Goal: Task Accomplishment & Management: Complete application form

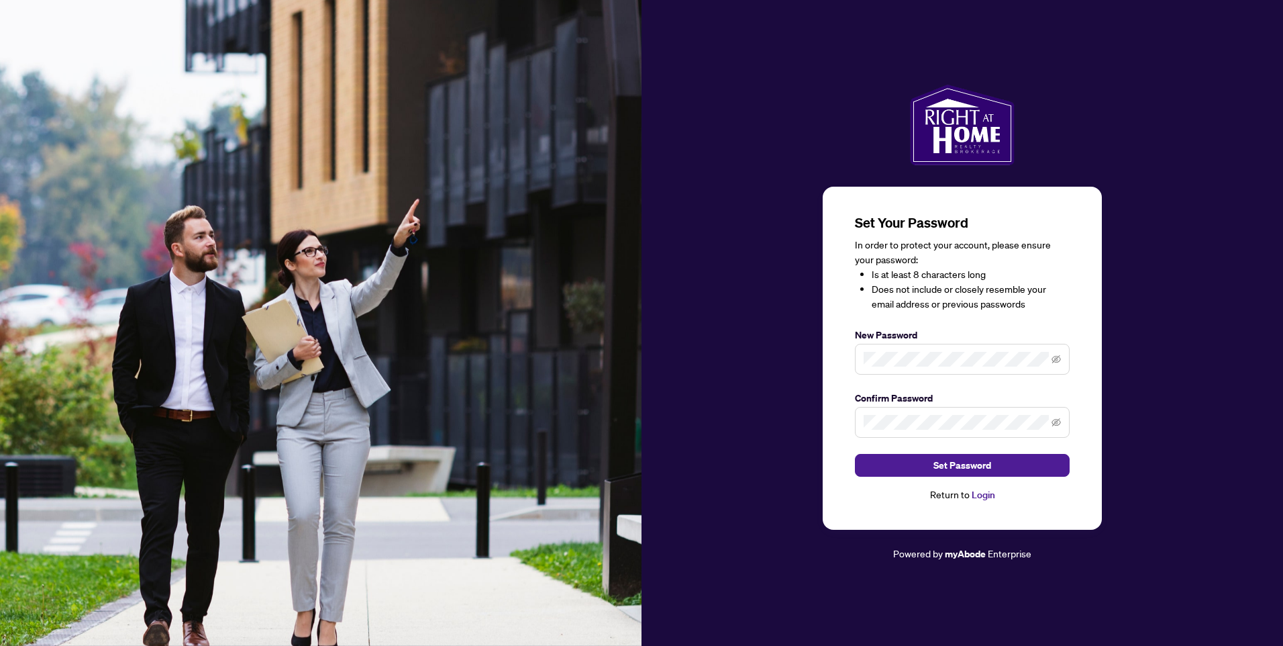
click at [916, 369] on span at bounding box center [962, 359] width 215 height 31
click at [960, 465] on span "Set Password" at bounding box center [962, 464] width 58 height 21
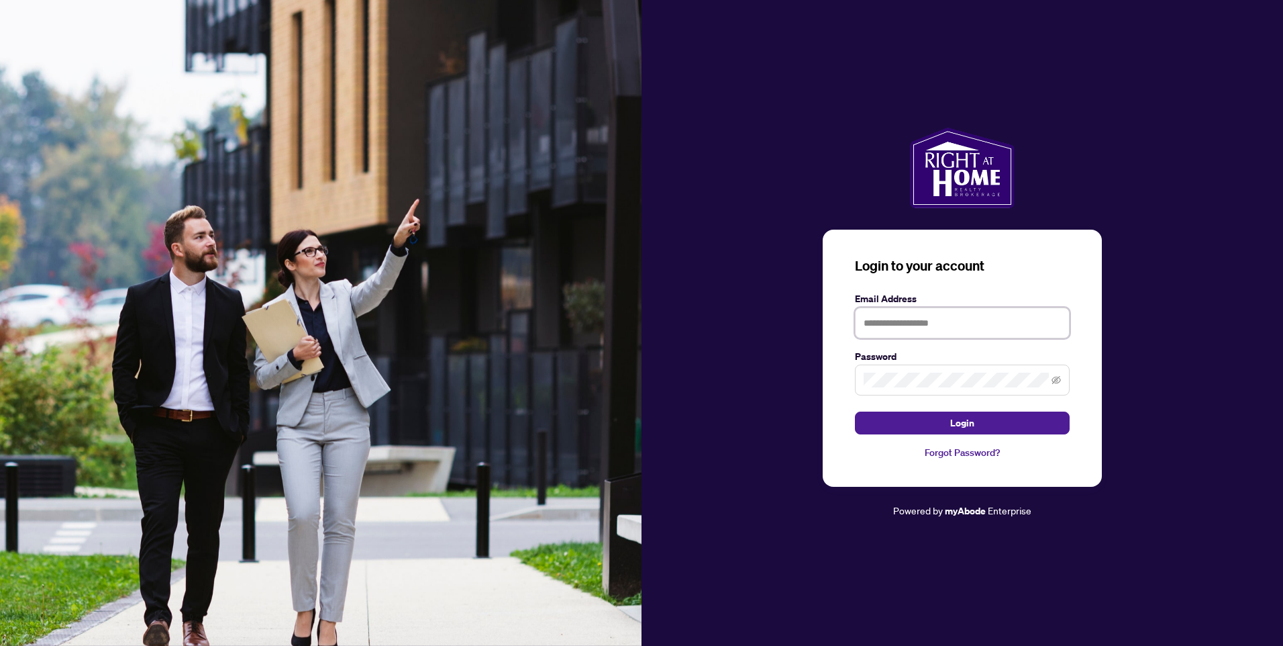
type input "**********"
click at [968, 428] on span "Login" at bounding box center [962, 422] width 24 height 21
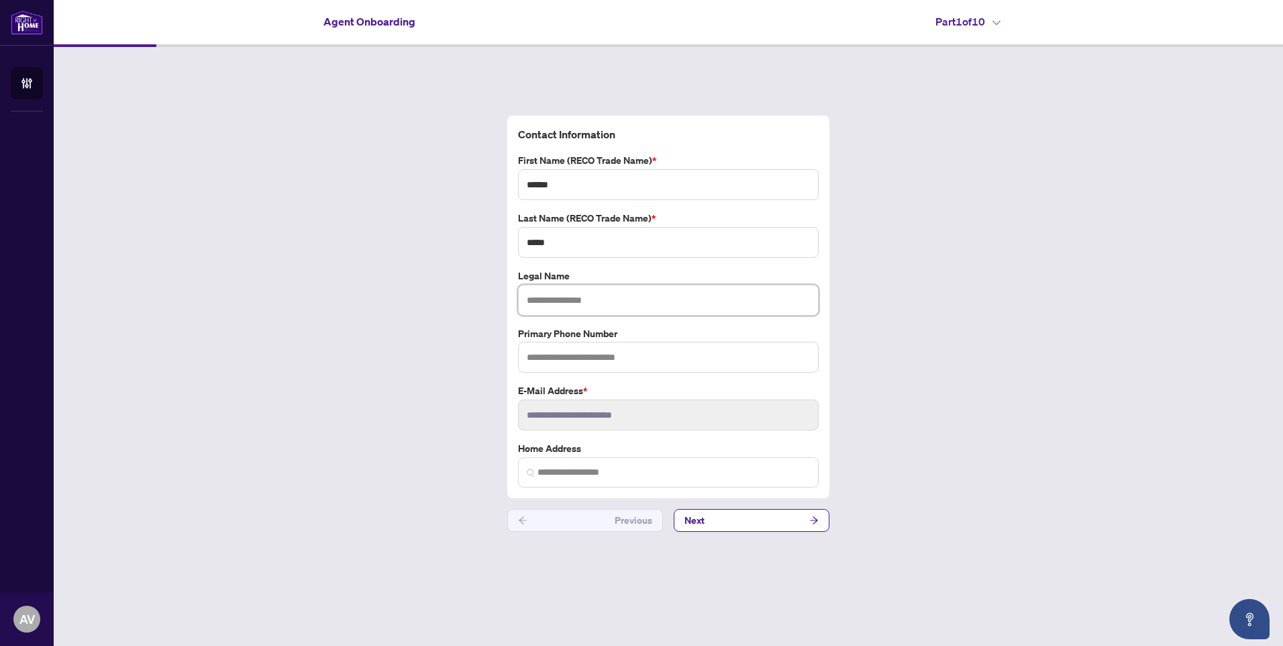
click at [591, 297] on input "text" at bounding box center [668, 300] width 301 height 31
type input "**********"
click at [564, 187] on input "******" at bounding box center [668, 184] width 301 height 31
type input "**********"
click at [597, 356] on input "text" at bounding box center [668, 357] width 301 height 31
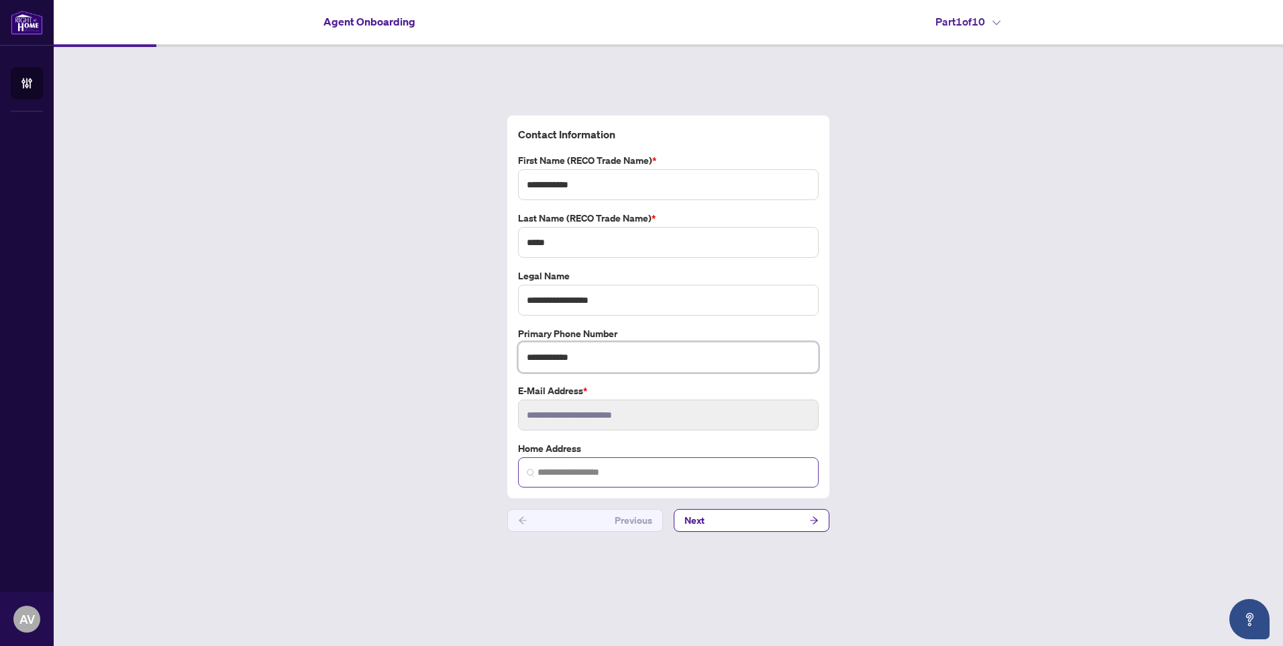
type input "**********"
click at [583, 468] on input "search" at bounding box center [674, 472] width 272 height 14
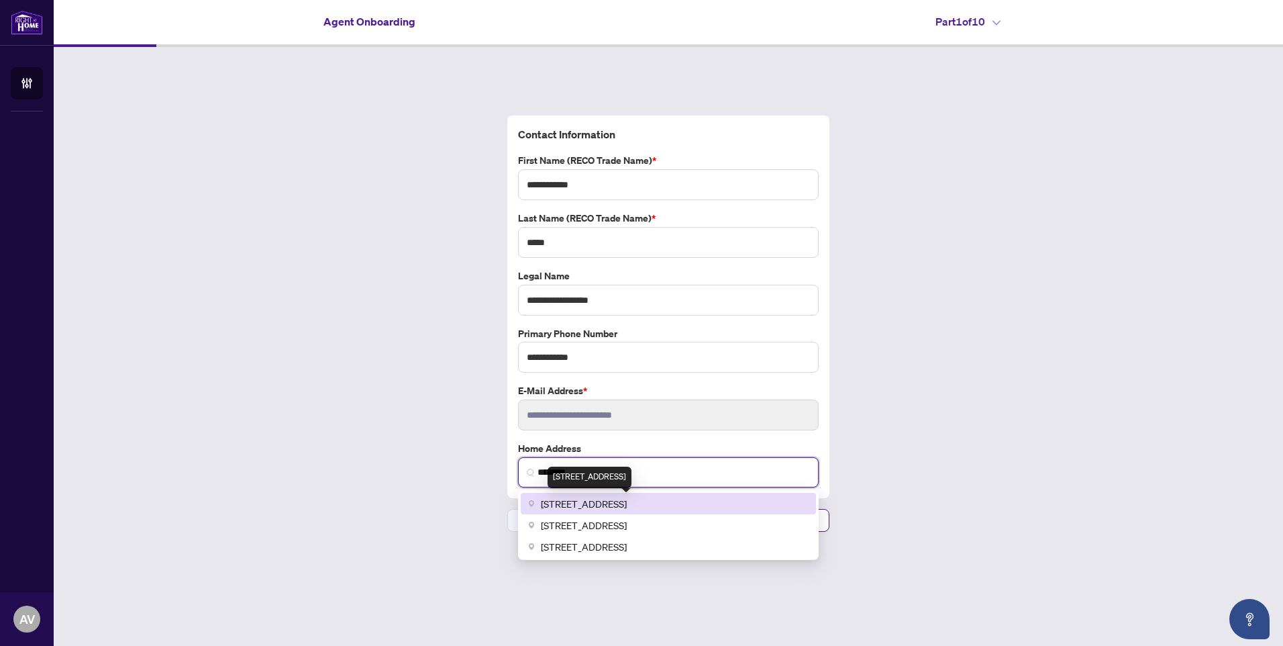
click at [606, 500] on span "[STREET_ADDRESS]" at bounding box center [584, 503] width 86 height 15
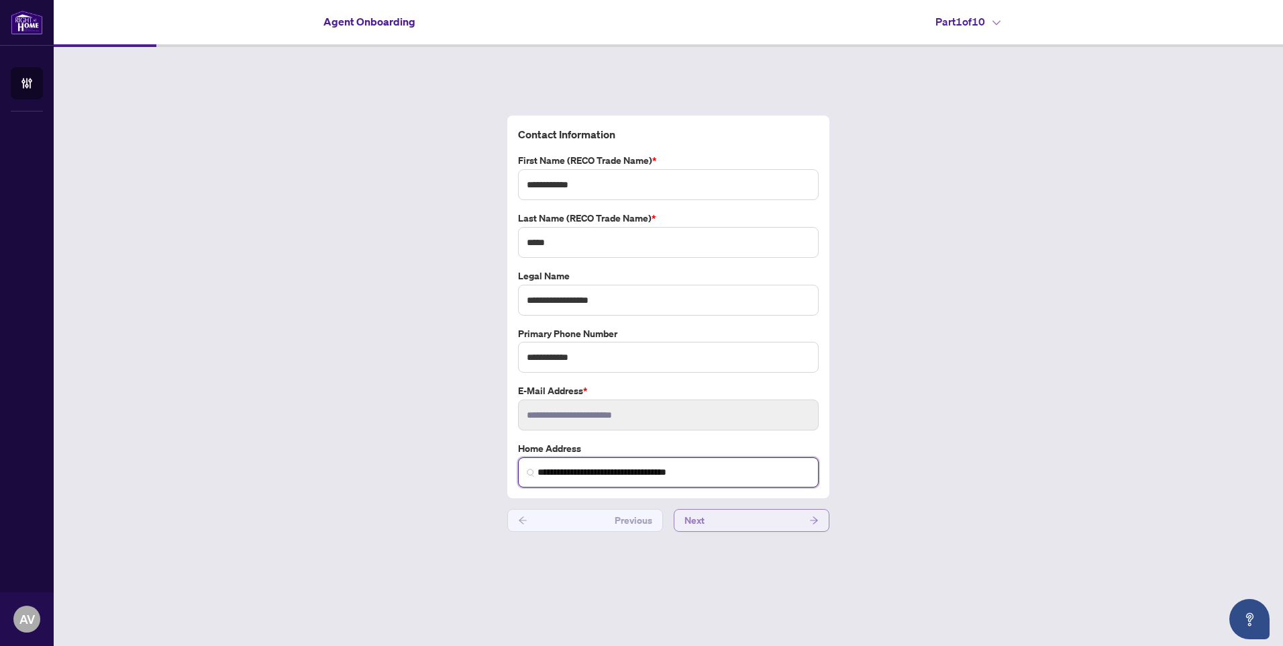
type input "**********"
click at [720, 523] on button "Next" at bounding box center [752, 520] width 156 height 23
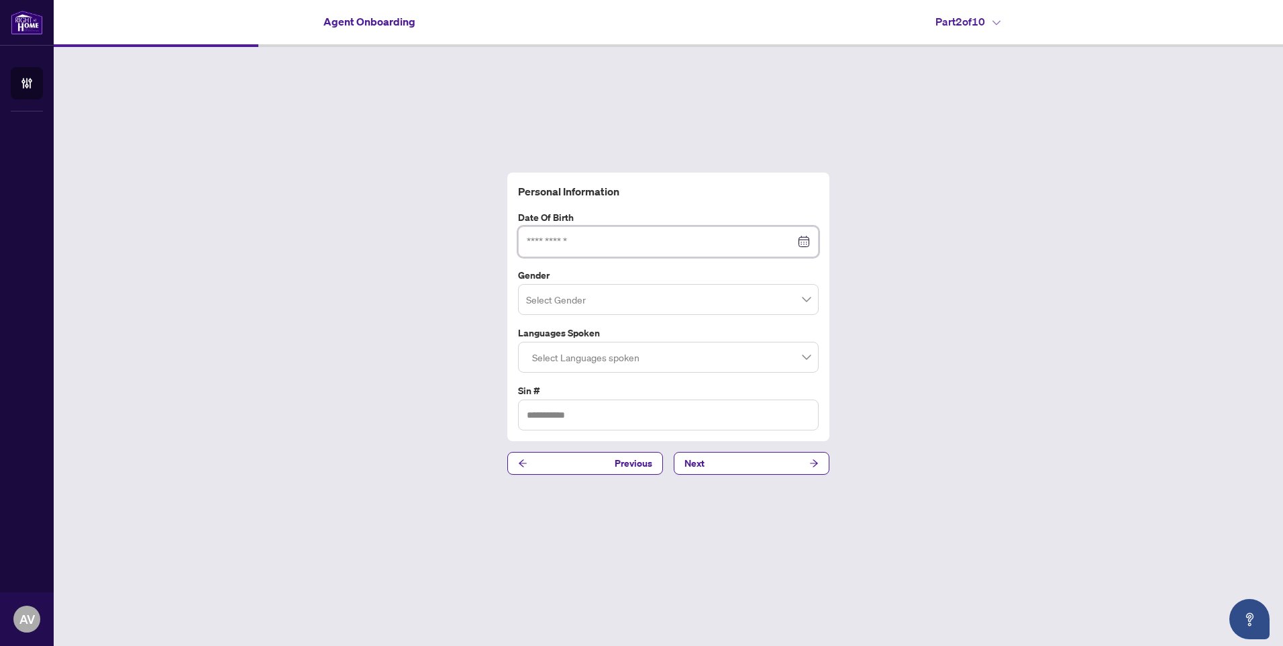
click at [623, 243] on input at bounding box center [661, 241] width 268 height 15
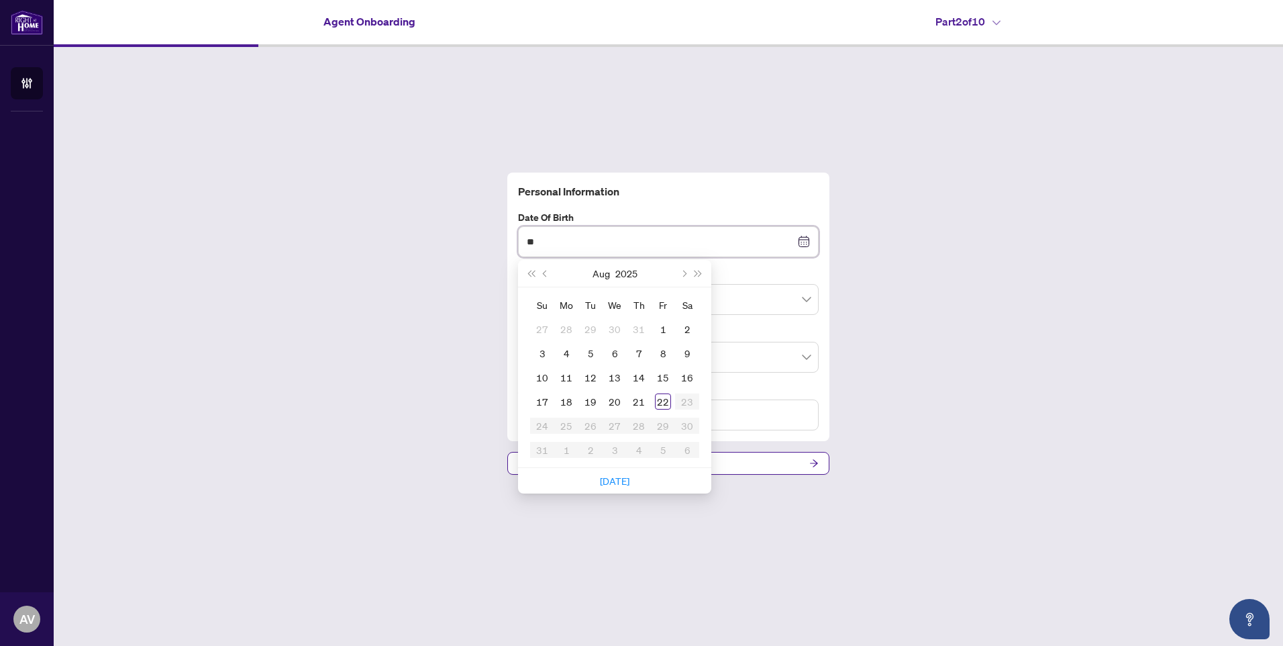
type input "*"
click at [679, 270] on button "Next month (PageDown)" at bounding box center [683, 273] width 15 height 27
click at [542, 271] on button "Previous month (PageUp)" at bounding box center [545, 273] width 15 height 27
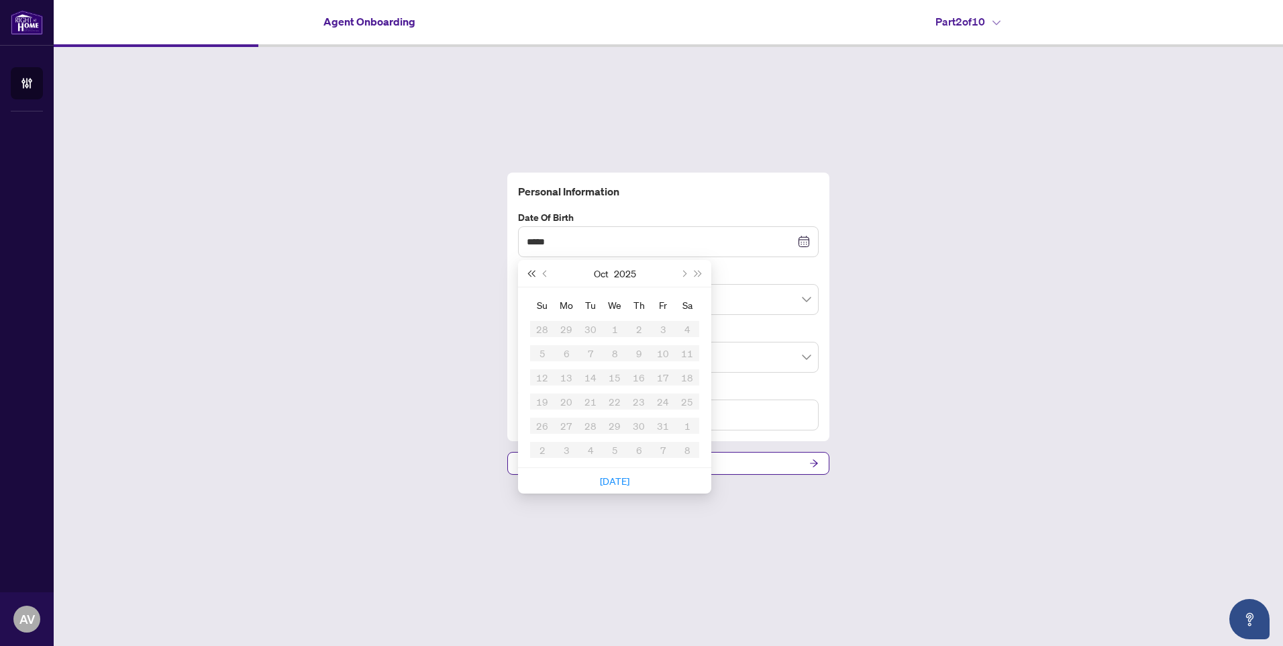
click at [532, 270] on button "Last year (Control + left)" at bounding box center [530, 273] width 15 height 27
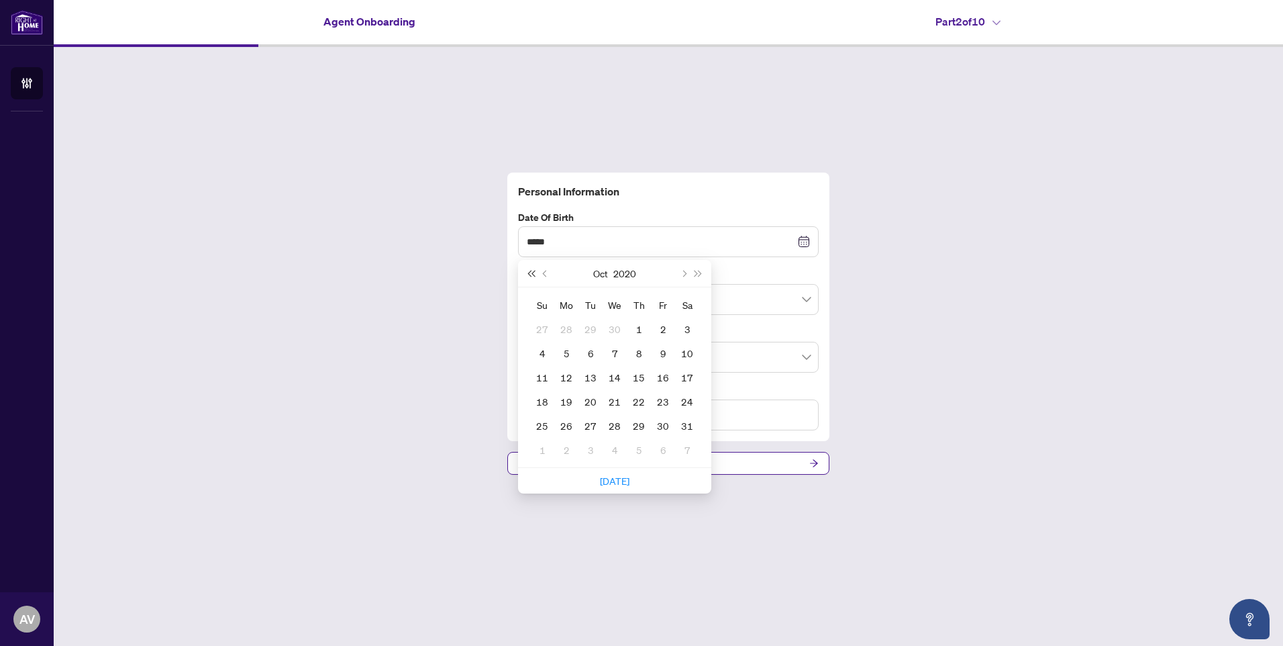
click at [532, 270] on button "Last year (Control + left)" at bounding box center [530, 273] width 15 height 27
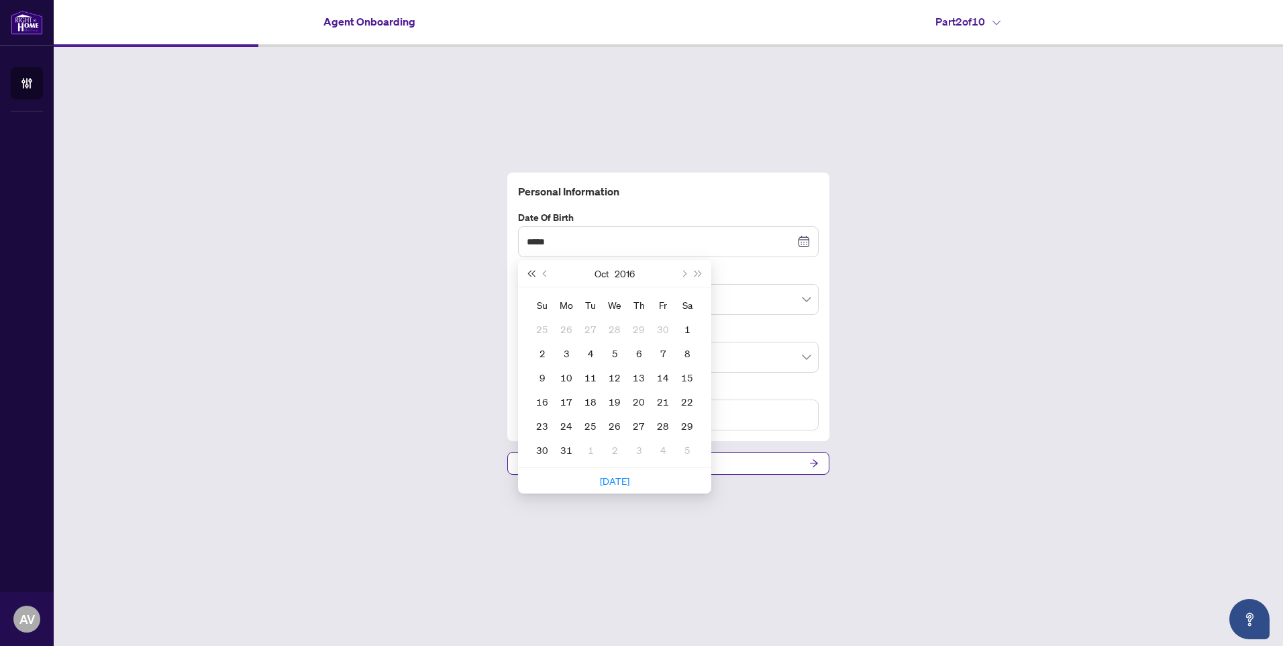
click at [532, 270] on button "Last year (Control + left)" at bounding box center [530, 273] width 15 height 27
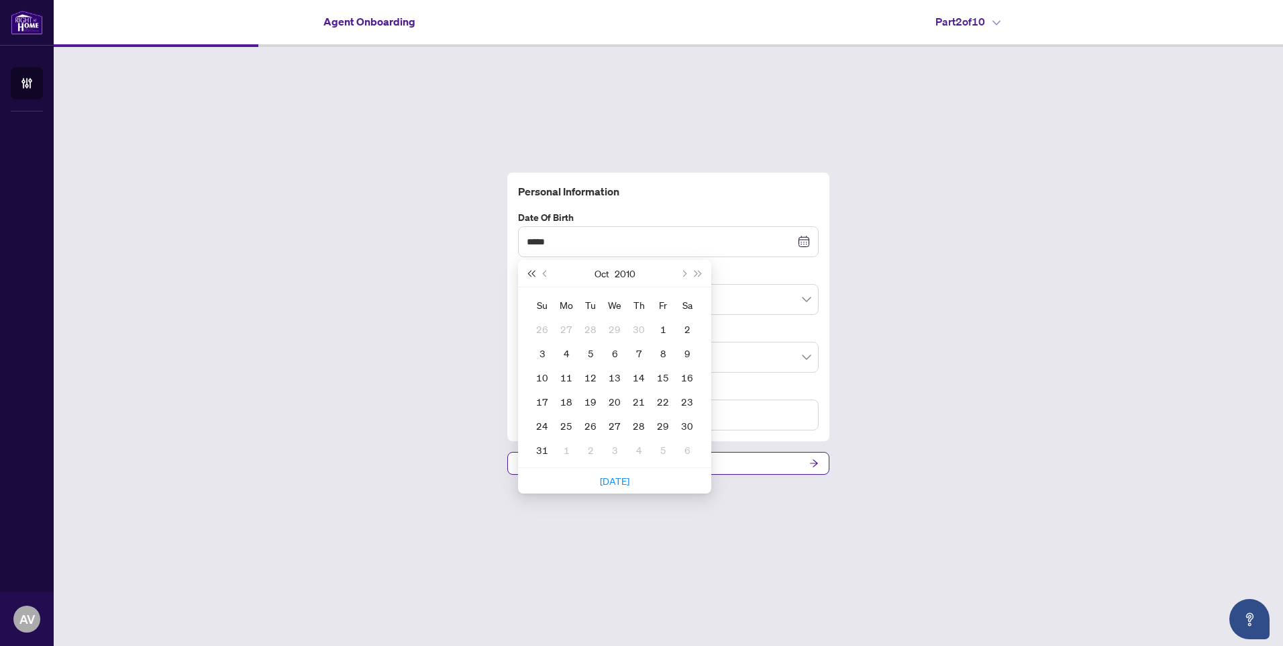
click at [532, 270] on button "Last year (Control + left)" at bounding box center [530, 273] width 15 height 27
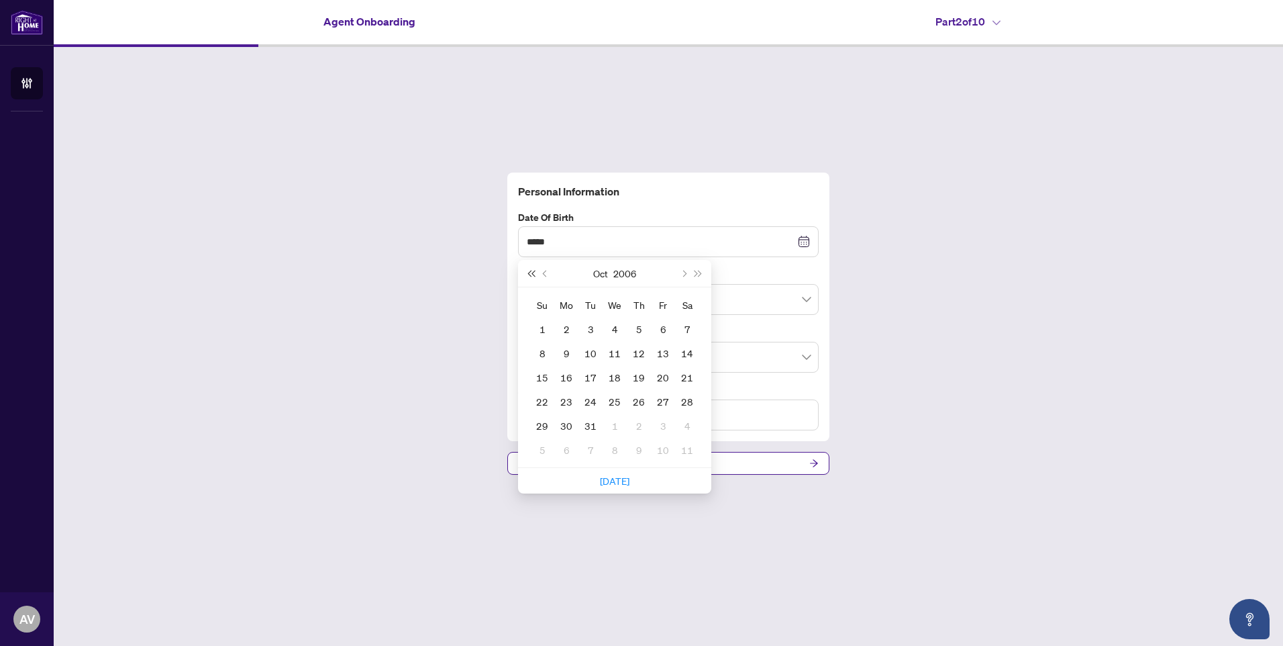
click at [532, 270] on button "Last year (Control + left)" at bounding box center [530, 273] width 15 height 27
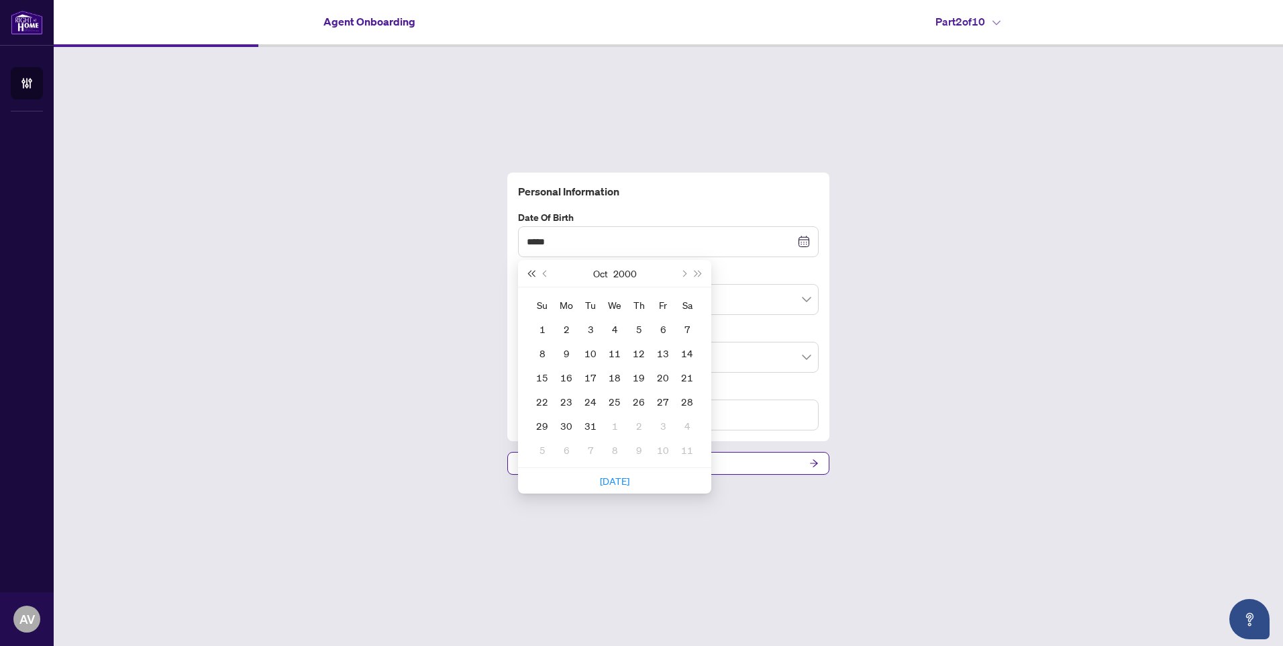
click at [532, 270] on button "Last year (Control + left)" at bounding box center [530, 273] width 15 height 27
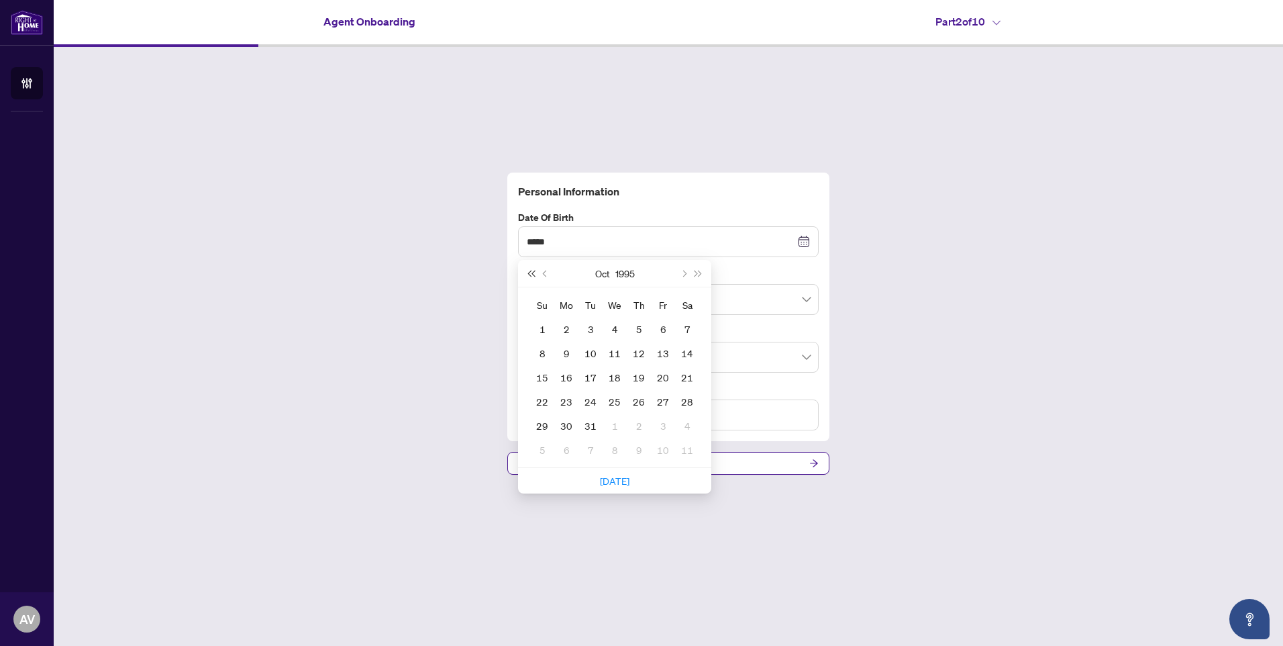
click at [532, 270] on button "Last year (Control + left)" at bounding box center [530, 273] width 15 height 27
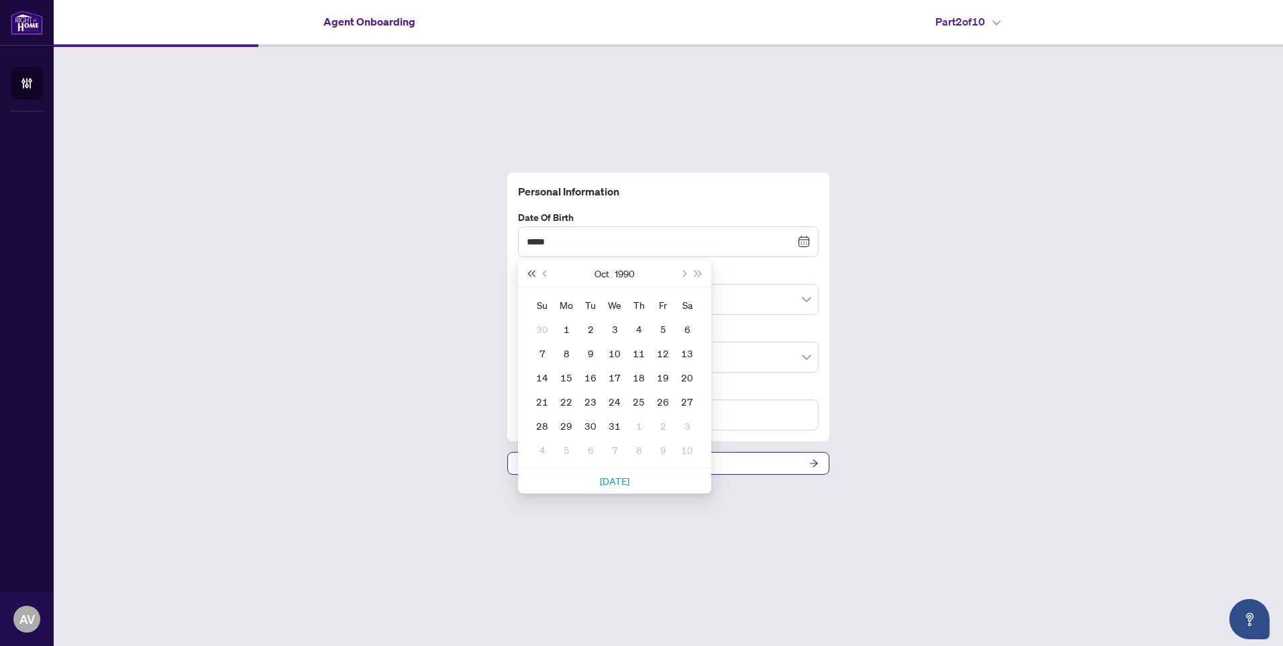
click at [532, 270] on button "Last year (Control + left)" at bounding box center [530, 273] width 15 height 27
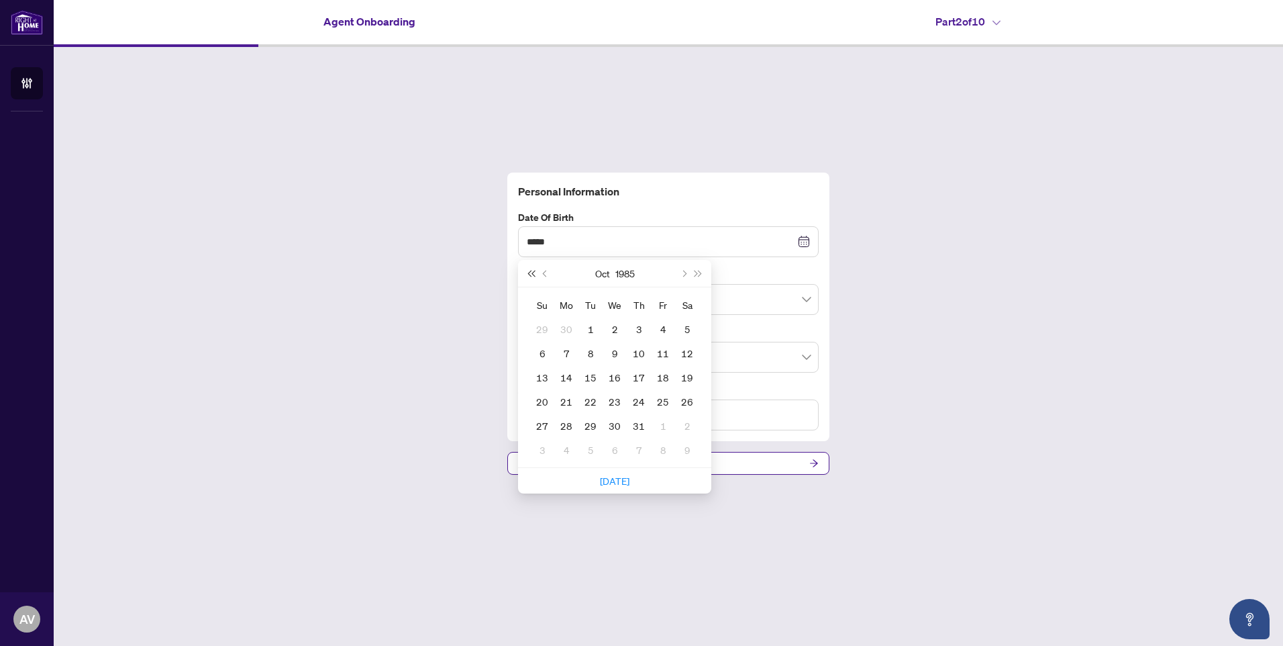
click at [532, 270] on button "Last year (Control + left)" at bounding box center [530, 273] width 15 height 27
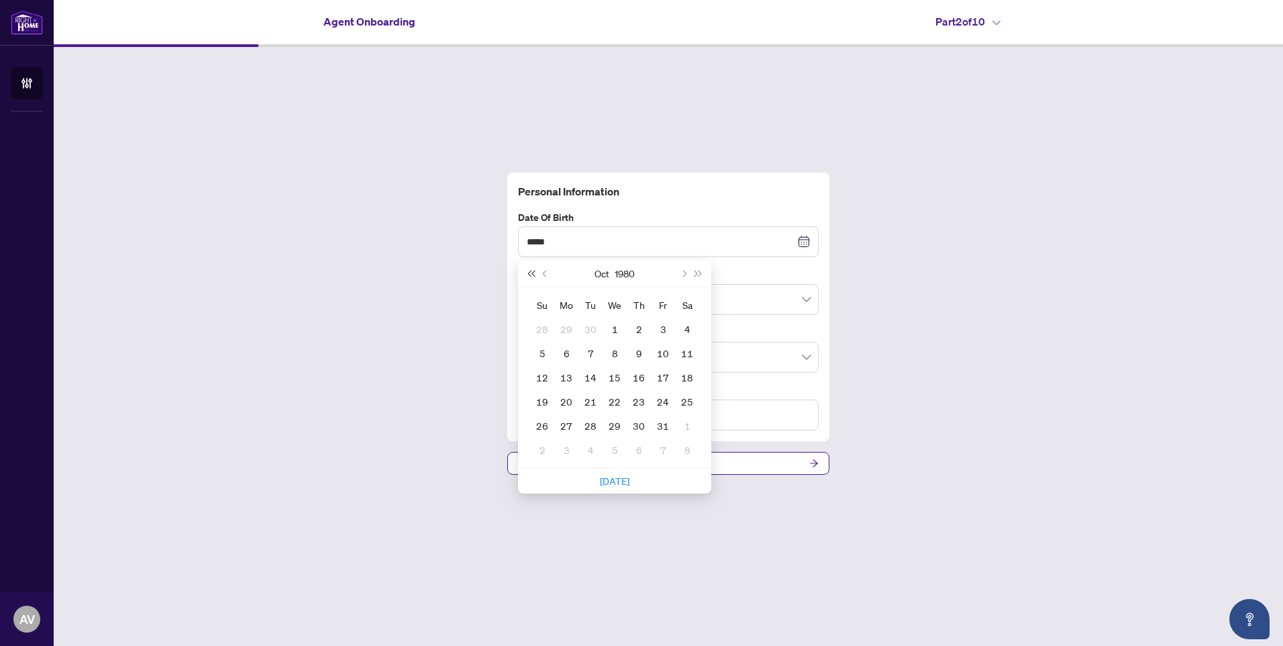
click at [532, 270] on button "Last year (Control + left)" at bounding box center [530, 273] width 15 height 27
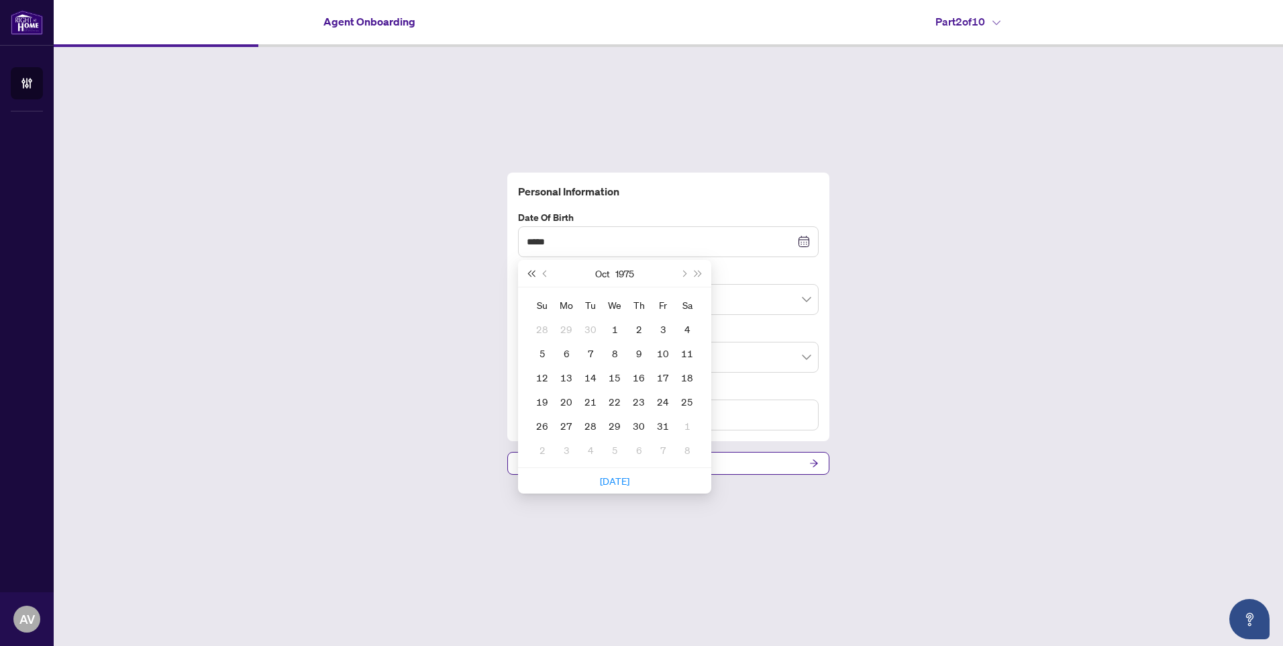
click at [532, 270] on button "Last year (Control + left)" at bounding box center [530, 273] width 15 height 27
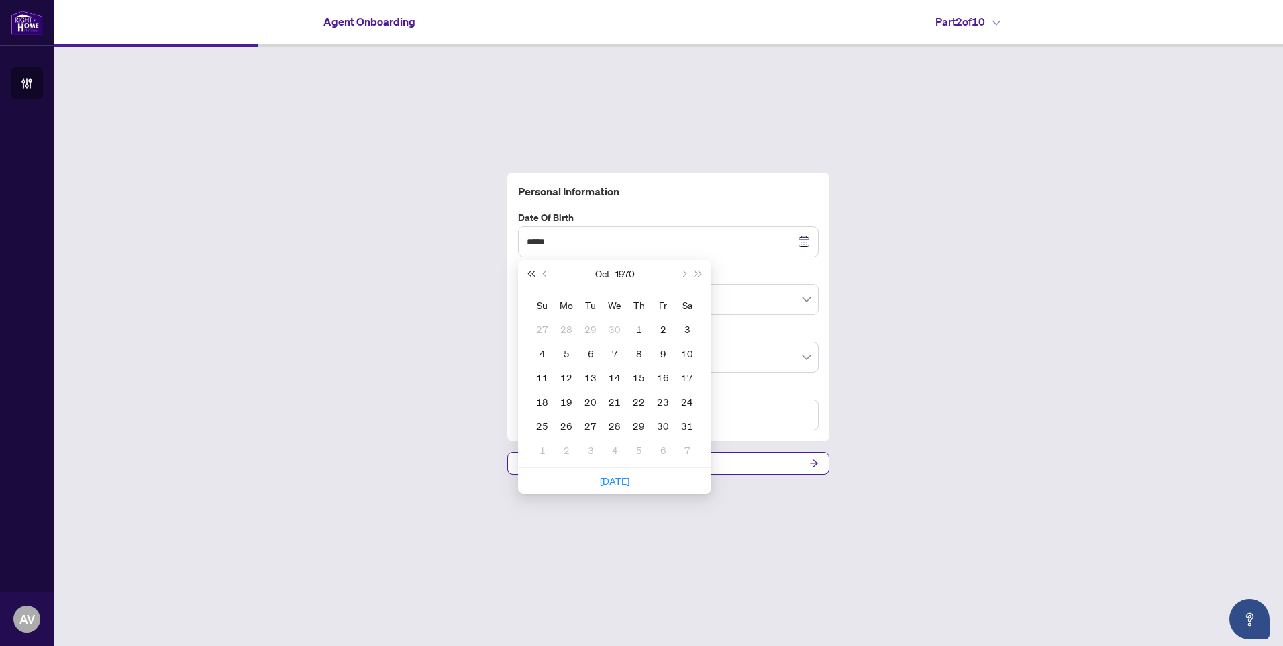
click at [532, 270] on button "Last year (Control + left)" at bounding box center [530, 273] width 15 height 27
type input "**********"
click at [639, 395] on div "23" at bounding box center [639, 401] width 16 height 16
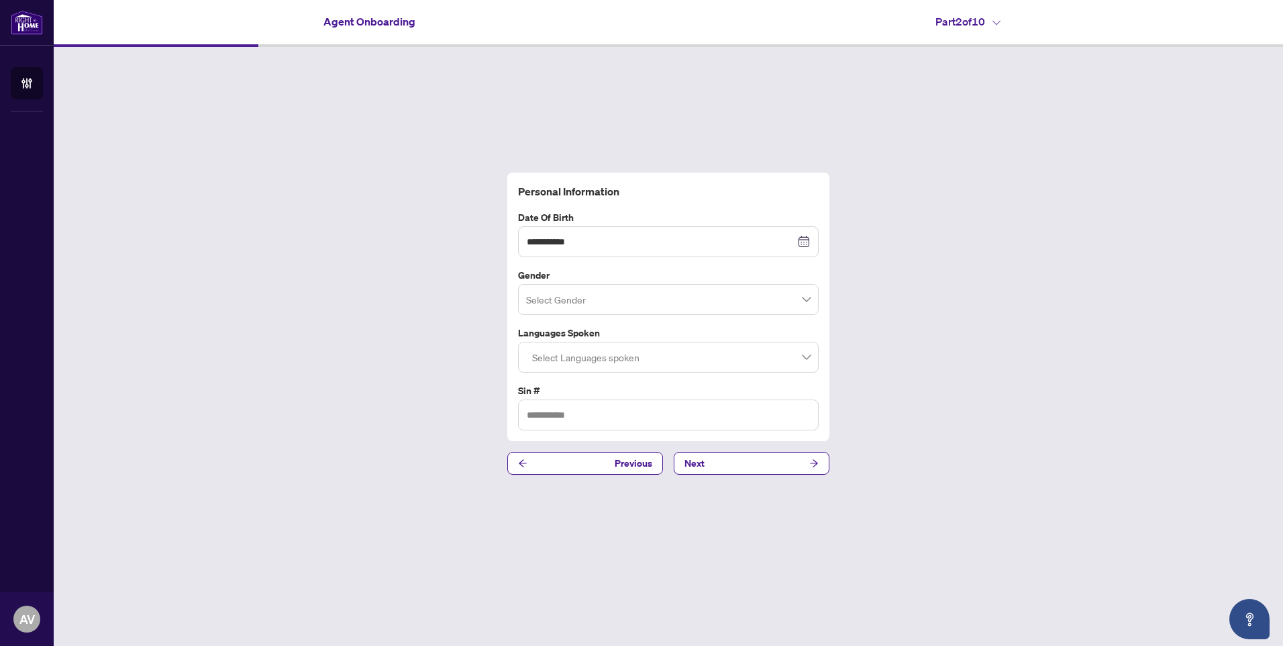
click at [631, 302] on input "search" at bounding box center [662, 302] width 272 height 30
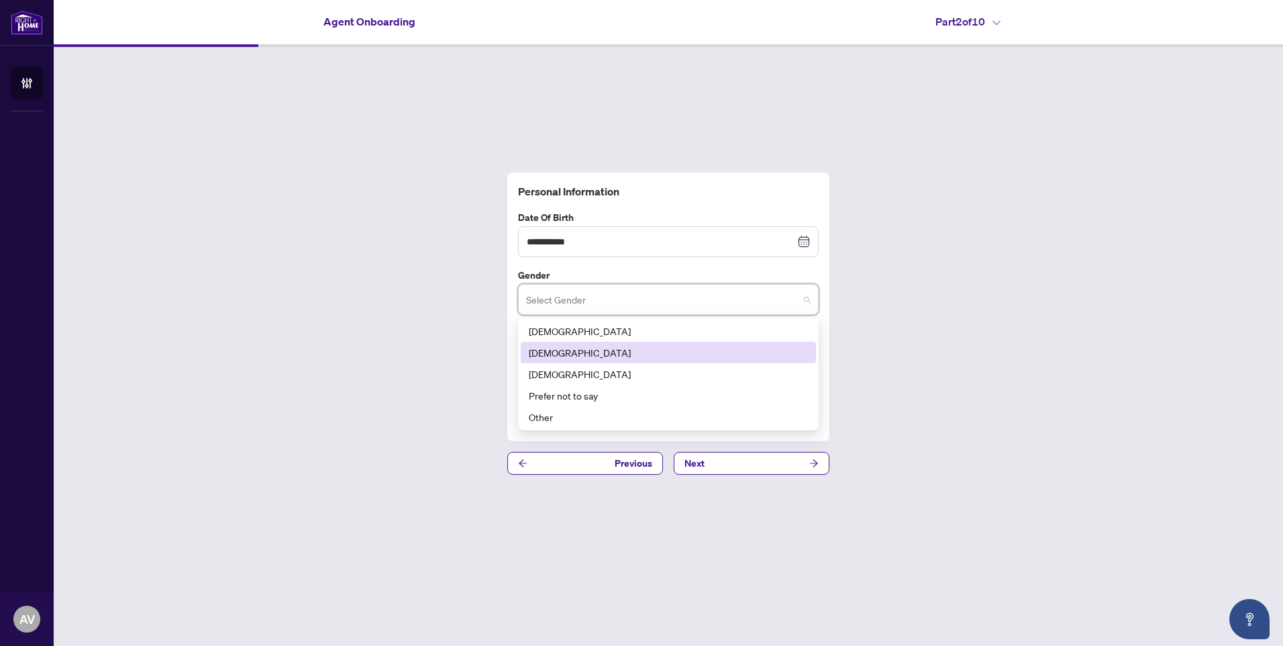
click at [610, 350] on div "[DEMOGRAPHIC_DATA]" at bounding box center [668, 352] width 279 height 15
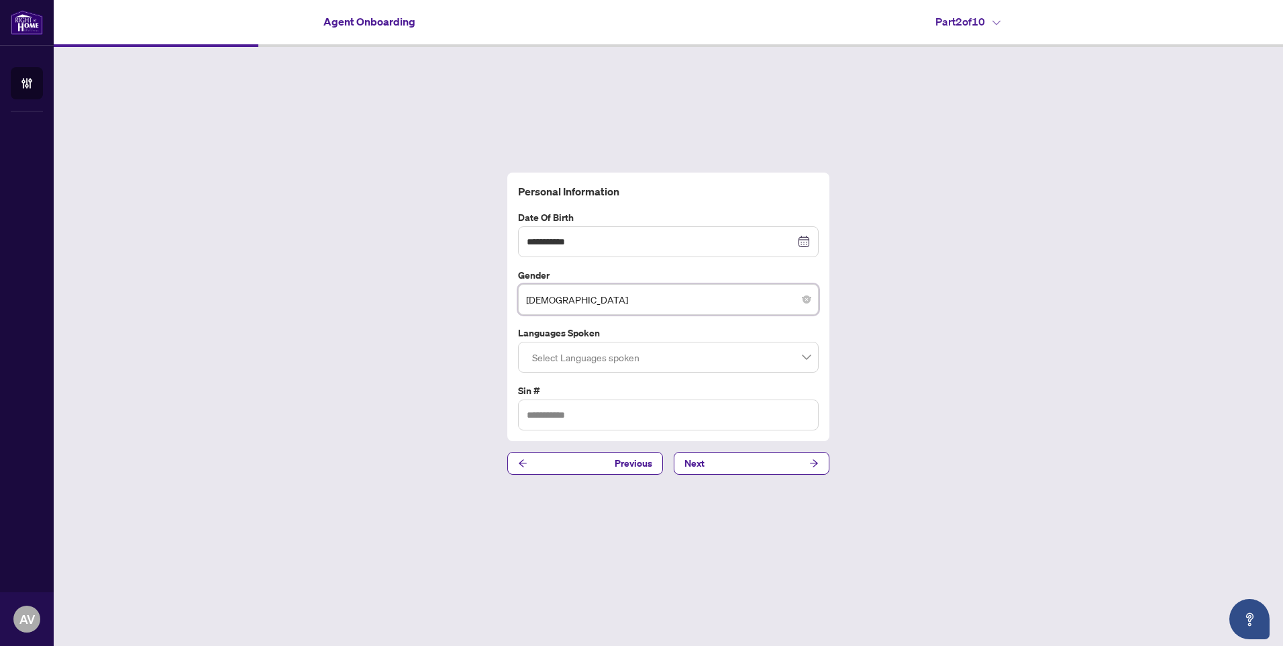
click at [609, 350] on div at bounding box center [668, 357] width 283 height 24
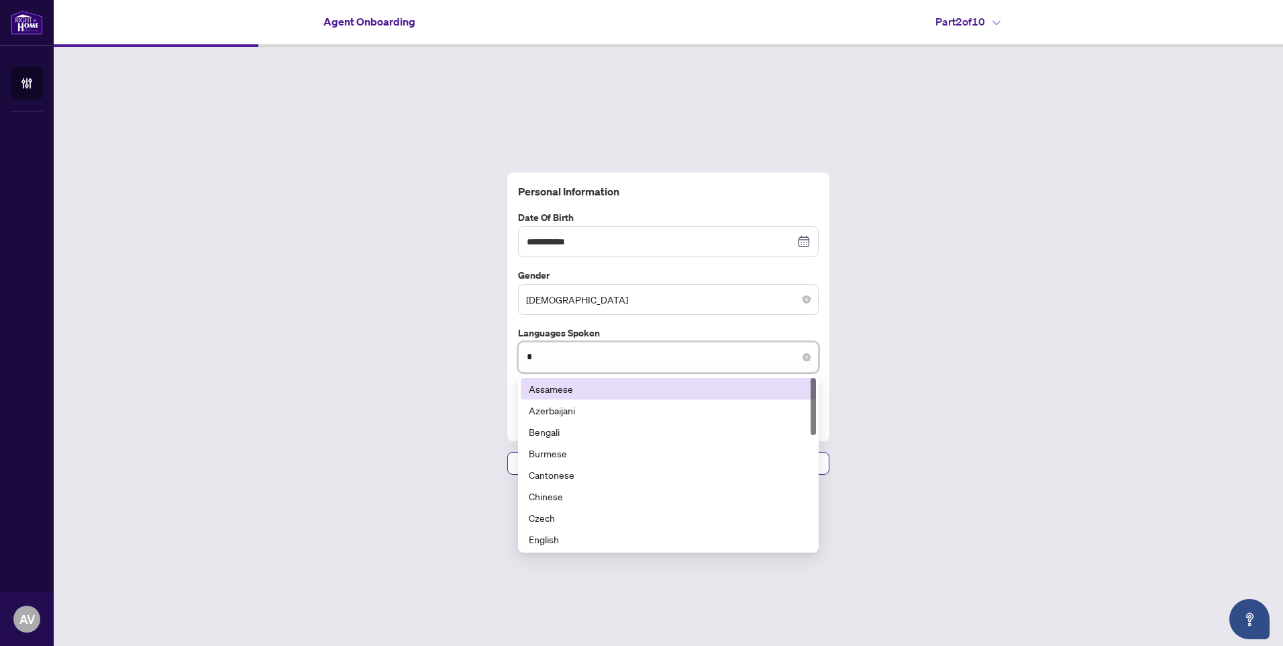
type input "**"
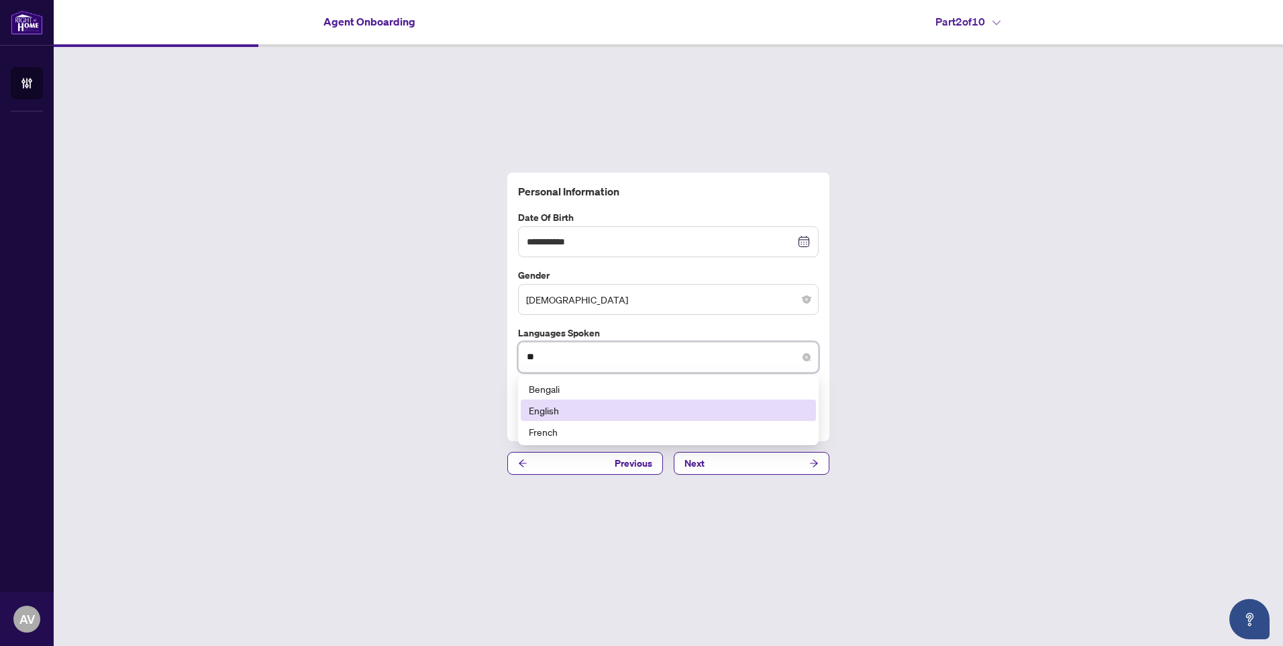
click at [604, 417] on div "English" at bounding box center [668, 409] width 295 height 21
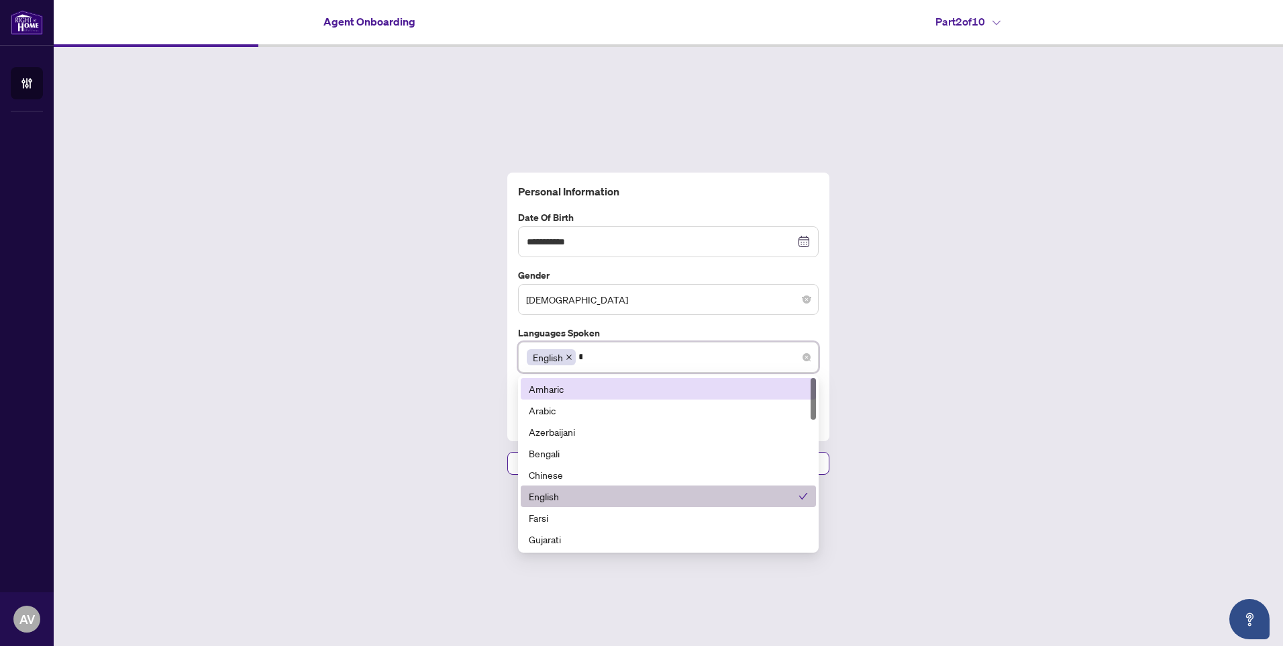
type input "**"
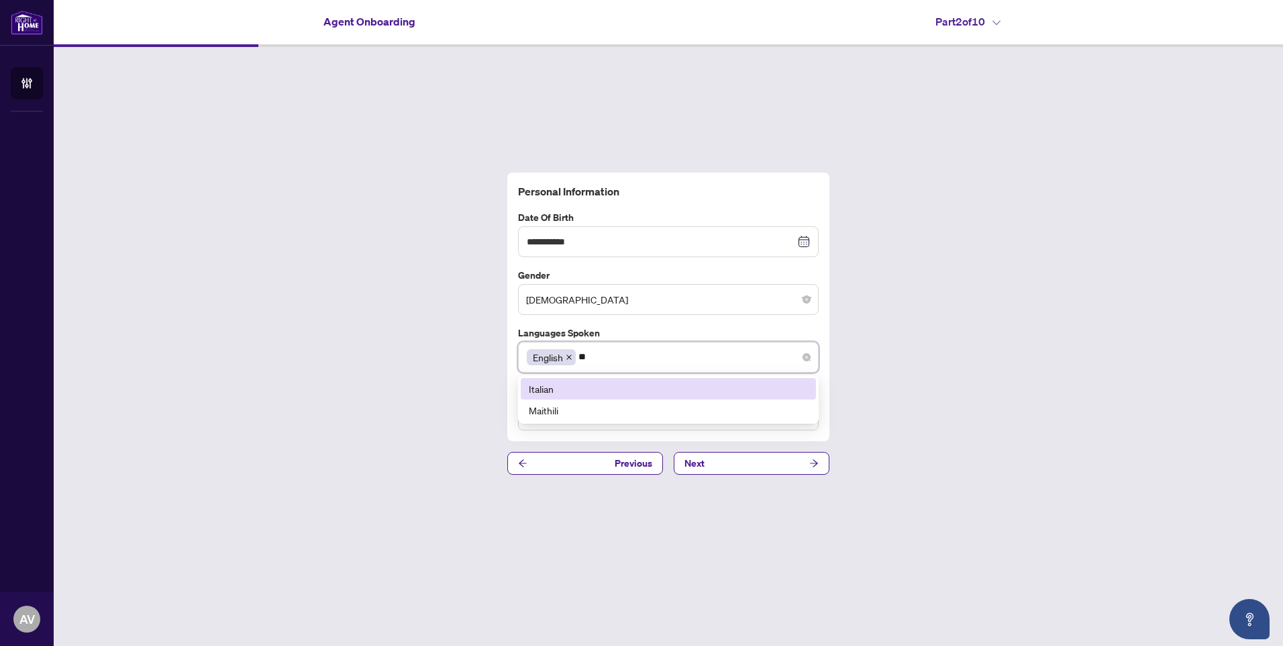
click at [610, 391] on div "Italian" at bounding box center [668, 388] width 279 height 15
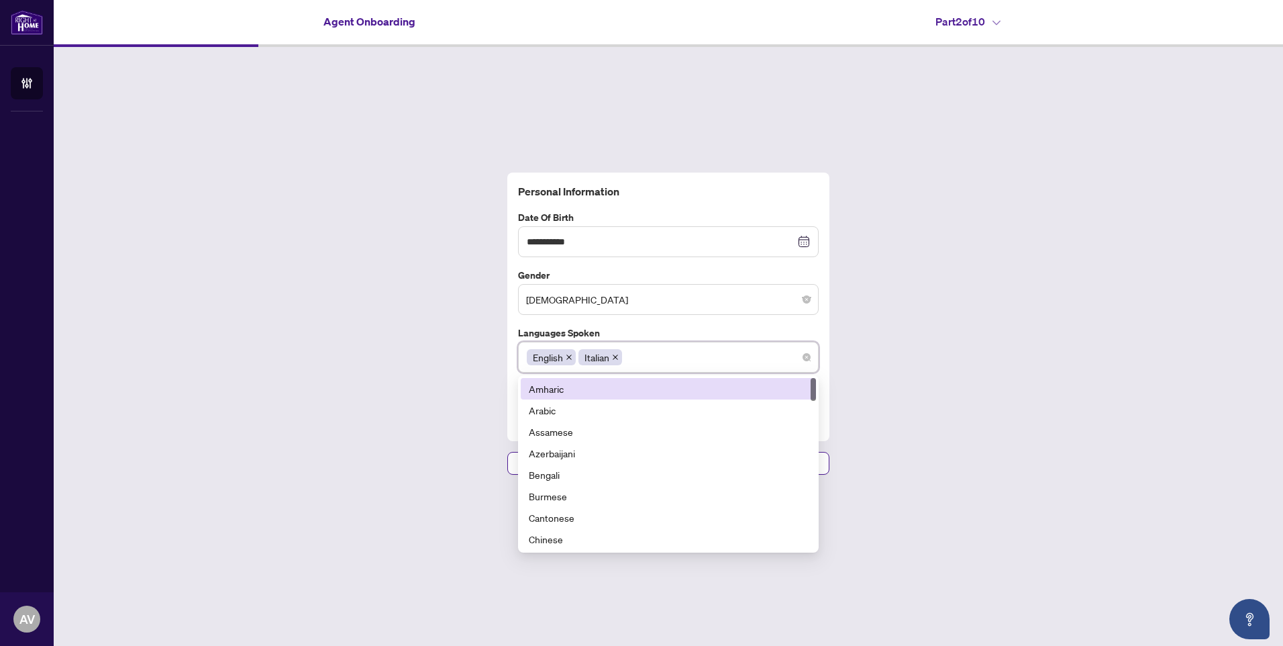
click at [1036, 377] on div "**********" at bounding box center [668, 323] width 1229 height 553
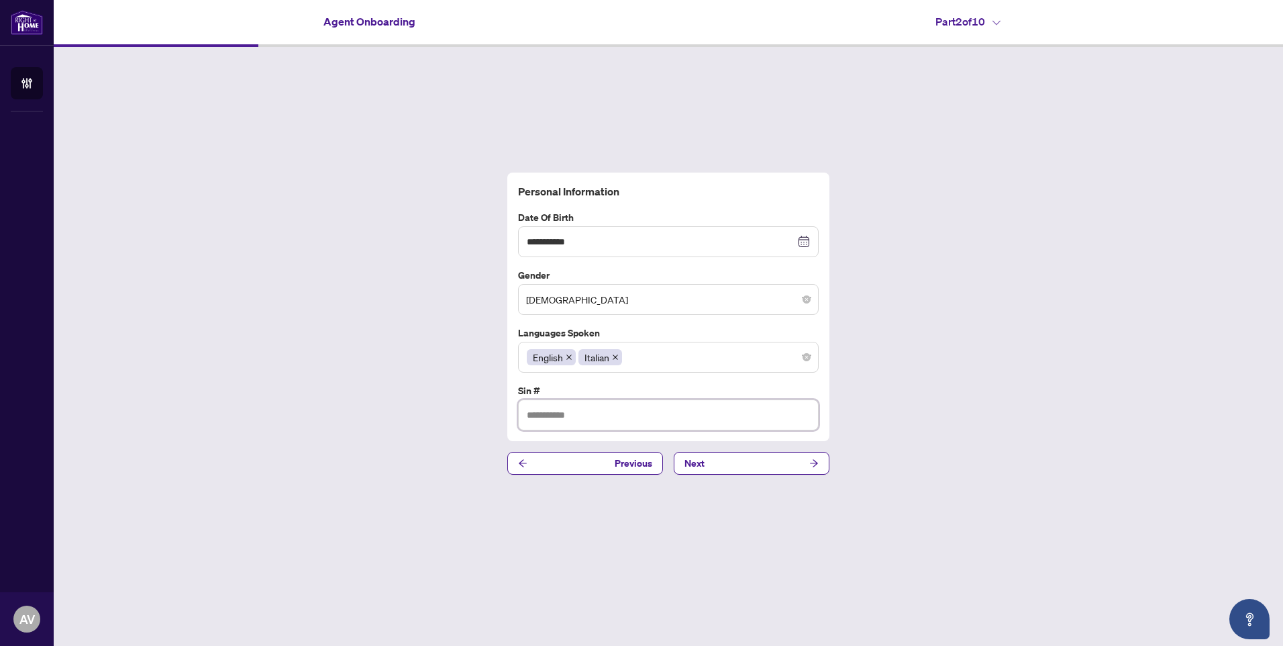
click at [646, 418] on input "text" at bounding box center [668, 414] width 301 height 31
type input "*********"
click at [702, 458] on span "Next" at bounding box center [695, 462] width 20 height 21
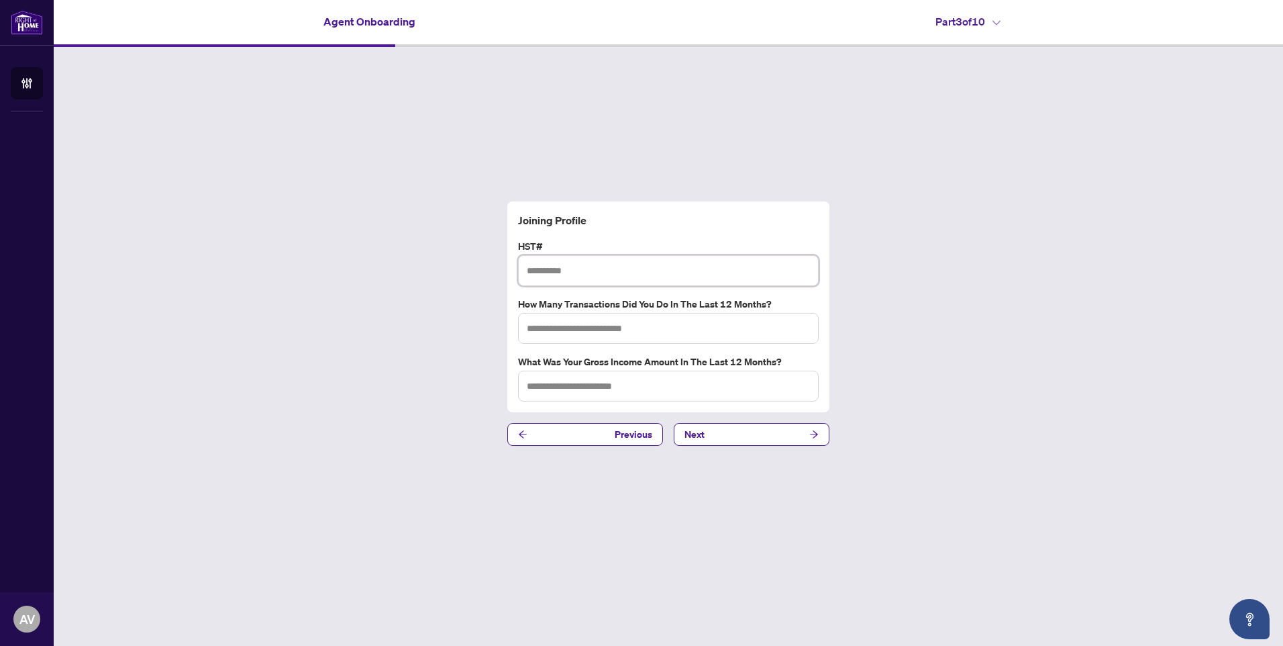
click at [560, 264] on input "text" at bounding box center [668, 270] width 301 height 31
type input "**********"
click at [556, 335] on input "text" at bounding box center [668, 328] width 301 height 31
type input "*"
click at [558, 393] on input "text" at bounding box center [668, 385] width 301 height 31
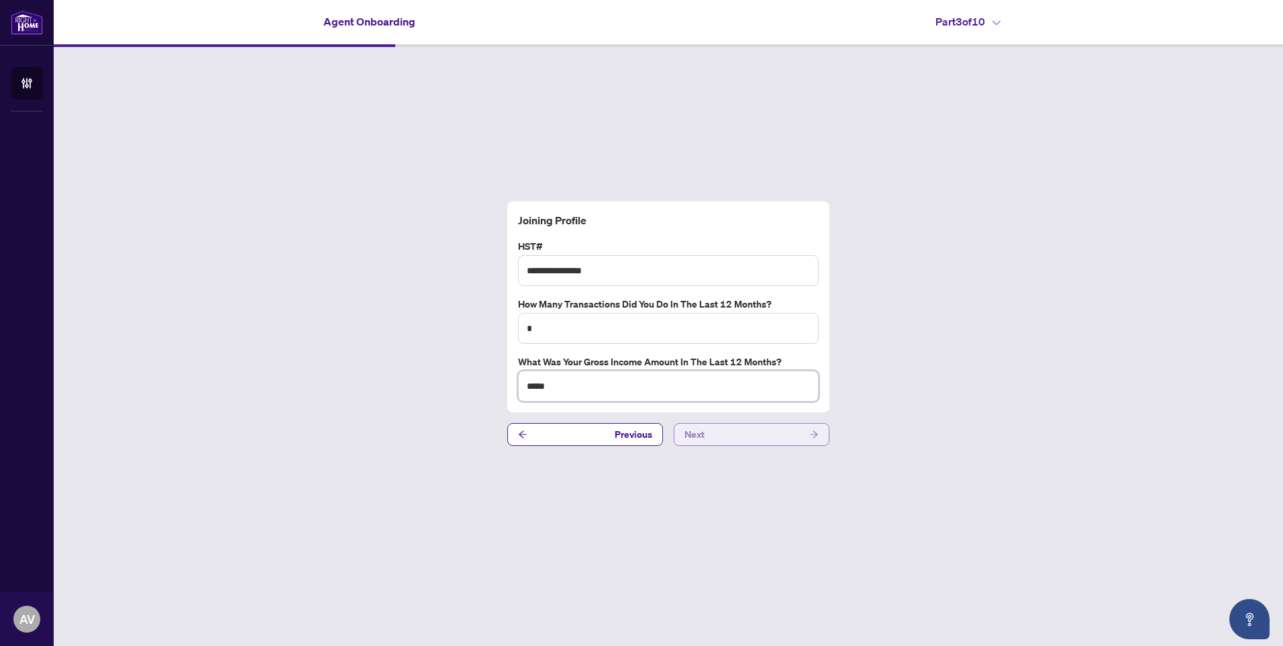
type input "*****"
click at [709, 433] on button "Next" at bounding box center [752, 434] width 156 height 23
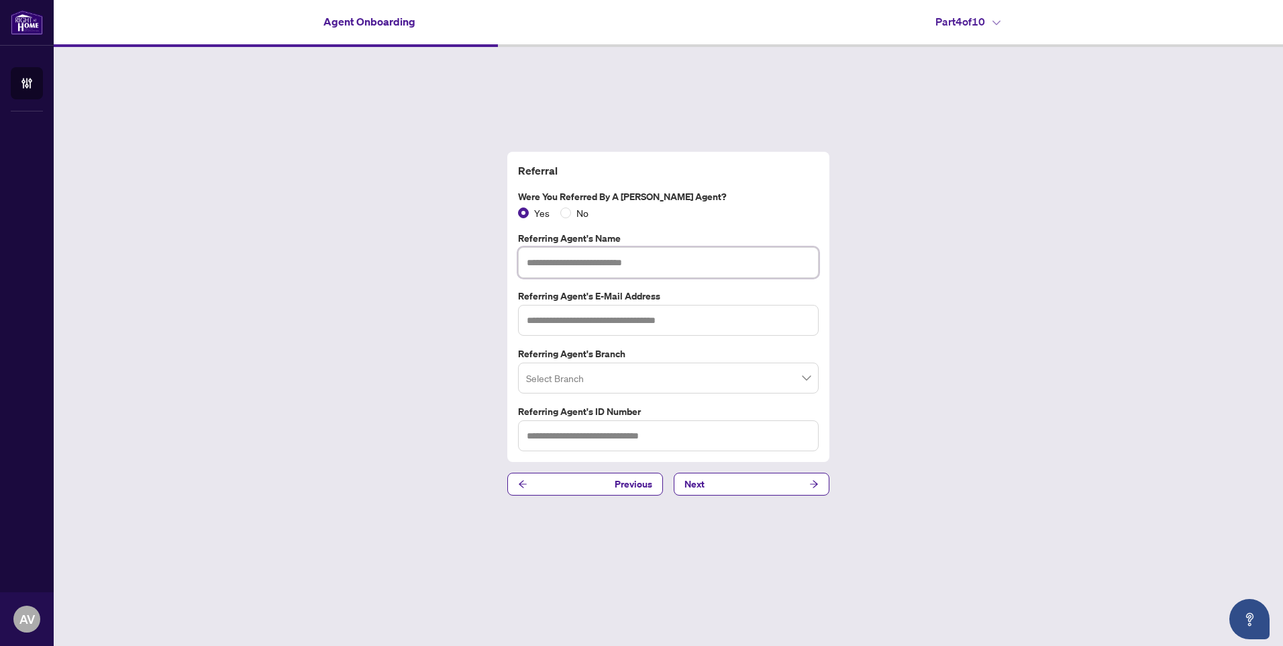
click at [554, 260] on input "text" at bounding box center [668, 262] width 301 height 31
type input "**********"
click at [554, 319] on input "text" at bounding box center [668, 320] width 301 height 31
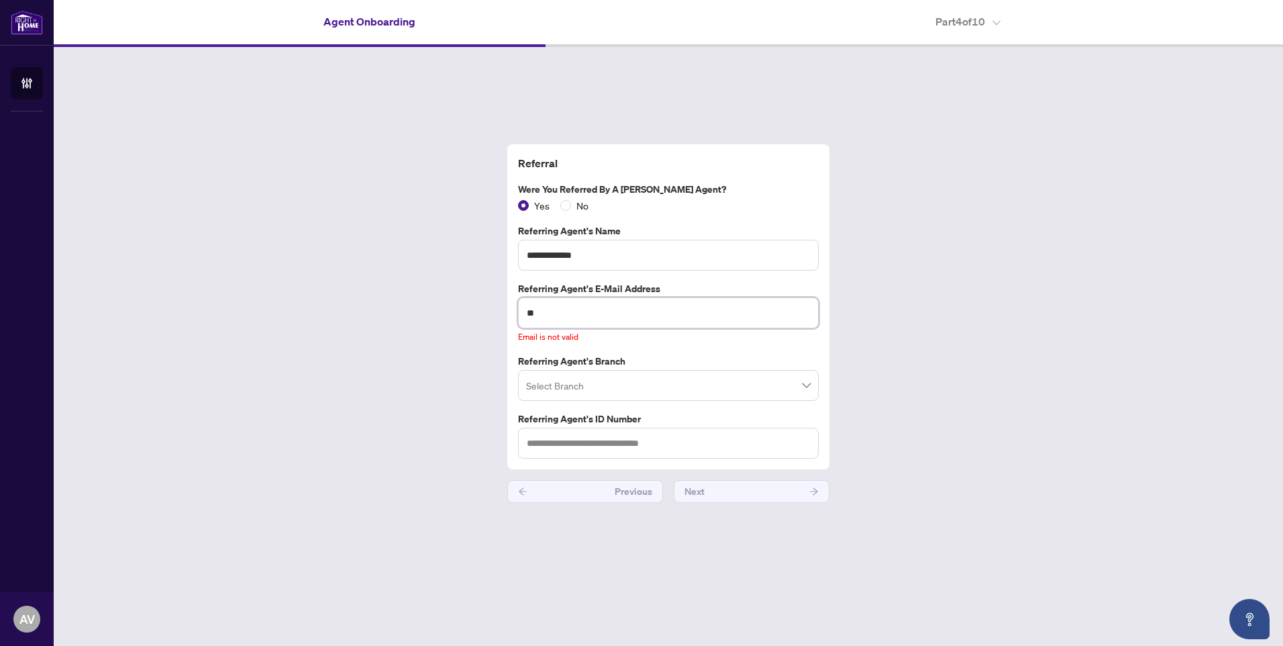
type input "*"
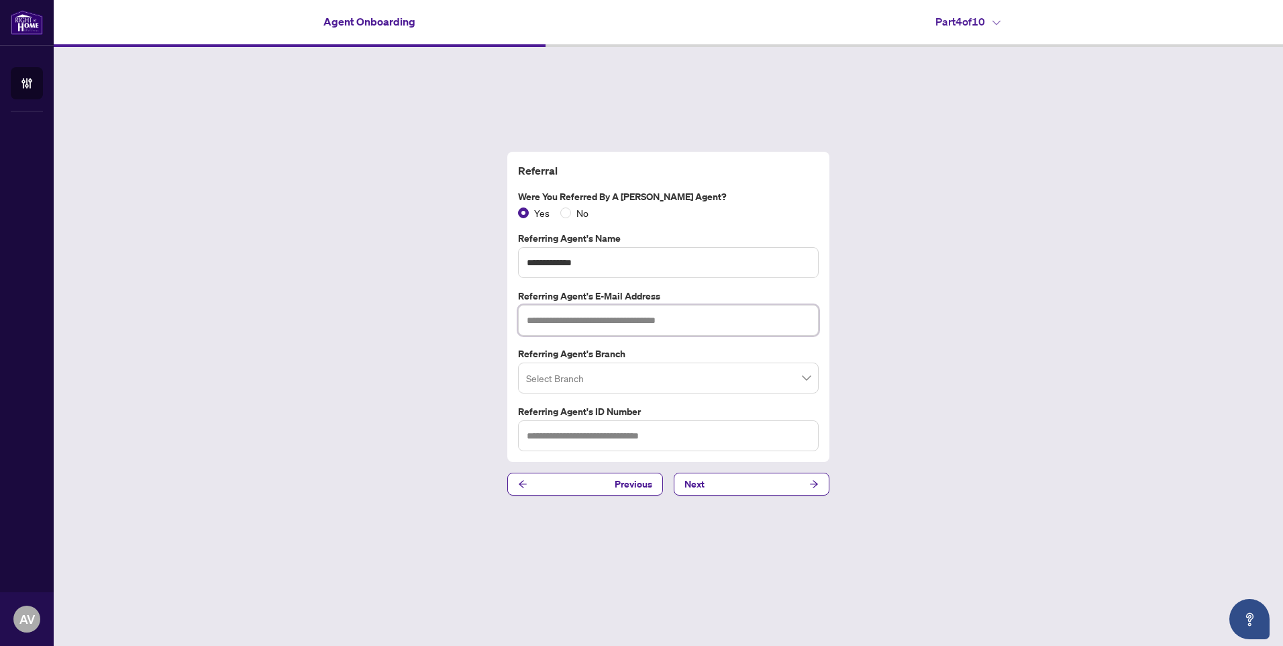
paste input "**********"
click at [809, 378] on span at bounding box center [668, 378] width 285 height 26
type input "**********"
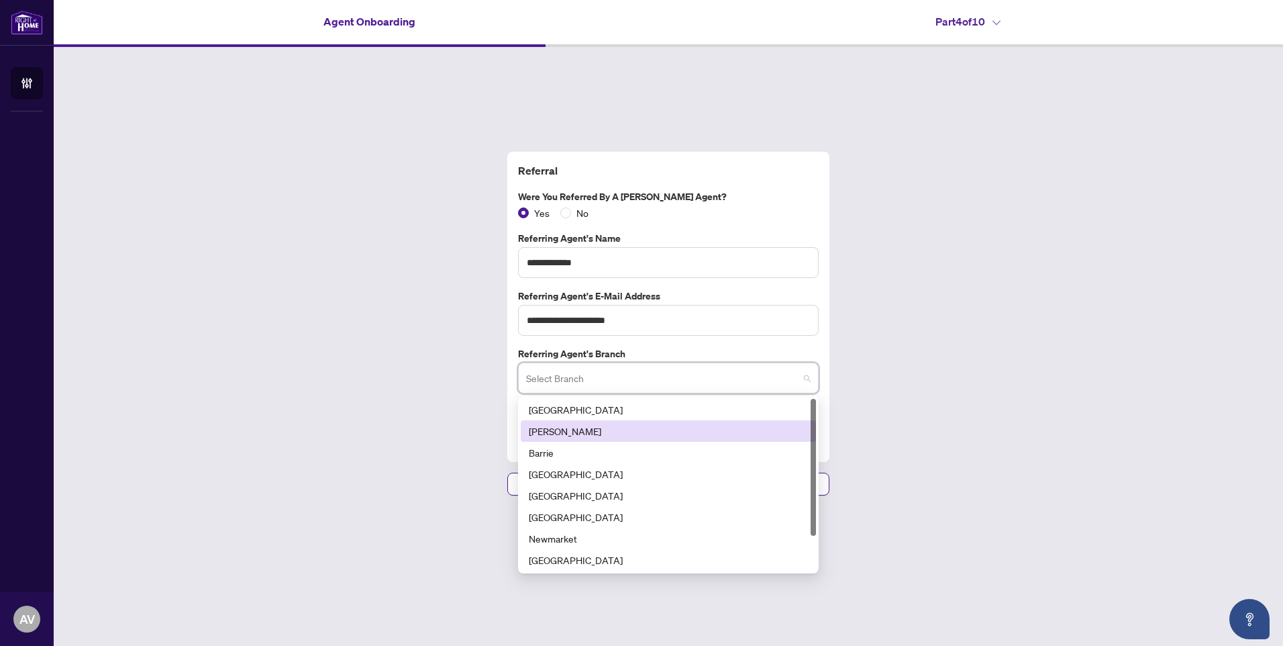
click at [761, 429] on div "[PERSON_NAME]" at bounding box center [668, 430] width 279 height 15
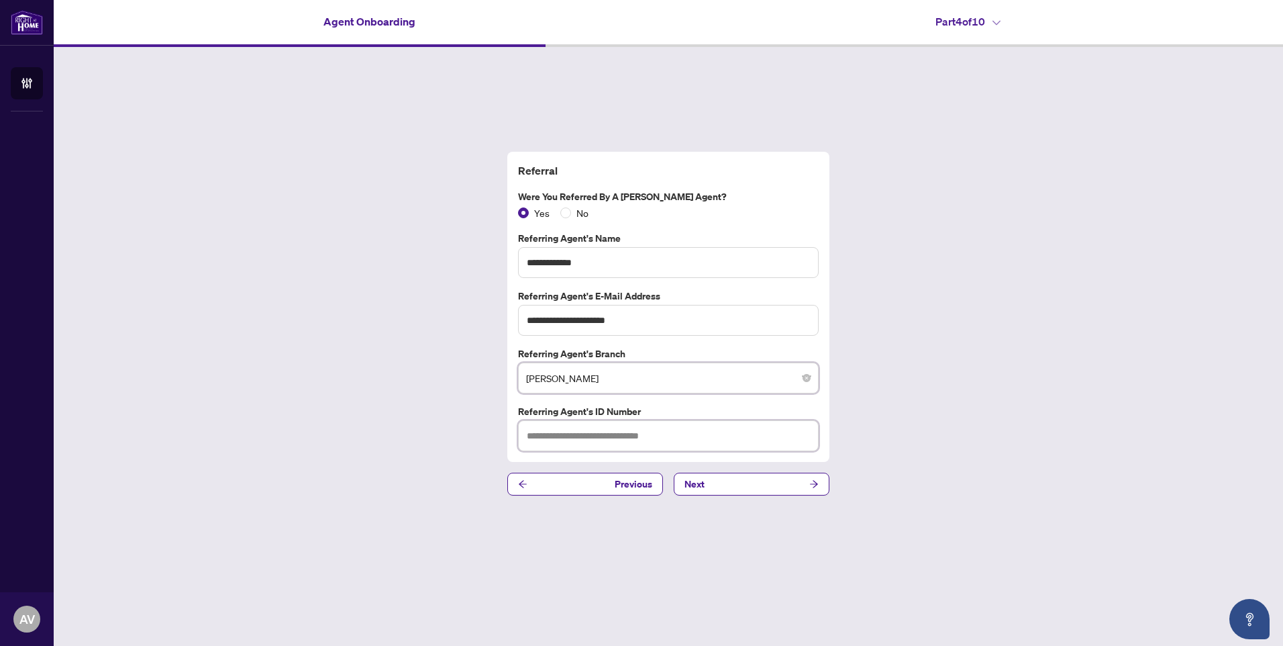
click at [761, 429] on input "text" at bounding box center [668, 435] width 301 height 31
click at [706, 487] on button "Next" at bounding box center [752, 483] width 156 height 23
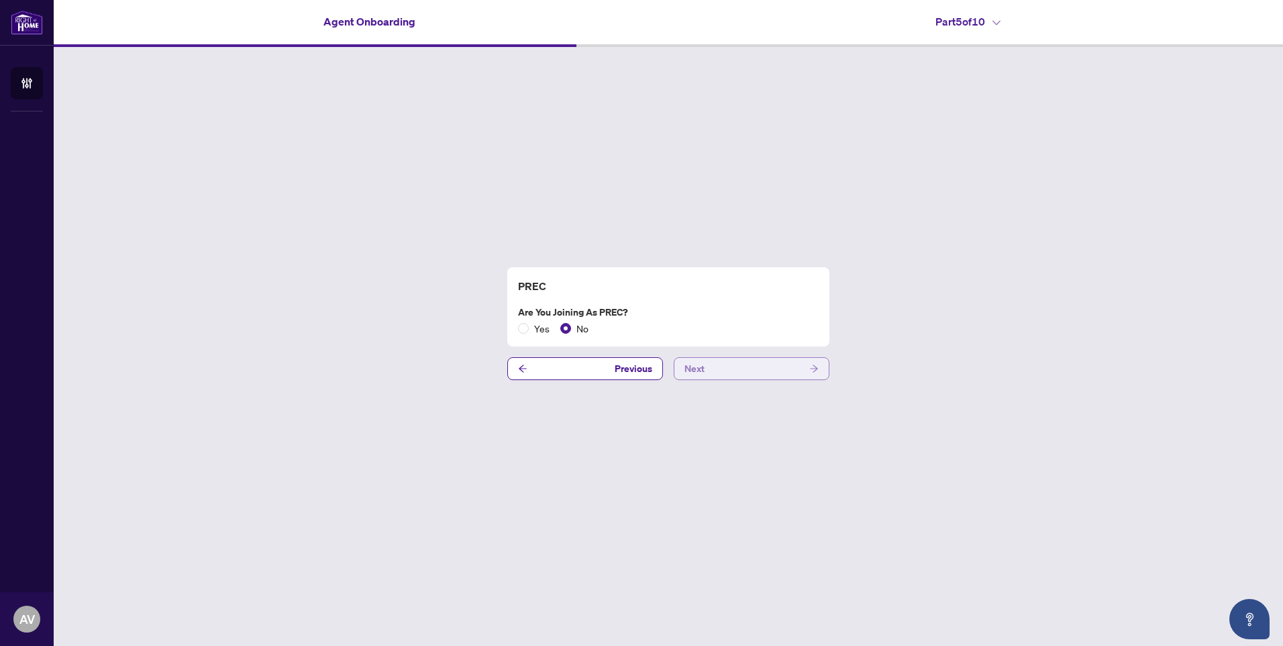
click at [708, 373] on button "Next" at bounding box center [752, 368] width 156 height 23
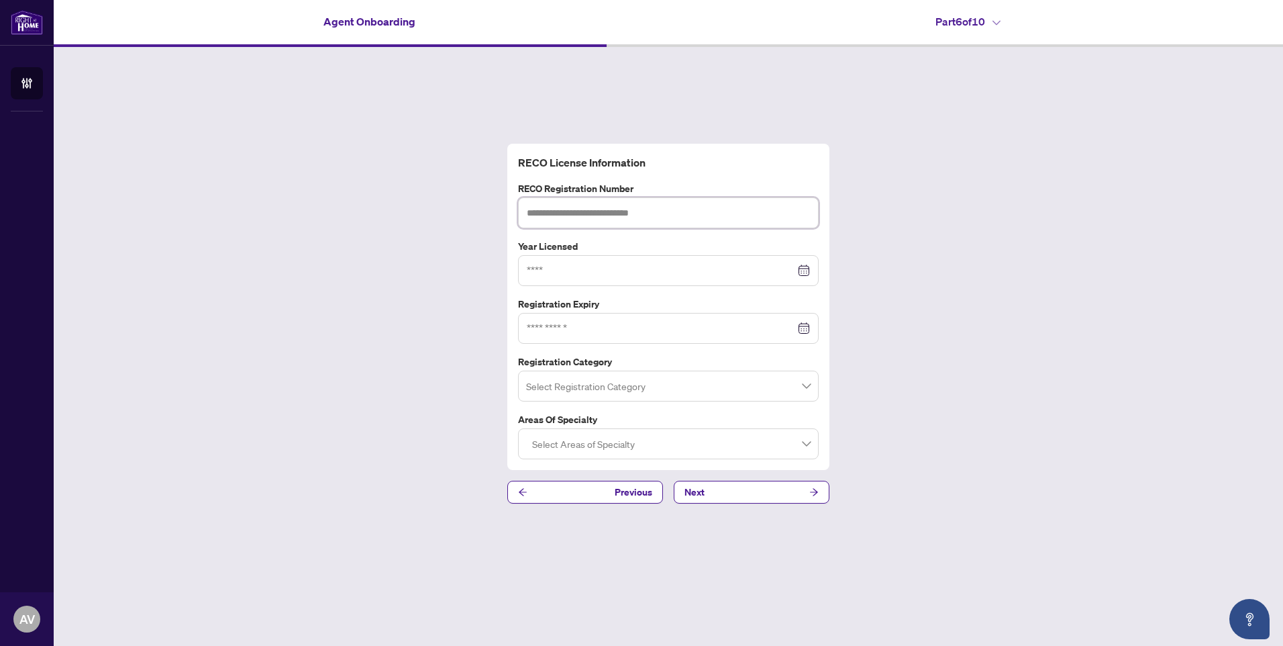
click at [603, 211] on input "text" at bounding box center [668, 212] width 301 height 31
click at [583, 267] on input at bounding box center [661, 270] width 268 height 15
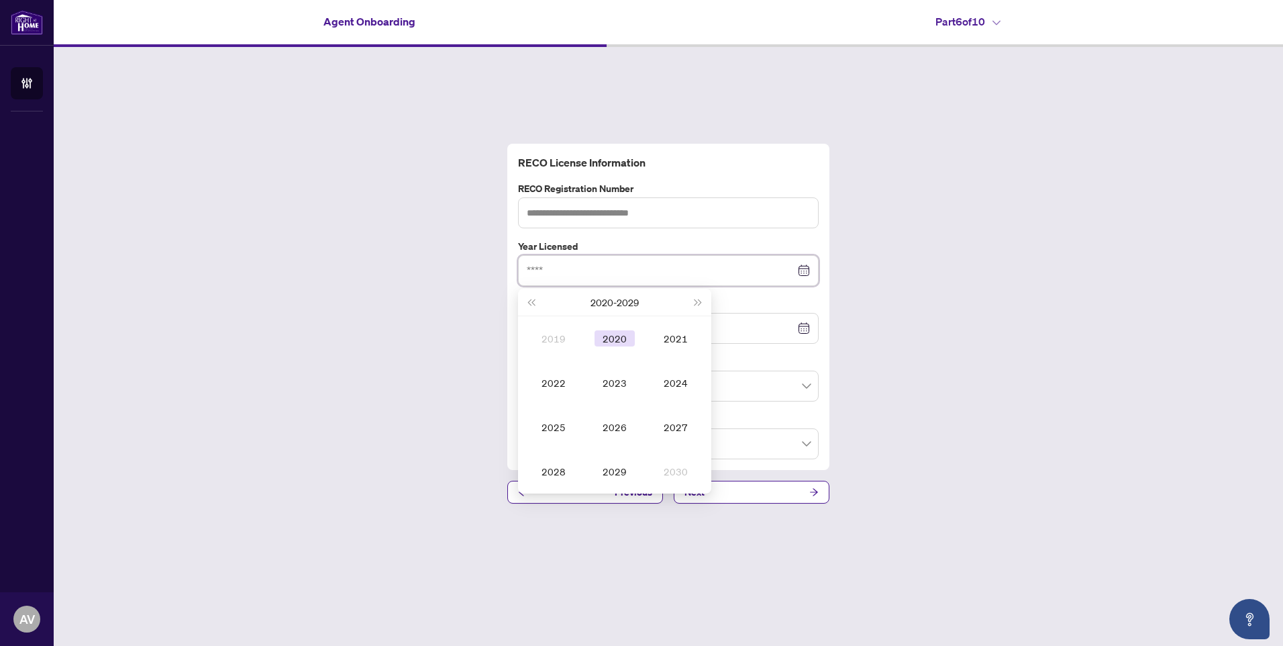
type input "****"
click at [530, 303] on span "Last year (Control + left)" at bounding box center [530, 302] width 7 height 7
type input "****"
click at [609, 374] on div "2013" at bounding box center [615, 382] width 40 height 16
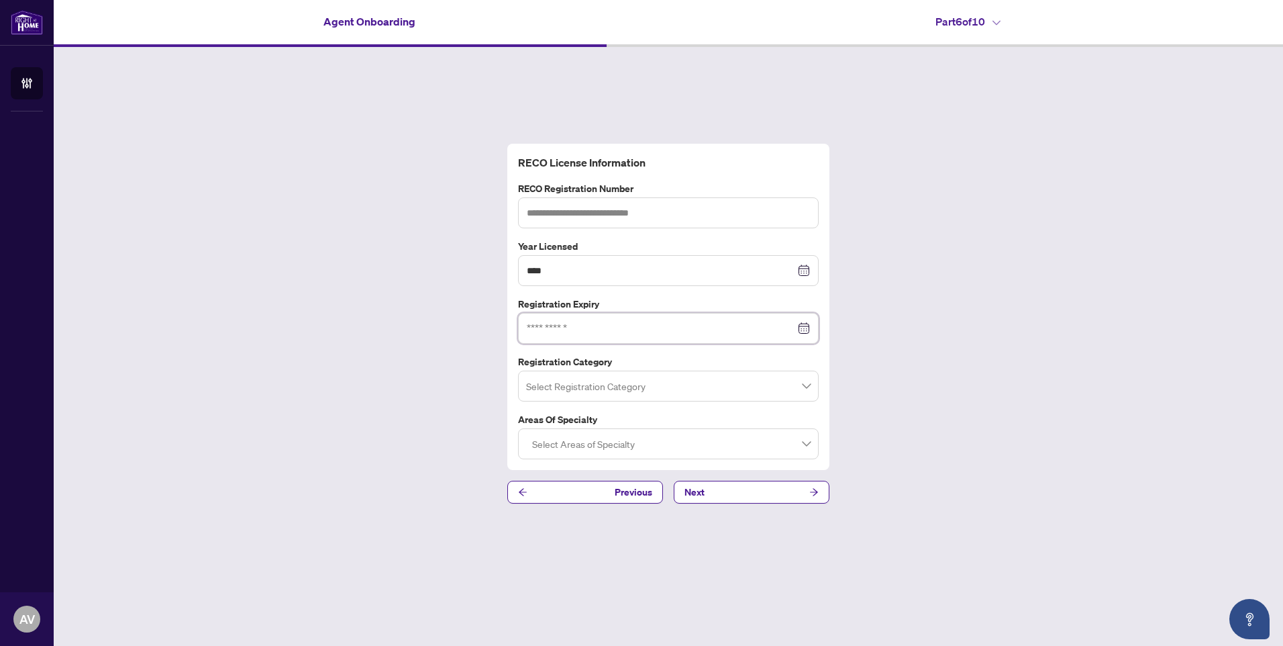
click at [603, 325] on input at bounding box center [661, 328] width 268 height 15
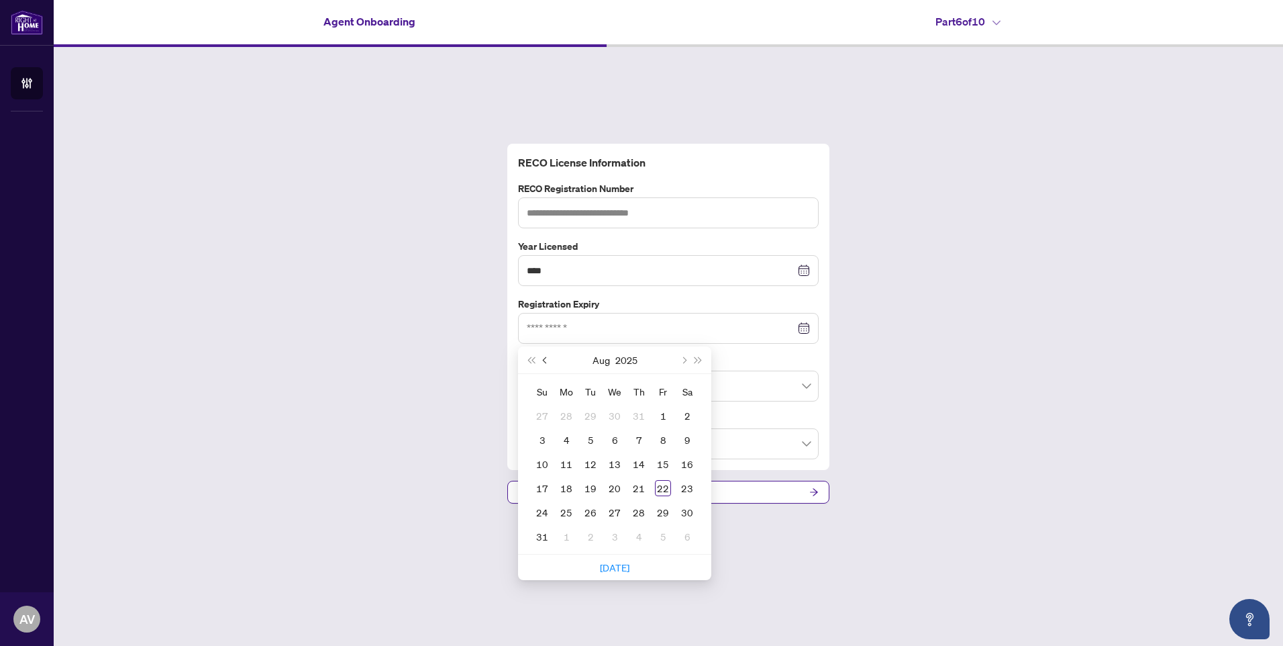
click at [546, 361] on span "Previous month (PageUp)" at bounding box center [546, 359] width 7 height 7
type input "**********"
click at [660, 512] on div "30" at bounding box center [663, 512] width 16 height 16
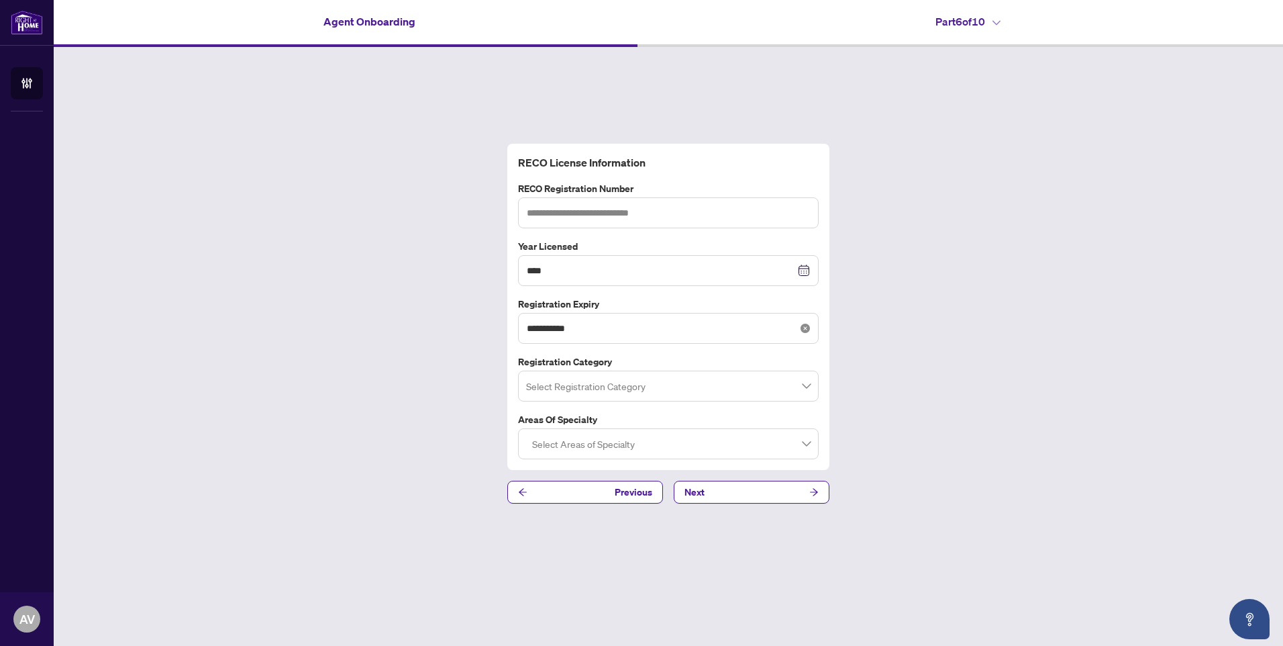
click at [803, 328] on icon "close-circle" at bounding box center [805, 327] width 9 height 9
click at [660, 332] on input at bounding box center [661, 328] width 268 height 15
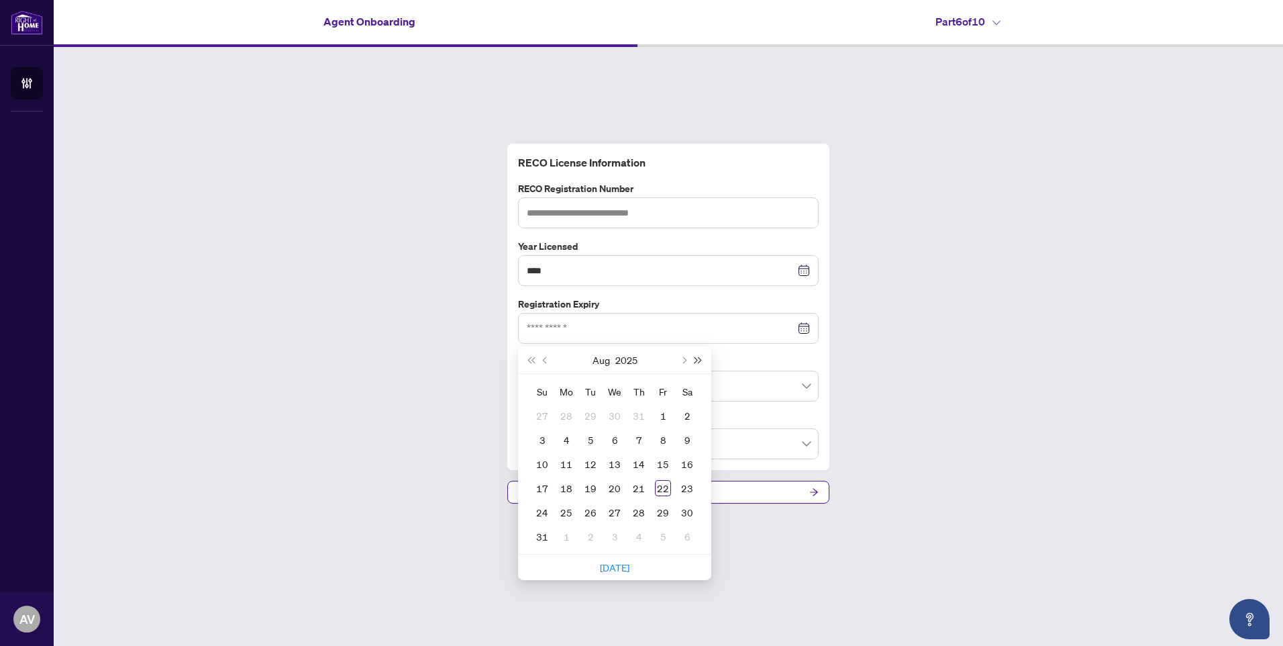
click at [695, 358] on span "Next year (Control + right)" at bounding box center [698, 359] width 7 height 7
click at [546, 361] on span "Previous month (PageUp)" at bounding box center [546, 359] width 7 height 7
type input "**********"
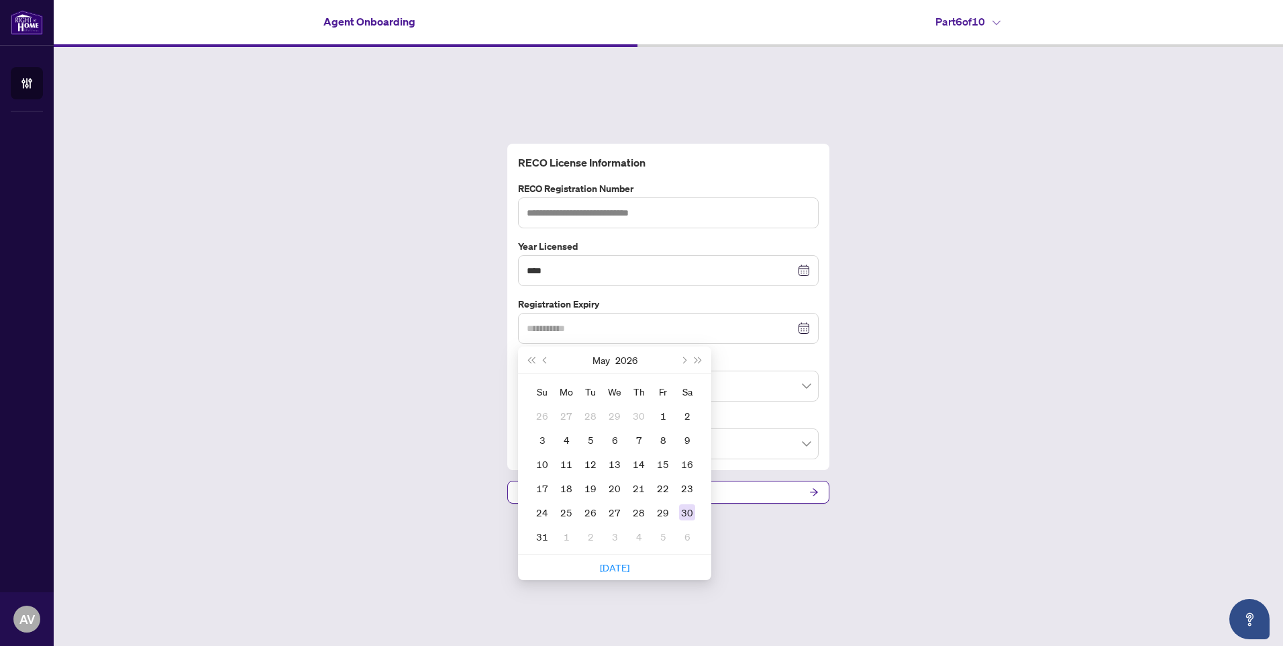
click at [685, 509] on div "30" at bounding box center [687, 512] width 16 height 16
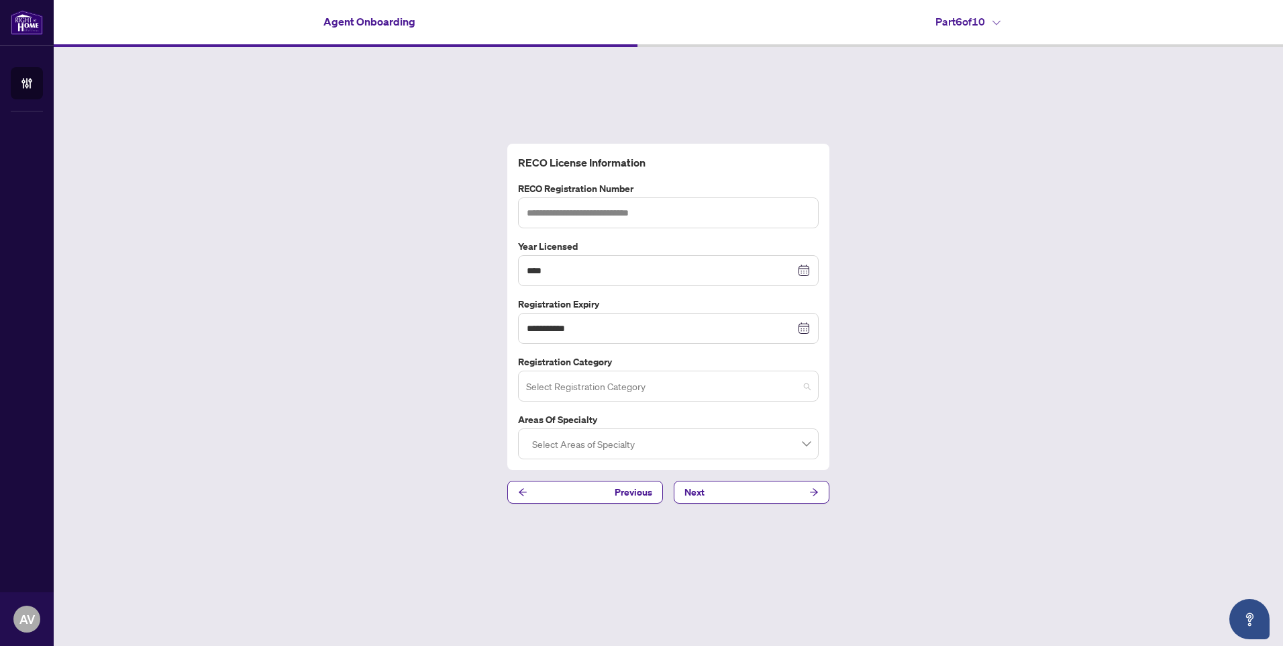
click at [588, 386] on input "search" at bounding box center [662, 388] width 272 height 30
click at [597, 434] on div "Sales Representative" at bounding box center [668, 439] width 279 height 15
click at [597, 444] on div at bounding box center [668, 444] width 283 height 24
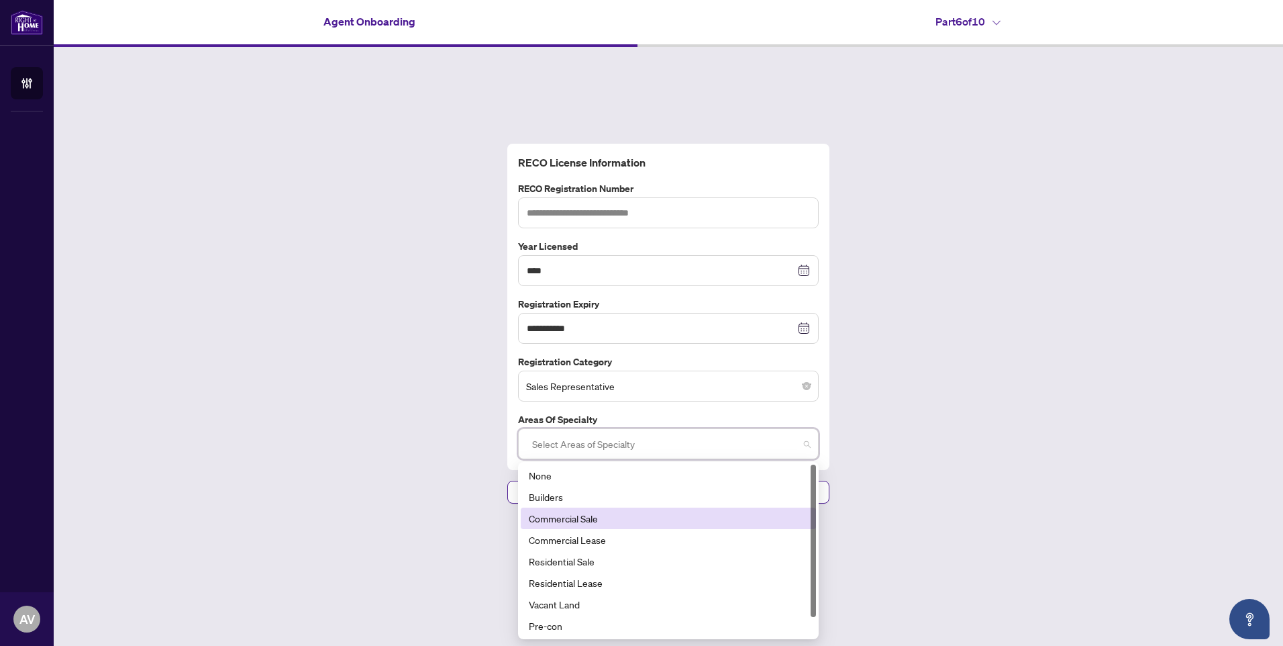
click at [603, 511] on div "Commercial Sale" at bounding box center [668, 518] width 279 height 15
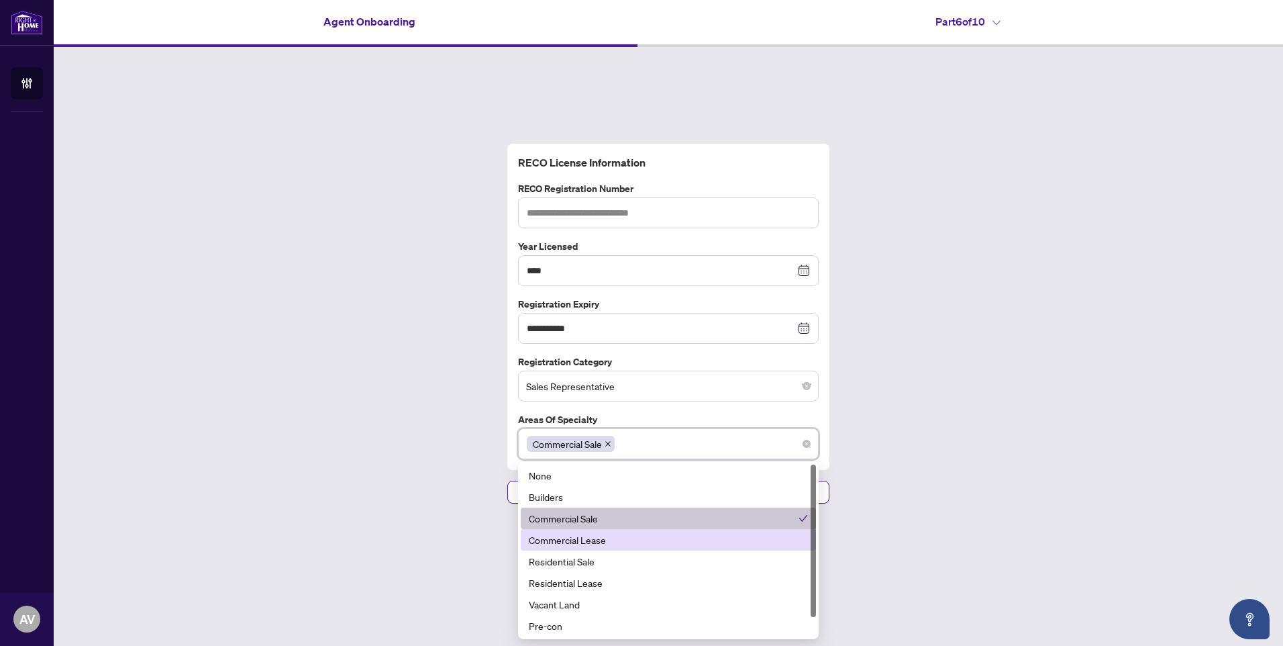
click at [607, 543] on div "Commercial Lease" at bounding box center [668, 539] width 279 height 15
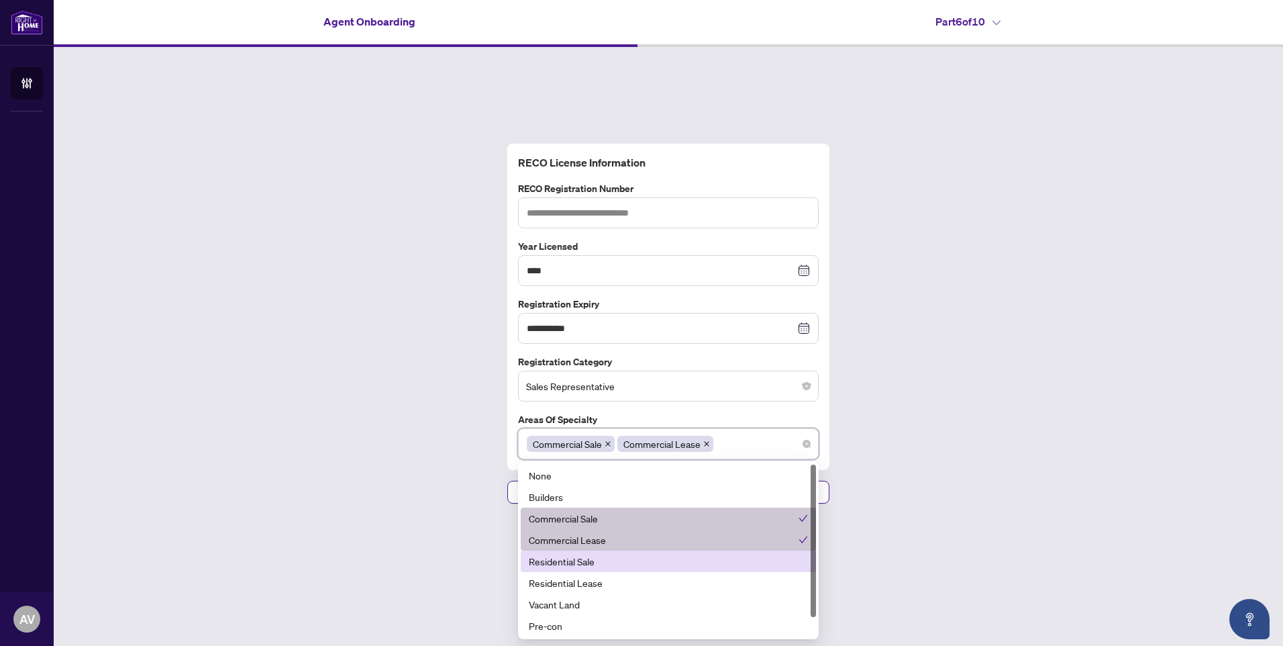
click at [607, 559] on div "Residential Sale" at bounding box center [668, 561] width 279 height 15
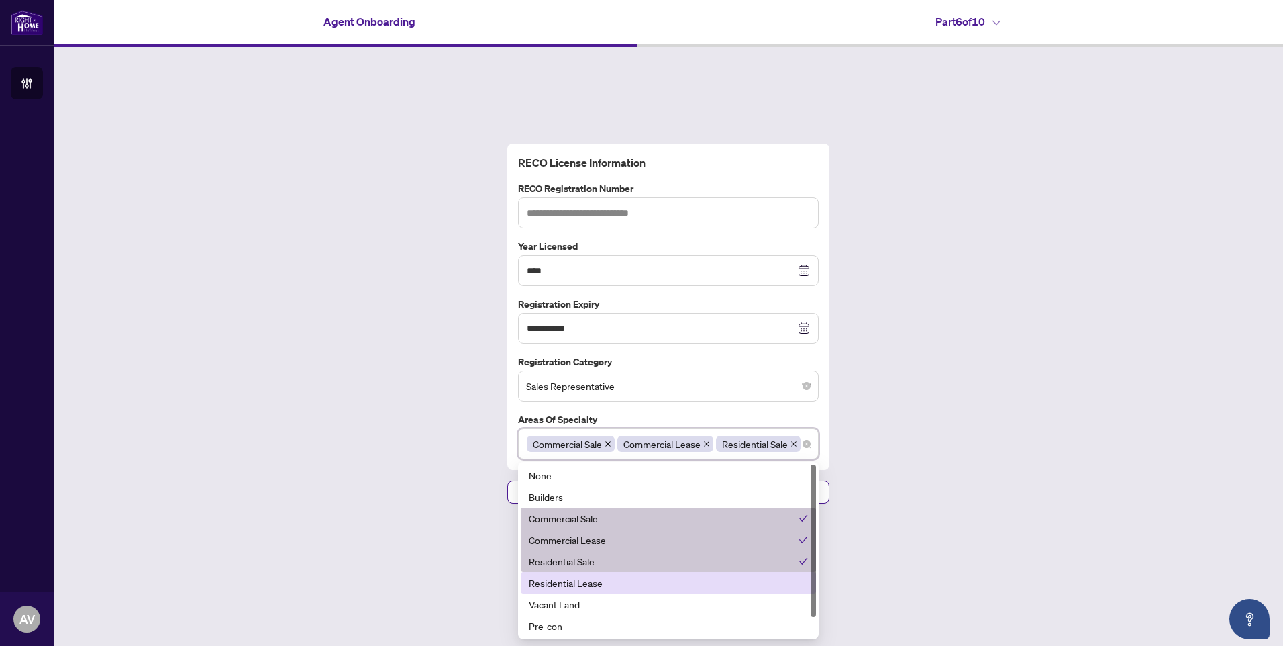
click at [608, 580] on div "Residential Lease" at bounding box center [668, 582] width 279 height 15
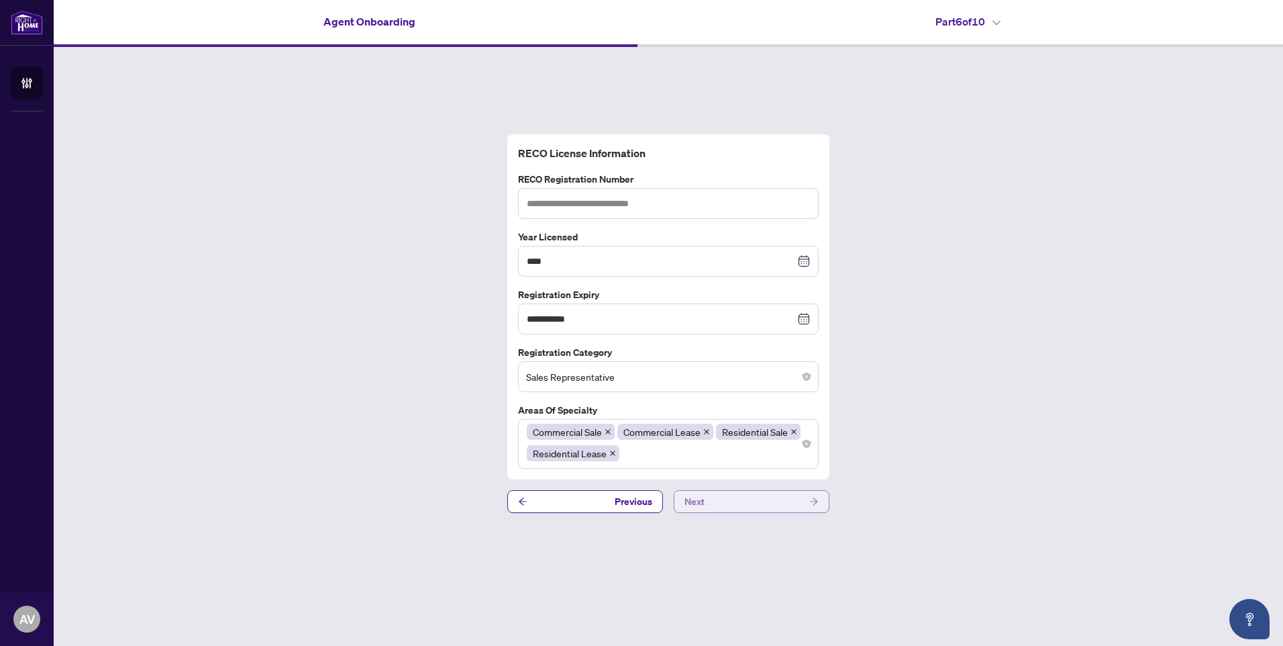
click at [697, 501] on span "Next" at bounding box center [695, 501] width 20 height 21
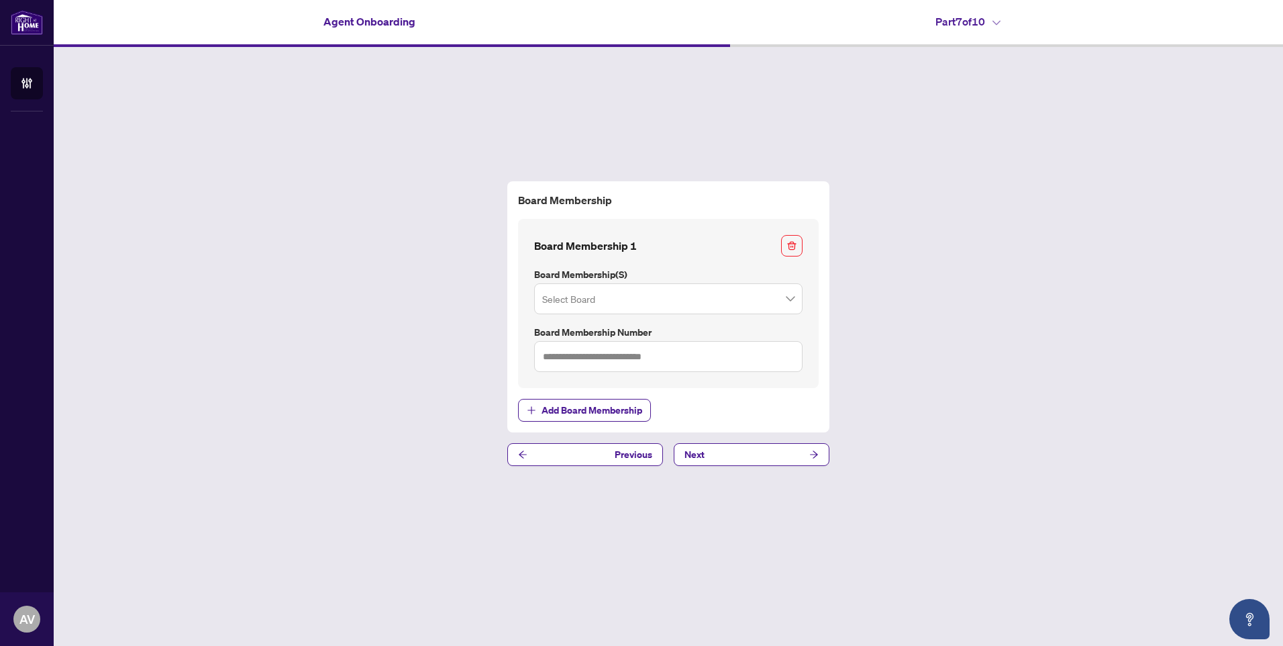
click at [600, 300] on input "search" at bounding box center [662, 301] width 240 height 30
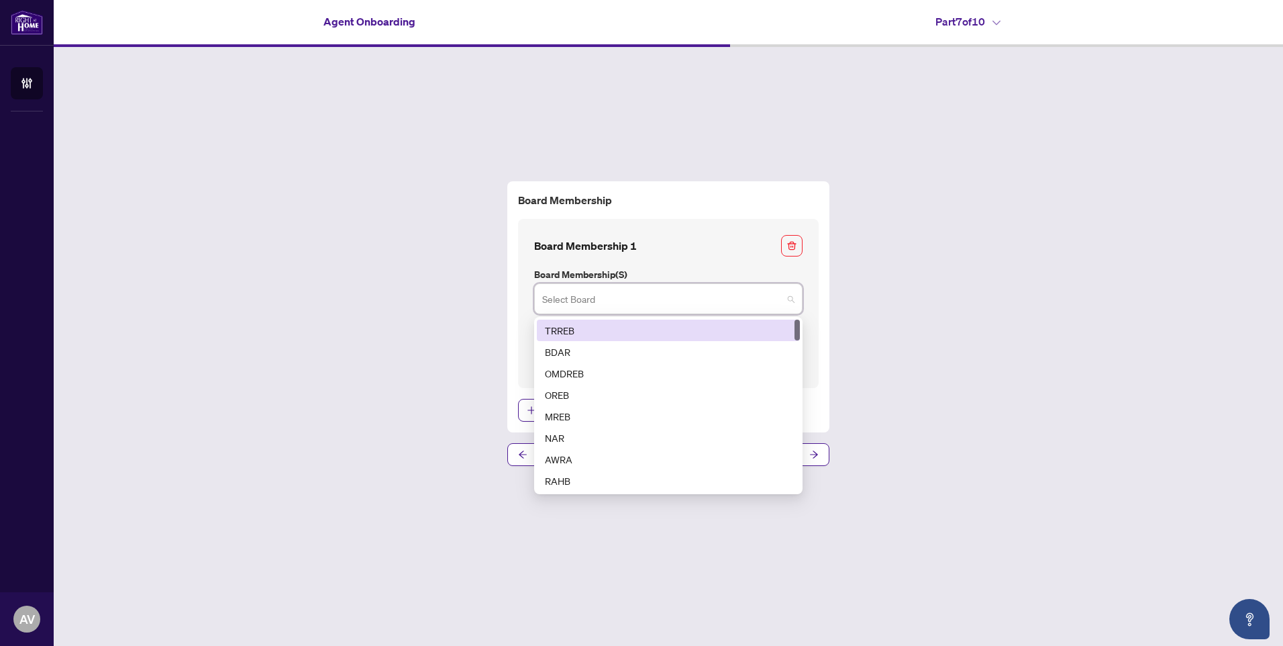
click at [583, 329] on div "TRREB" at bounding box center [668, 330] width 247 height 15
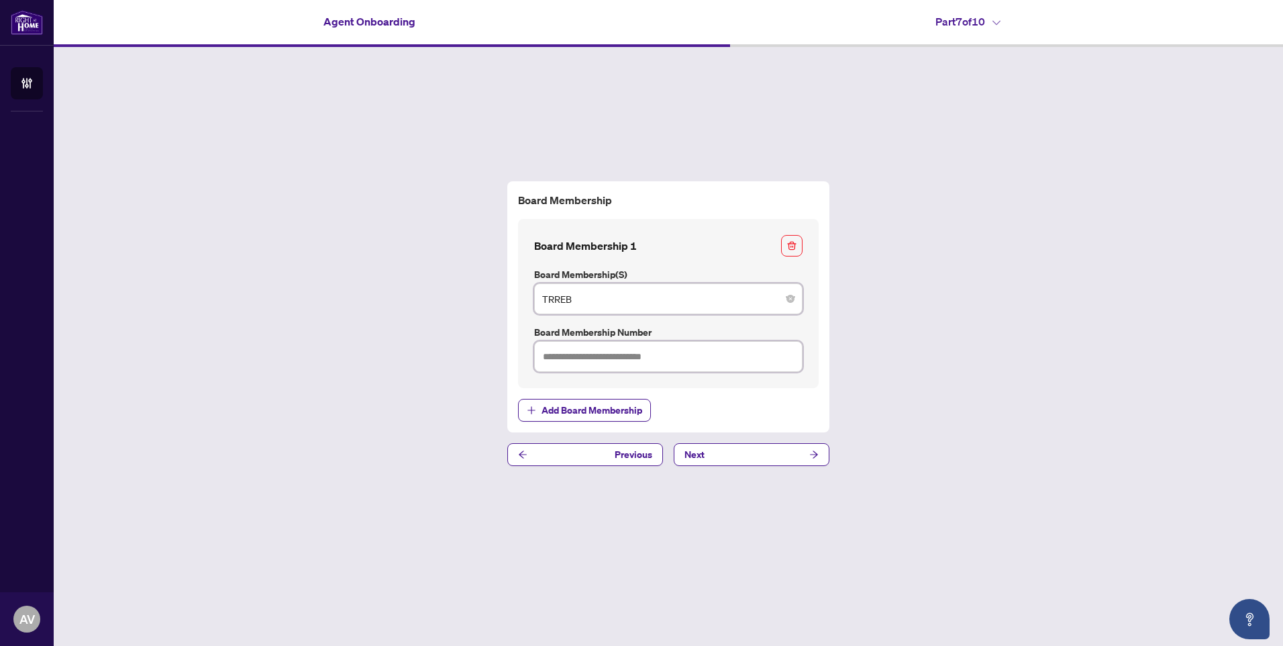
click at [587, 365] on input "text" at bounding box center [668, 356] width 268 height 31
type input "*******"
click at [720, 451] on button "Next" at bounding box center [752, 454] width 156 height 23
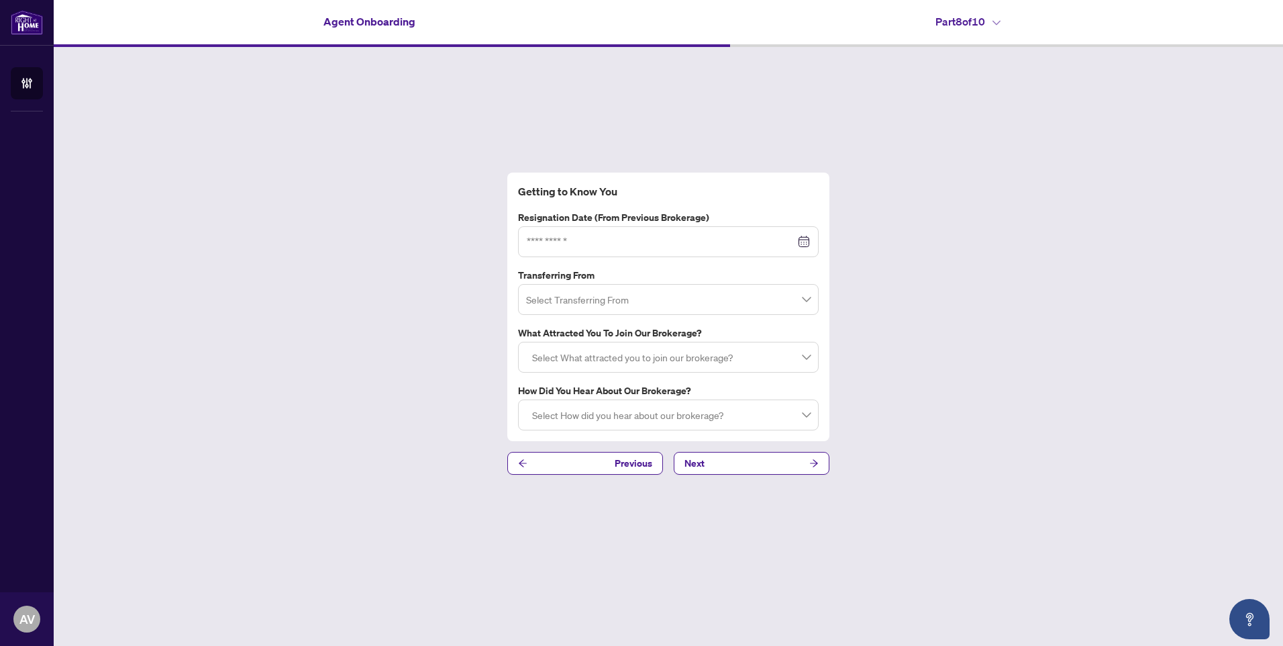
click at [801, 240] on div at bounding box center [668, 241] width 283 height 15
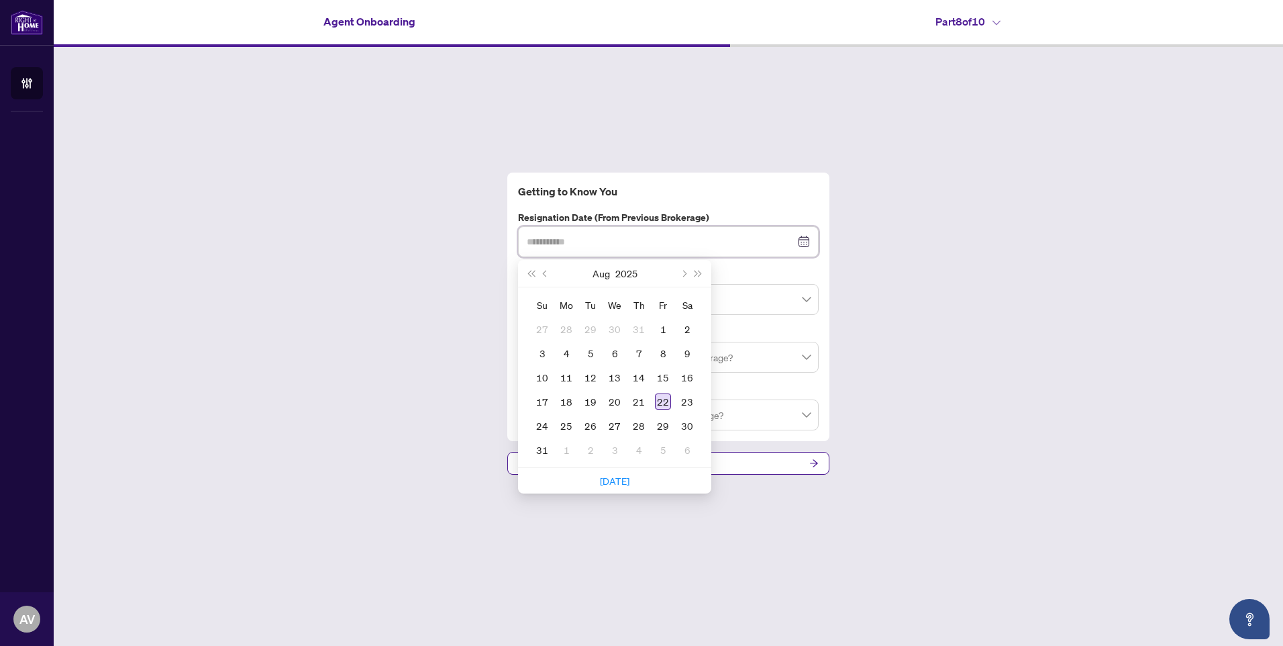
type input "**********"
click at [664, 396] on div "22" at bounding box center [663, 401] width 16 height 16
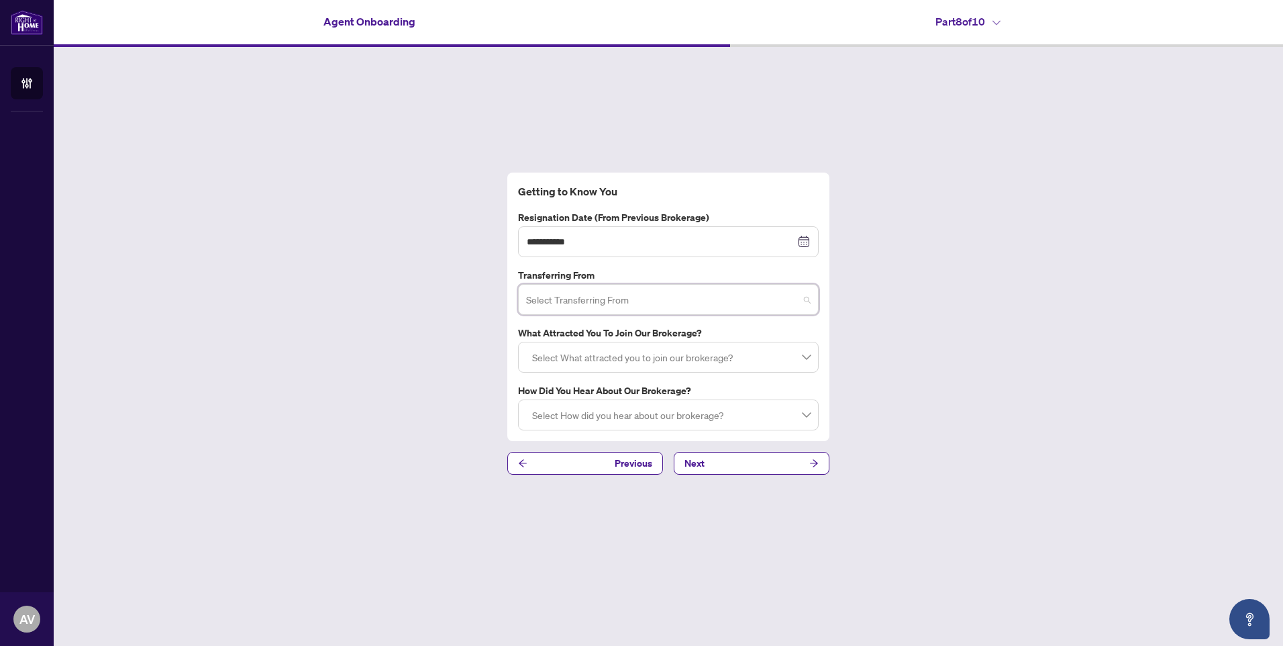
click at [642, 297] on input "search" at bounding box center [662, 302] width 272 height 30
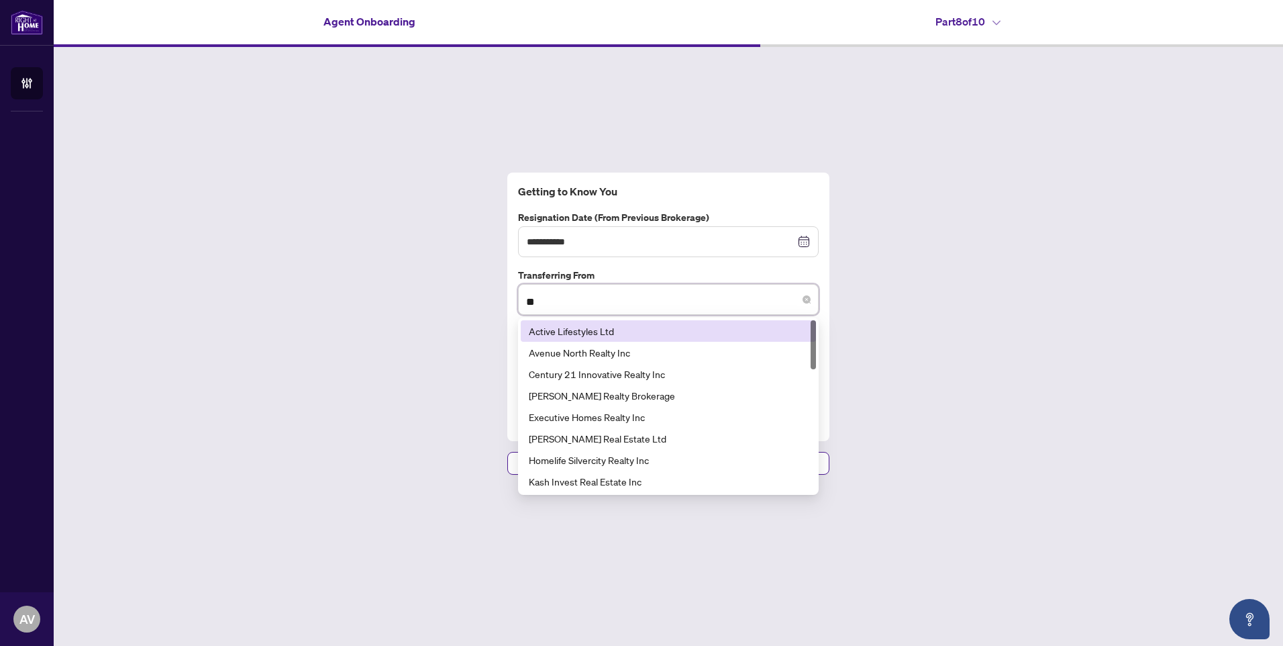
type input "*"
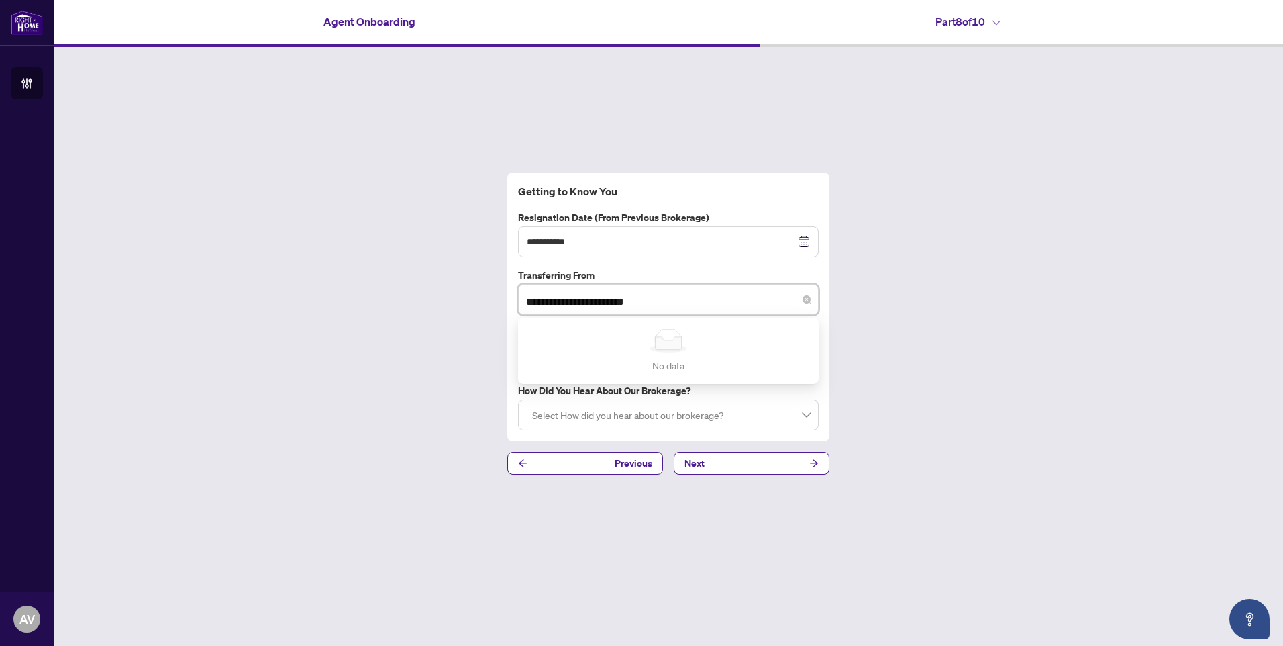
click at [643, 297] on input "**********" at bounding box center [662, 302] width 272 height 30
type input "**********"
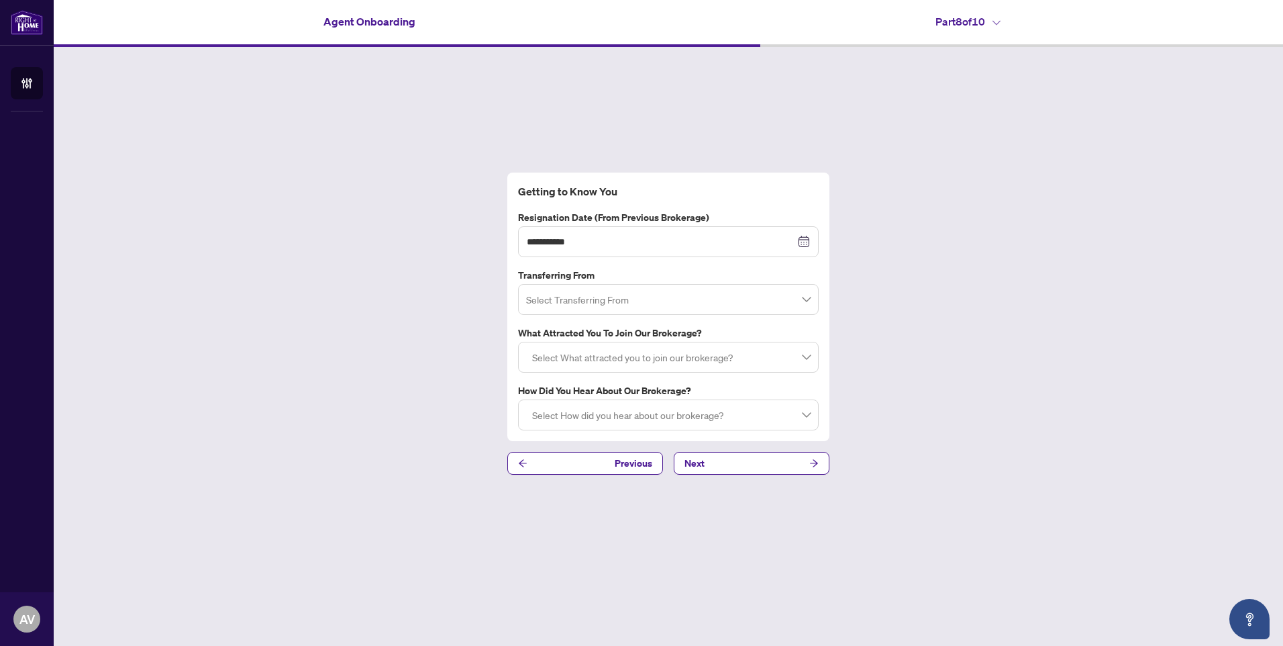
click at [999, 336] on div "**********" at bounding box center [668, 323] width 1229 height 553
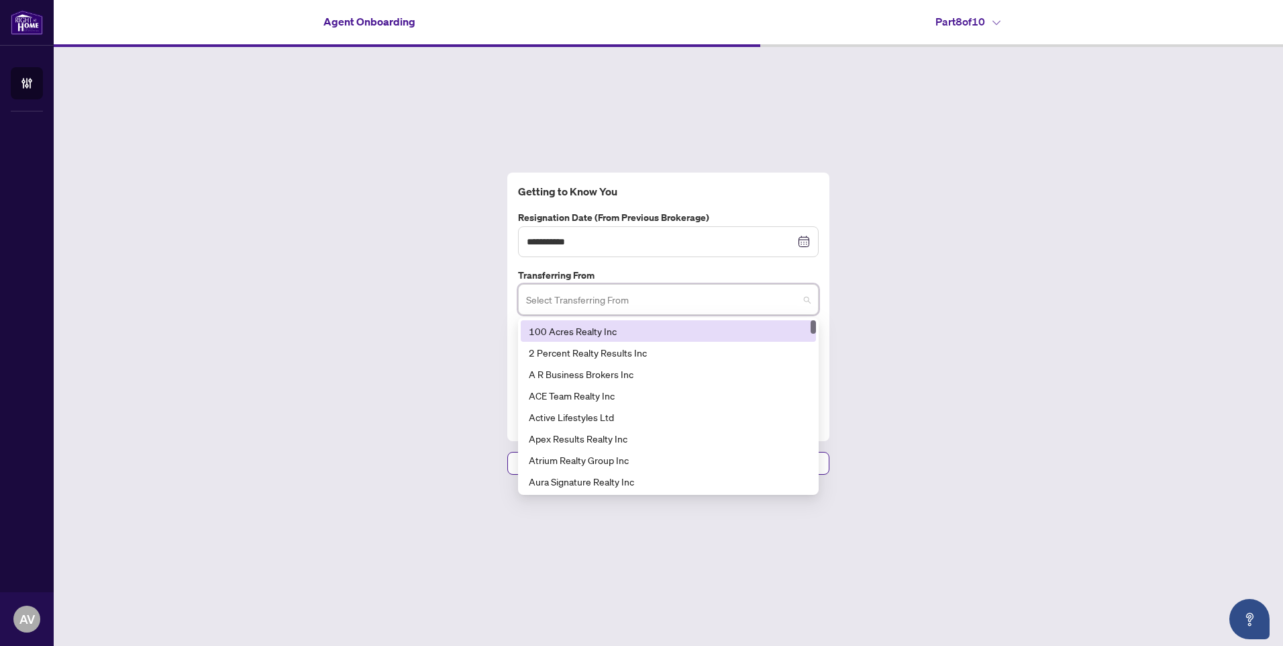
click at [789, 306] on input "search" at bounding box center [662, 302] width 272 height 30
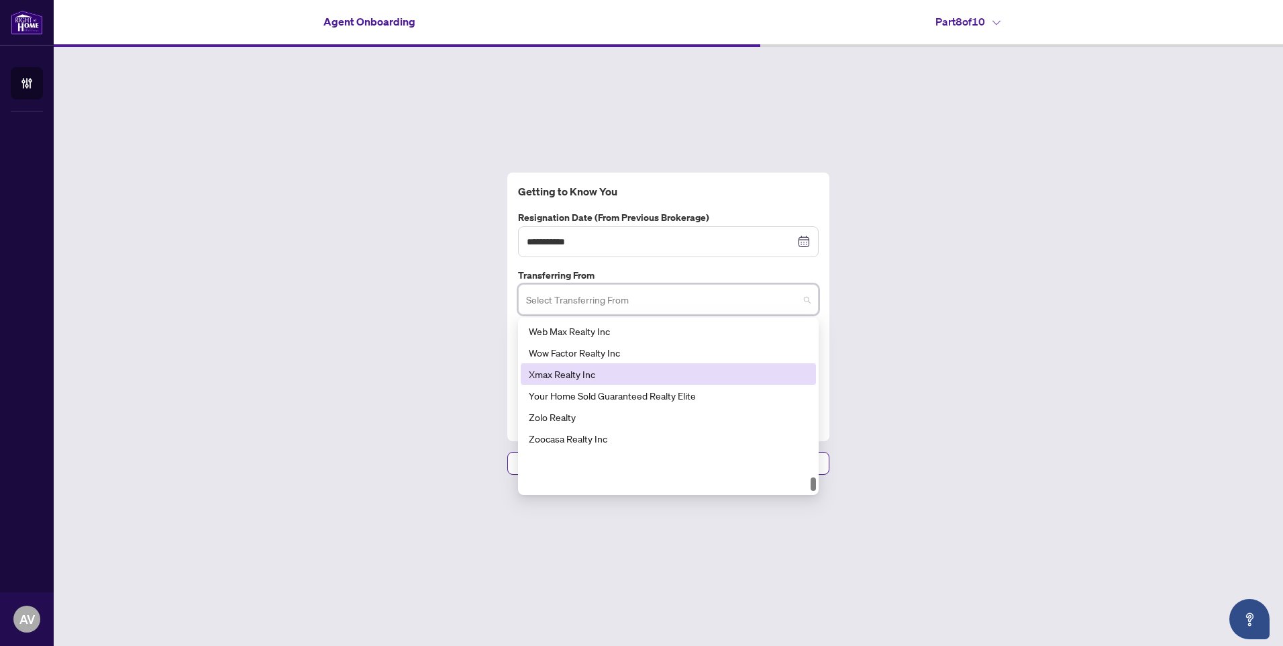
scroll to position [7704, 0]
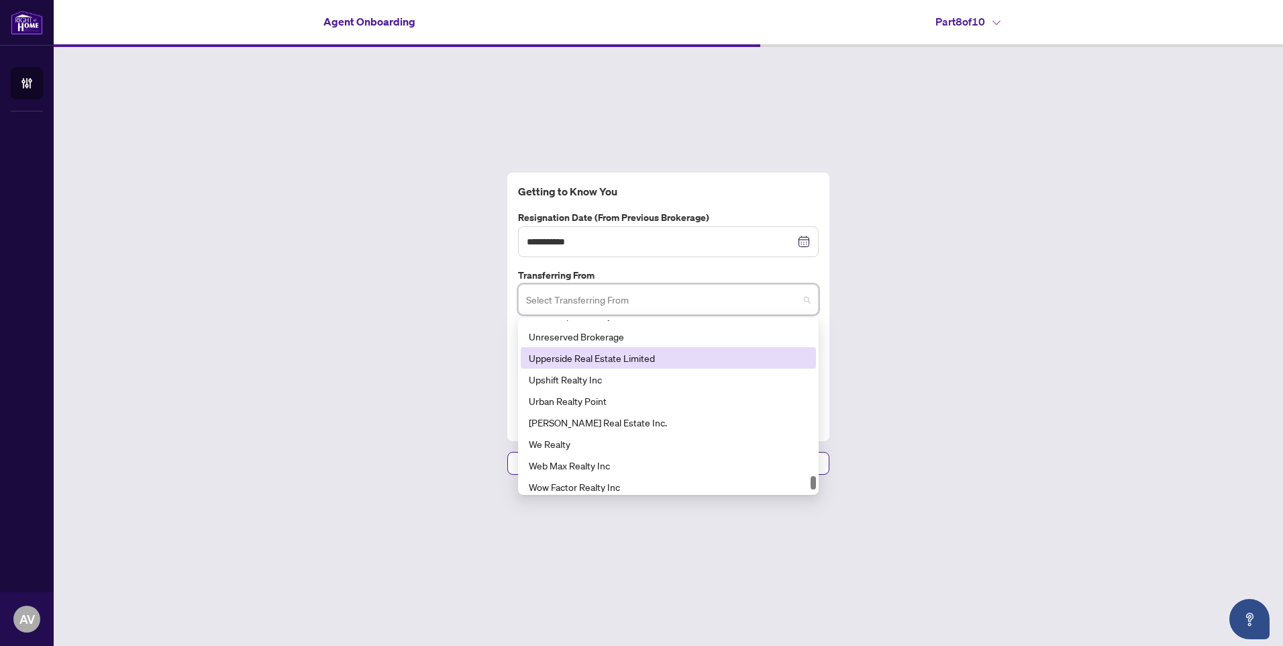
click at [946, 330] on div "**********" at bounding box center [668, 323] width 1229 height 553
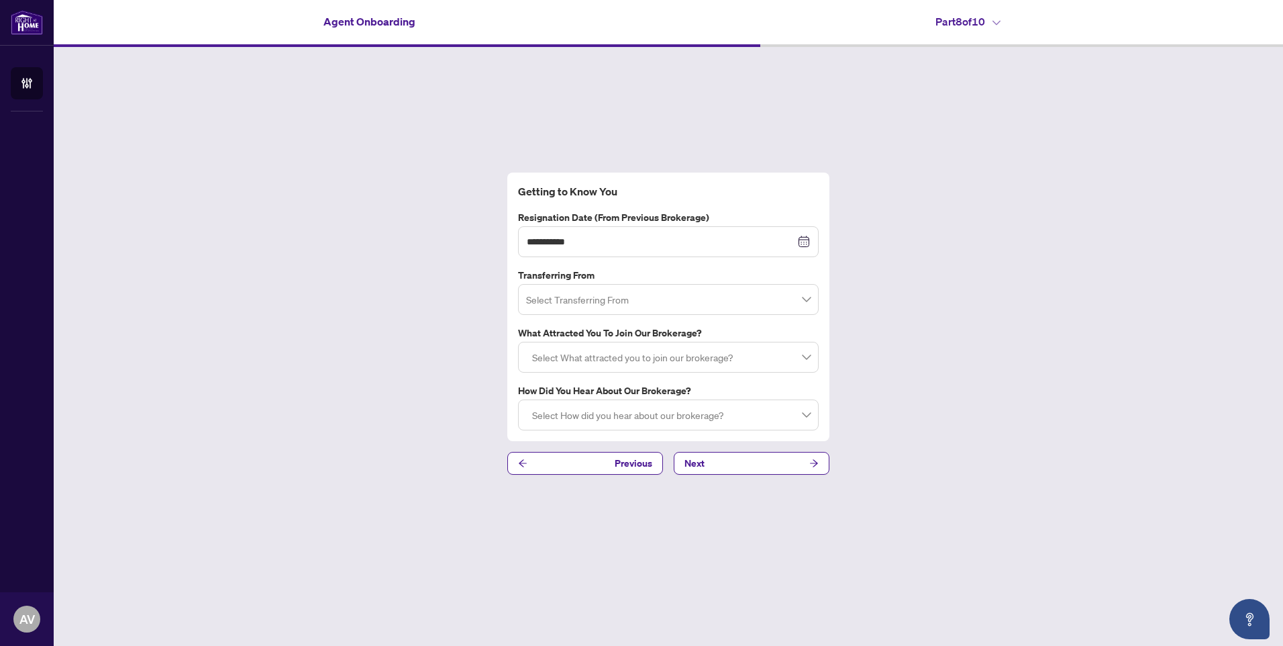
click at [776, 356] on div at bounding box center [668, 357] width 283 height 24
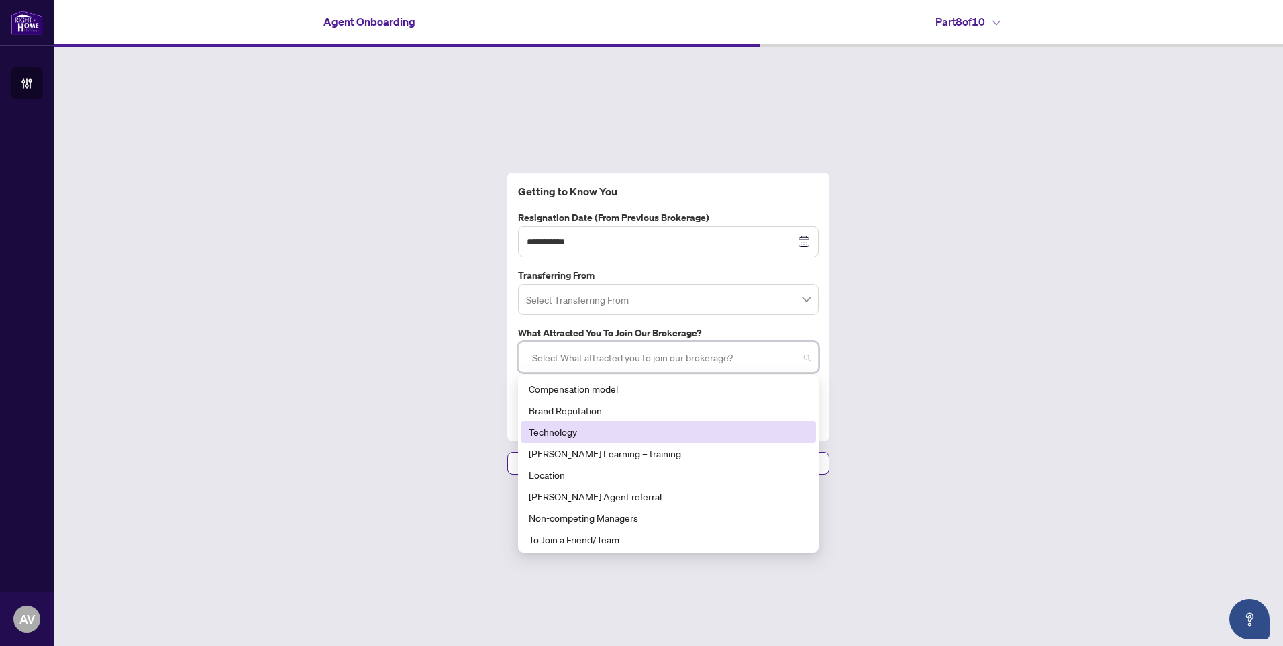
click at [687, 427] on div "Technology" at bounding box center [668, 431] width 279 height 15
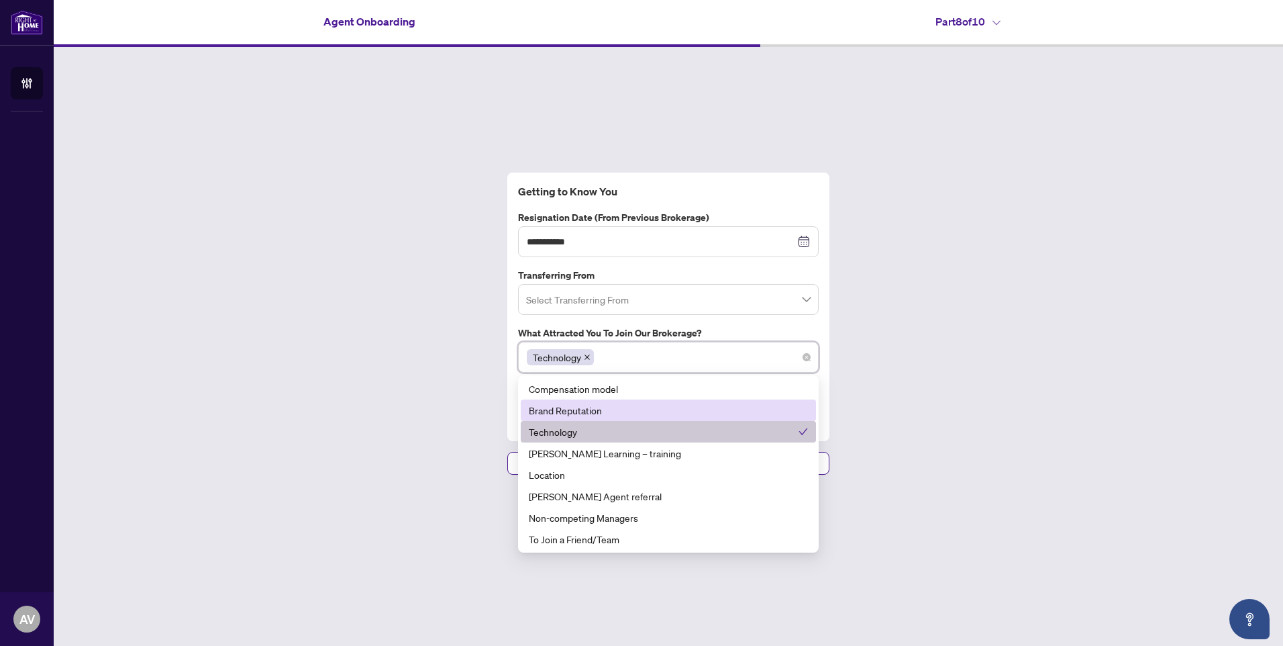
click at [905, 381] on div "**********" at bounding box center [668, 323] width 1229 height 553
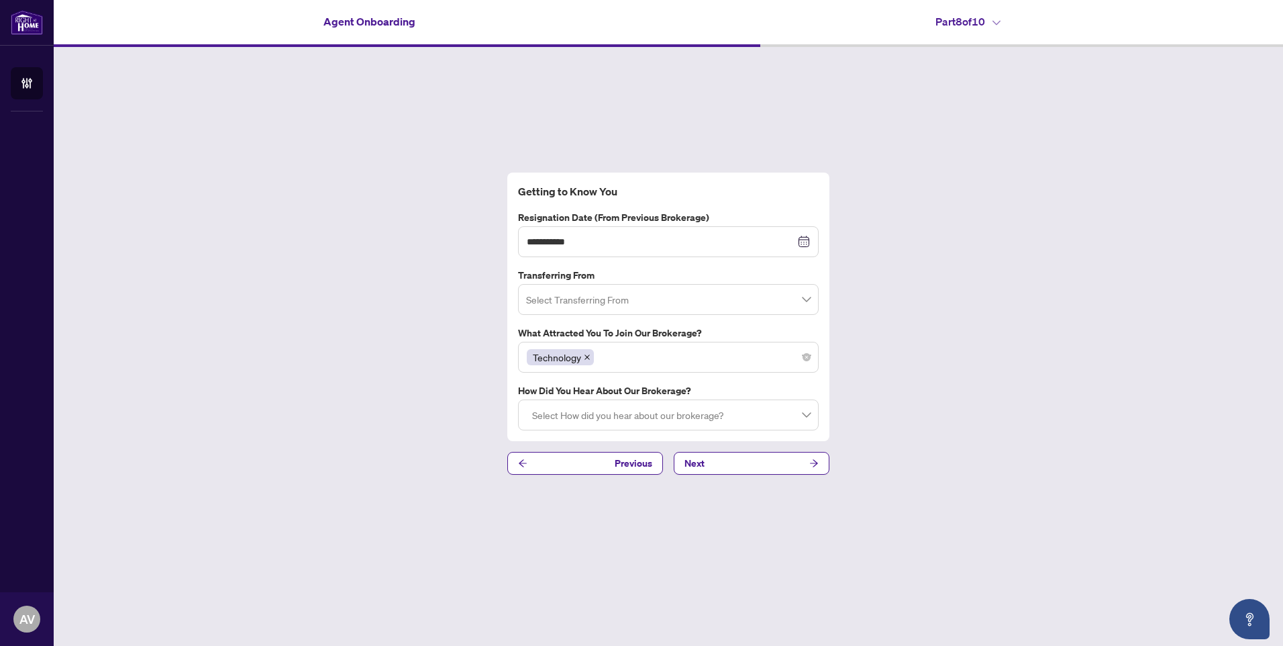
click at [740, 415] on div at bounding box center [668, 415] width 283 height 24
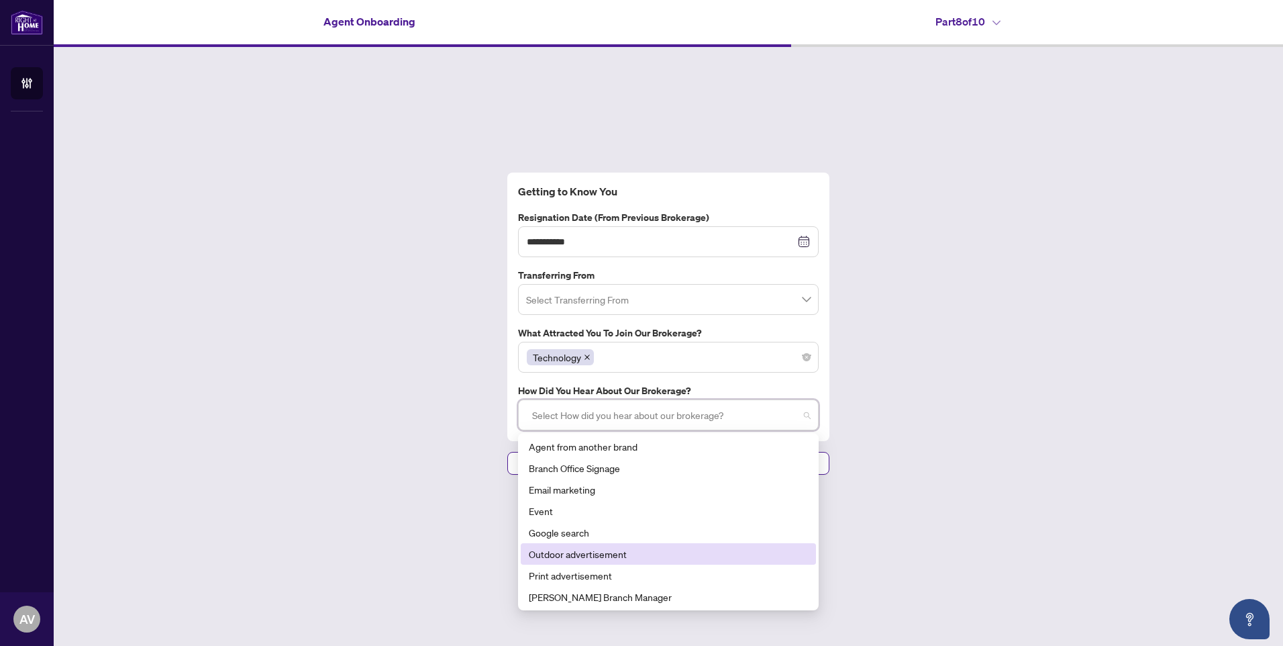
click at [670, 552] on div "Outdoor advertisement" at bounding box center [668, 553] width 279 height 15
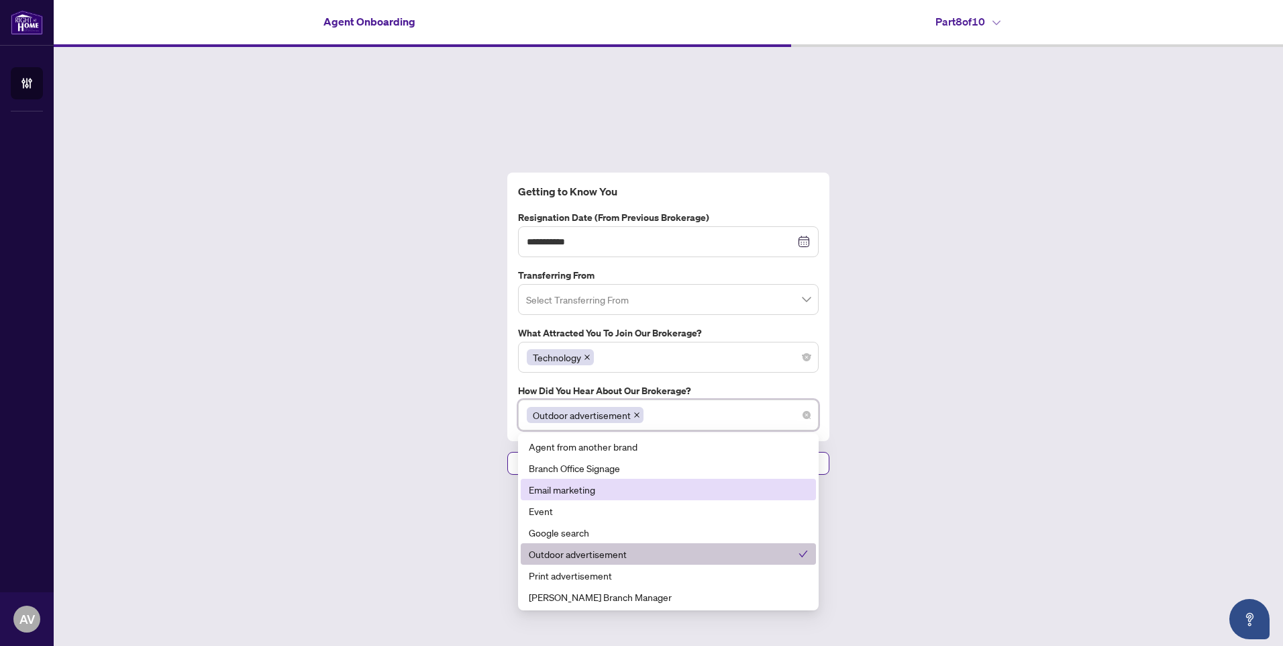
click at [922, 426] on div "**********" at bounding box center [668, 323] width 1229 height 553
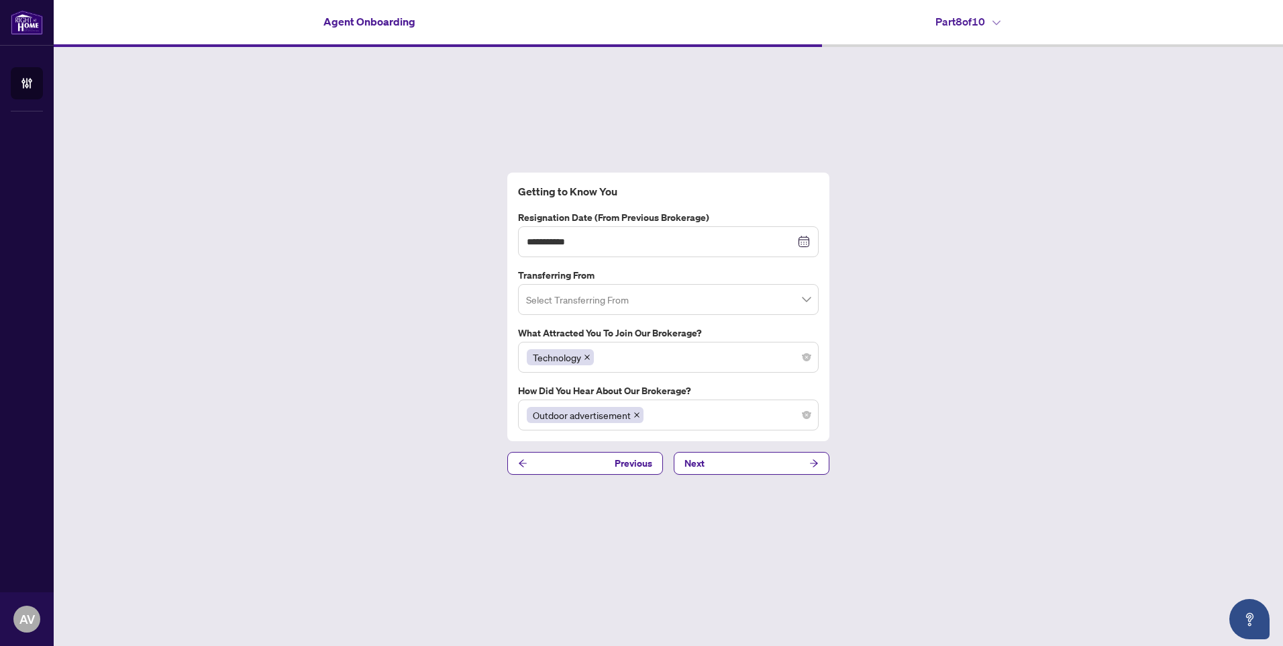
click at [808, 300] on span at bounding box center [668, 300] width 285 height 26
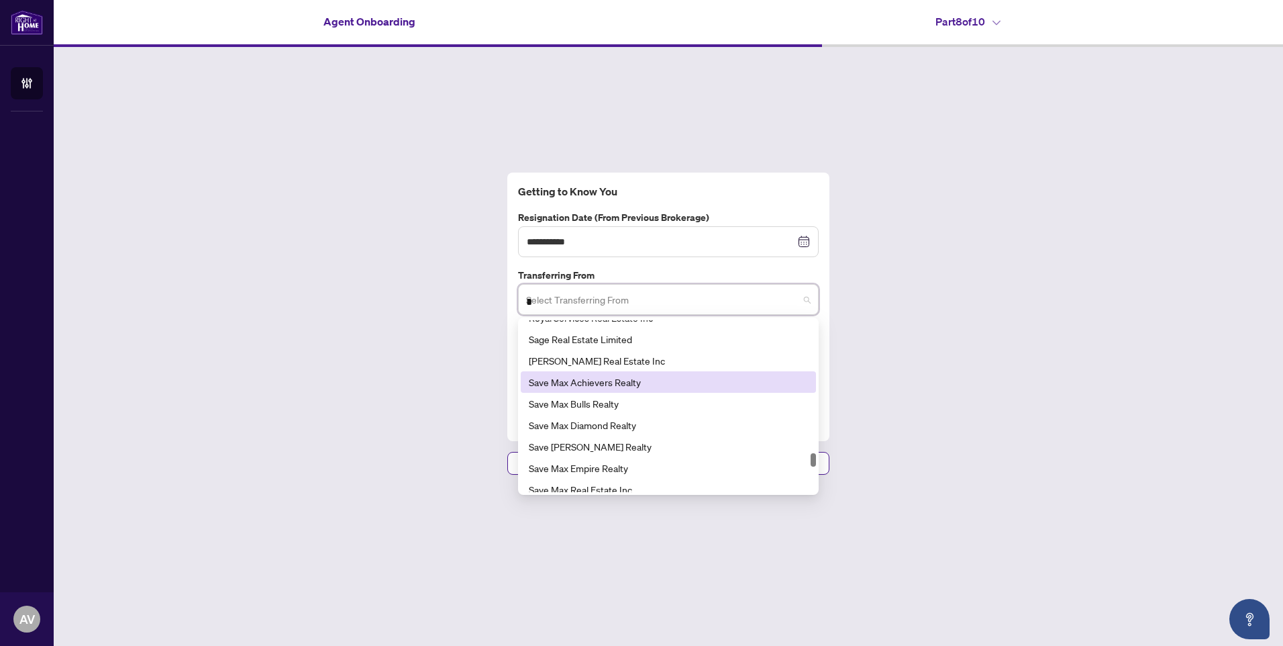
scroll to position [4961, 0]
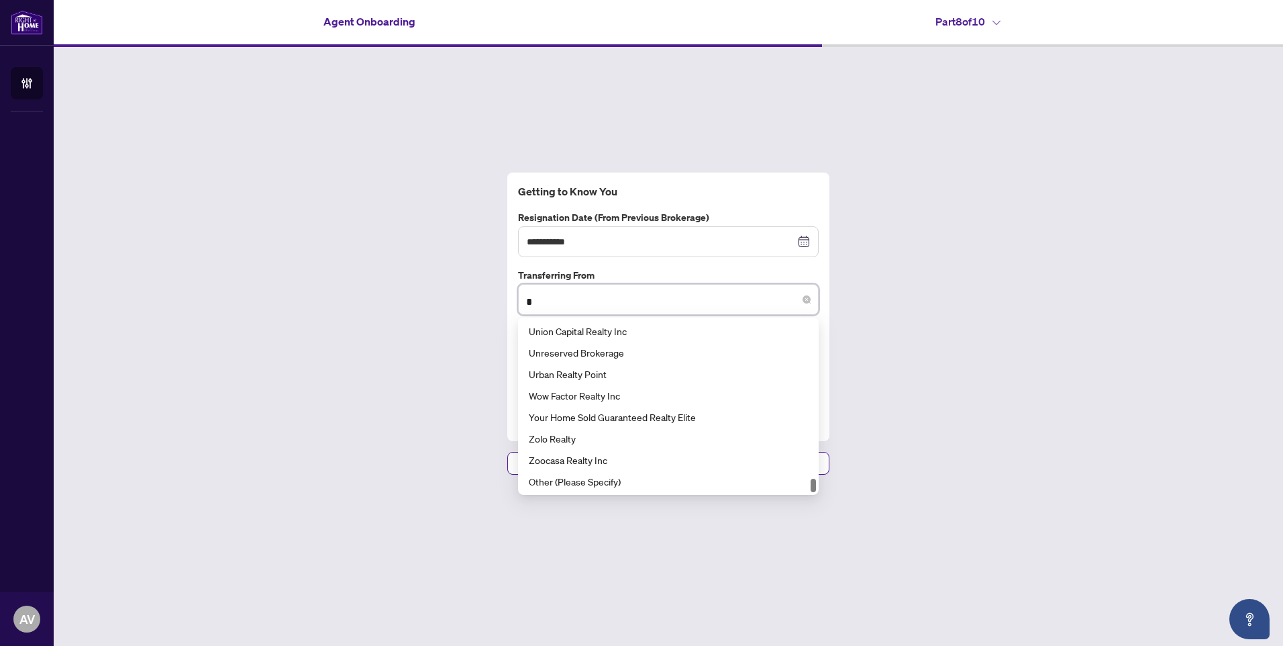
type input "**"
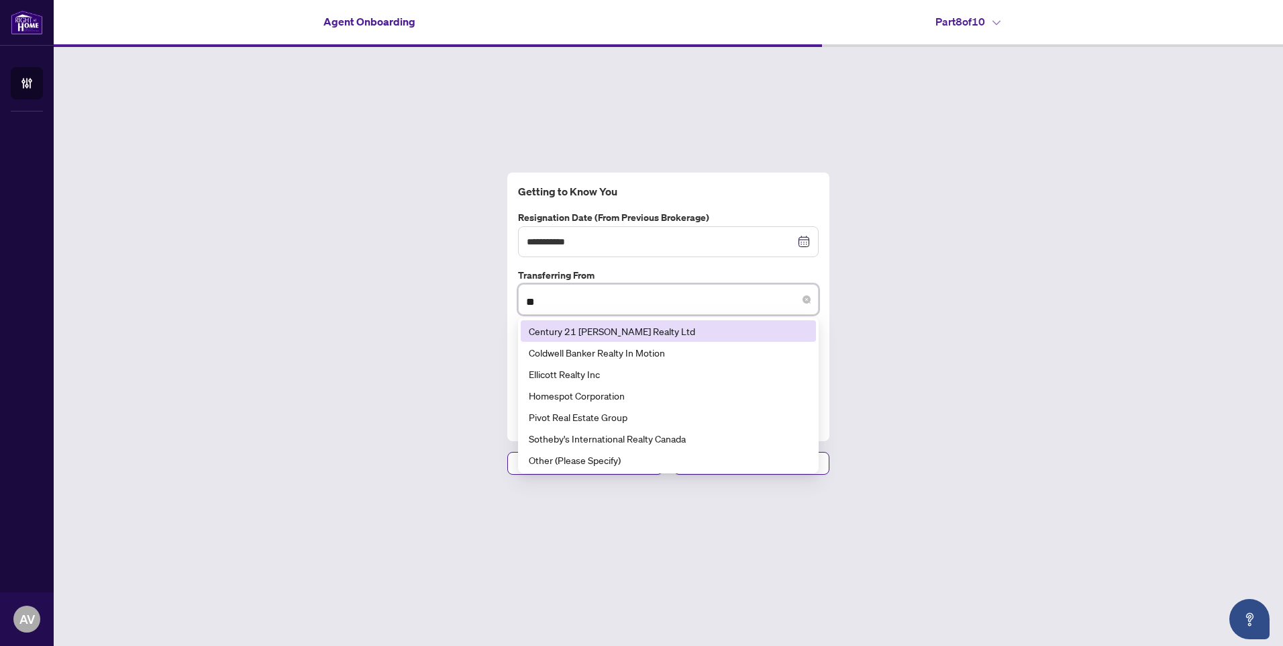
scroll to position [0, 0]
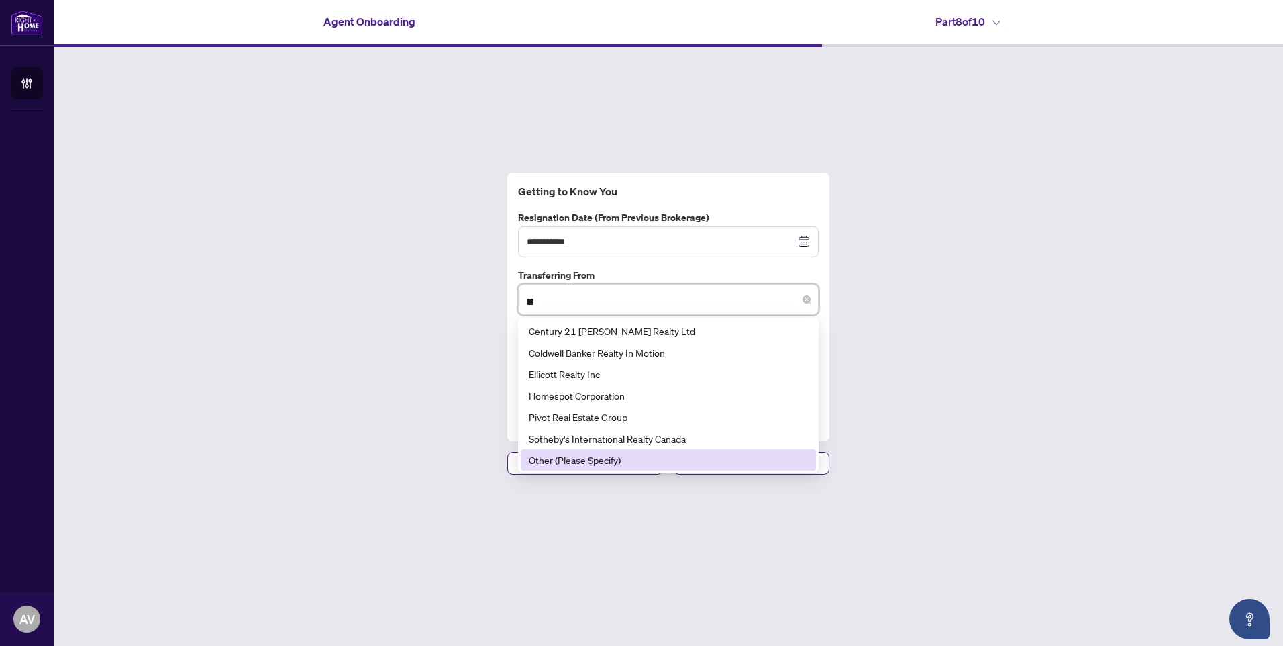
click at [658, 456] on div "Other (Please Specify)" at bounding box center [668, 459] width 279 height 15
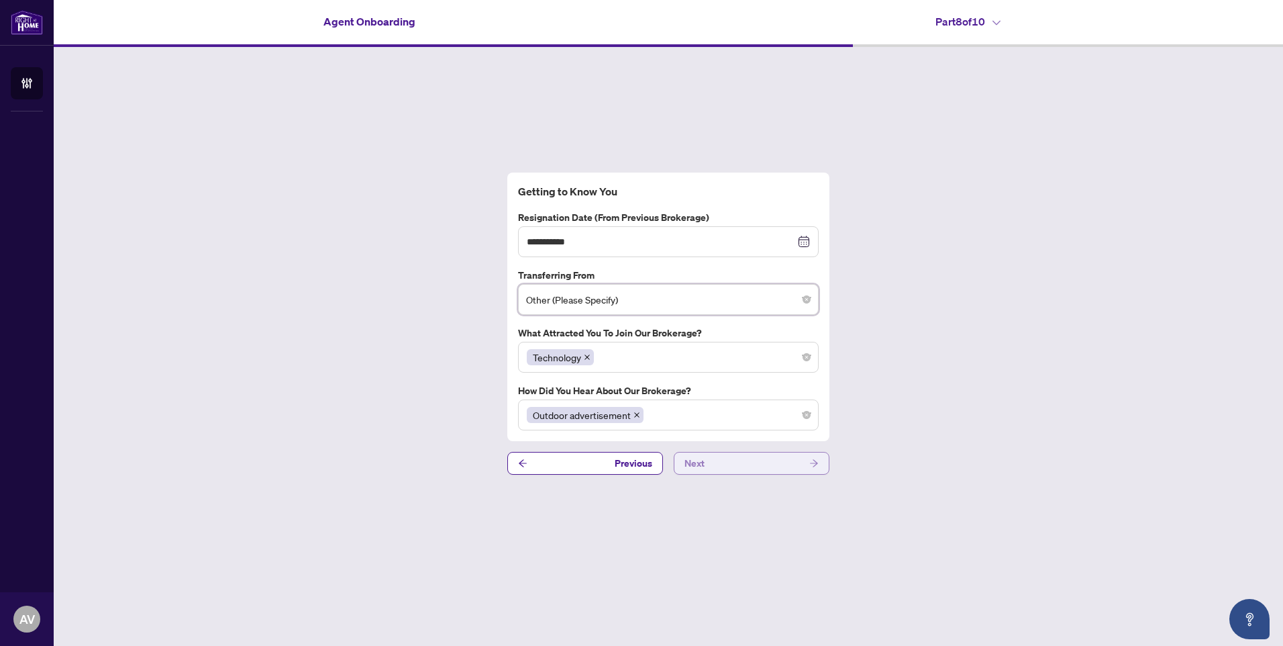
click at [705, 460] on button "Next" at bounding box center [752, 463] width 156 height 23
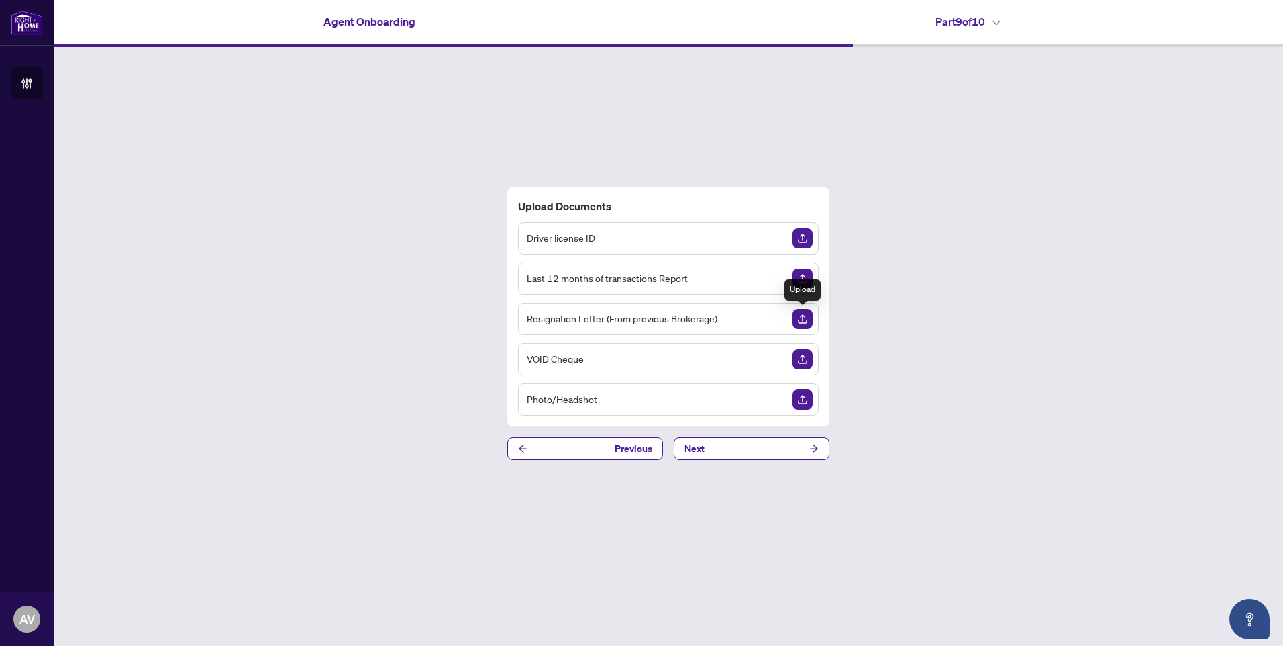
click at [806, 321] on img "Upload Document" at bounding box center [803, 319] width 20 height 20
click at [799, 396] on img "Upload Document" at bounding box center [803, 399] width 20 height 20
click at [802, 399] on img "Upload Document" at bounding box center [803, 399] width 20 height 20
click at [797, 234] on img "Upload Document" at bounding box center [803, 238] width 20 height 20
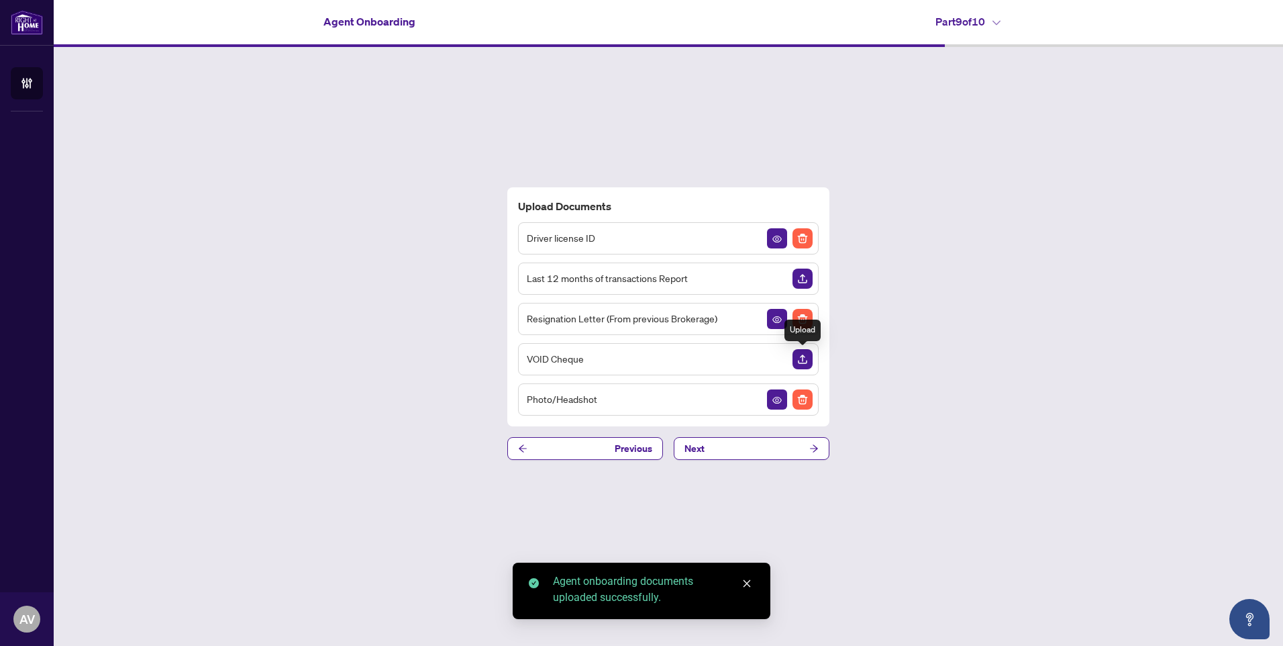
click at [802, 352] on img "Upload Document" at bounding box center [803, 359] width 20 height 20
click at [754, 446] on button "Next" at bounding box center [752, 448] width 156 height 23
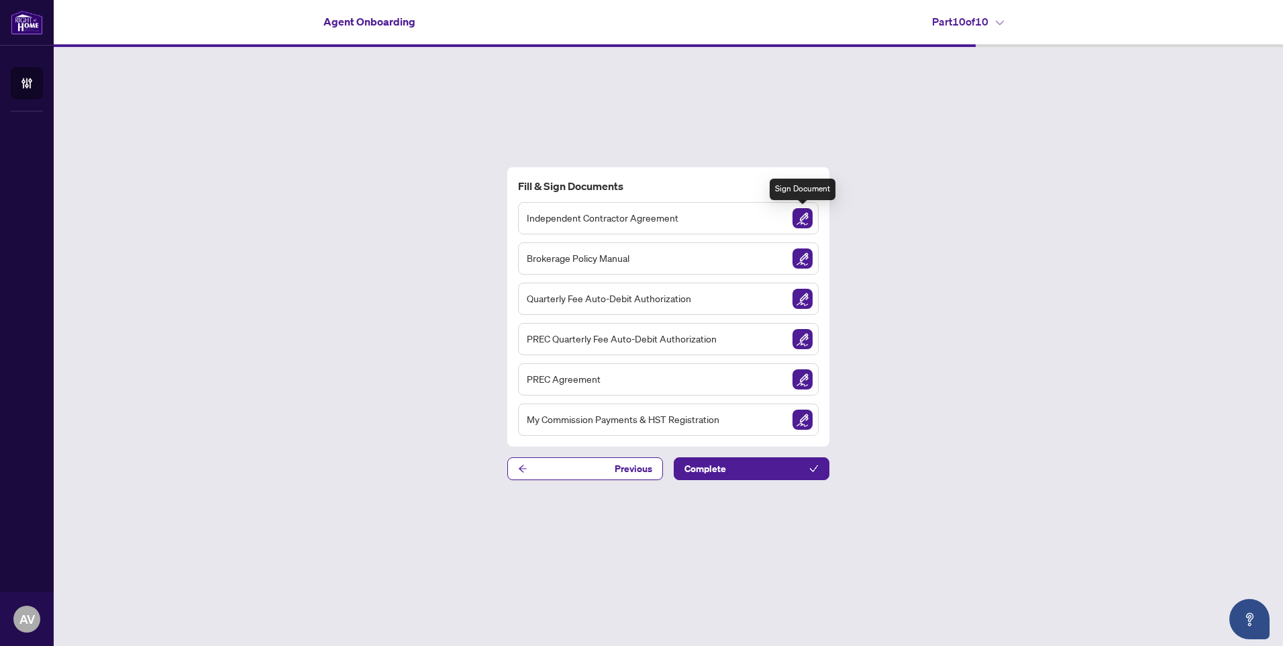
click at [801, 218] on img "Sign Document" at bounding box center [803, 218] width 20 height 20
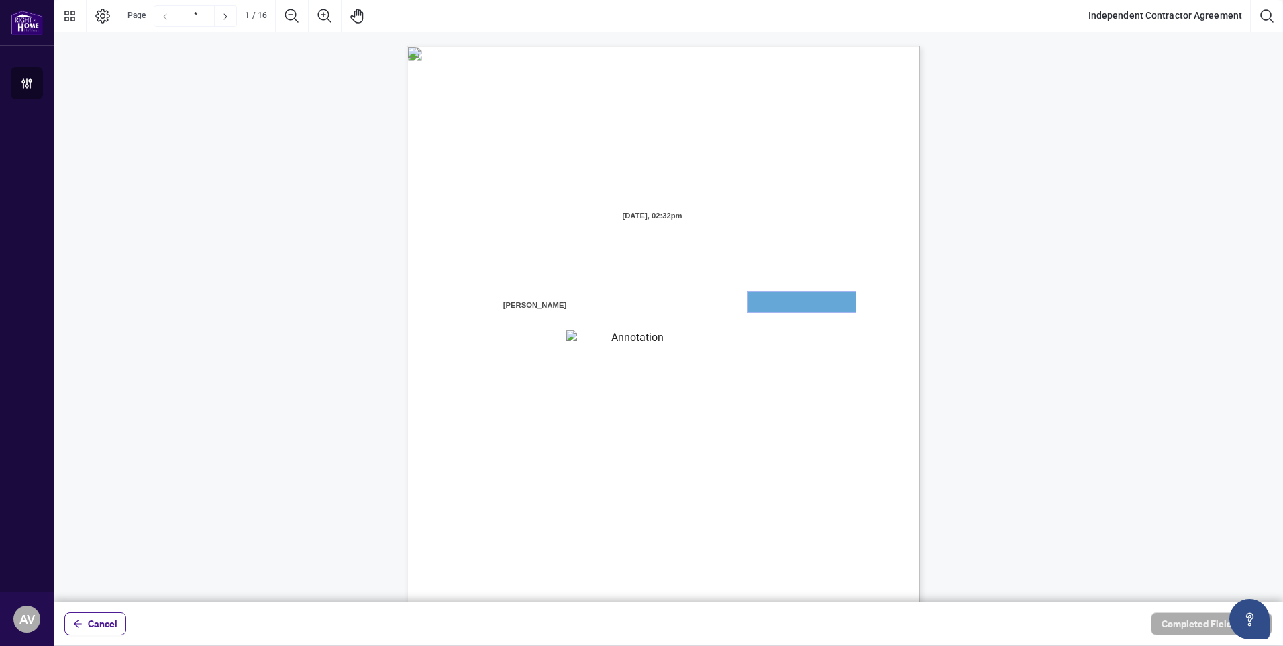
click at [780, 297] on textarea "01JYGZAKFHWMPY1N8C3Z46THAB" at bounding box center [802, 302] width 108 height 20
click at [780, 300] on textarea "01JYGZAKFHWMPY1N8C3Z46THAB" at bounding box center [802, 302] width 108 height 20
click at [776, 309] on textarea "01JYGZAKFHWMPY1N8C3Z46THAB" at bounding box center [802, 302] width 108 height 20
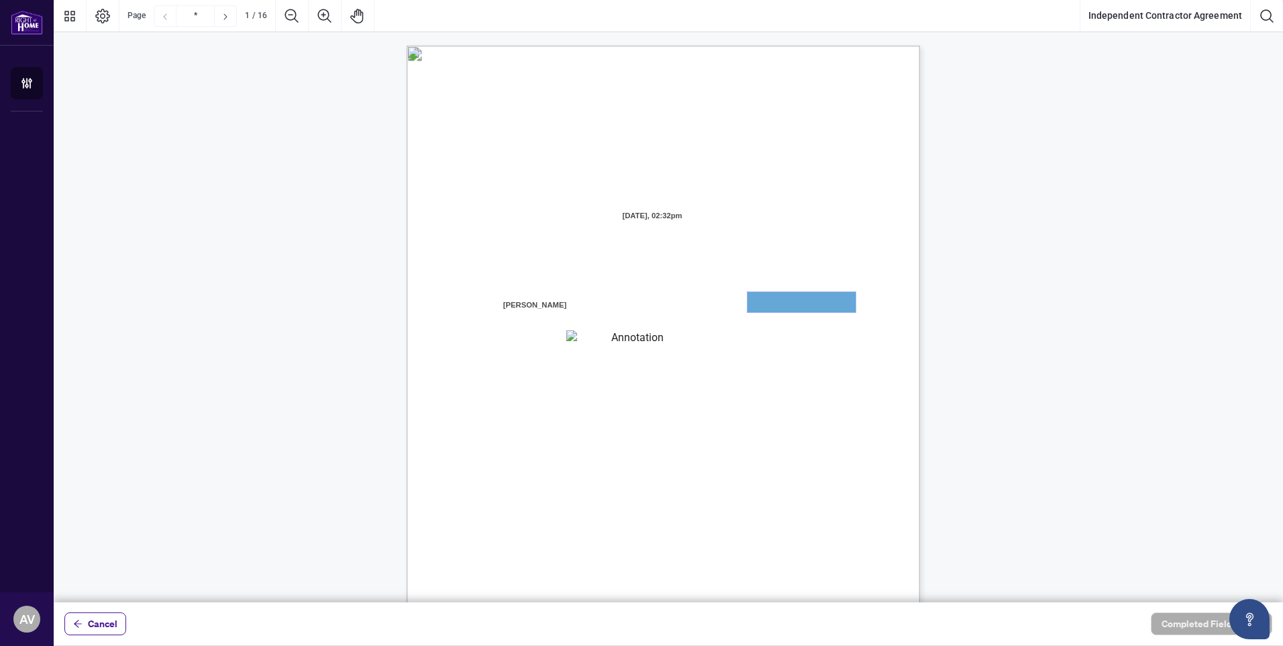
click at [776, 309] on textarea "01JYGZAKFHWMPY1N8C3Z46THAB" at bounding box center [802, 302] width 108 height 20
click at [599, 333] on textarea "01JYGZAQMTWRDFJQJ4WJ0G3B21" at bounding box center [632, 338] width 132 height 17
click at [769, 303] on textarea "01JYGZAKFHWMPY1N8C3Z46THAB" at bounding box center [801, 302] width 107 height 20
click at [565, 301] on span "[PERSON_NAME]" at bounding box center [534, 305] width 67 height 20
click at [796, 303] on textarea "01JYGZAKFHWMPY1N8C3Z46THAB" at bounding box center [801, 302] width 107 height 20
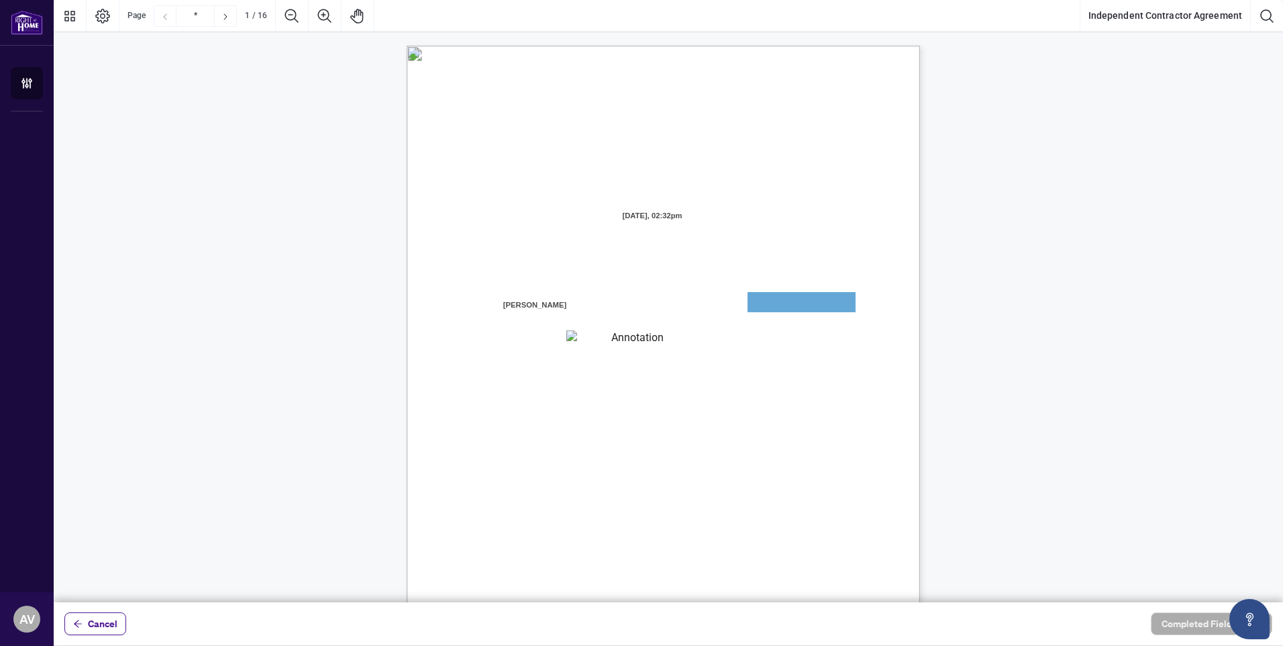
click at [595, 336] on textarea "01JYGZAQMTWRDFJQJ4WJ0G3B21" at bounding box center [632, 338] width 132 height 17
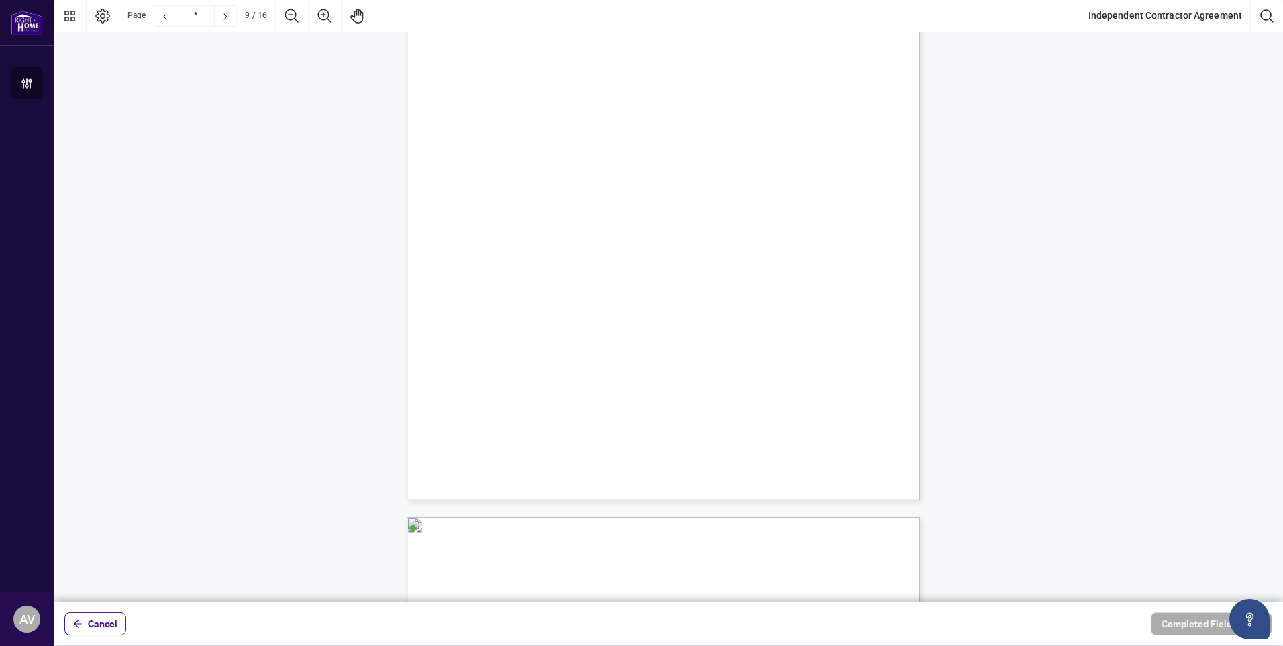
scroll to position [6040, 0]
type input "**"
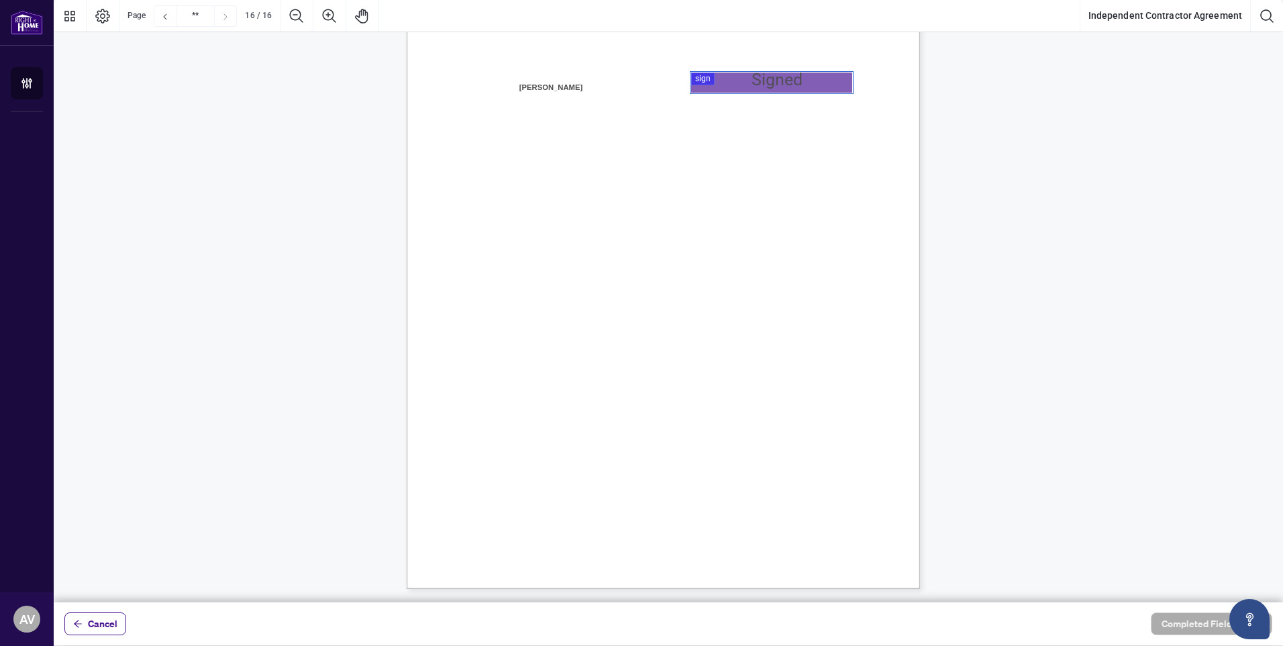
click at [760, 77] on div at bounding box center [668, 301] width 1229 height 602
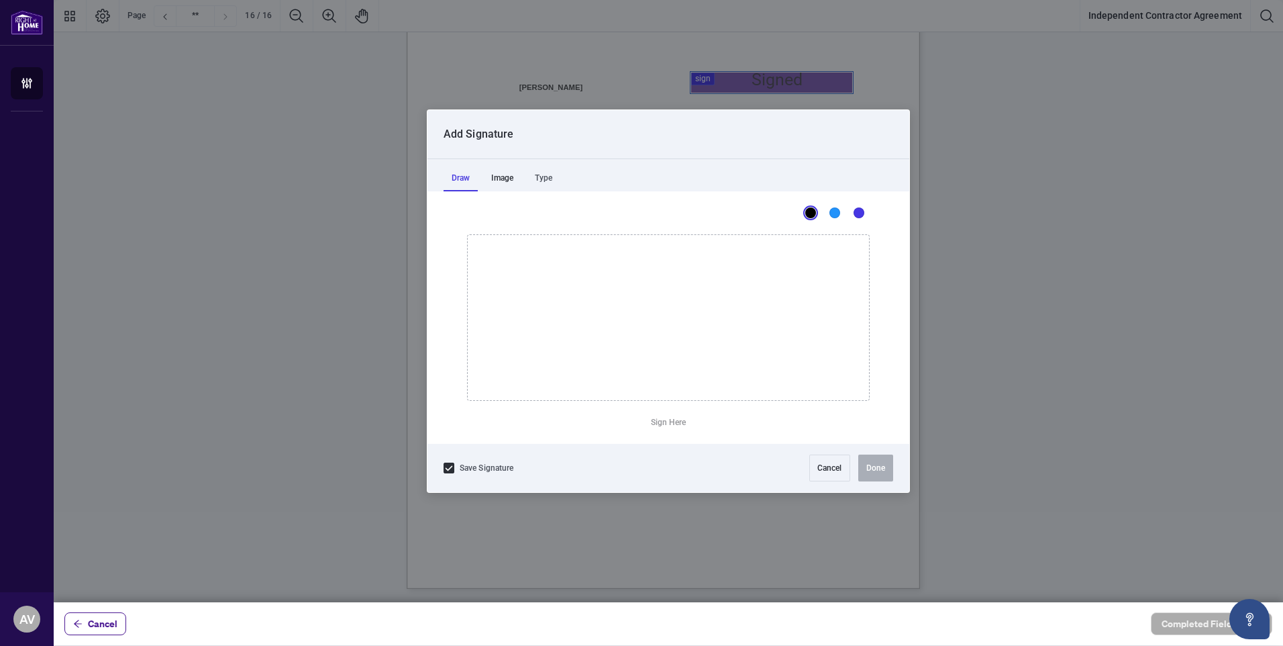
click at [499, 179] on div "Image" at bounding box center [502, 177] width 38 height 27
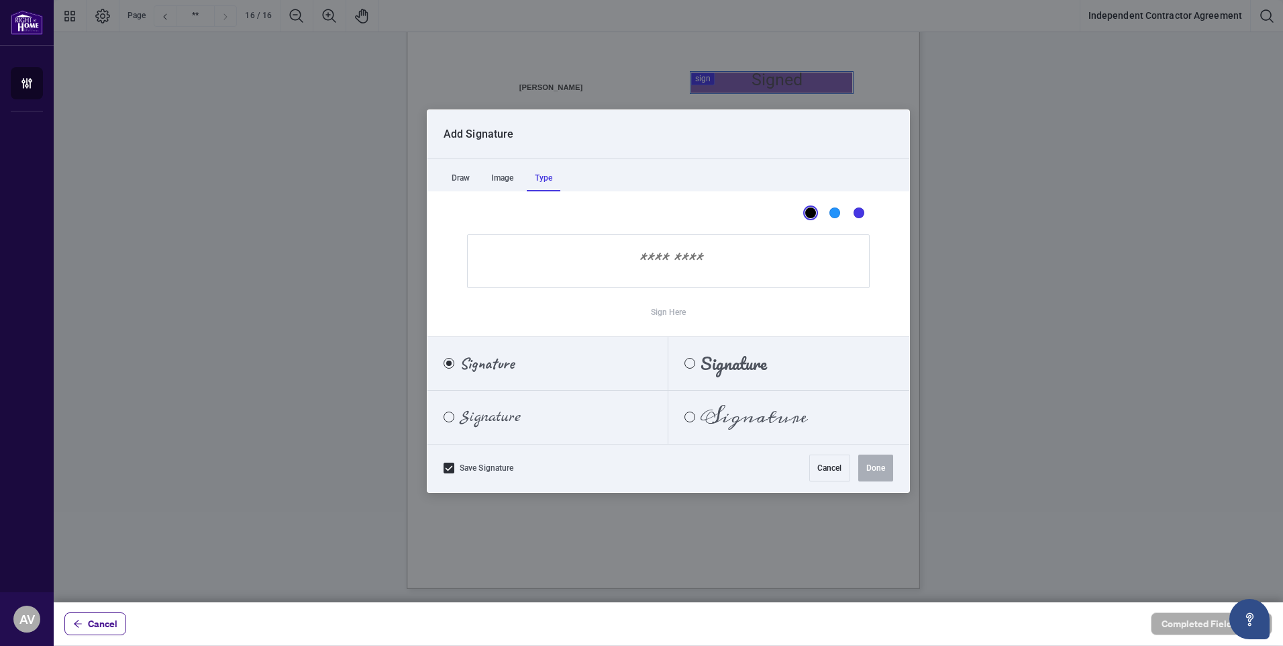
click at [552, 176] on div "Type" at bounding box center [544, 177] width 34 height 27
click at [549, 375] on label "Signature" at bounding box center [547, 364] width 241 height 54
click at [689, 260] on input "Sign Here" at bounding box center [668, 261] width 403 height 54
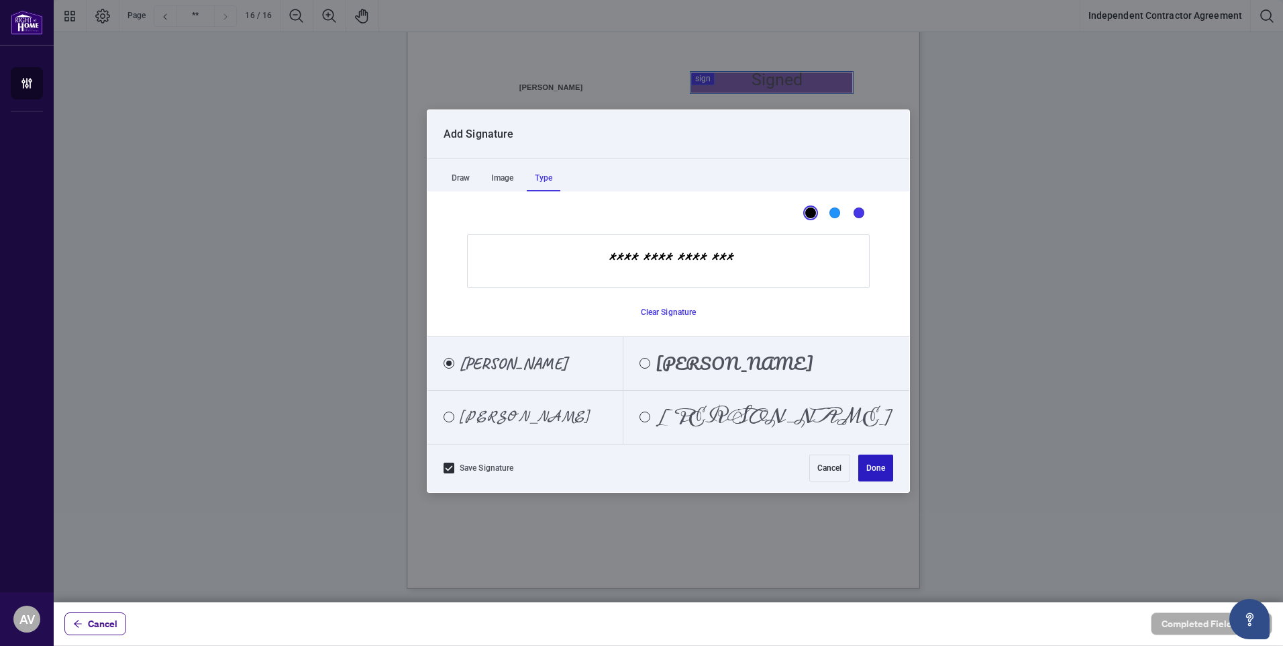
type input "**********"
click at [881, 471] on button "Done" at bounding box center [875, 467] width 35 height 27
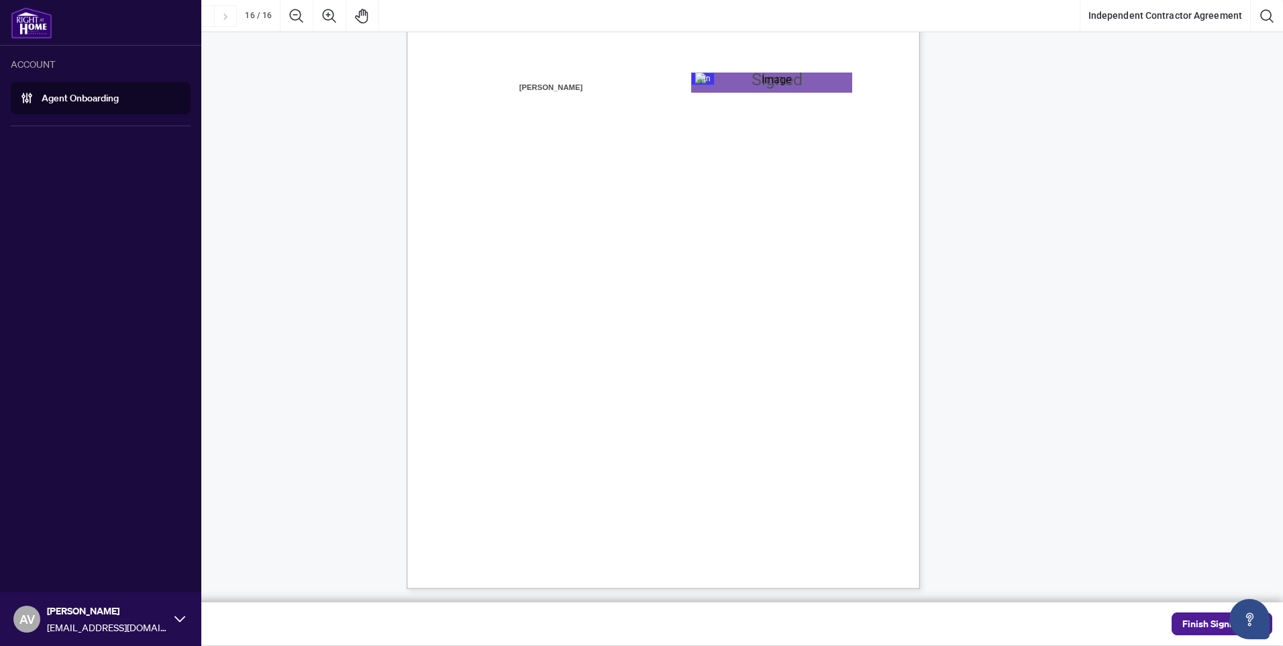
click at [61, 97] on link "Agent Onboarding" at bounding box center [80, 98] width 77 height 12
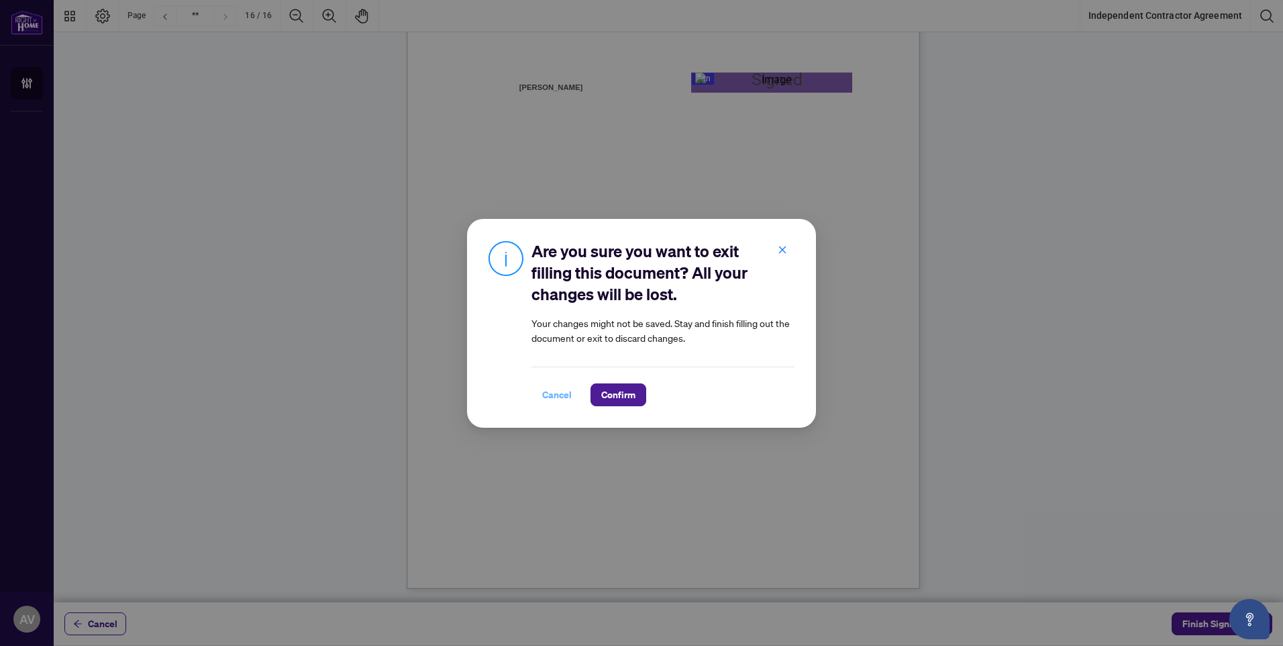
click at [556, 391] on span "Cancel" at bounding box center [557, 394] width 30 height 21
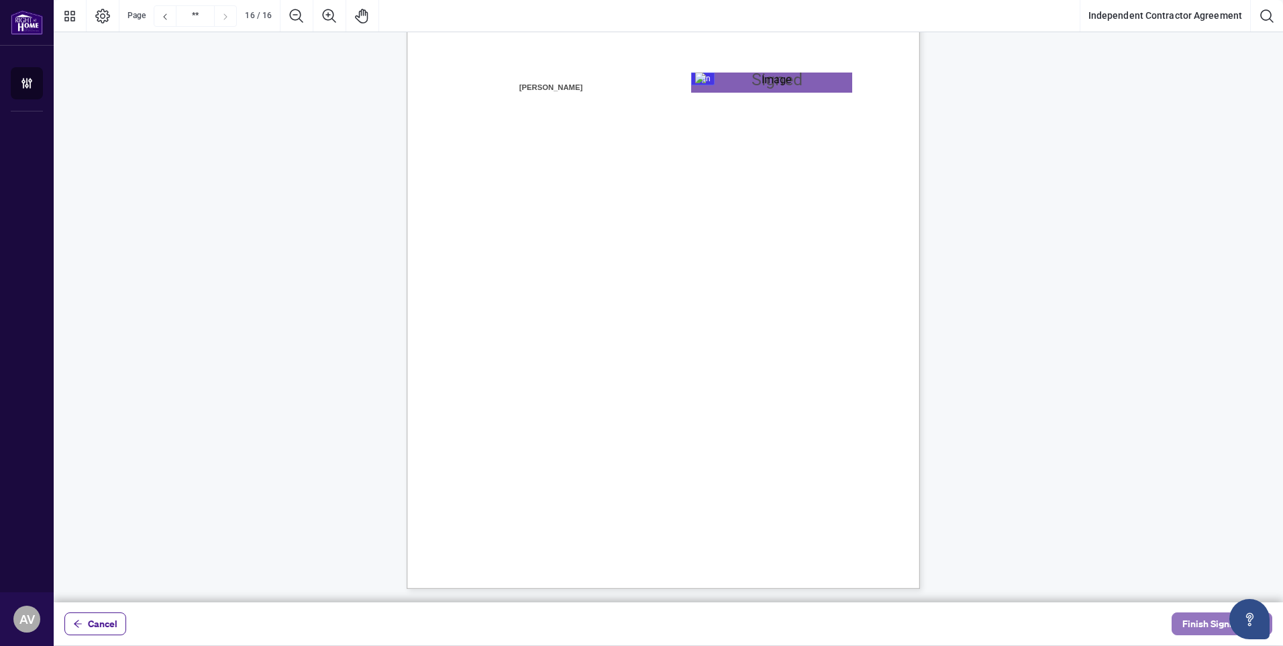
click at [1219, 620] on span "Finish Signing" at bounding box center [1212, 623] width 60 height 21
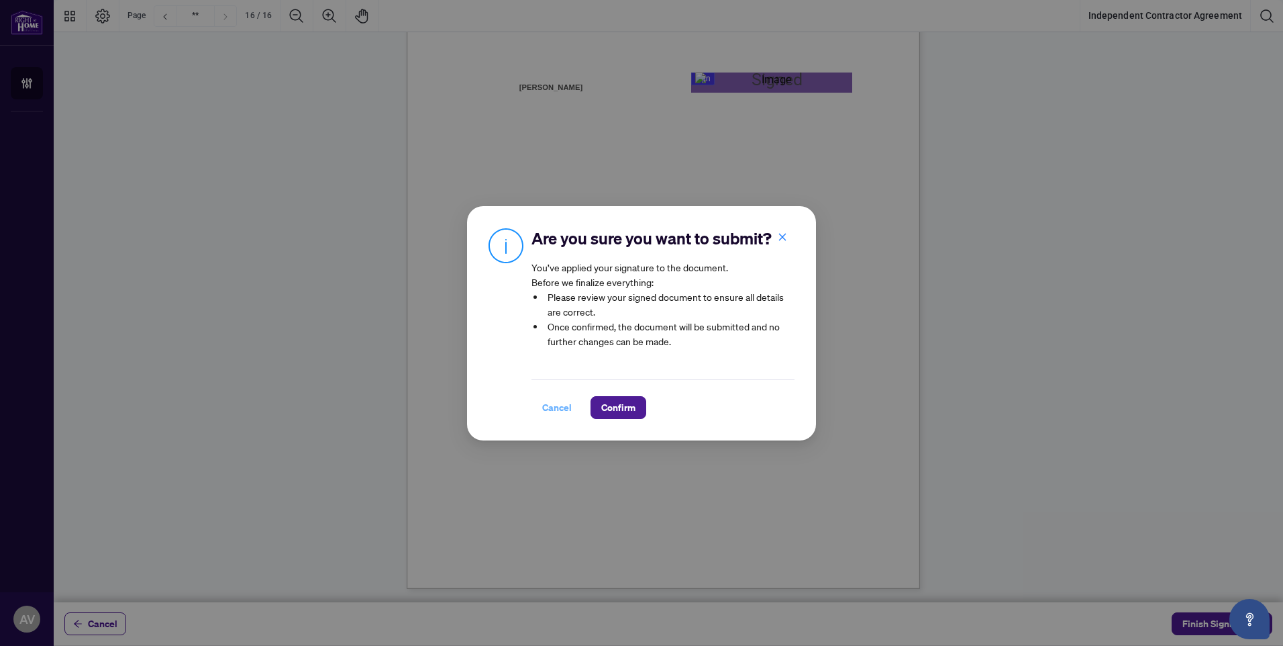
click at [552, 411] on span "Cancel" at bounding box center [557, 407] width 30 height 21
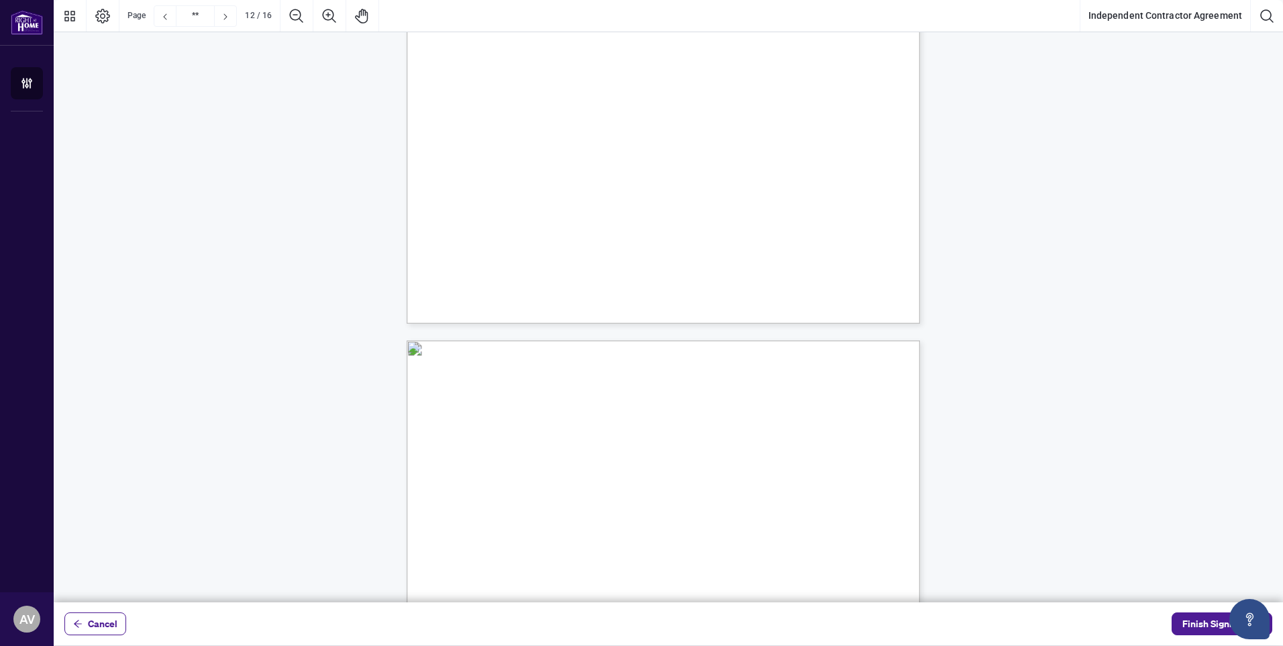
scroll to position [7919, 0]
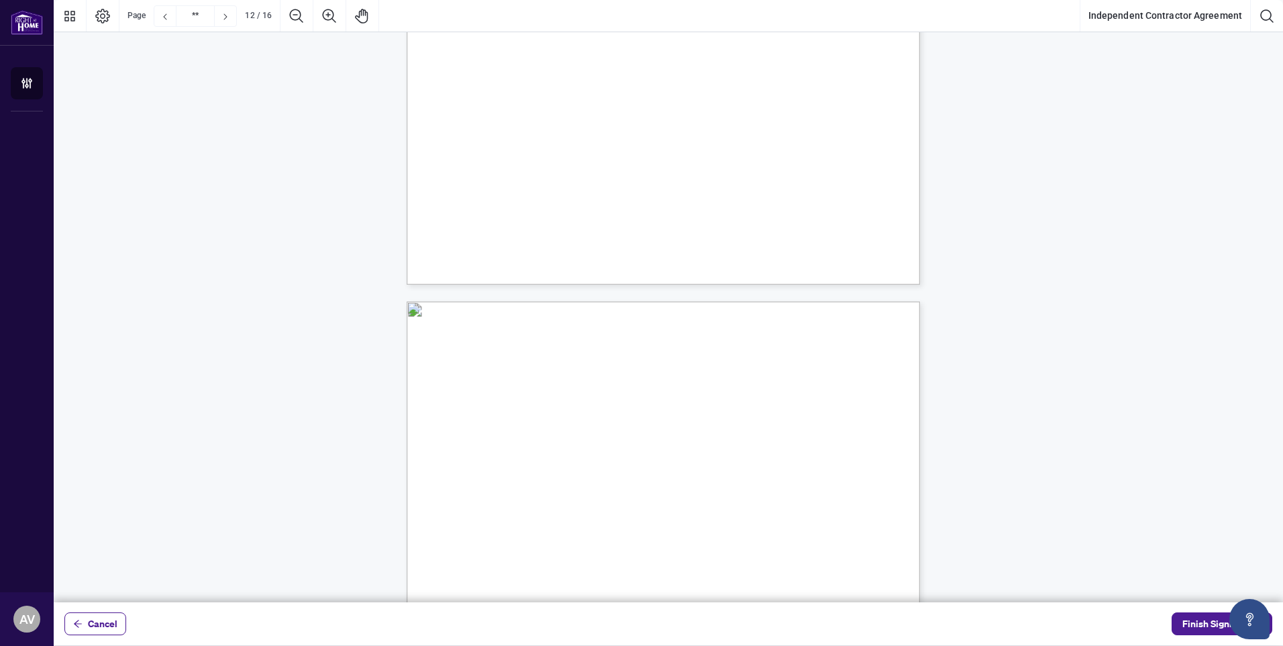
type input "**"
click at [1219, 623] on span "Finish Signing" at bounding box center [1212, 623] width 60 height 21
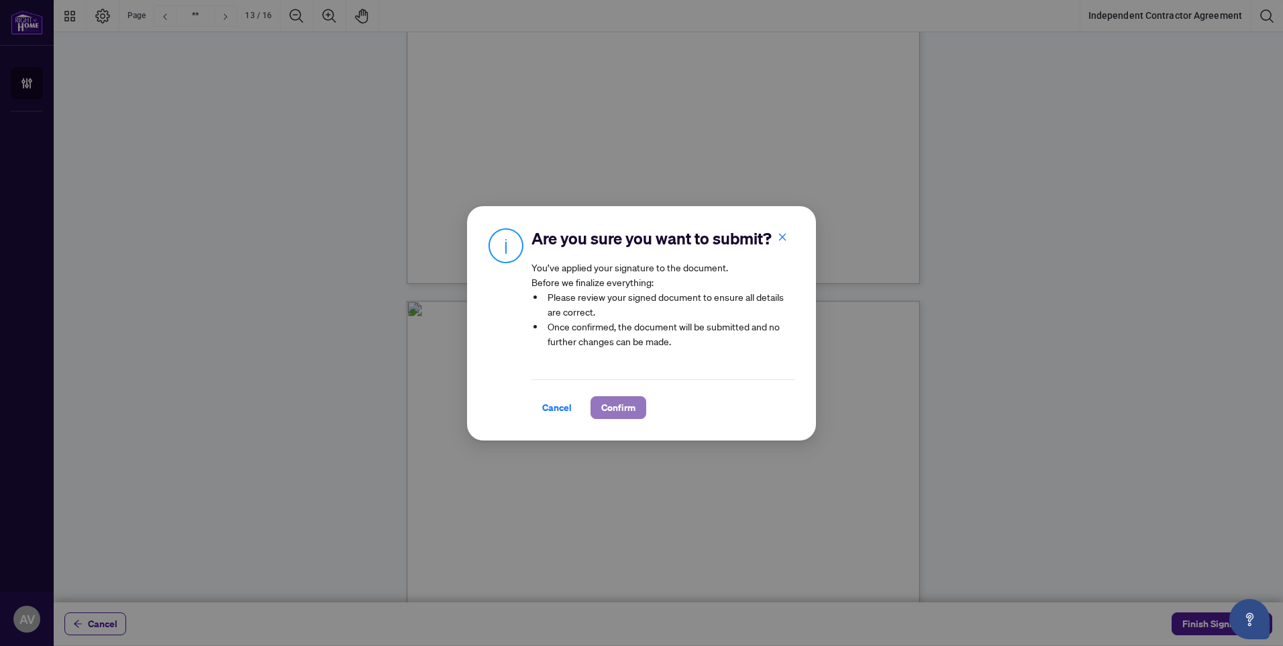
click at [608, 417] on span "Confirm" at bounding box center [618, 407] width 34 height 21
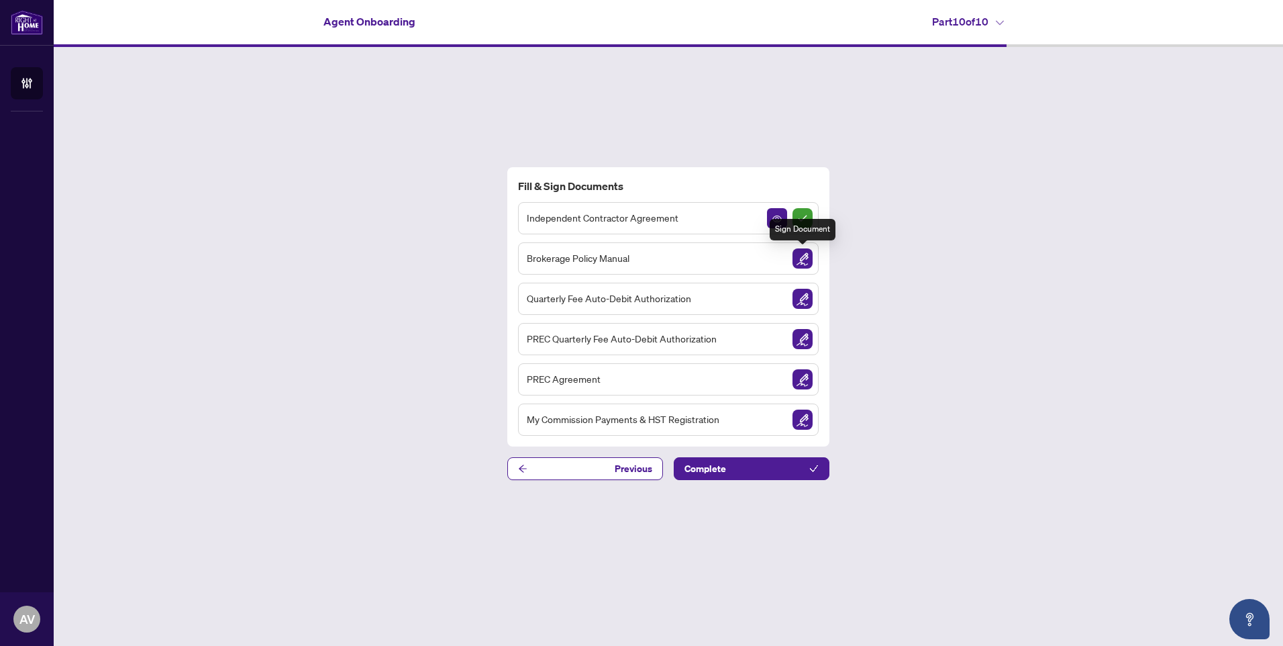
click at [805, 260] on img "Sign Document" at bounding box center [803, 258] width 20 height 20
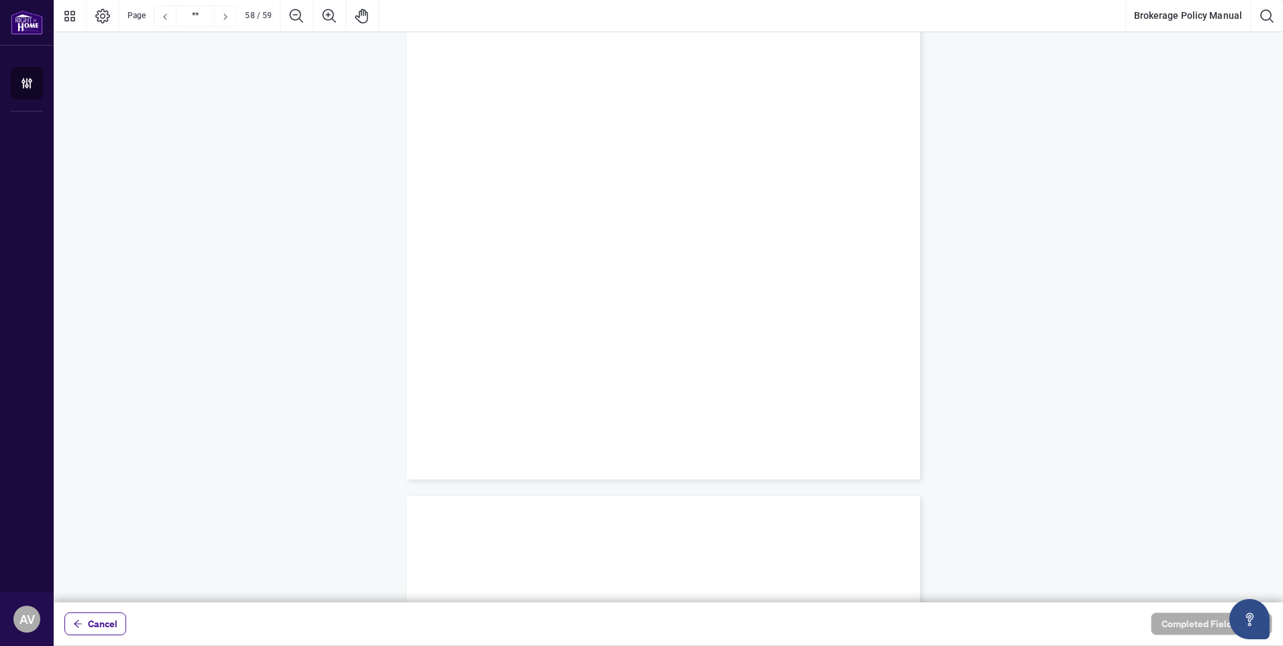
scroll to position [39628, 0]
type input "**"
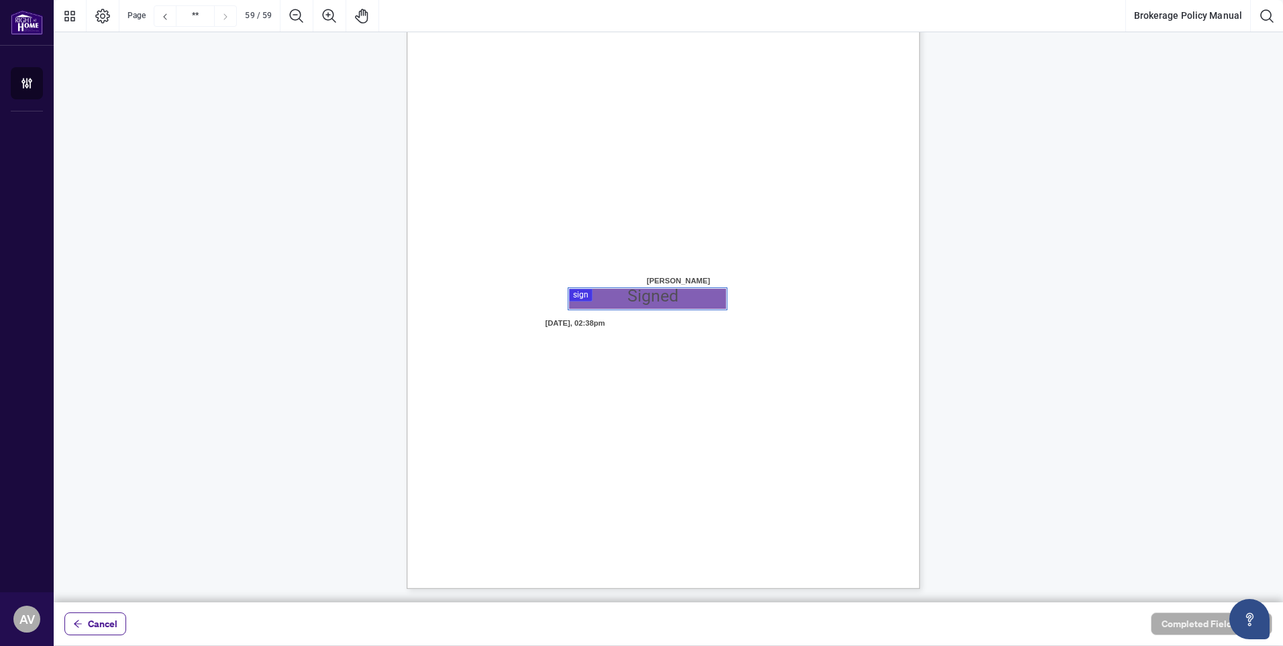
click at [591, 300] on div at bounding box center [668, 301] width 1229 height 602
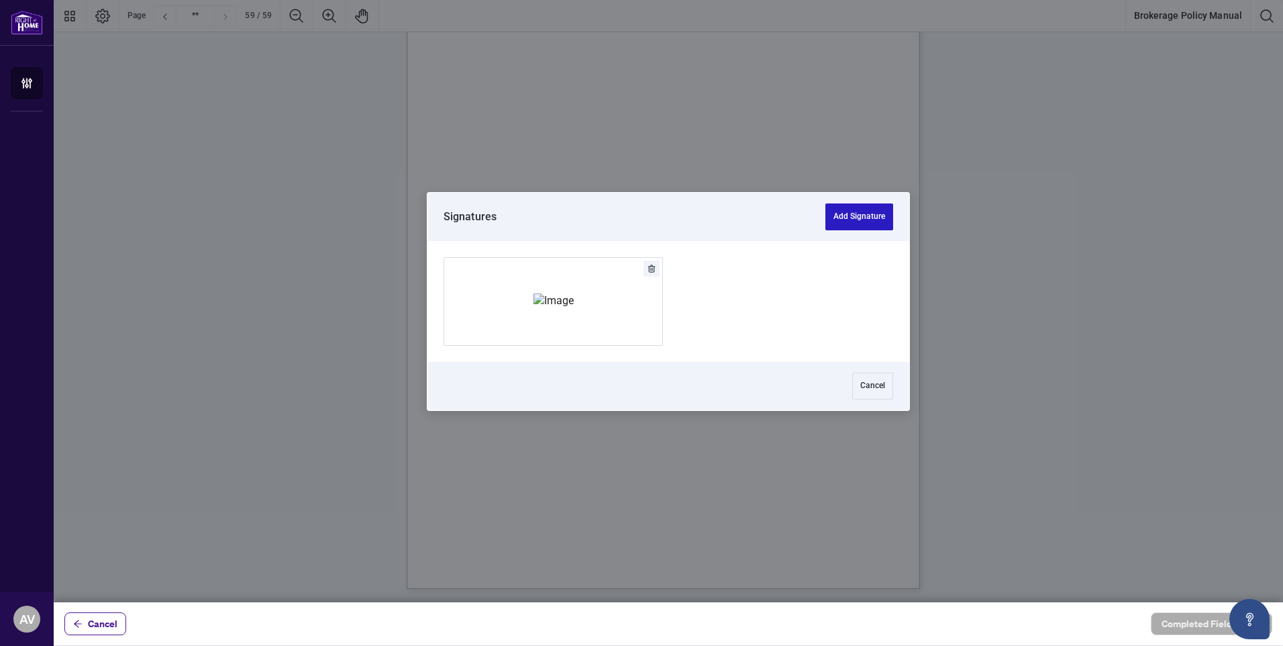
click at [853, 211] on button "Add Signature" at bounding box center [859, 216] width 68 height 27
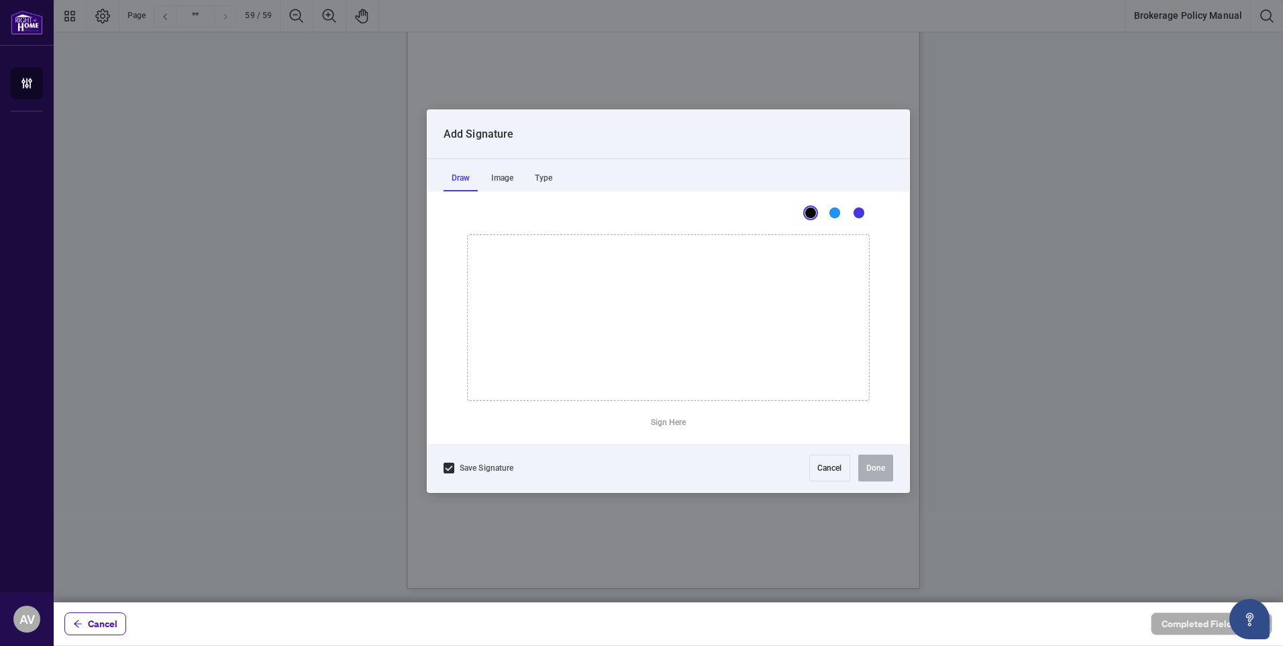
click at [459, 466] on label "Save Signature" at bounding box center [479, 467] width 70 height 27
click at [497, 177] on div "Image" at bounding box center [502, 177] width 38 height 27
click at [533, 178] on div "Type" at bounding box center [544, 177] width 34 height 27
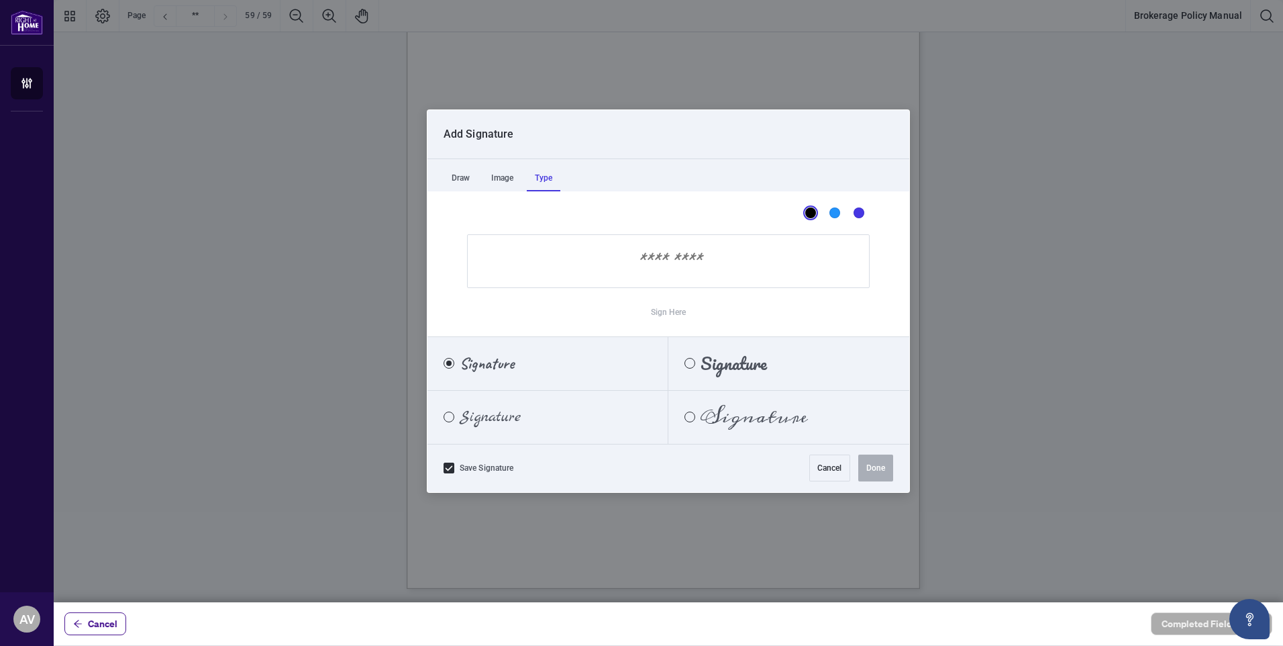
click at [504, 368] on span "Signature" at bounding box center [487, 363] width 54 height 15
click at [622, 263] on input "Sign Here" at bounding box center [668, 261] width 403 height 54
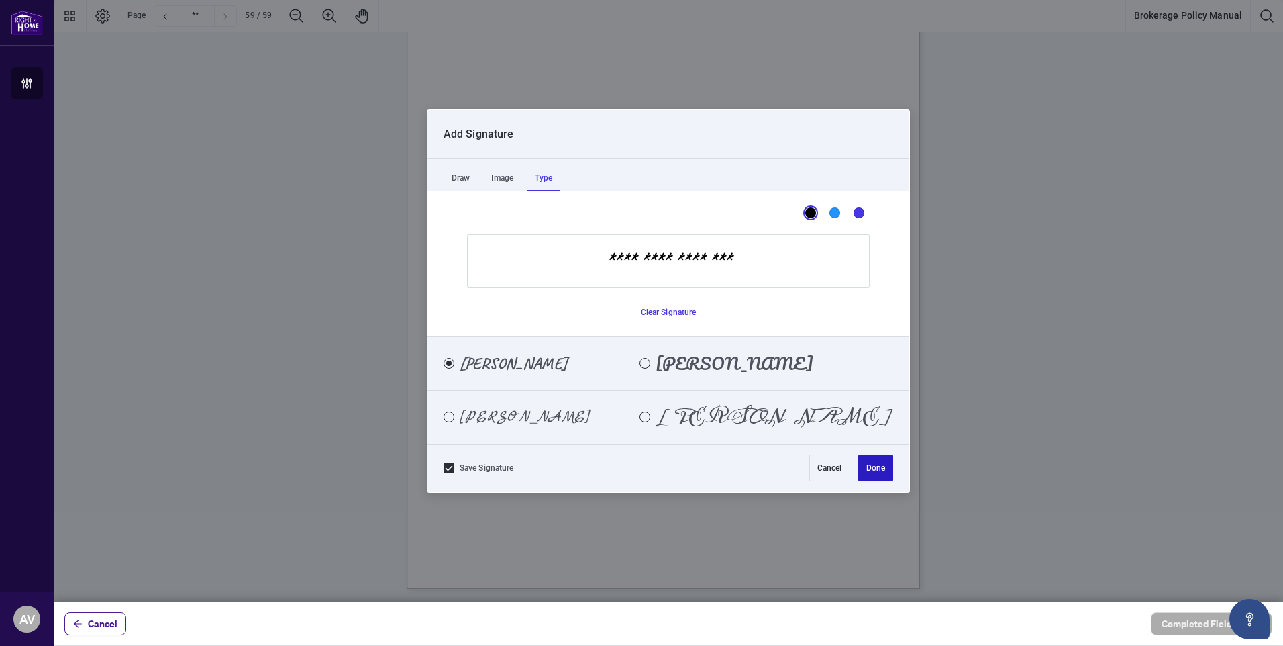
type input "**********"
click at [879, 472] on button "Done" at bounding box center [875, 467] width 35 height 27
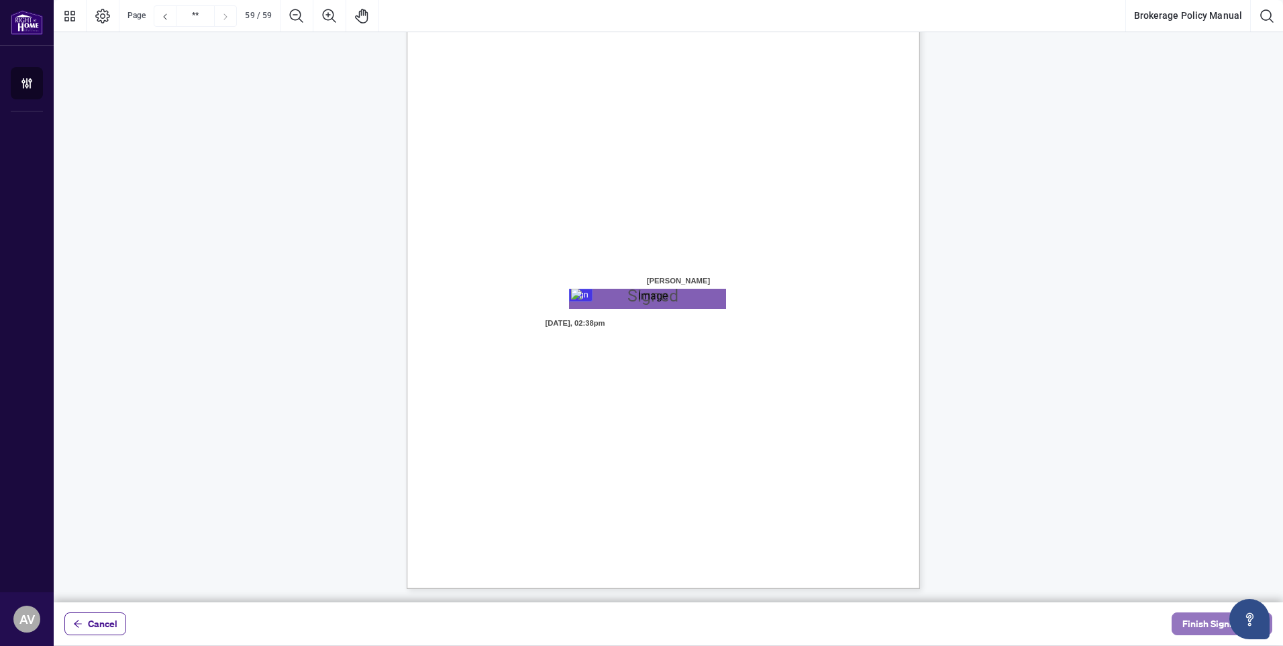
click at [1197, 621] on span "Finish Signing" at bounding box center [1212, 623] width 60 height 21
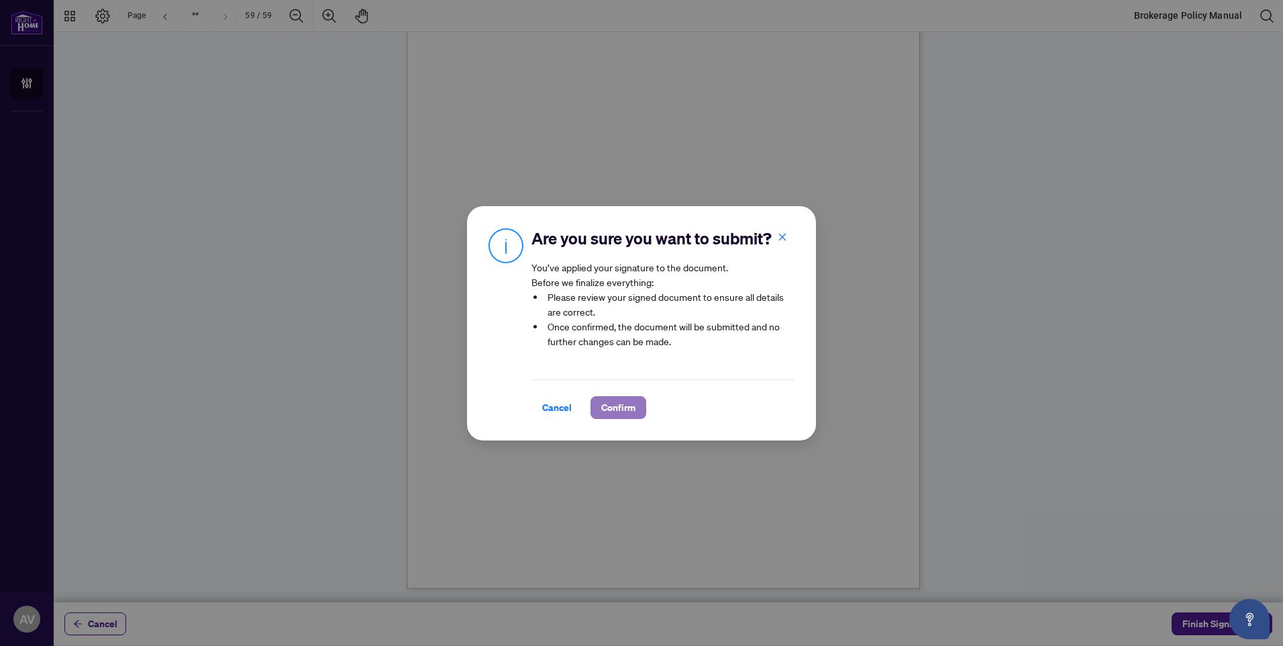
click at [613, 416] on span "Confirm" at bounding box center [618, 407] width 34 height 21
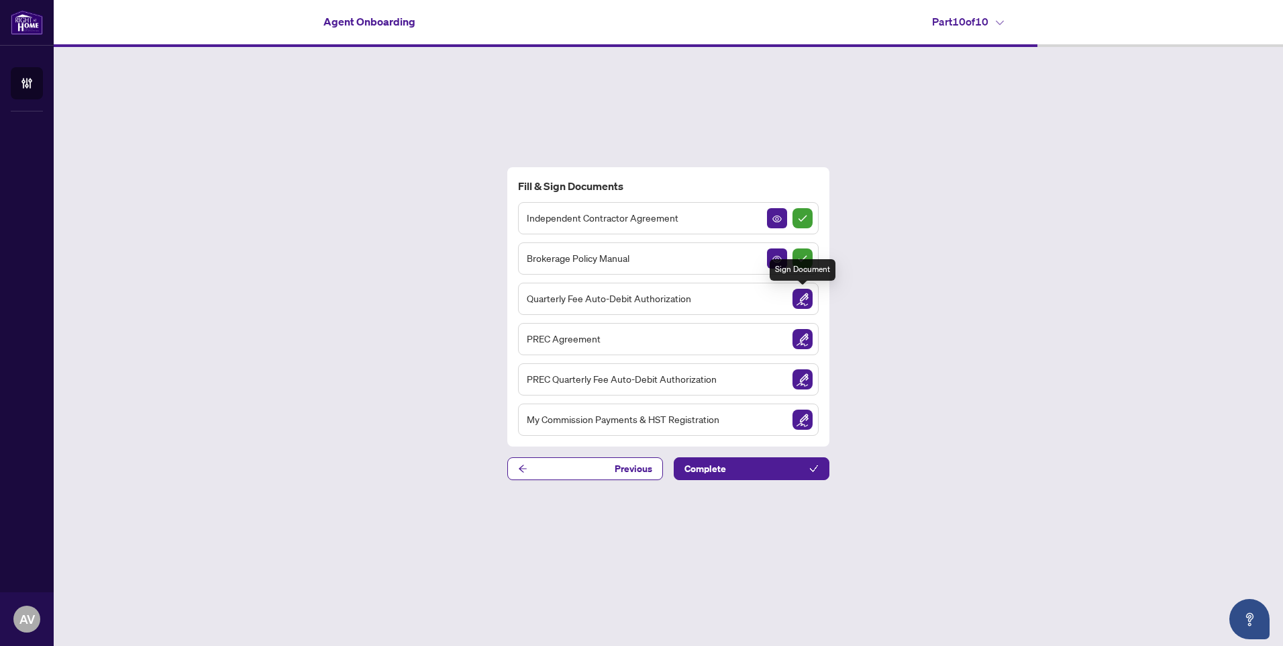
click at [803, 297] on img "Sign Document" at bounding box center [803, 299] width 20 height 20
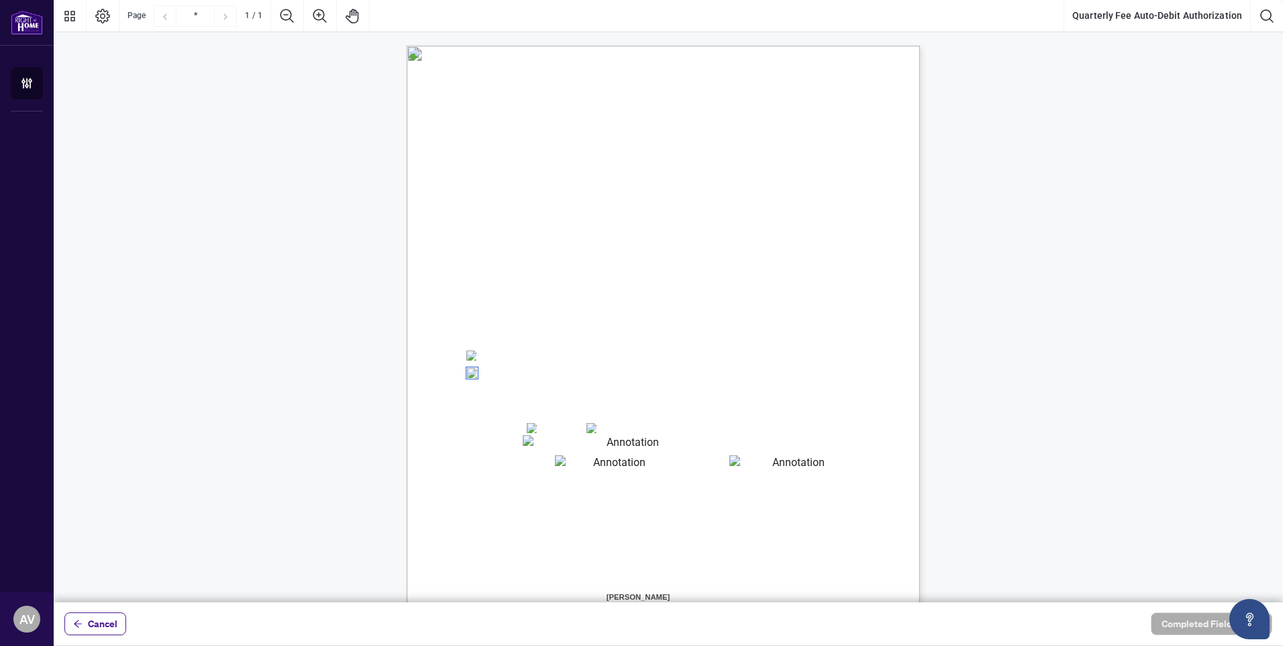
click at [582, 446] on textarea "01JYSTDXKMM2RH879KP3KYMEH1" at bounding box center [628, 443] width 210 height 17
click at [579, 442] on textarea "01JYSTDXKMM2RH879KP3KYMEH1" at bounding box center [628, 443] width 210 height 17
click at [599, 444] on textarea "01JYSTDXKMM2RH879KP3KYMEH1" at bounding box center [628, 443] width 210 height 17
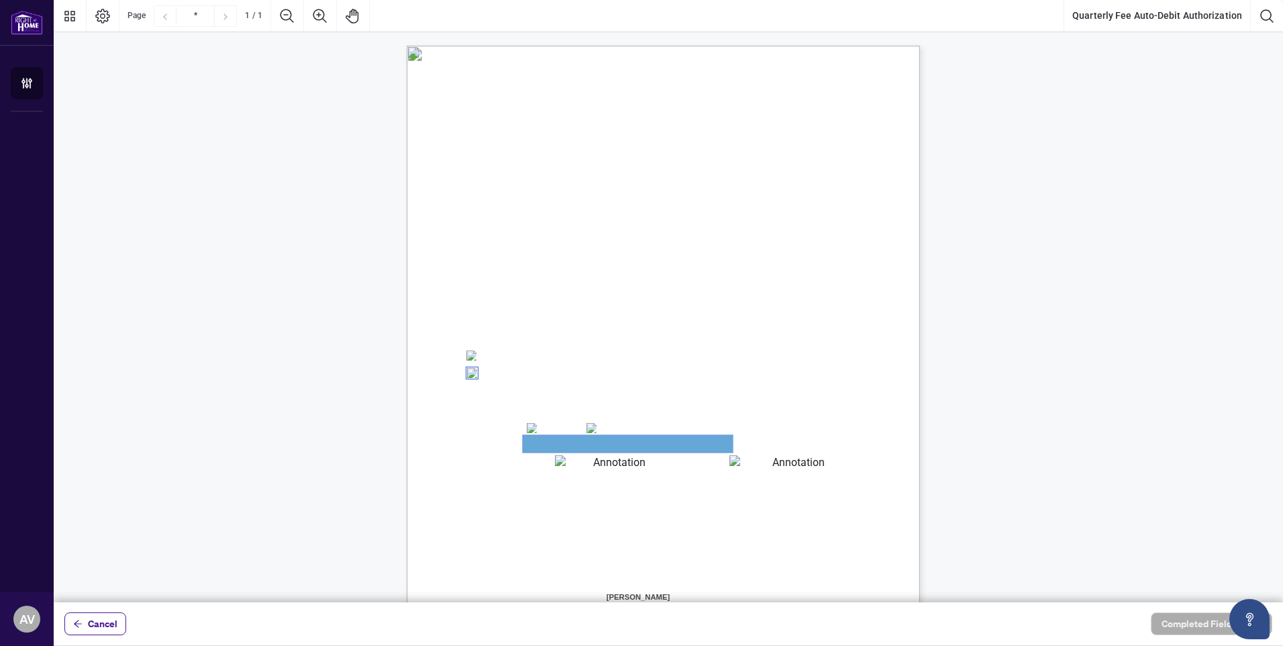
click at [599, 444] on textarea "01JYSTDXKMM2RH879KP3KYMEH1" at bounding box center [628, 443] width 210 height 17
click at [598, 444] on textarea "01JYSTDXKMM2RH879KP3KYMEH1" at bounding box center [628, 443] width 210 height 17
click at [597, 443] on textarea "01JYSTDXKMM2RH879KP3KYMEH1" at bounding box center [628, 443] width 210 height 17
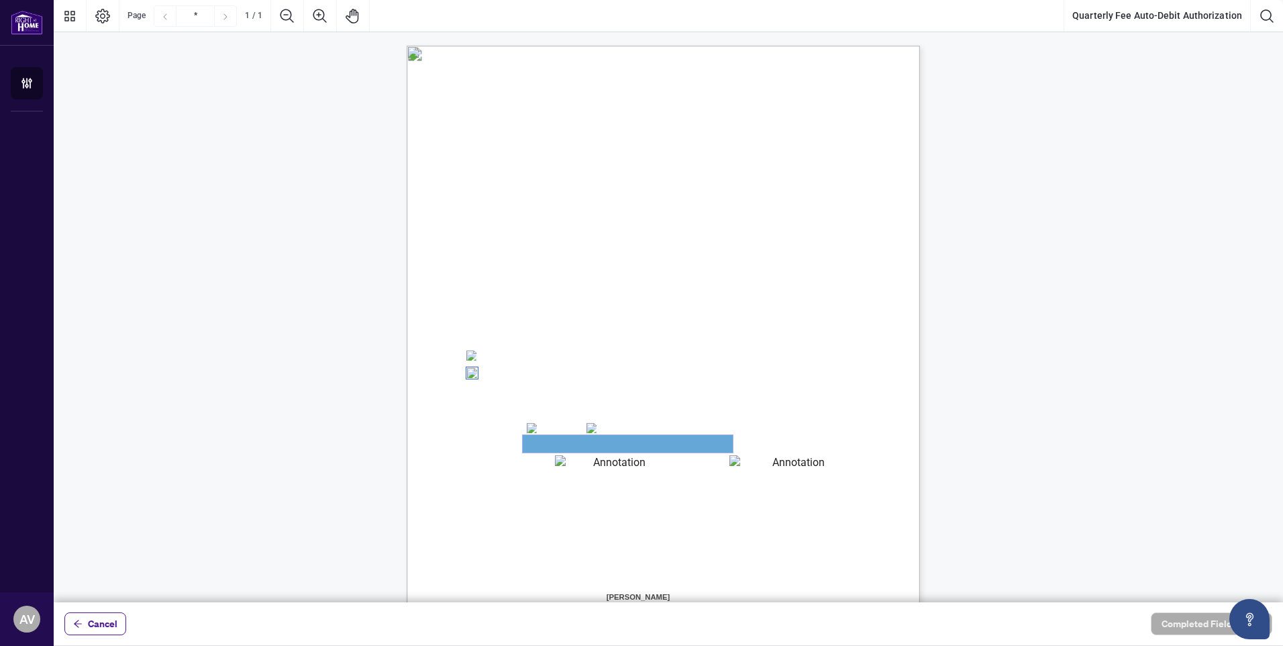
click at [597, 443] on textarea "01JYSTDXKMM2RH879KP3KYMEH1" at bounding box center [628, 443] width 210 height 17
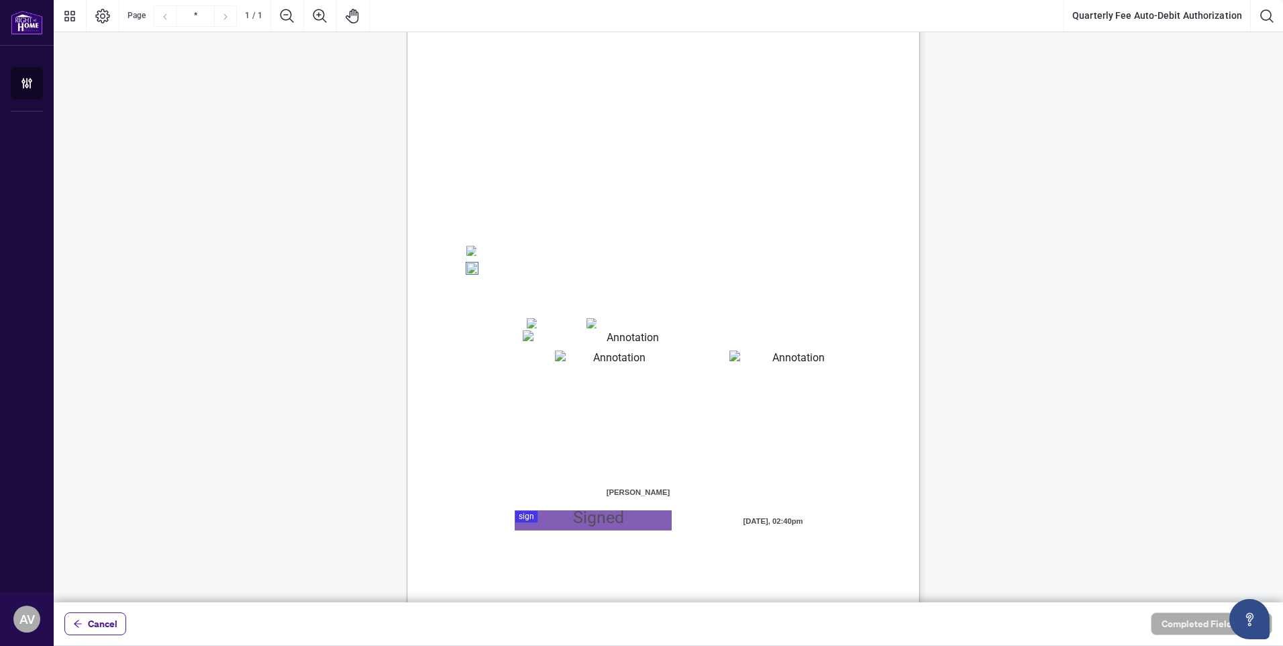
scroll to position [121, 0]
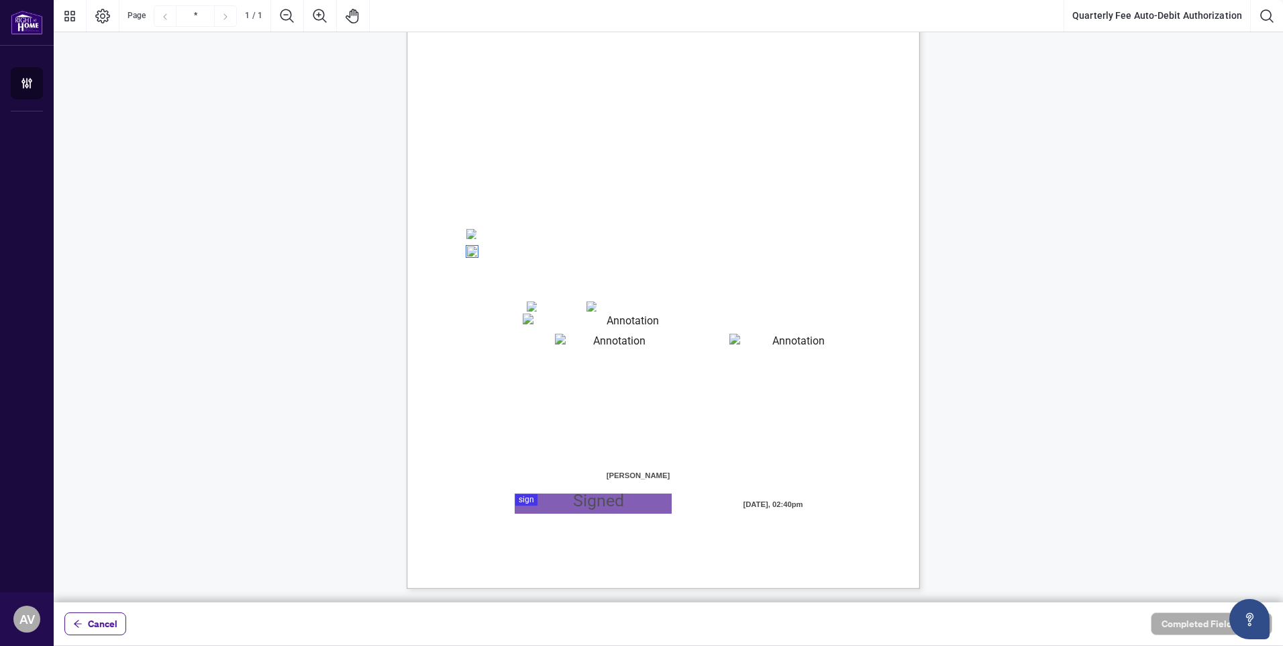
click at [537, 330] on textarea "01JYSTDXKMM2RH879KP3KYMEH1" at bounding box center [628, 321] width 210 height 17
click at [540, 322] on textarea "01JYSTDXKMM2RH879KP3KYMEH1" at bounding box center [628, 321] width 210 height 17
click at [750, 317] on div "Right at Home Realty, Brokerage Quarterly Fees Billing Authorization Quarterly …" at bounding box center [728, 339] width 642 height 831
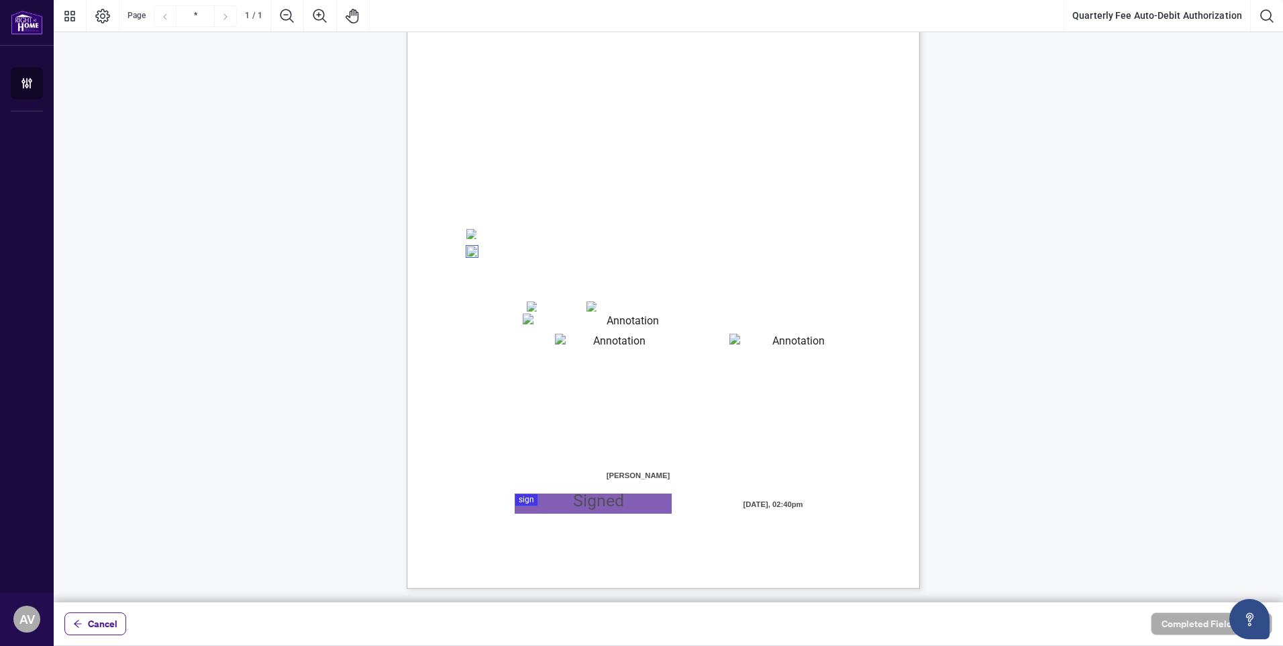
drag, startPoint x: 750, startPoint y: 317, endPoint x: 693, endPoint y: 317, distance: 57.0
click at [693, 317] on textarea "01JYSTDXKMM2RH879KP3KYMEH1" at bounding box center [628, 321] width 210 height 17
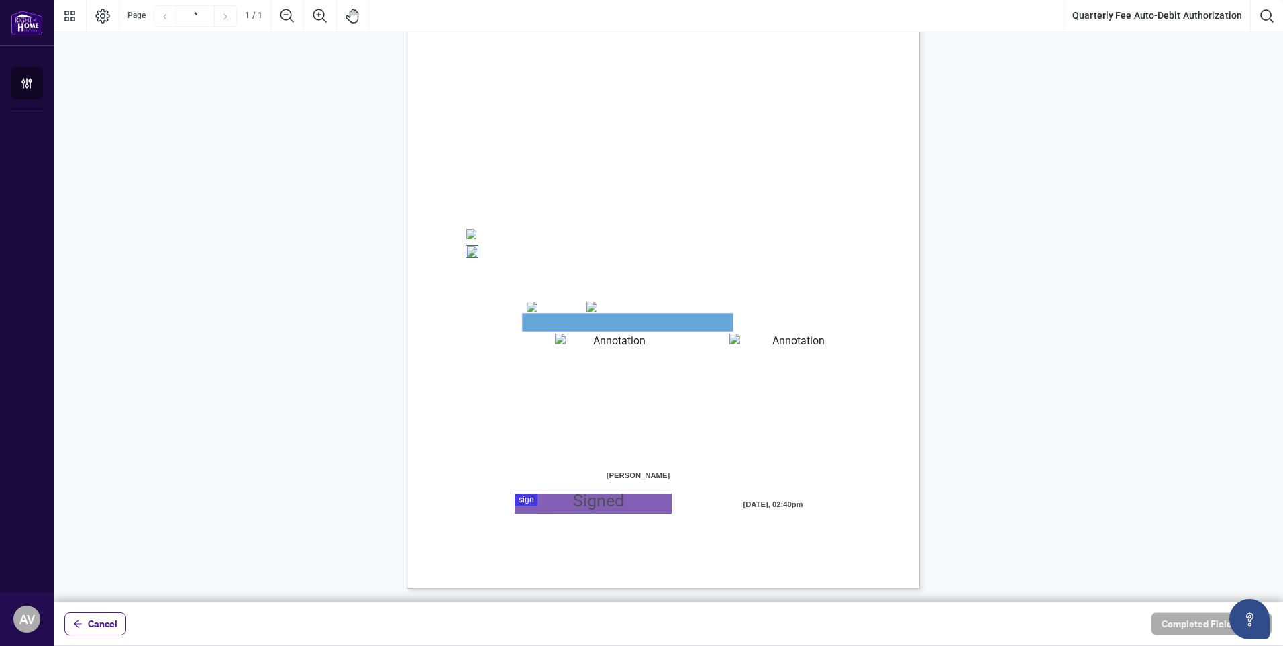
click at [693, 317] on textarea "01JYSTDXKMM2RH879KP3KYMEH1" at bounding box center [628, 321] width 210 height 17
click at [561, 503] on div at bounding box center [668, 301] width 1229 height 602
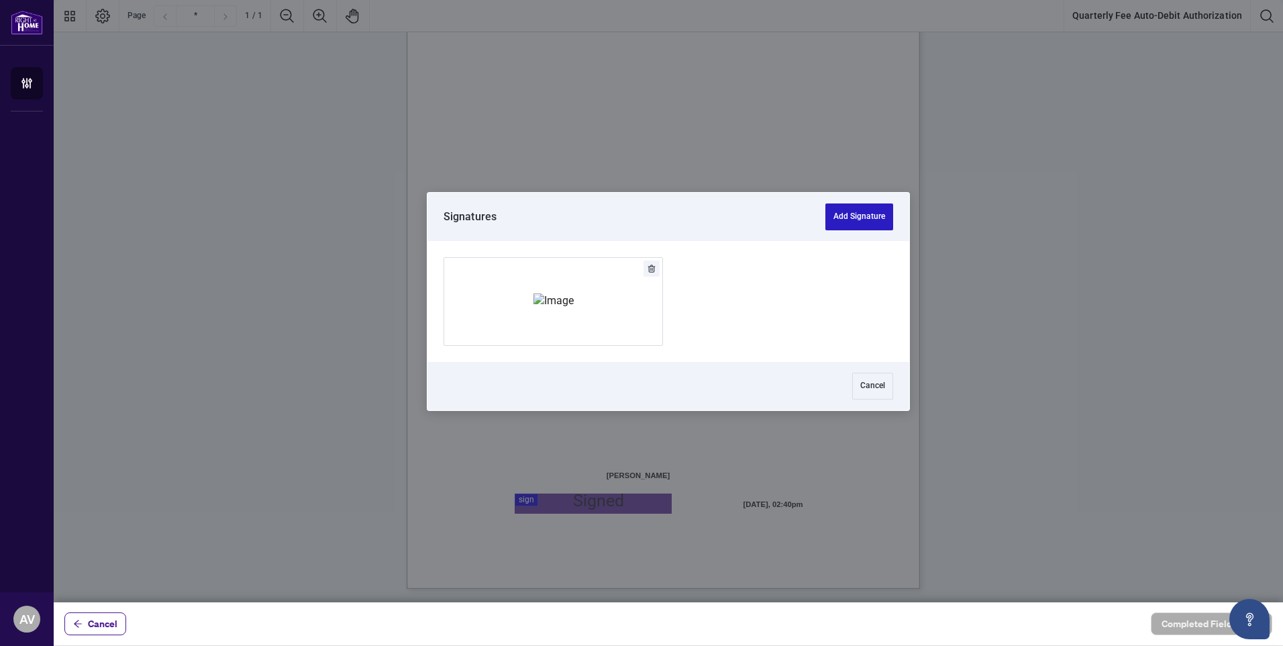
click at [872, 209] on button "Add Signature" at bounding box center [859, 216] width 68 height 27
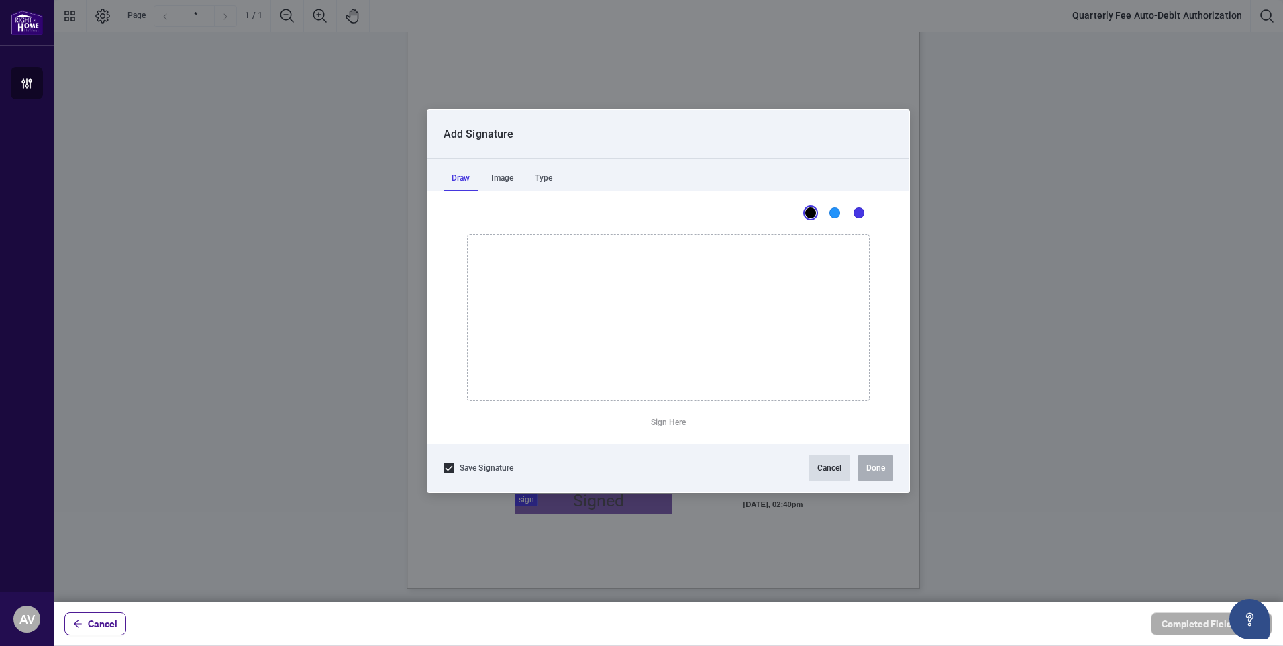
click at [835, 467] on button "Cancel" at bounding box center [829, 467] width 41 height 27
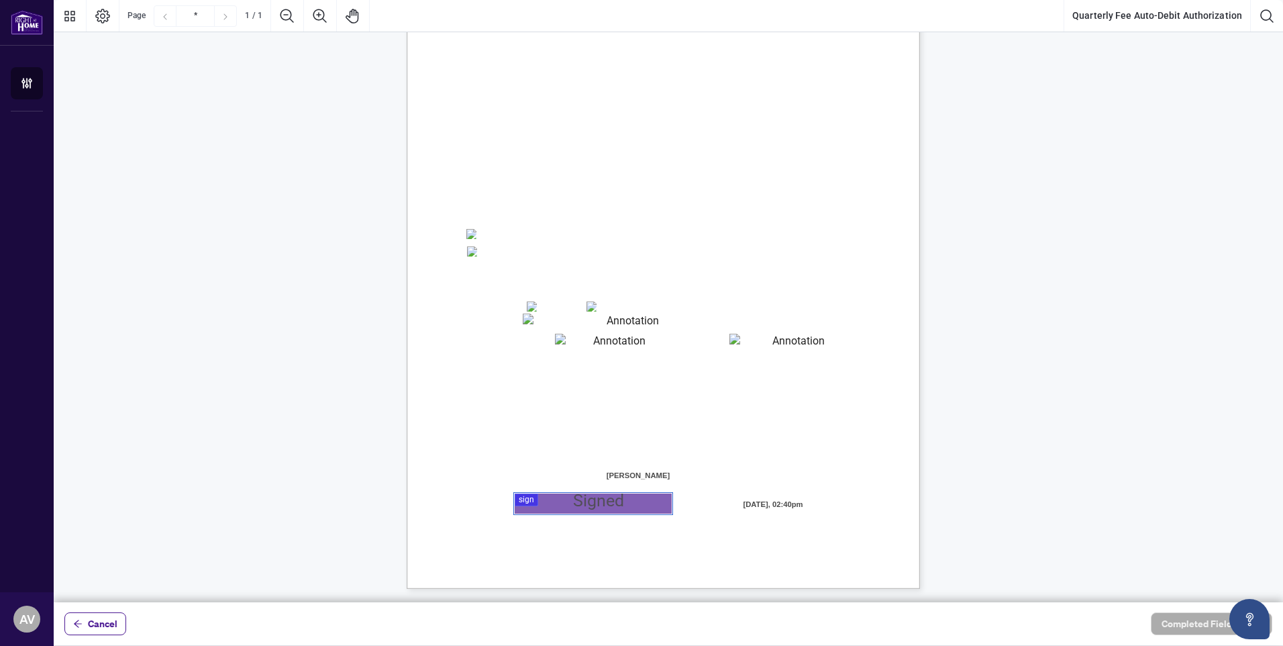
click at [576, 499] on div at bounding box center [668, 301] width 1229 height 602
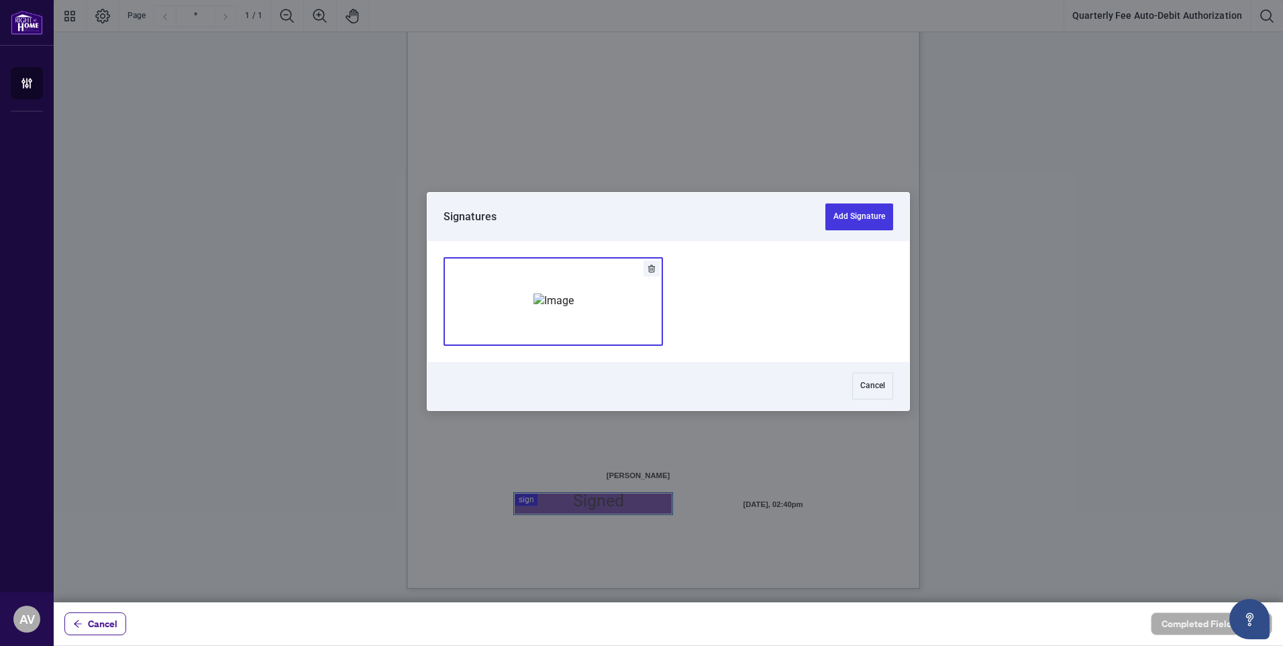
click at [552, 303] on img "Add Signature" at bounding box center [554, 300] width 40 height 15
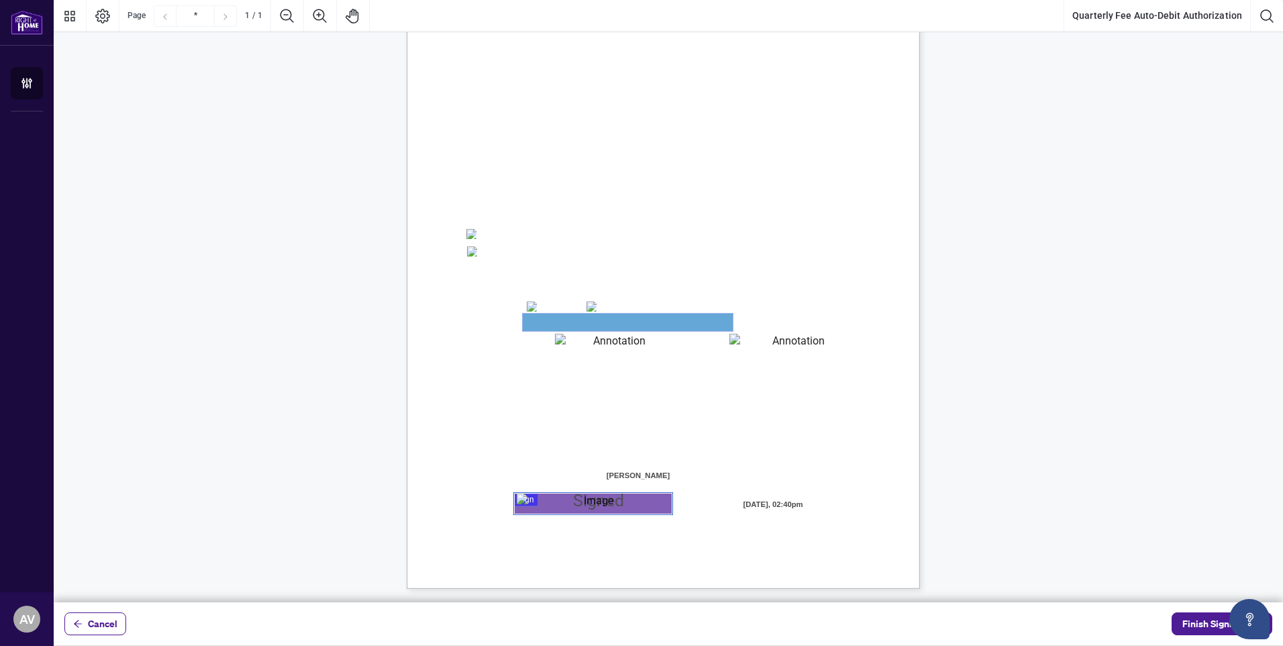
click at [562, 317] on textarea "01JYSTDXKMM2RH879KP3KYMEH1" at bounding box center [628, 321] width 210 height 17
click at [1209, 623] on span "Finish Signing" at bounding box center [1212, 623] width 60 height 21
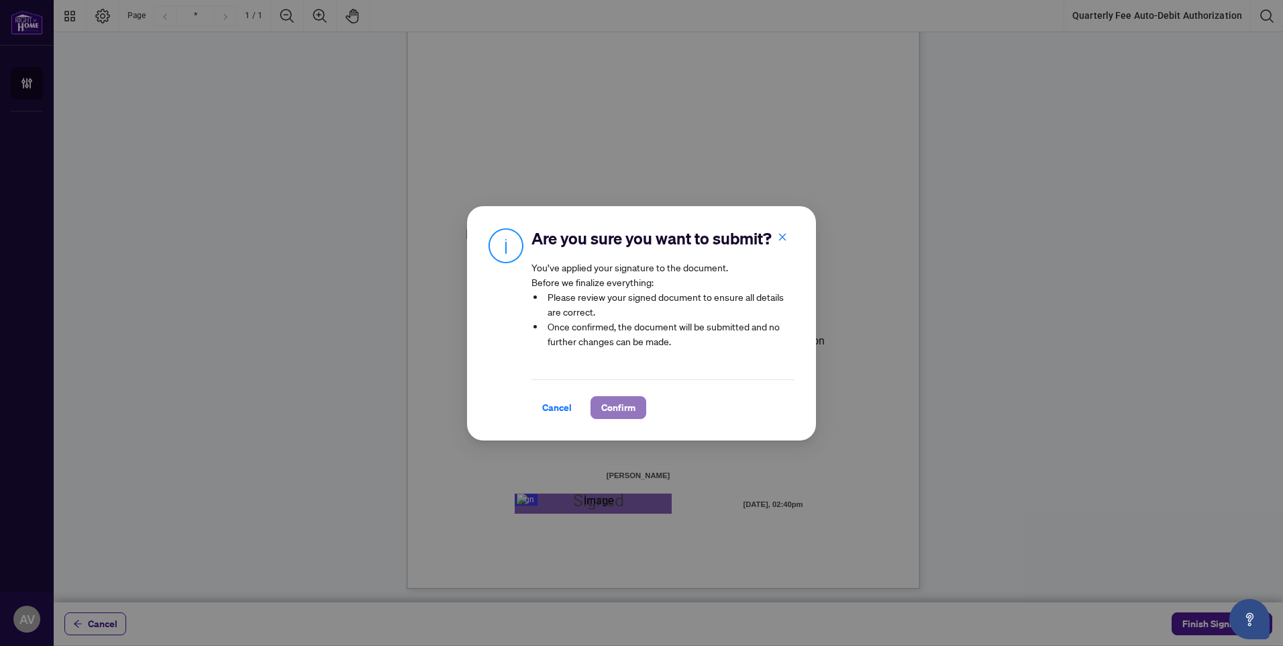
click at [614, 412] on span "Confirm" at bounding box center [618, 407] width 34 height 21
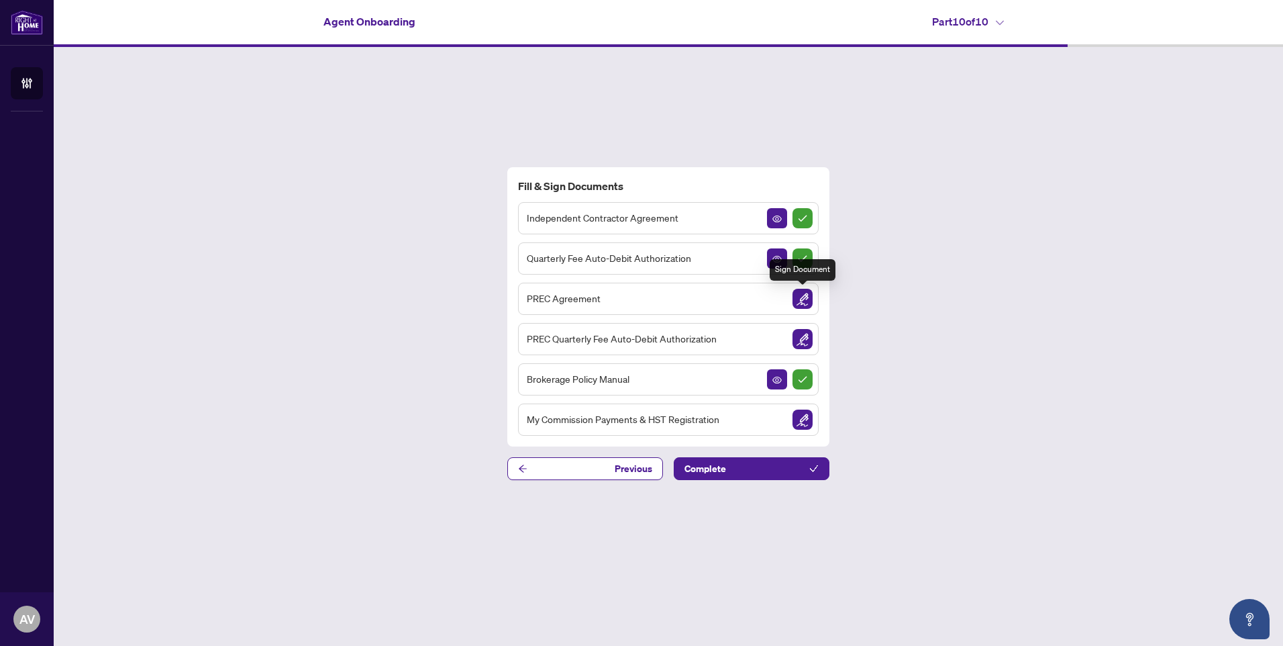
click at [803, 298] on img "Sign Document" at bounding box center [803, 299] width 20 height 20
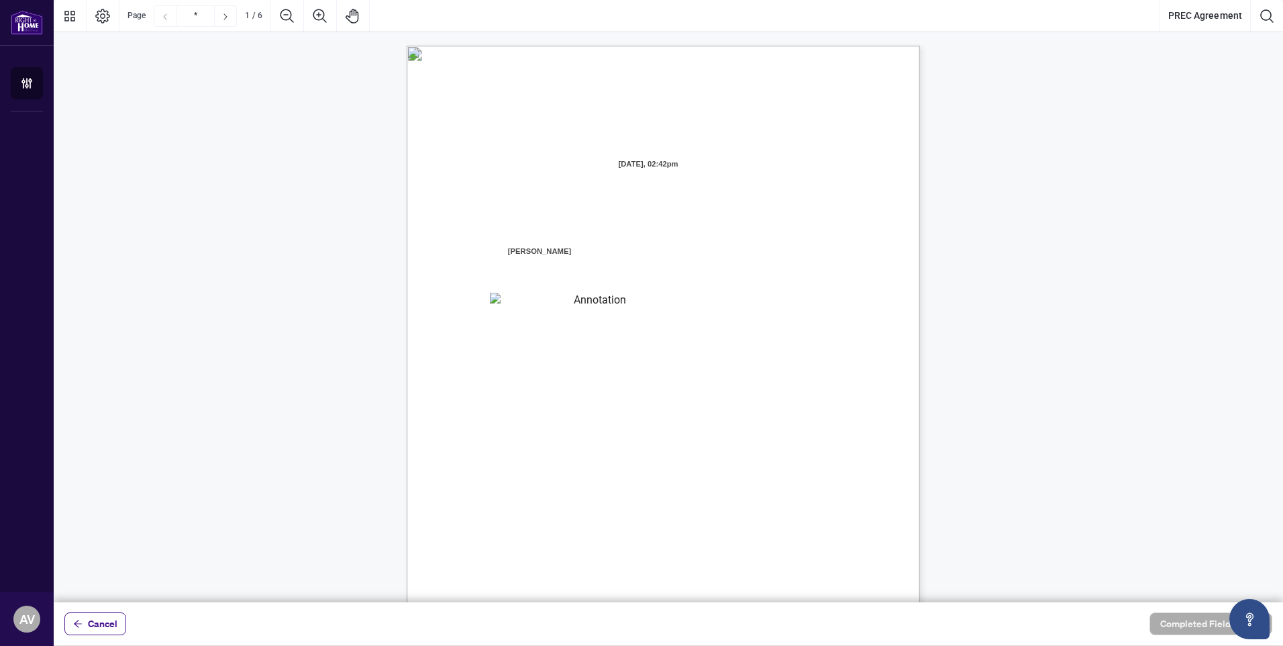
click at [543, 248] on span "[PERSON_NAME]" at bounding box center [539, 252] width 67 height 20
click at [545, 232] on textarea "01JYSTG4V9PYQNK85VEGE3HGDX" at bounding box center [595, 235] width 210 height 20
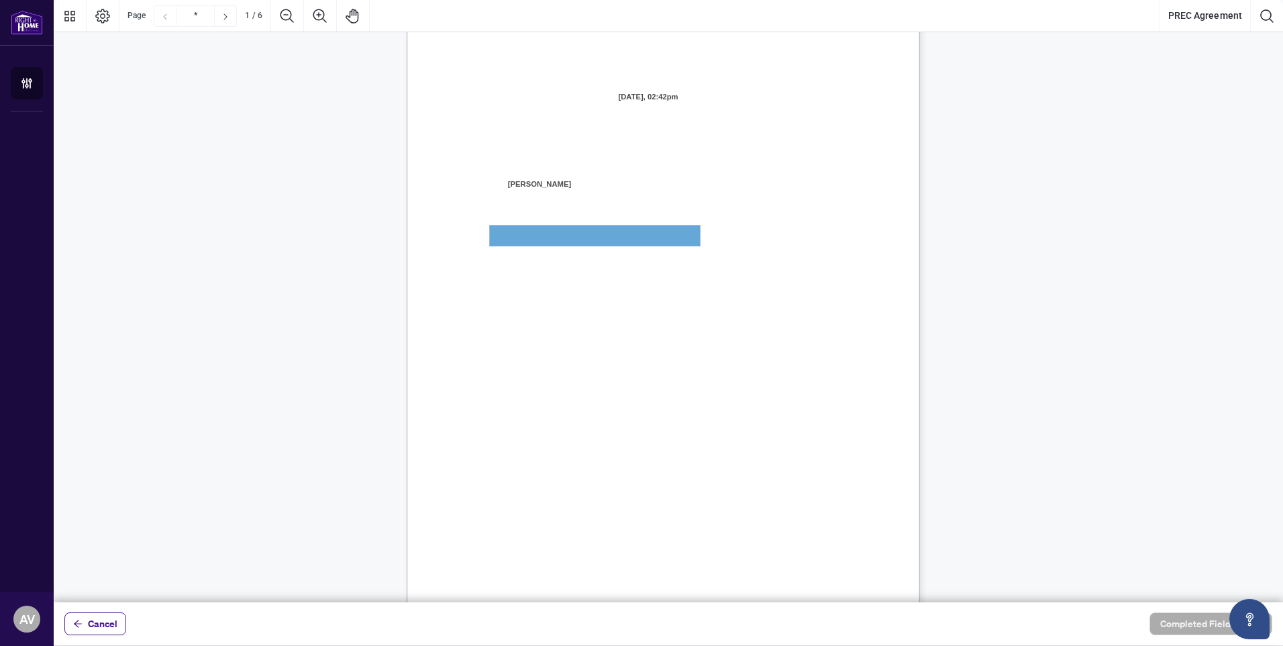
click at [545, 232] on textarea "01JYSTG4V9PYQNK85VEGE3HGDX" at bounding box center [595, 235] width 210 height 20
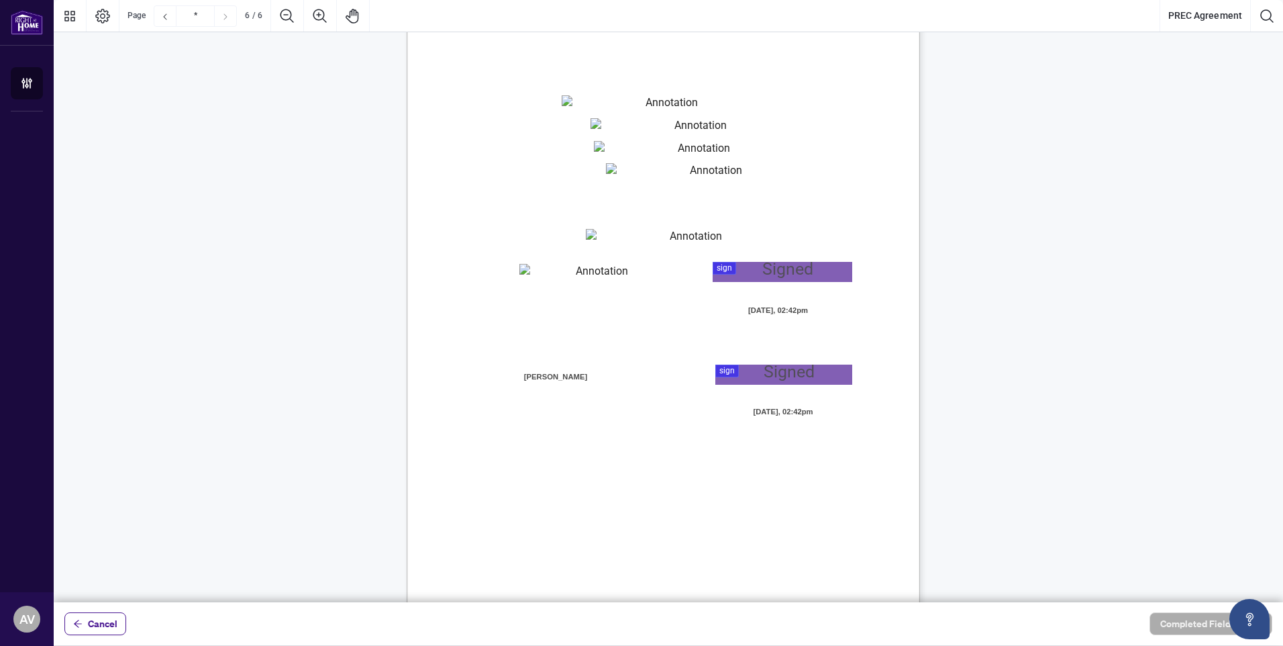
scroll to position [3490, 0]
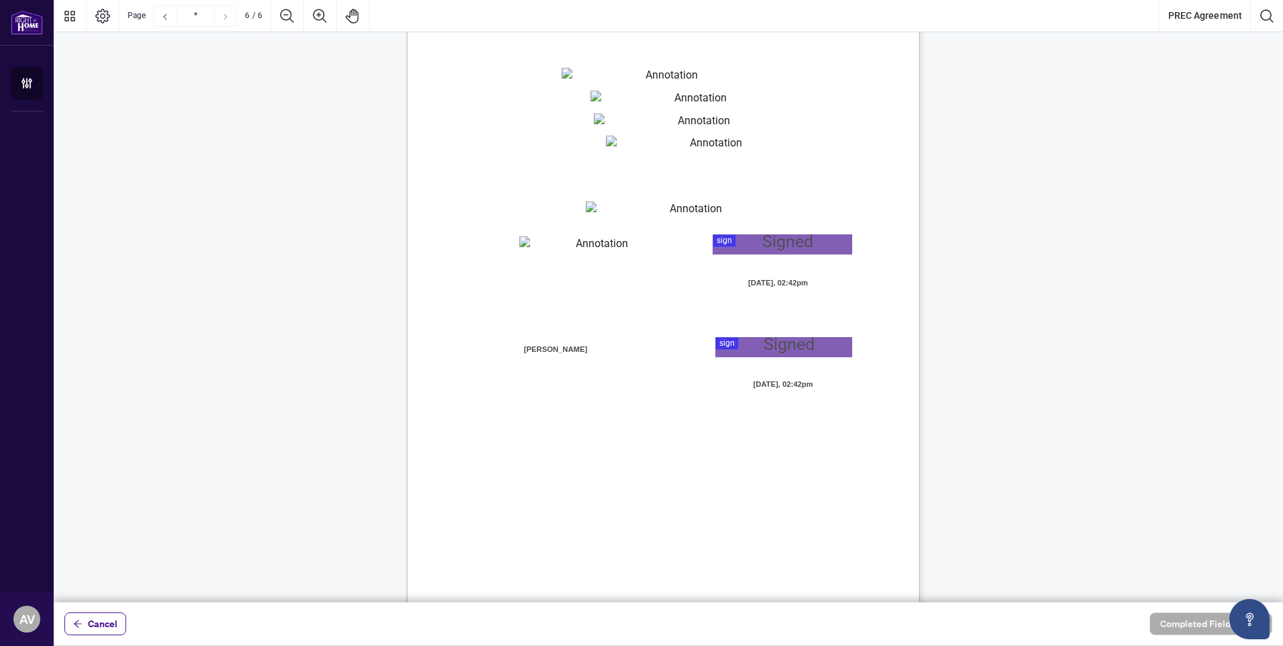
click at [751, 349] on div at bounding box center [668, 301] width 1229 height 602
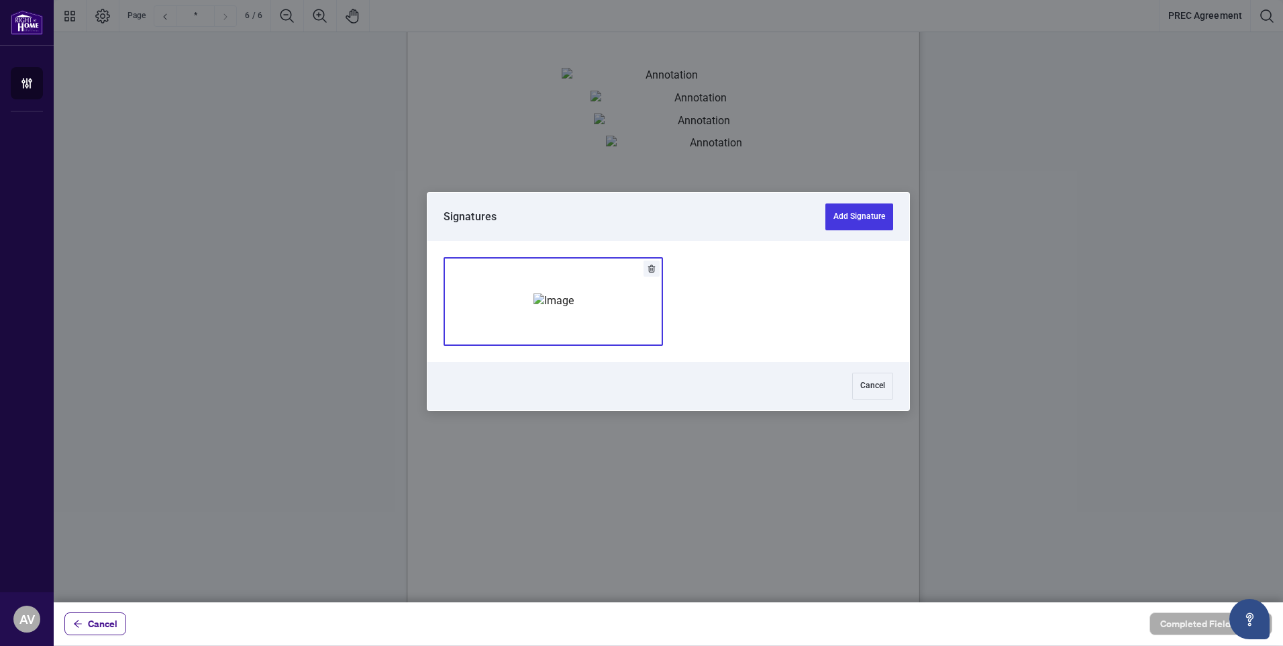
click at [548, 308] on img "Add Signature" at bounding box center [554, 300] width 40 height 15
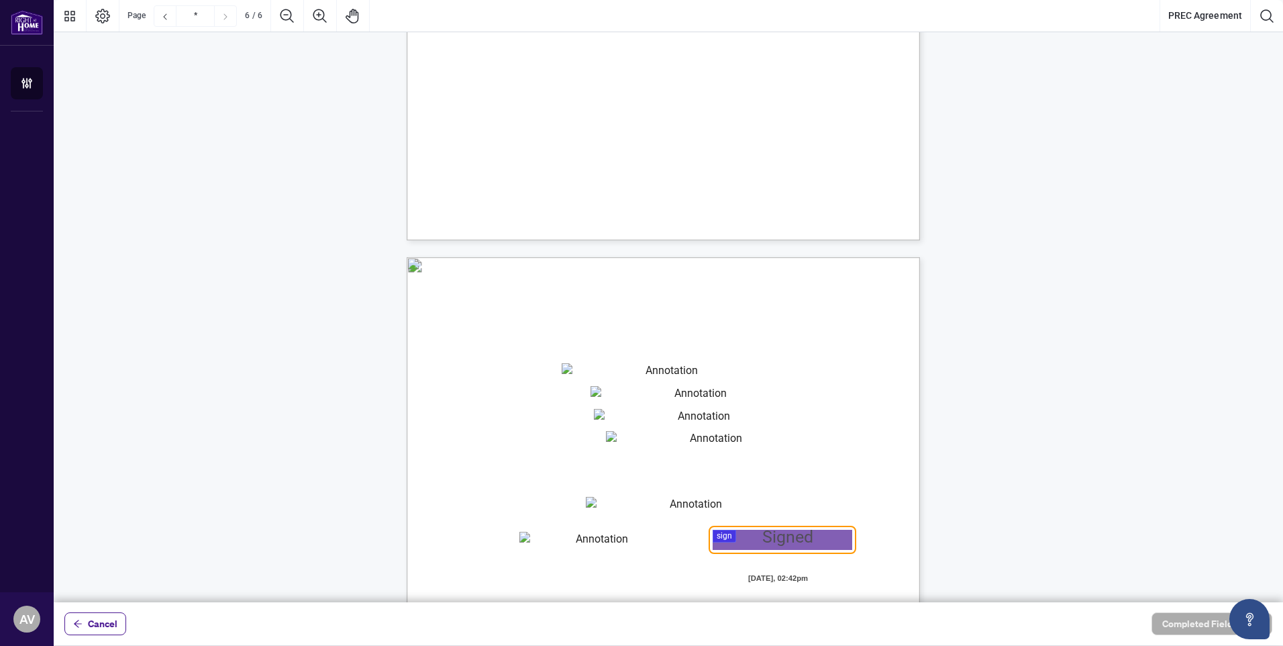
scroll to position [3192, 0]
click at [613, 370] on textarea "01JYSTGFSVNMYE8K96CWEZGXGZ" at bounding box center [667, 376] width 210 height 20
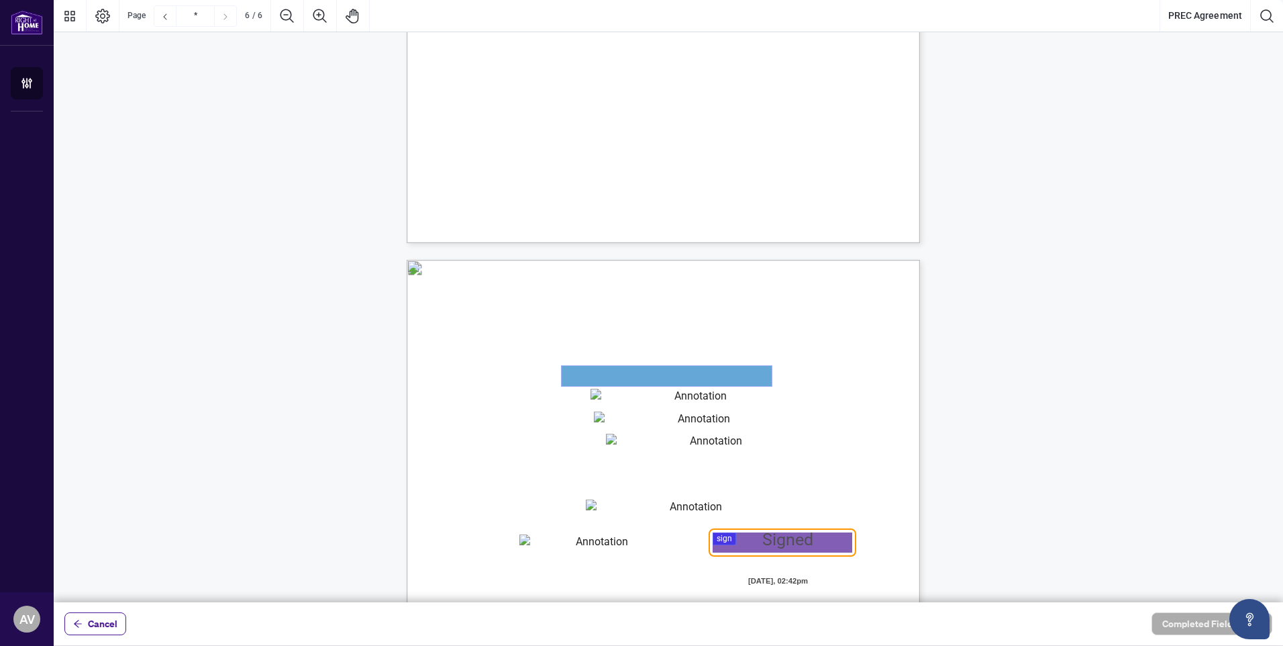
click at [613, 370] on textarea "01JYSTGFSVNMYE8K96CWEZGXGZ" at bounding box center [667, 376] width 210 height 20
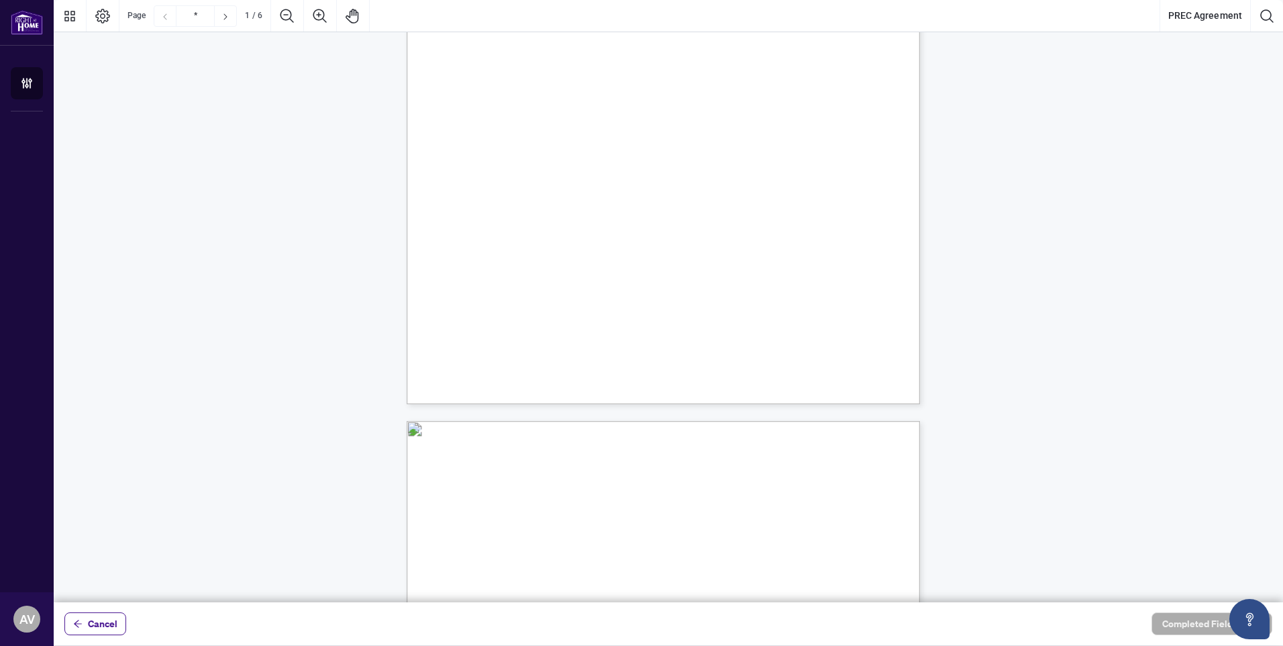
scroll to position [0, 0]
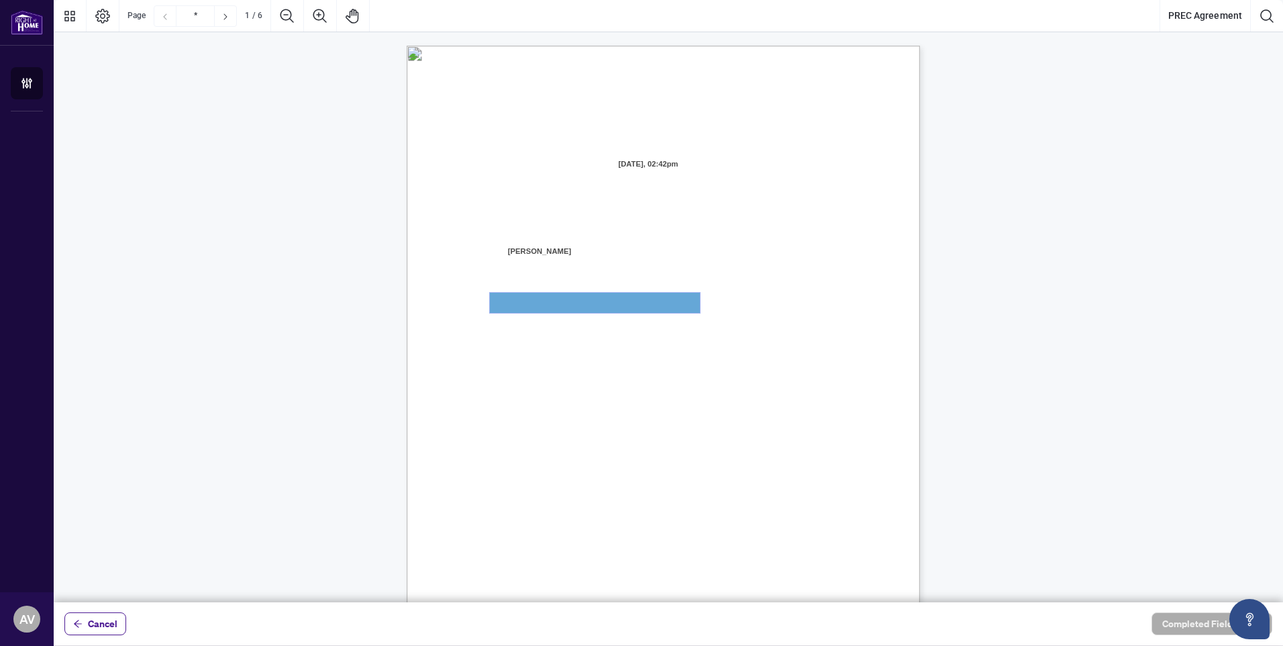
click at [594, 295] on textarea "01JYSTG4V9PYQNK85VEGE3HGDX" at bounding box center [595, 303] width 210 height 20
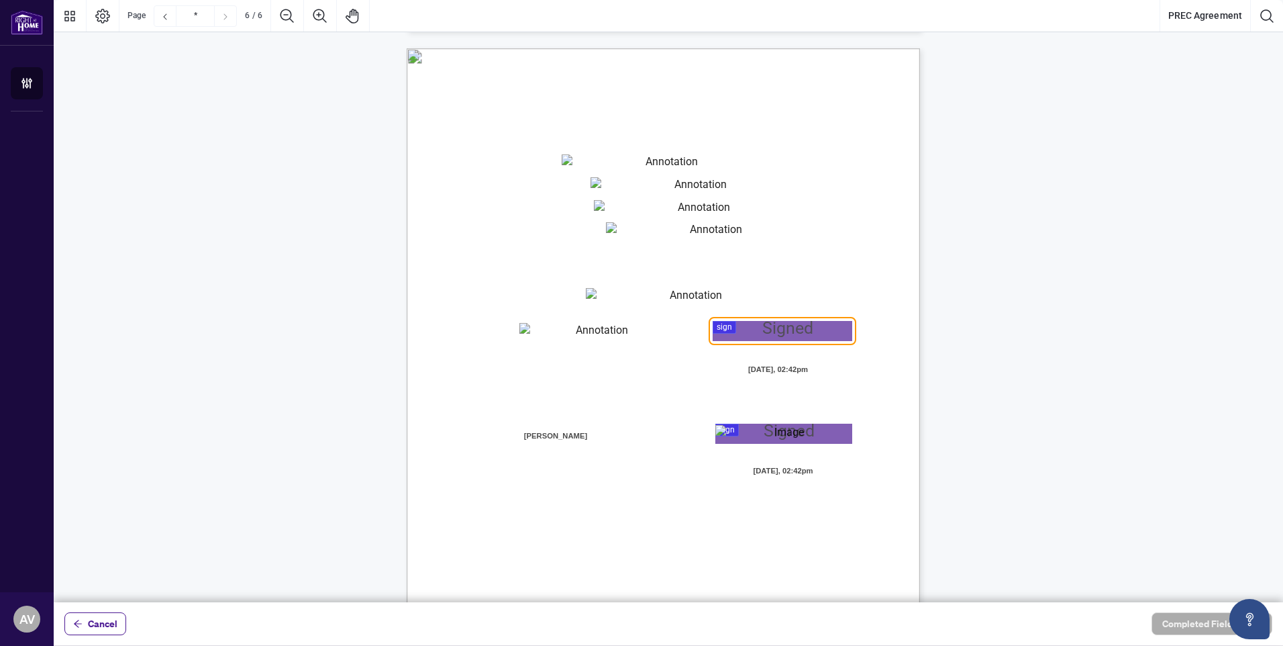
scroll to position [3490, 0]
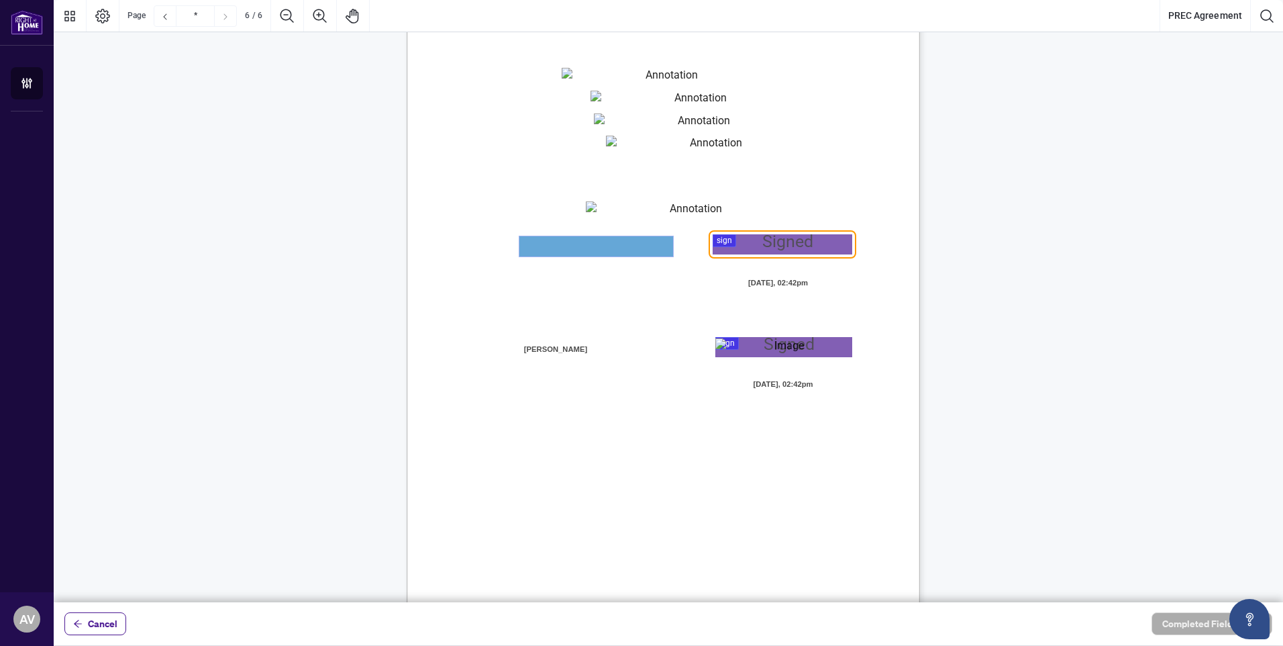
click at [587, 242] on textarea "01JYSTH7VVRQ90DEKY3AEKESQJ" at bounding box center [596, 246] width 154 height 20
click at [617, 207] on textarea "01JYSTH3HK19PXSXA3CREYESPJ" at bounding box center [691, 211] width 210 height 20
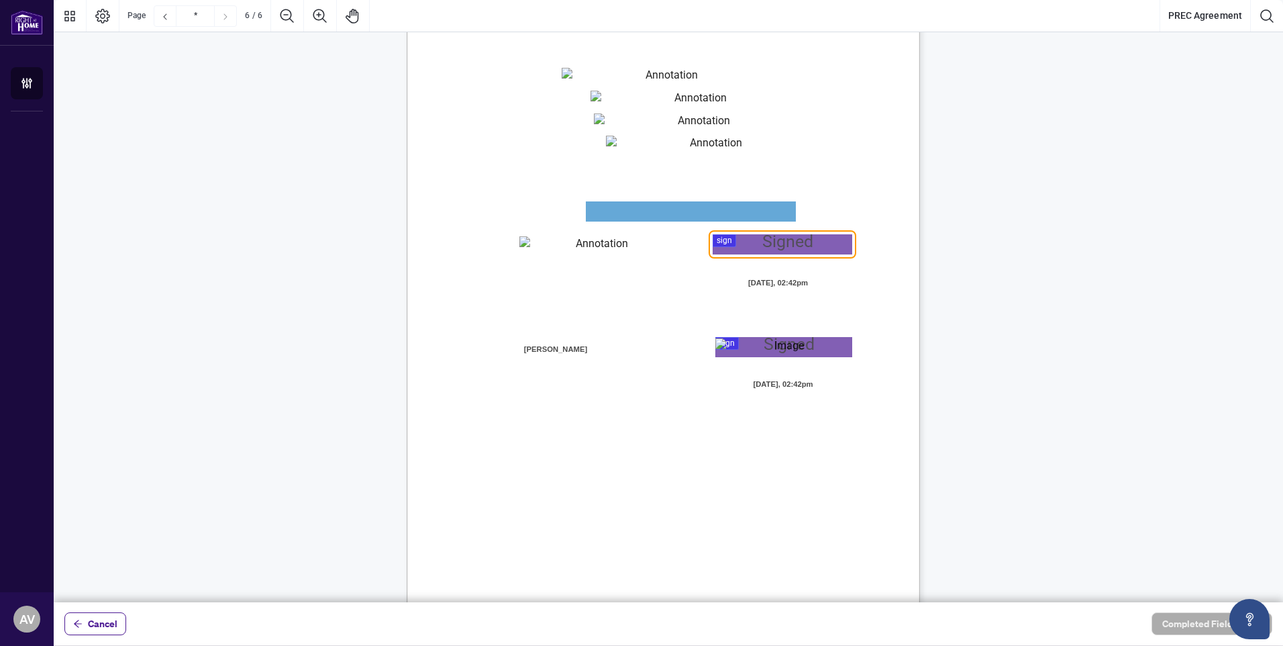
click at [652, 136] on textarea "01JYSTGXY2WE9RPMWHTVM70W6P" at bounding box center [711, 146] width 210 height 20
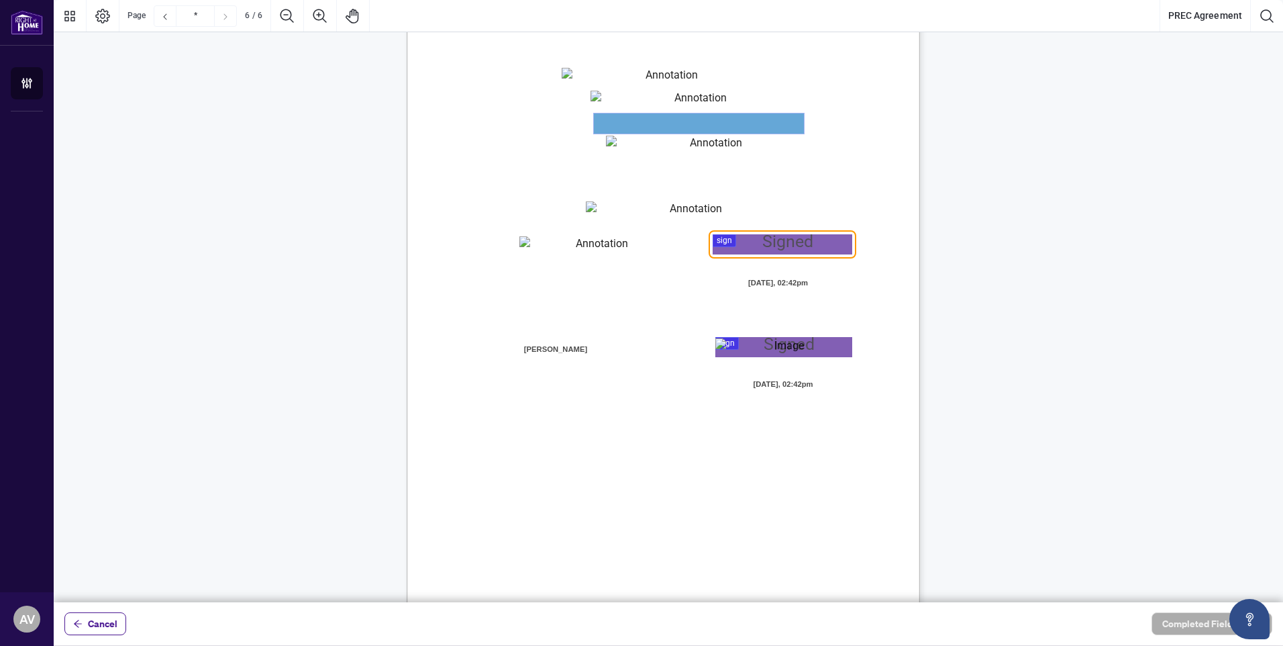
click at [652, 124] on textarea "01JYSTGRHT3FFRRRKRC7CJGSRQ" at bounding box center [699, 123] width 210 height 20
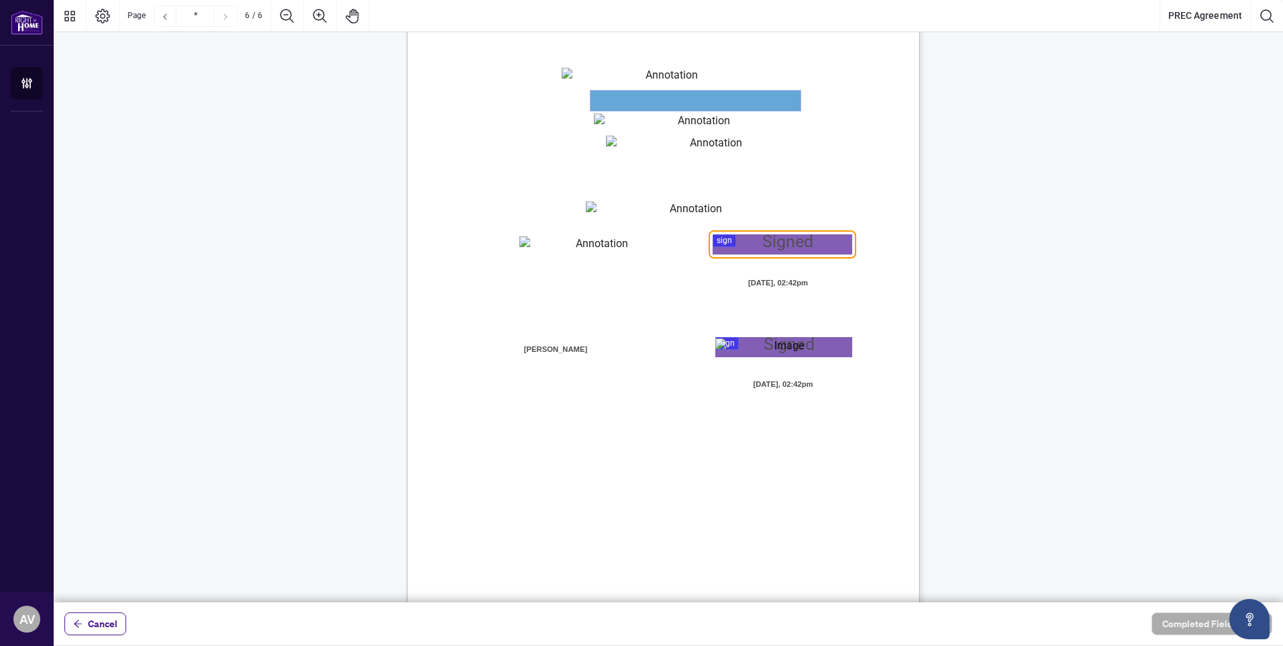
click at [653, 104] on textarea "01JYSTGKX4R7BZXFNVWNEVTN5R" at bounding box center [696, 101] width 210 height 20
click at [658, 82] on textarea "01JYSTGFSVNMYE8K96CWEZGXGZ" at bounding box center [667, 78] width 210 height 20
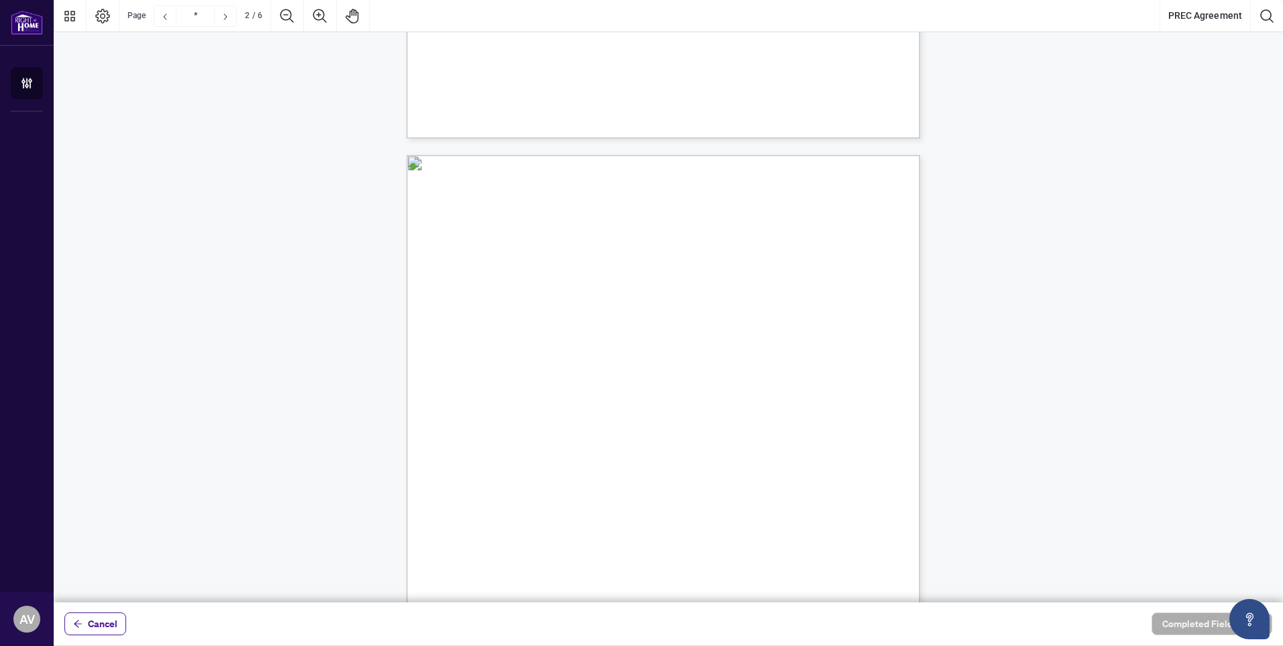
scroll to position [239, 0]
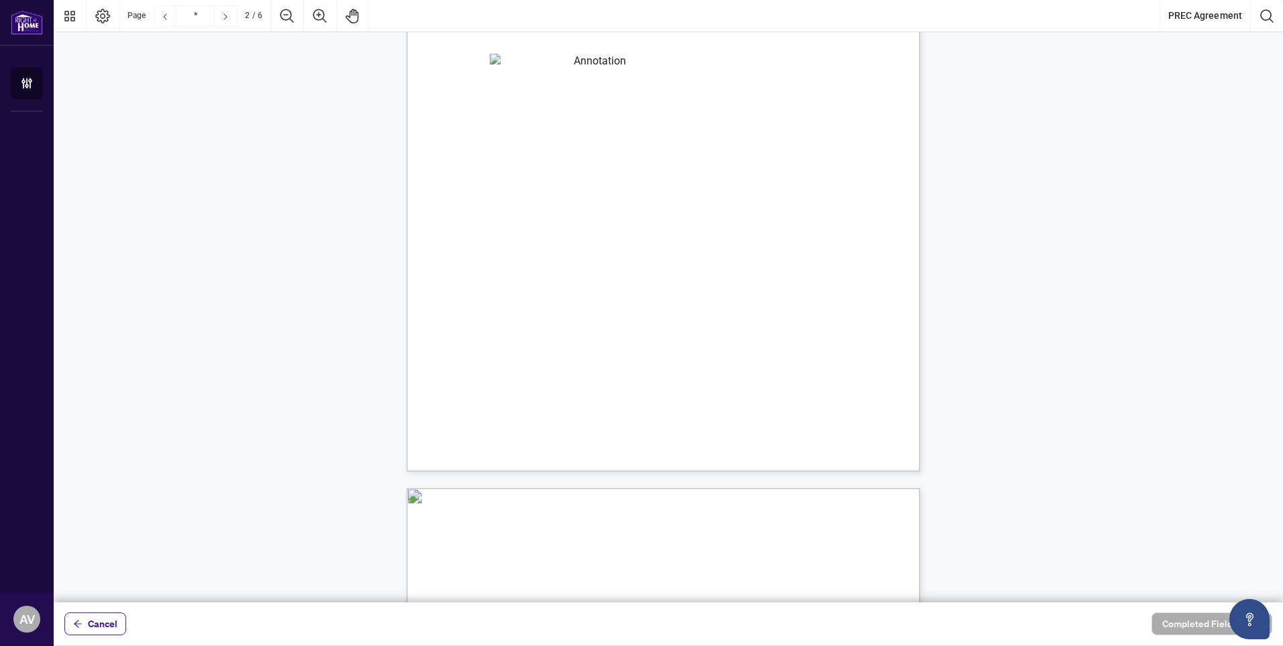
type input "*"
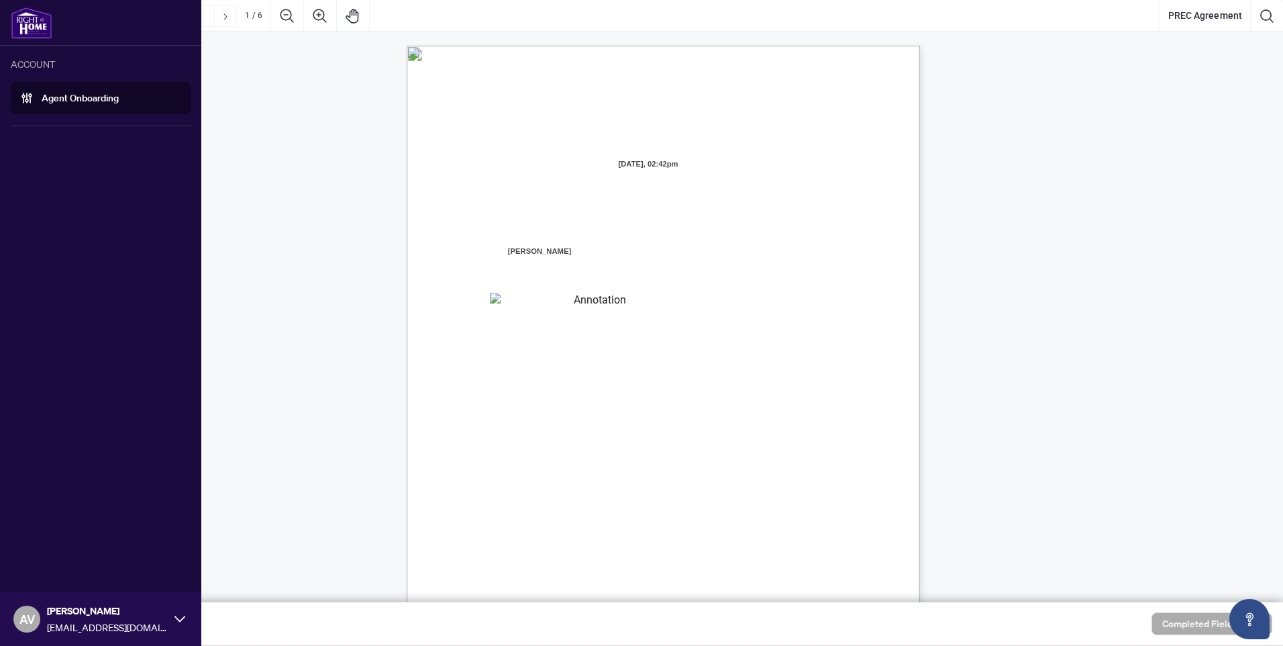
click at [46, 94] on link "Agent Onboarding" at bounding box center [80, 98] width 77 height 12
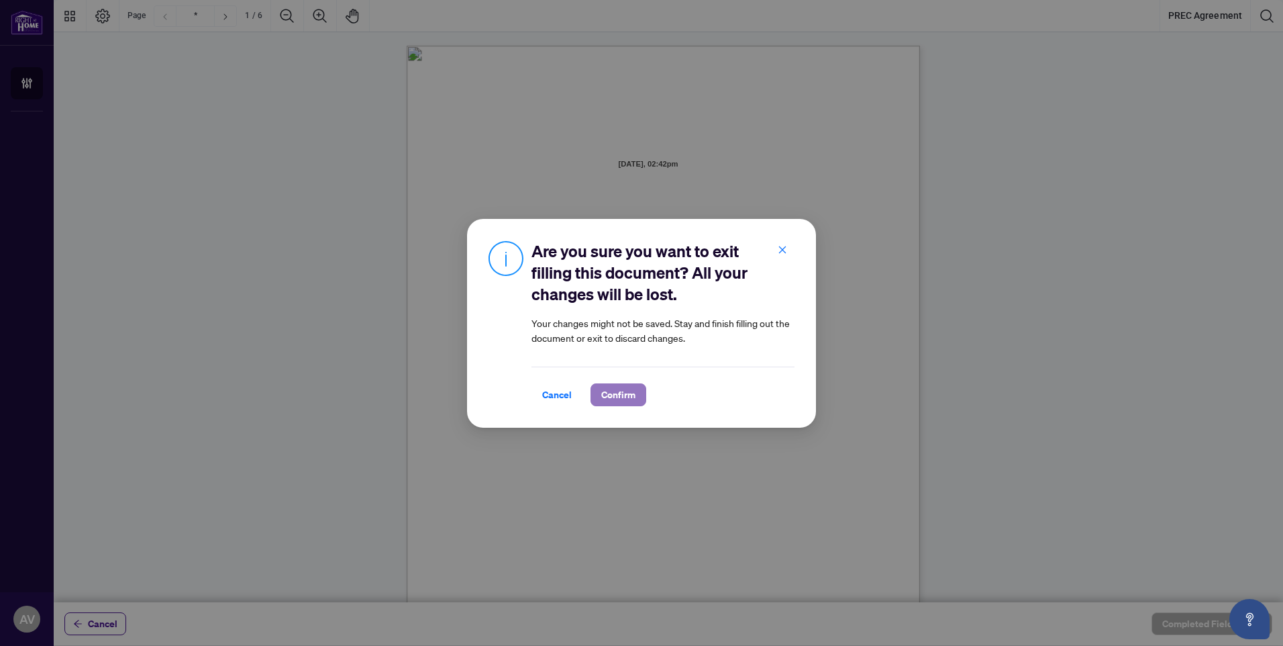
click at [603, 393] on span "Confirm" at bounding box center [618, 394] width 34 height 21
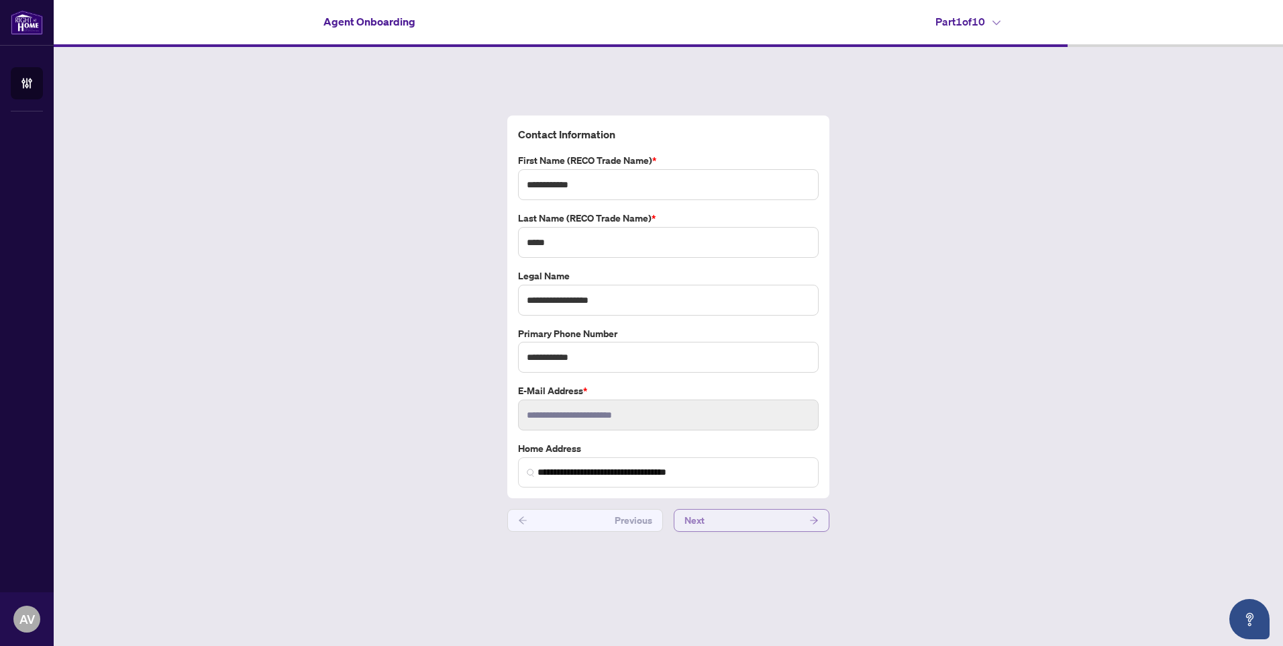
click at [718, 516] on button "Next" at bounding box center [752, 520] width 156 height 23
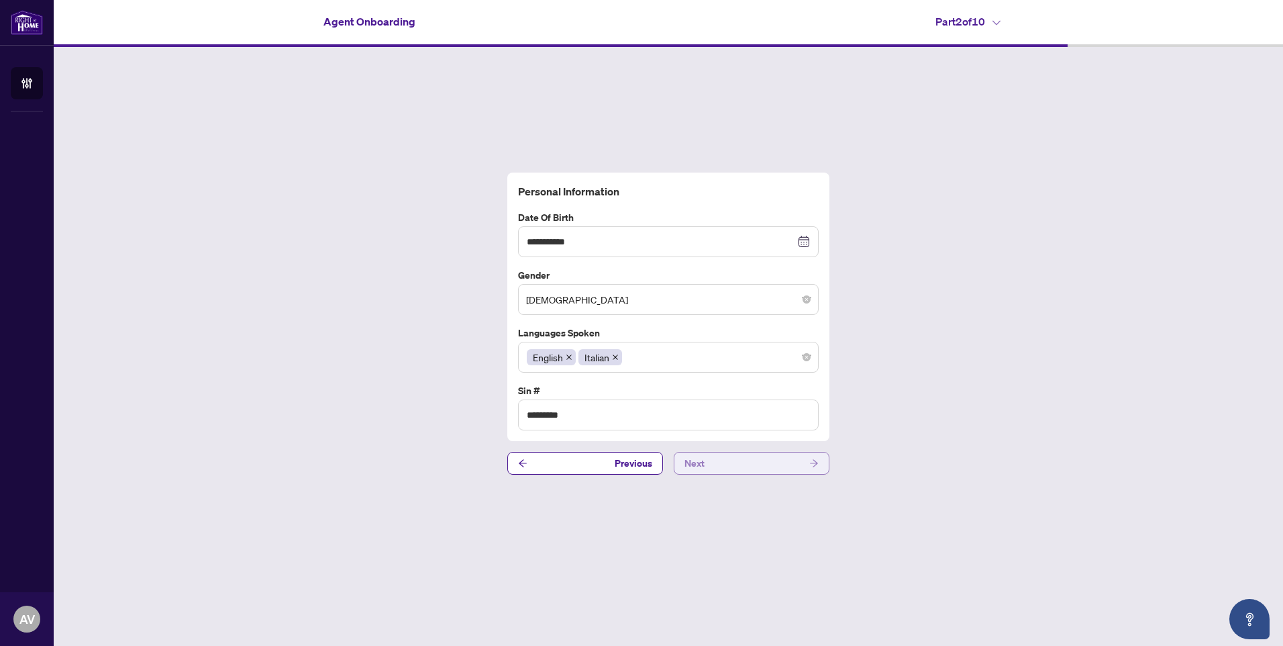
click at [727, 463] on button "Next" at bounding box center [752, 463] width 156 height 23
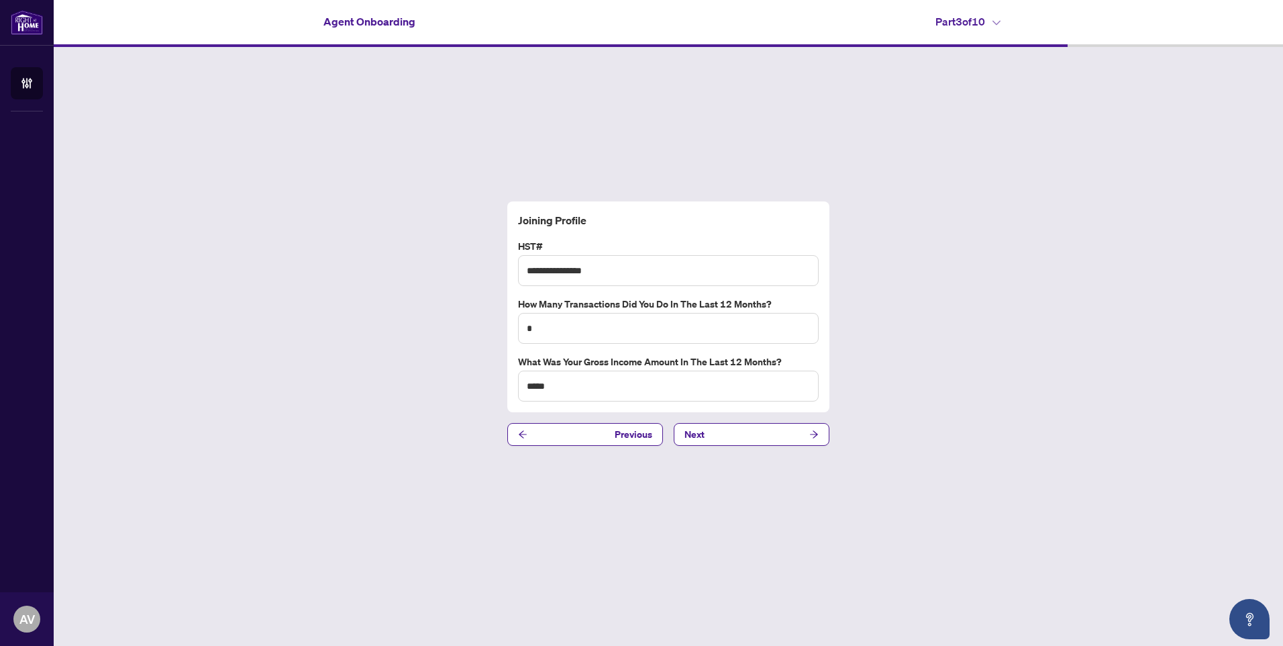
click at [726, 452] on div "**********" at bounding box center [668, 323] width 1229 height 553
click at [723, 427] on button "Next" at bounding box center [752, 434] width 156 height 23
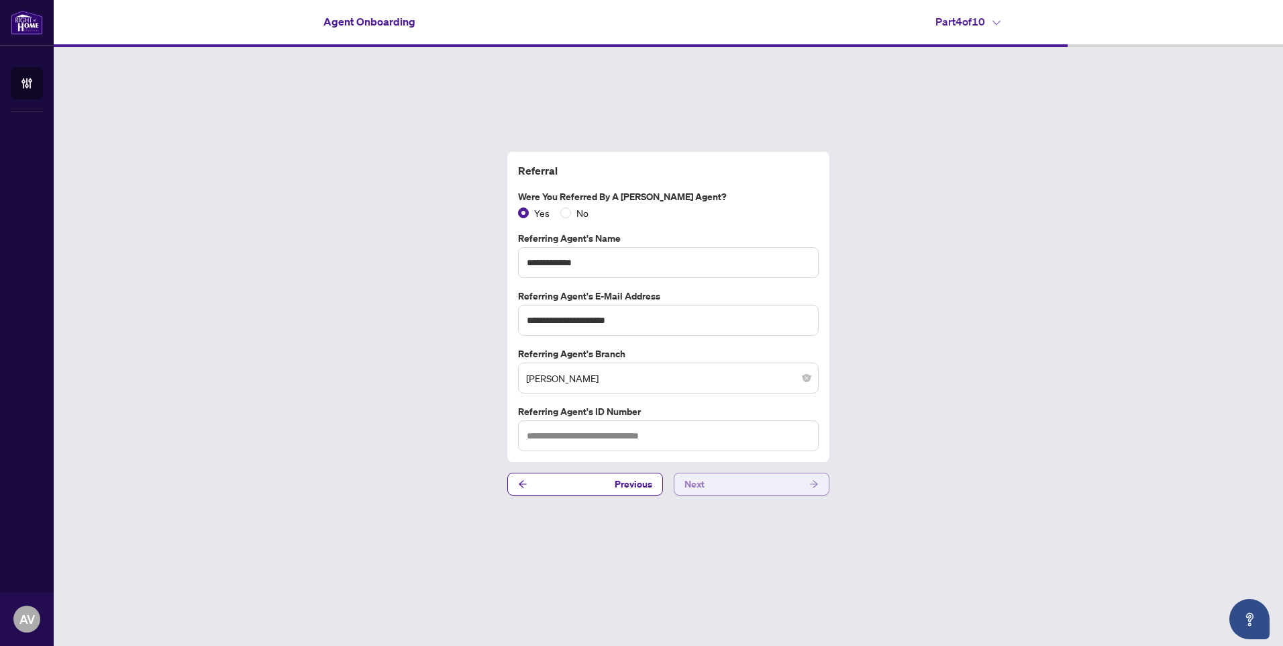
click at [726, 480] on button "Next" at bounding box center [752, 483] width 156 height 23
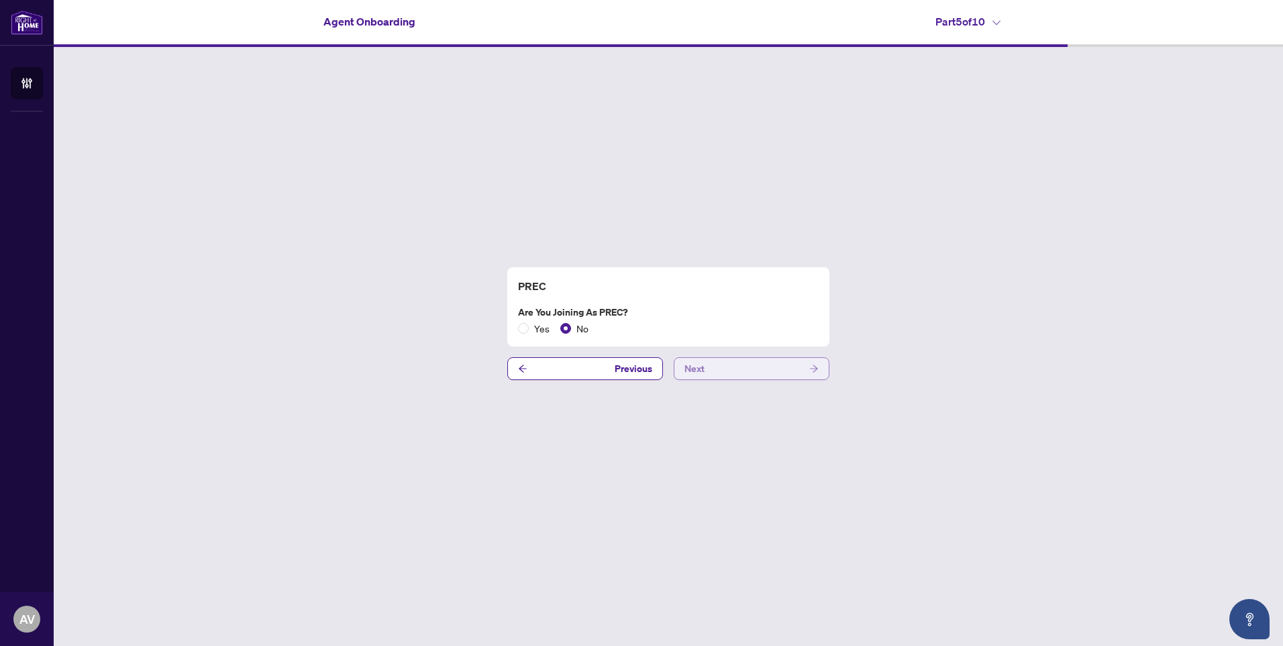
click at [718, 369] on button "Next" at bounding box center [752, 368] width 156 height 23
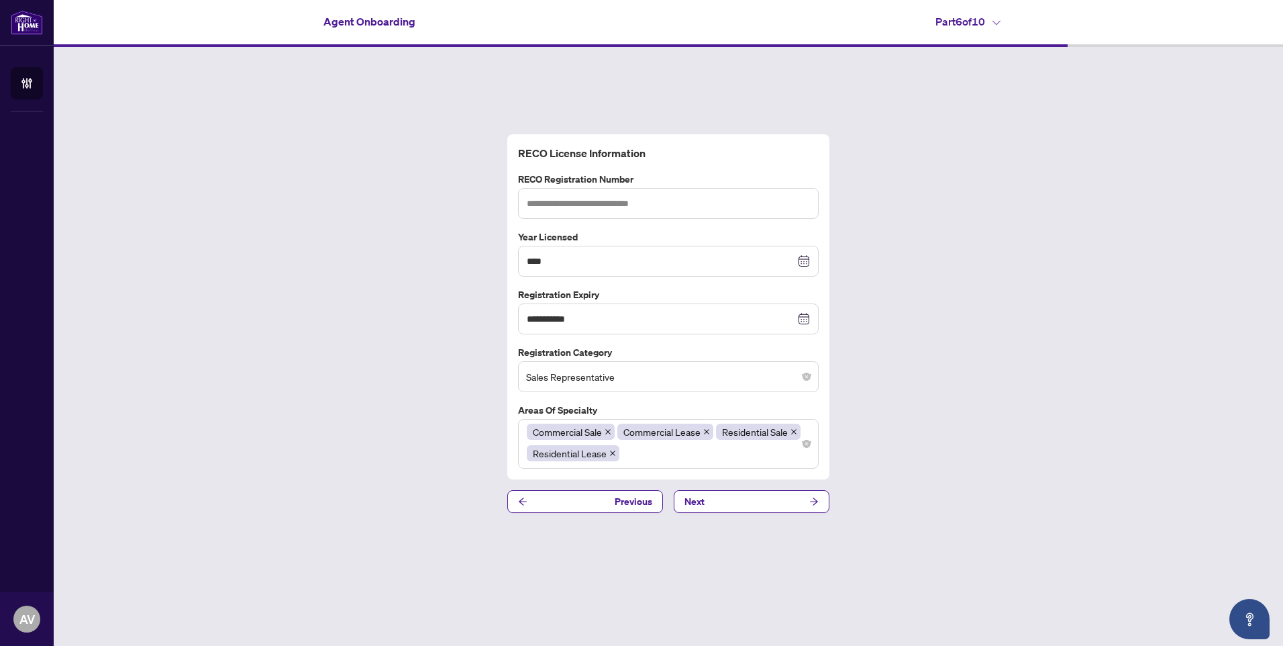
drag, startPoint x: 570, startPoint y: 511, endPoint x: 574, endPoint y: 497, distance: 14.7
click at [572, 504] on button "Previous" at bounding box center [585, 501] width 156 height 23
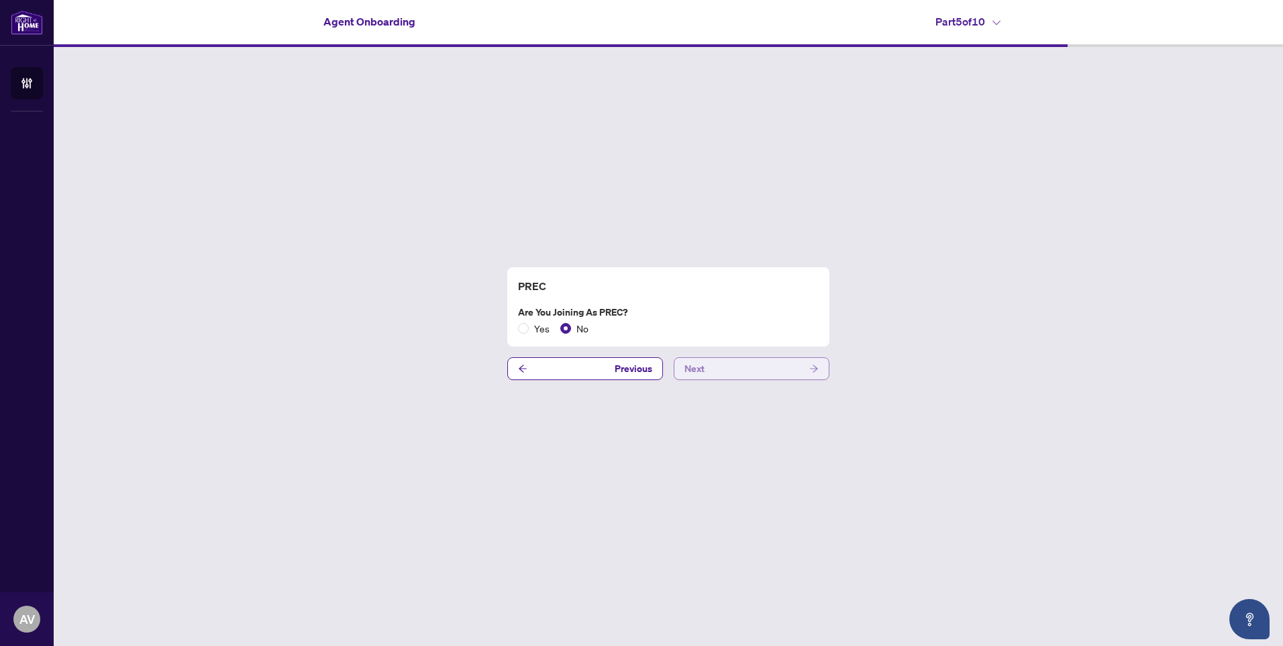
click at [722, 368] on button "Next" at bounding box center [752, 368] width 156 height 23
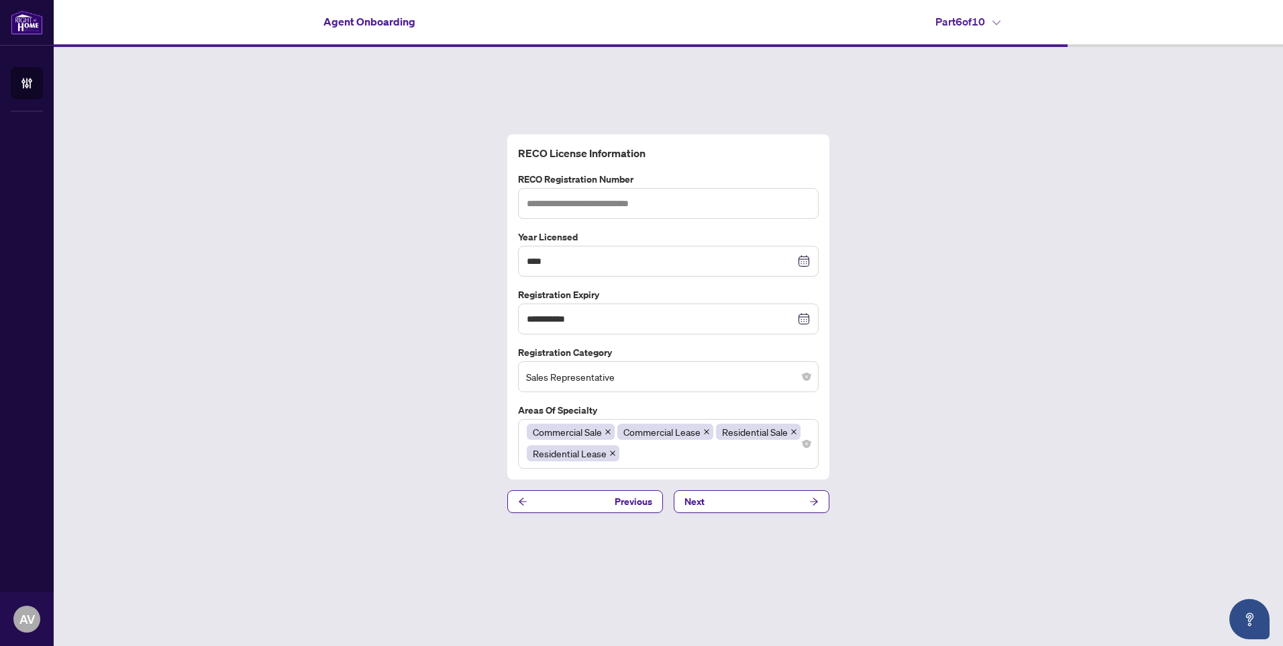
click at [715, 488] on div "**********" at bounding box center [668, 323] width 1229 height 553
click at [715, 501] on button "Next" at bounding box center [752, 501] width 156 height 23
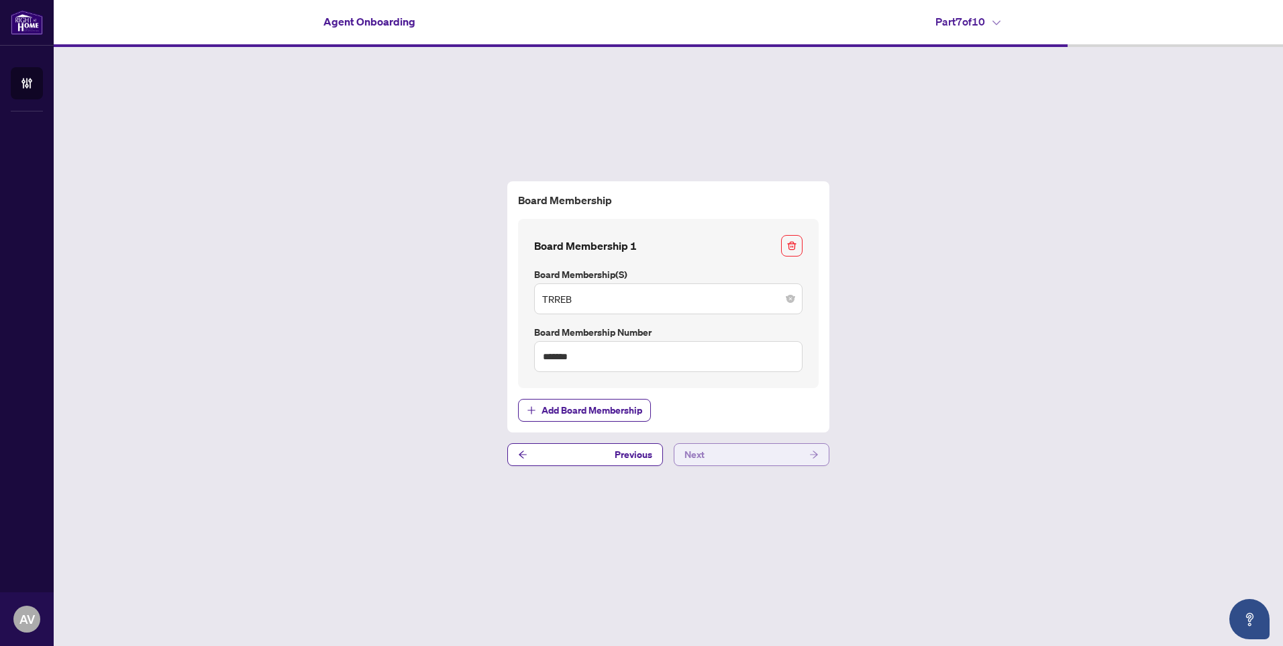
click at [719, 450] on button "Next" at bounding box center [752, 454] width 156 height 23
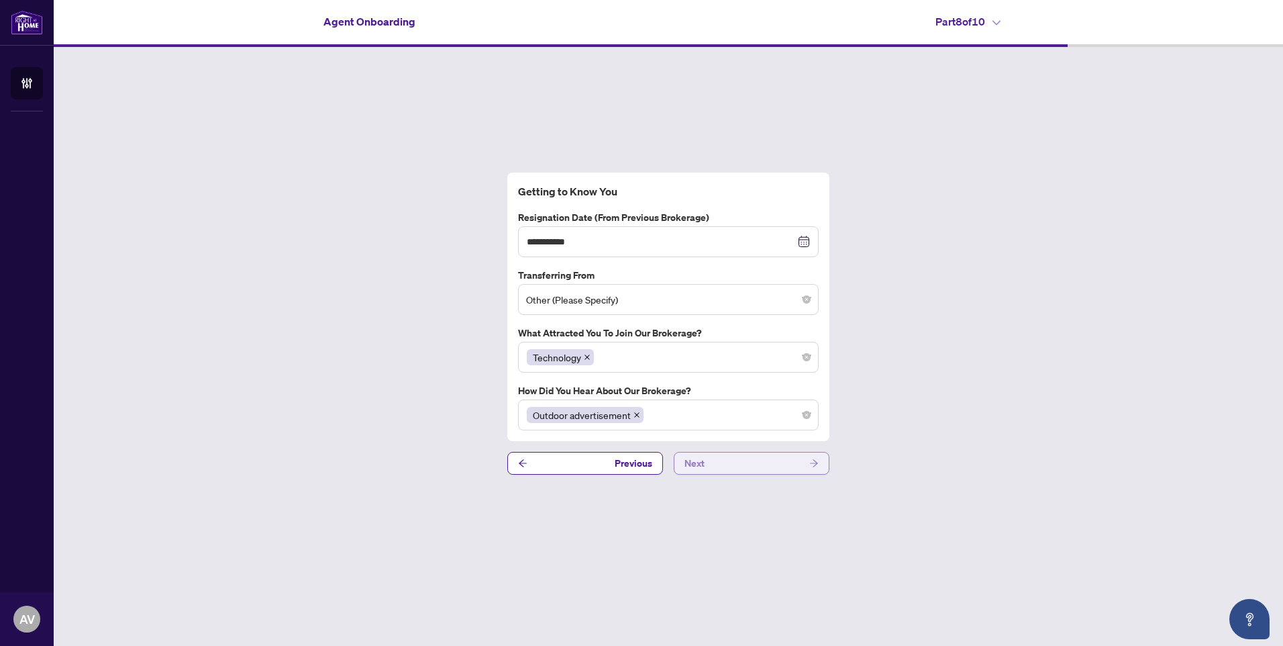
click at [717, 466] on button "Next" at bounding box center [752, 463] width 156 height 23
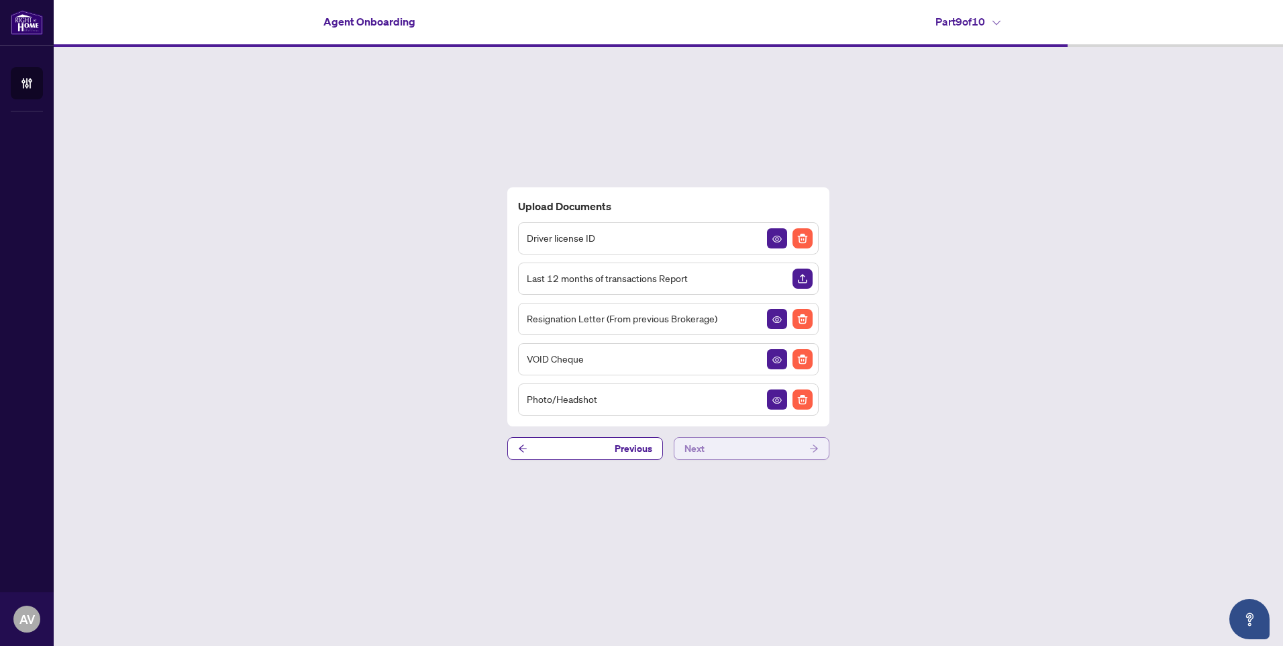
click at [717, 450] on button "Next" at bounding box center [752, 448] width 156 height 23
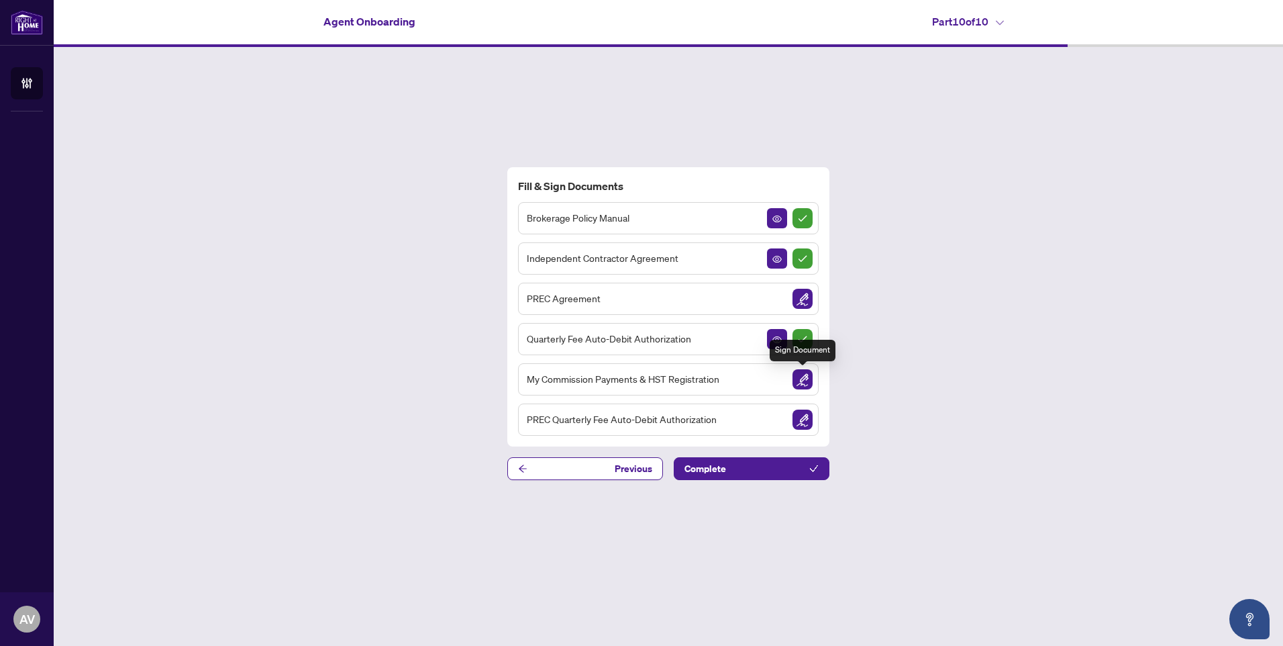
click at [805, 379] on img "Sign Document" at bounding box center [803, 379] width 20 height 20
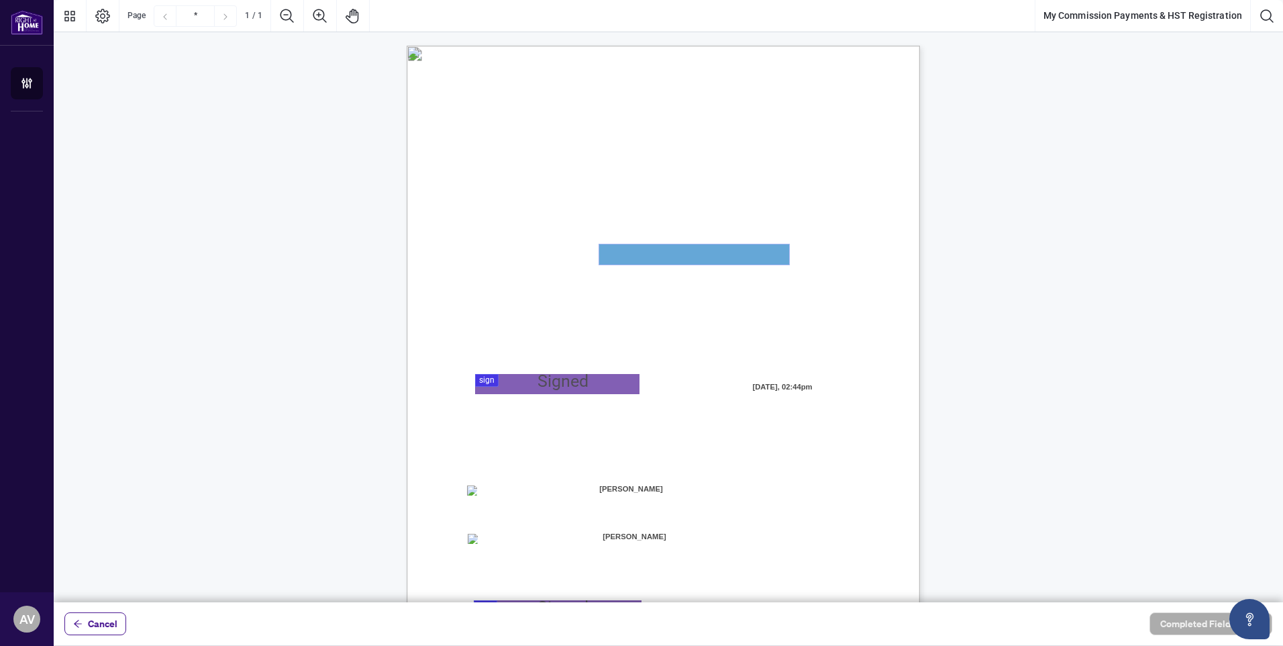
click at [616, 254] on textarea "01JYSTNGYVS2013FT3FSAZ2QTV" at bounding box center [694, 254] width 190 height 20
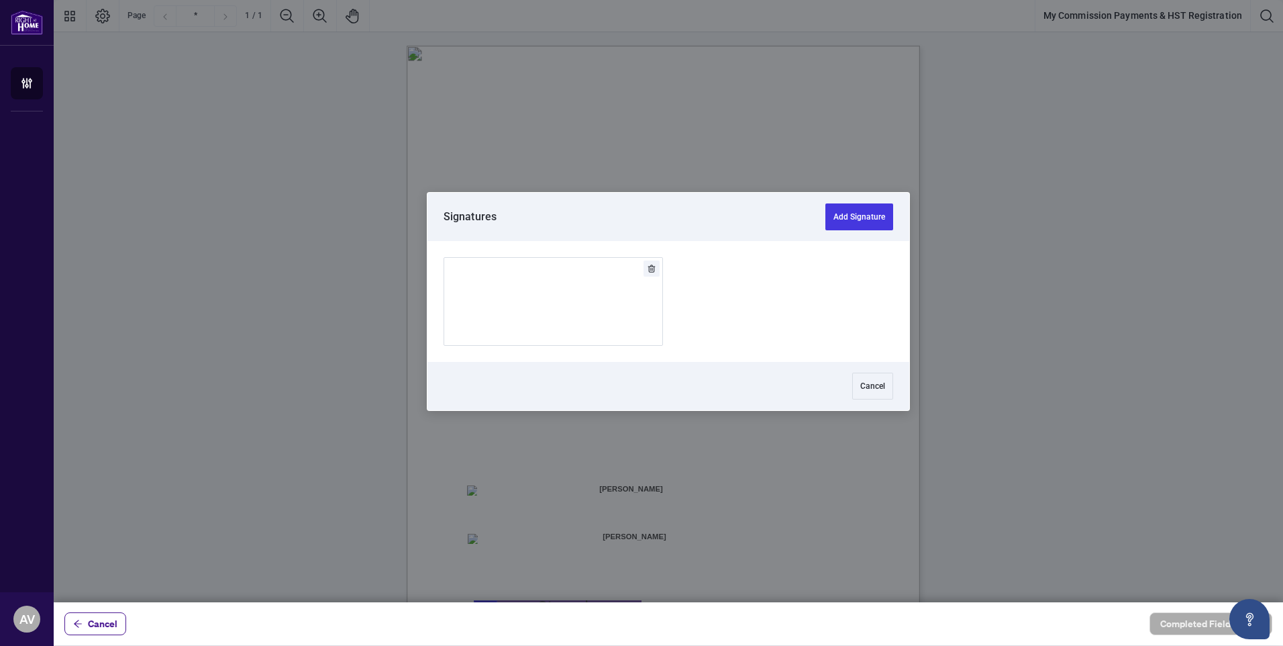
click at [545, 378] on div at bounding box center [668, 301] width 1229 height 602
click at [534, 302] on img "Add Signature" at bounding box center [554, 300] width 40 height 15
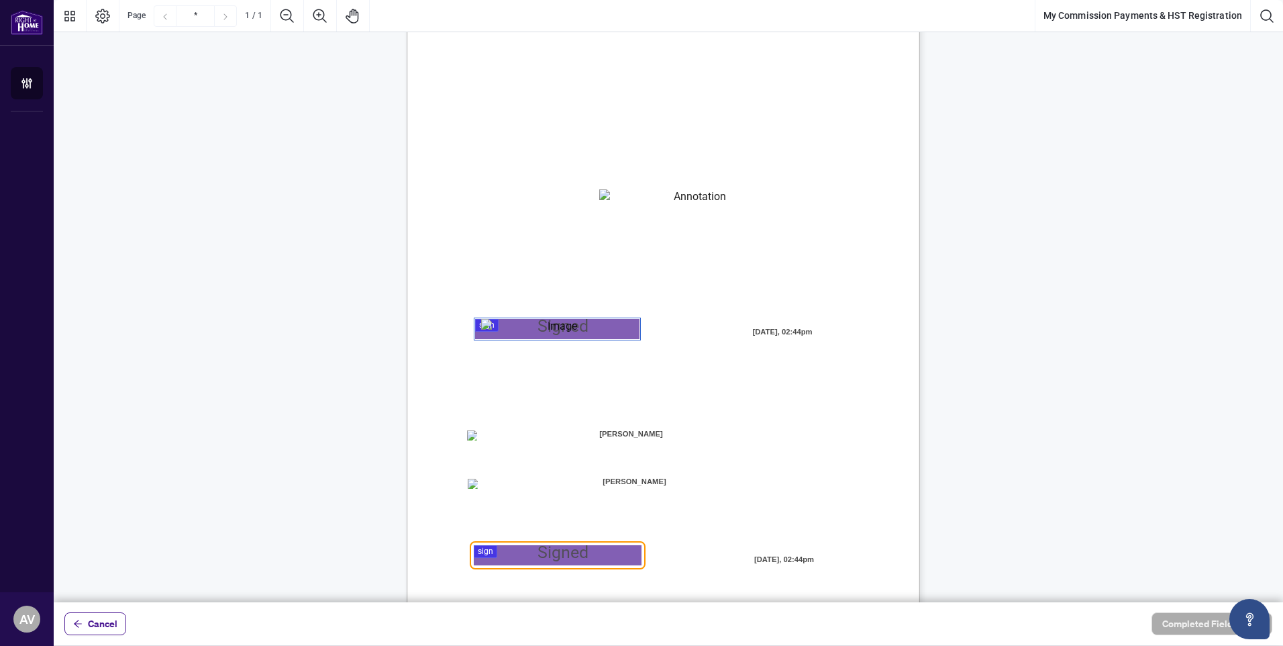
scroll to position [121, 0]
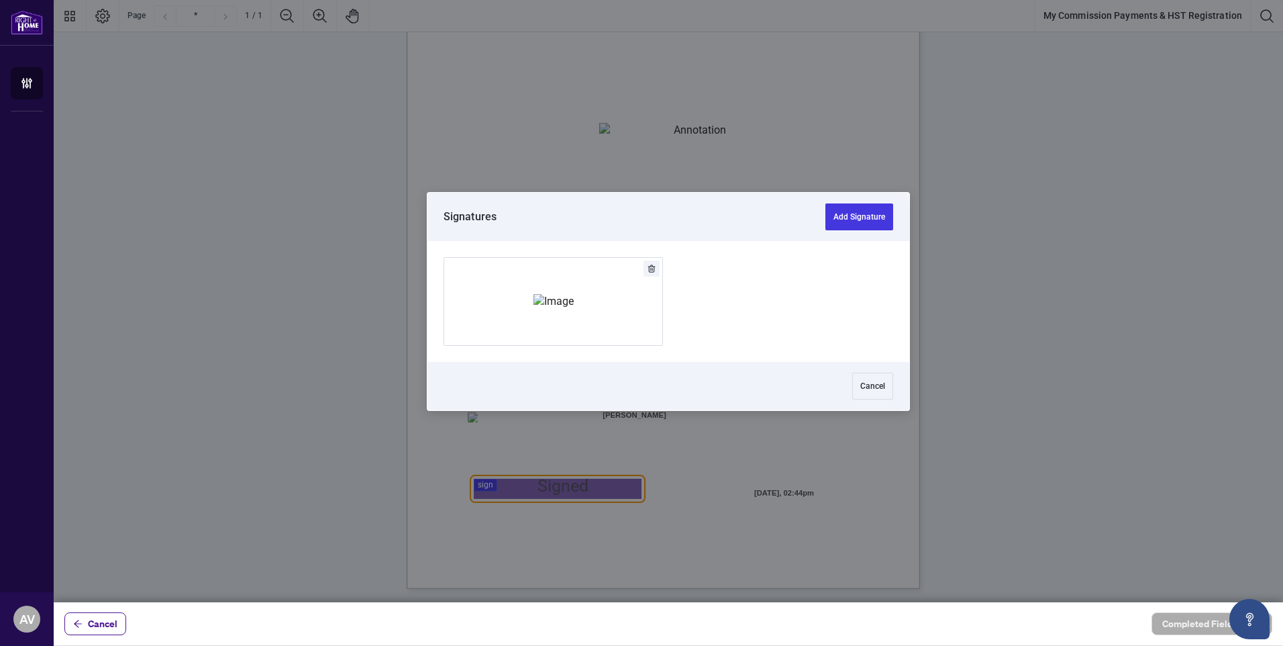
click at [525, 484] on div at bounding box center [668, 301] width 1229 height 602
click at [554, 293] on img "Add Signature" at bounding box center [554, 300] width 40 height 15
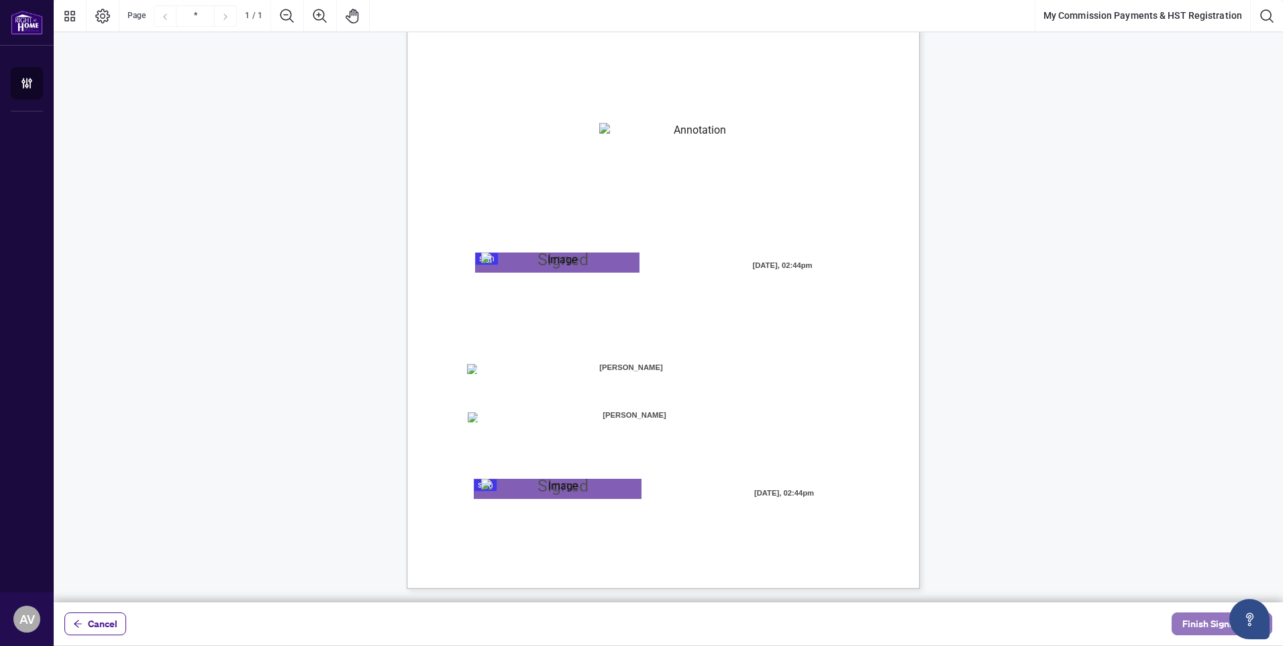
click at [1208, 620] on span "Finish Signing" at bounding box center [1212, 623] width 60 height 21
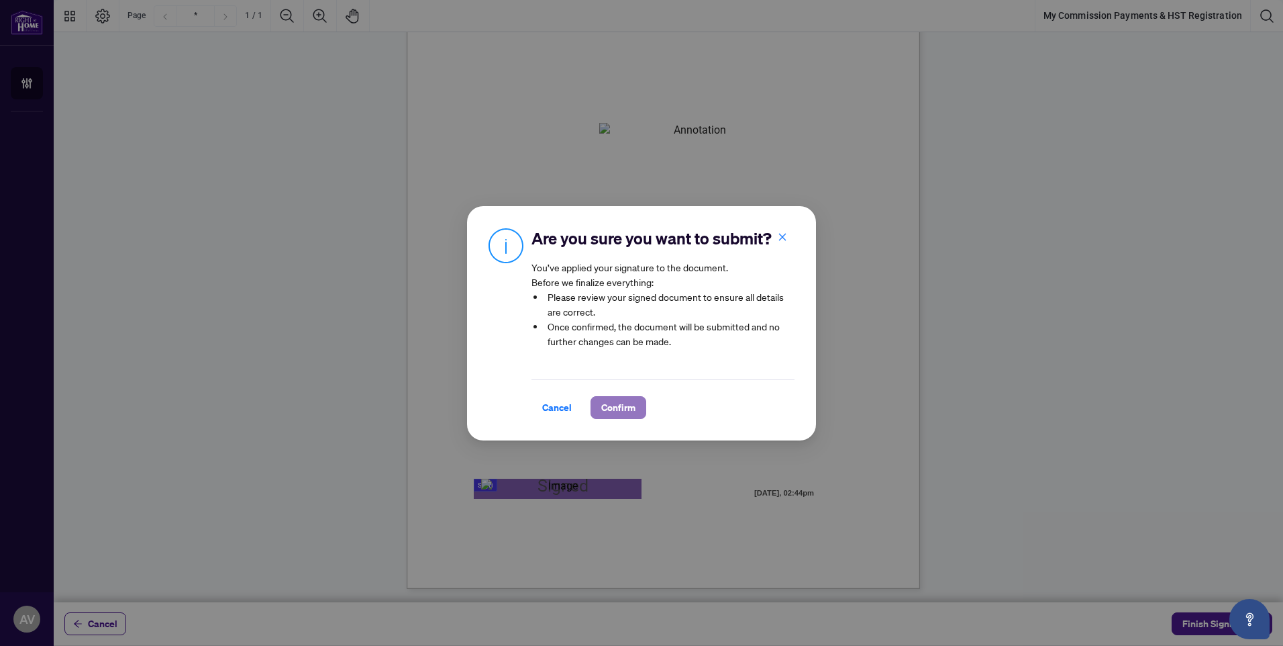
click at [613, 412] on span "Confirm" at bounding box center [618, 407] width 34 height 21
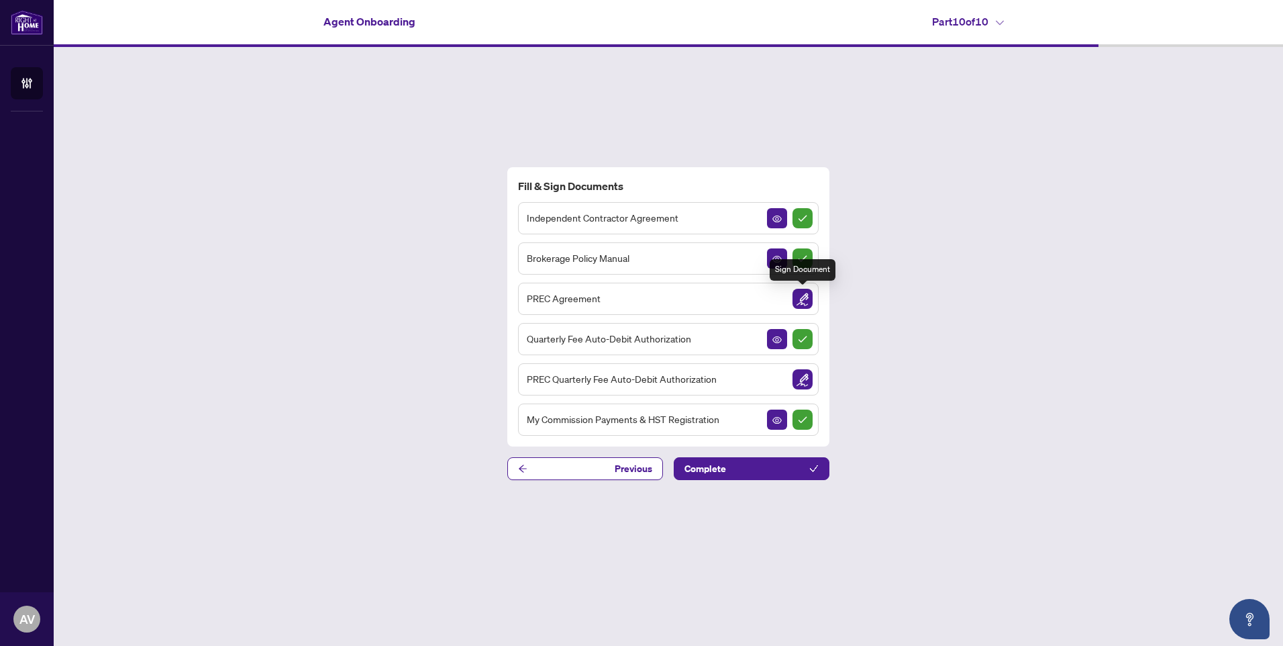
click at [804, 294] on img "Sign Document" at bounding box center [803, 299] width 20 height 20
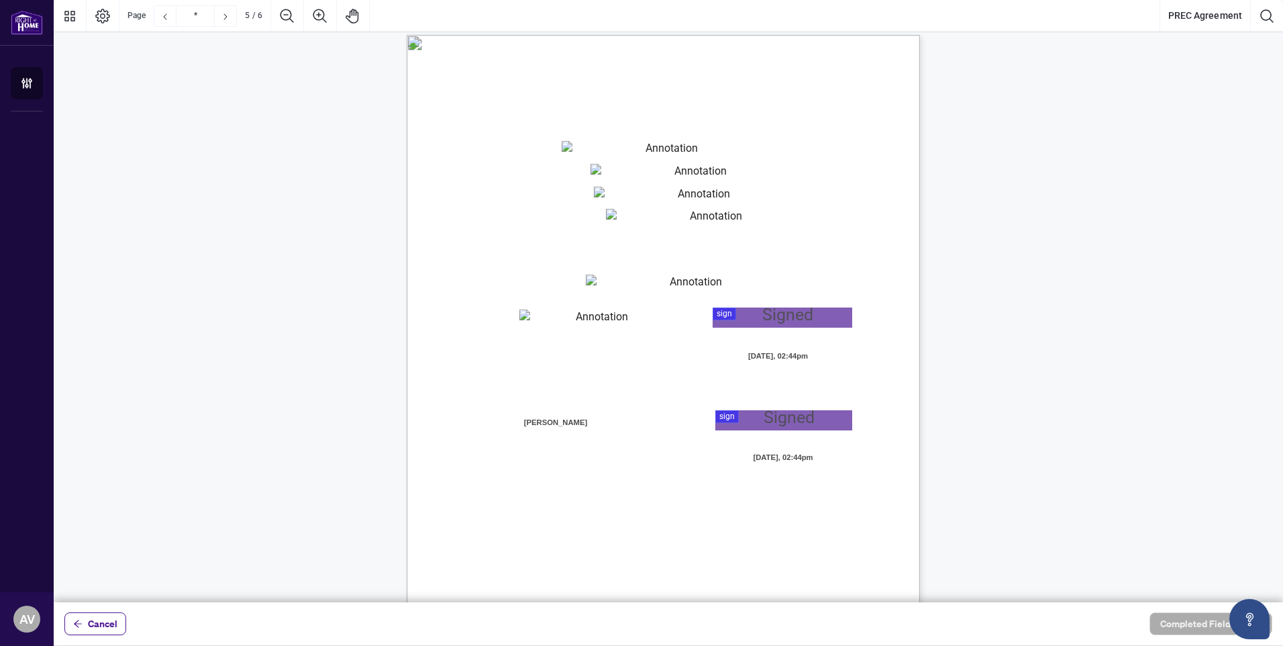
type input "*"
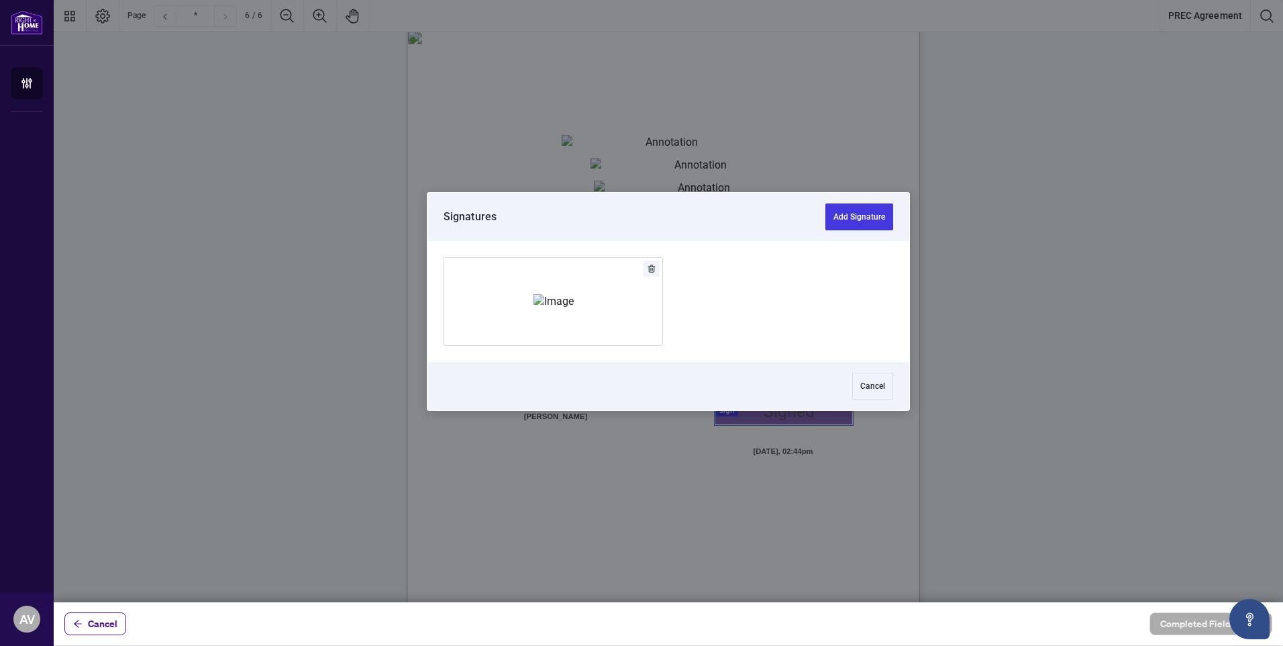
click at [763, 408] on div at bounding box center [668, 301] width 1229 height 602
click at [574, 307] on img "Add Signature" at bounding box center [554, 300] width 40 height 15
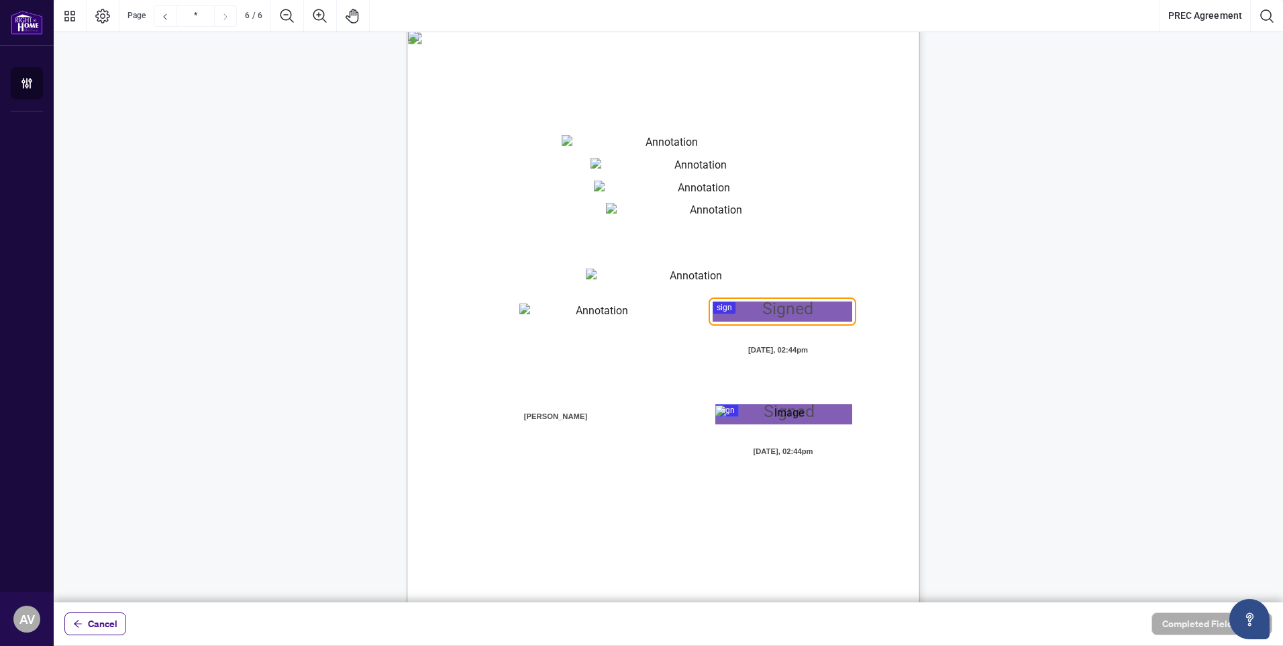
click at [637, 501] on span "RIGHT AT HOME REALTY, BROKERAGE:" at bounding box center [552, 500] width 169 height 11
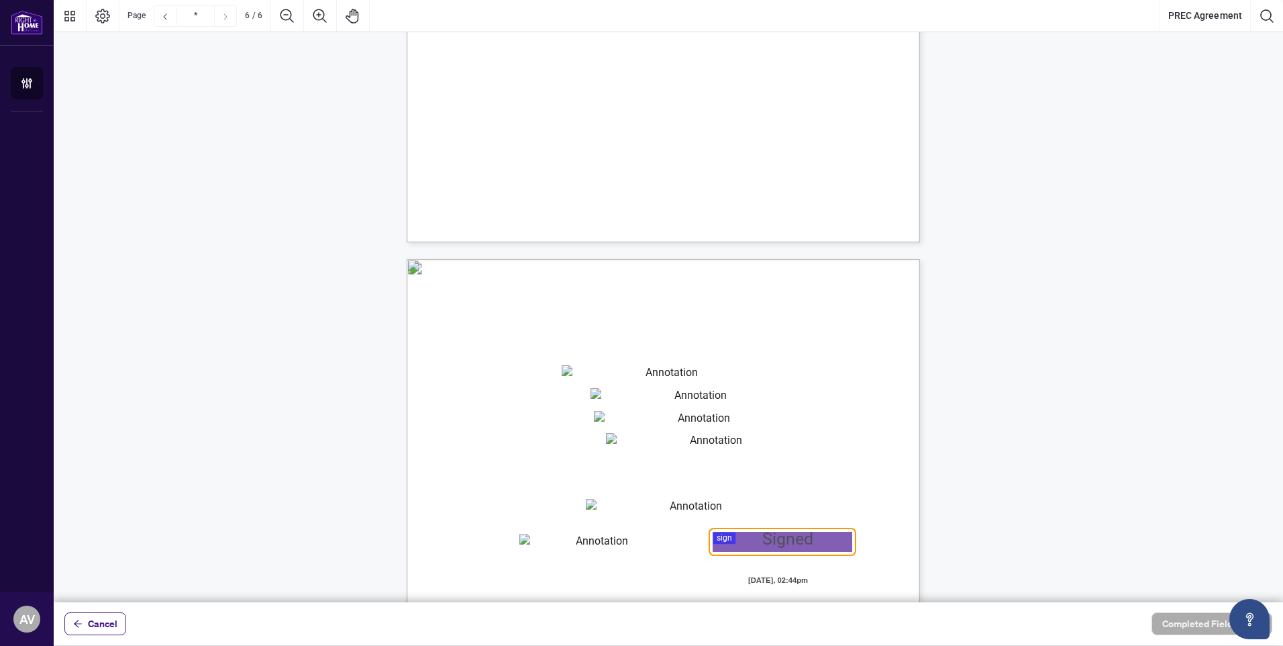
scroll to position [3192, 0]
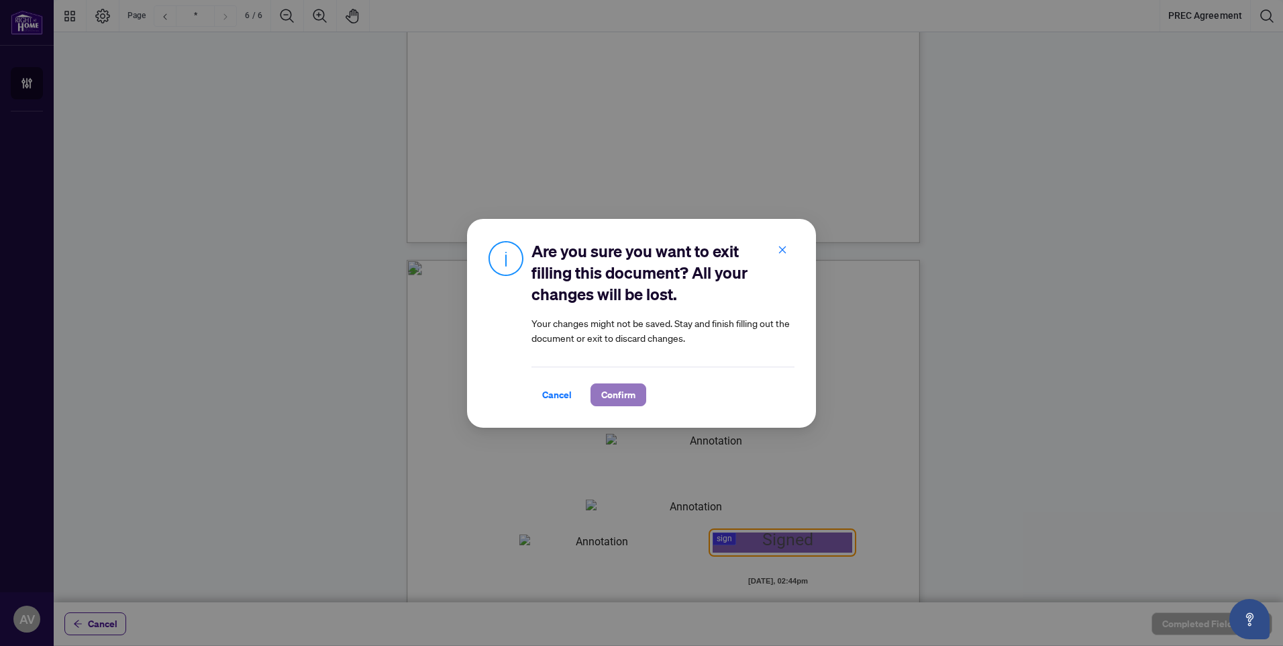
click at [601, 390] on span "Confirm" at bounding box center [618, 394] width 34 height 21
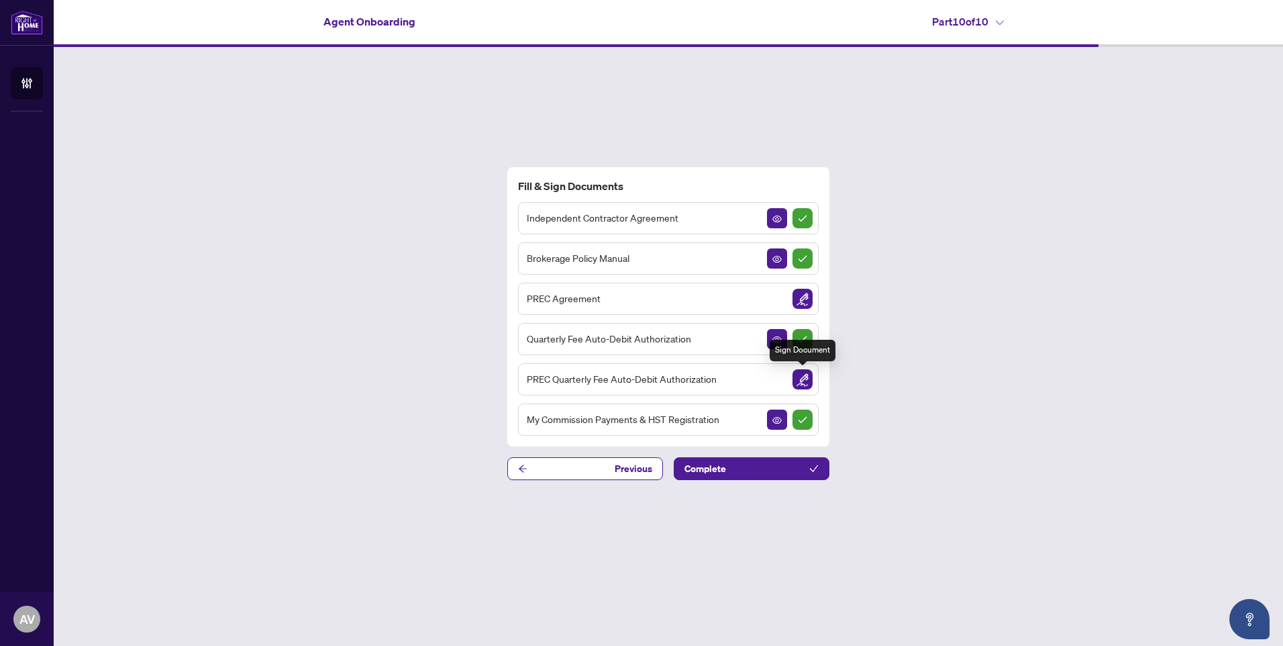
click at [802, 374] on img "Sign Document" at bounding box center [803, 379] width 20 height 20
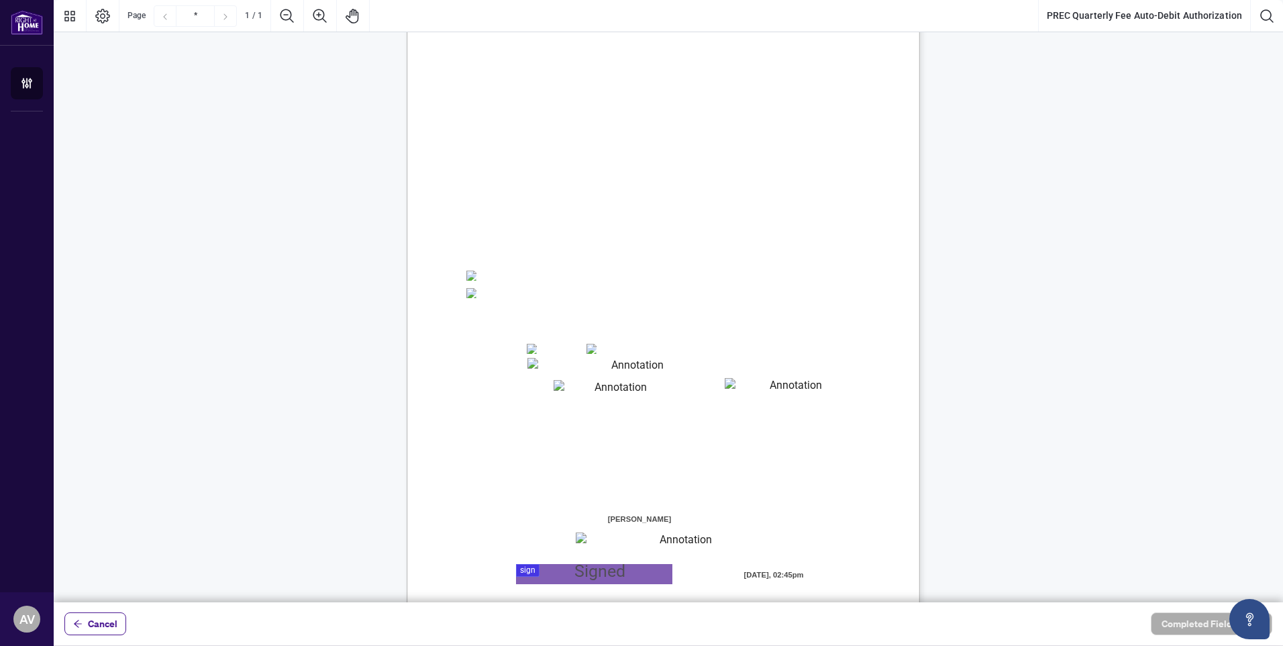
scroll to position [121, 0]
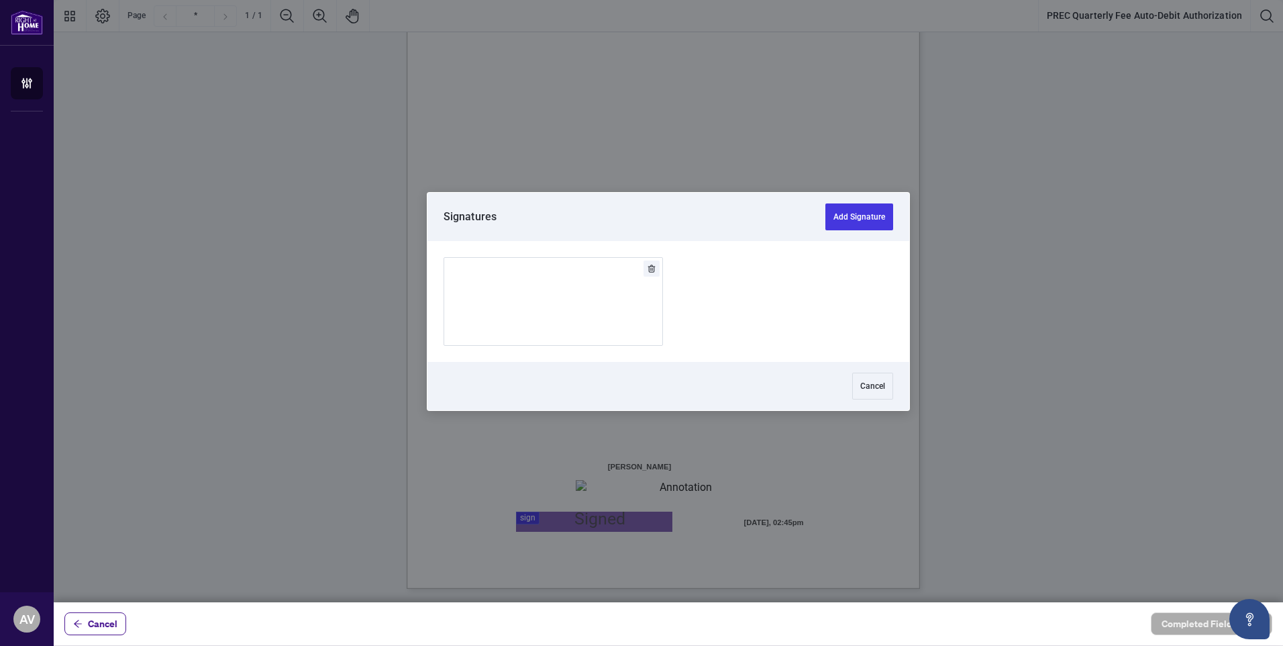
click at [550, 519] on div at bounding box center [668, 301] width 1229 height 602
click at [554, 293] on img "Add Signature" at bounding box center [554, 300] width 40 height 15
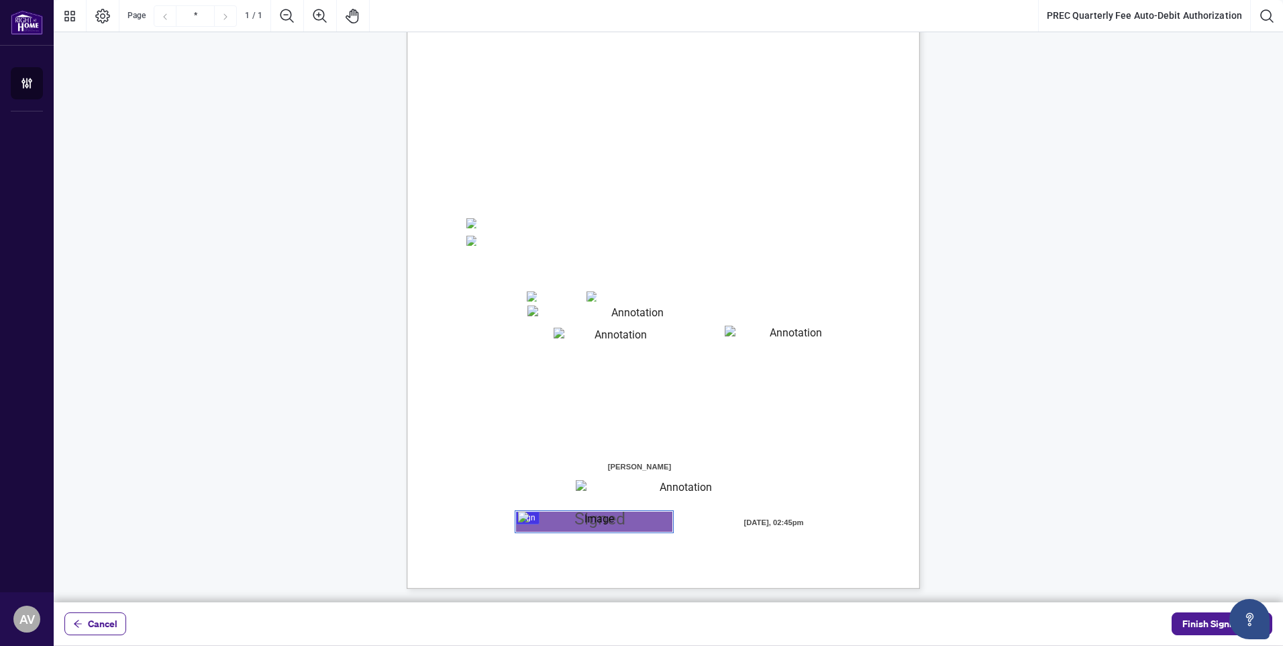
click at [556, 311] on textarea "01JYSTKPGMH3RPNG6AP7CYQDW6" at bounding box center [632, 312] width 210 height 15
click at [713, 313] on textarea "01JYSTKPGMH3RPNG6AP7CYQDW6" at bounding box center [632, 312] width 210 height 15
click at [705, 307] on textarea "01JYSTKPGMH3RPNG6AP7CYQDW6" at bounding box center [632, 312] width 210 height 15
click at [703, 307] on textarea "01JYSTKPGMH3RPNG6AP7CYQDW6" at bounding box center [632, 312] width 210 height 15
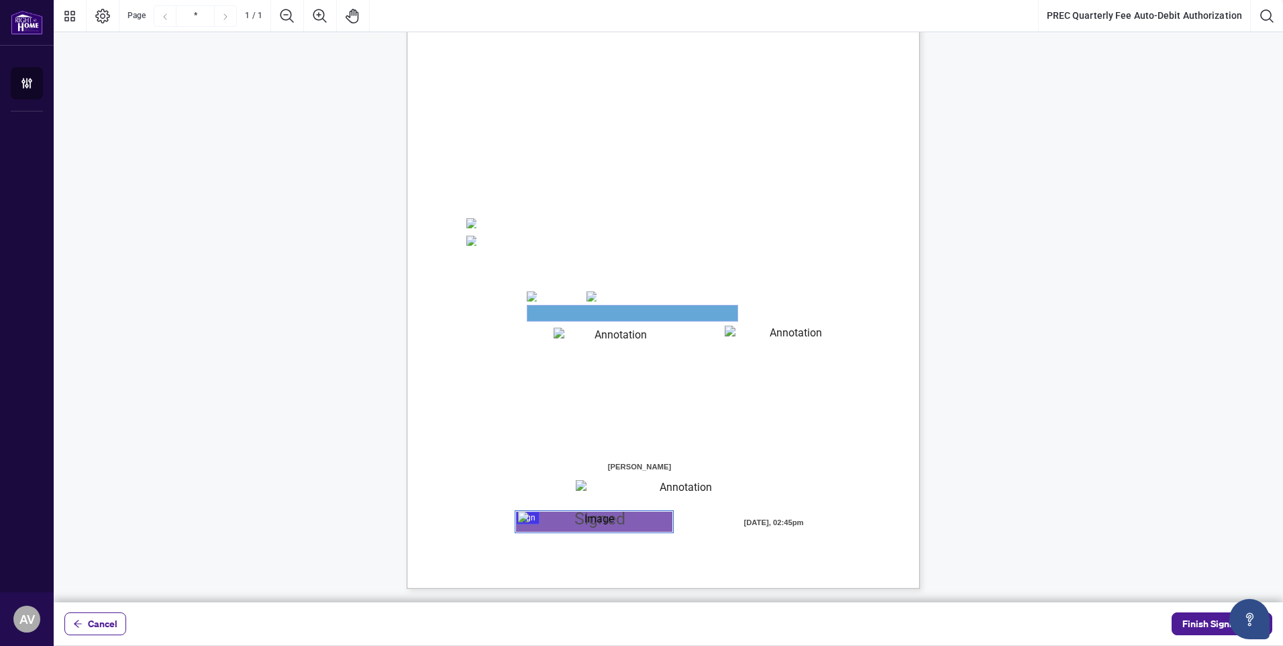
click at [695, 309] on textarea "01JYSTKPGMH3RPNG6AP7CYQDW6" at bounding box center [632, 312] width 210 height 15
click at [693, 311] on textarea "01JYSTKPGMH3RPNG6AP7CYQDW6" at bounding box center [632, 312] width 210 height 15
click at [691, 312] on textarea "01JYSTKPGMH3RPNG6AP7CYQDW6" at bounding box center [632, 312] width 210 height 15
click at [687, 314] on textarea "01JYSTKPGMH3RPNG6AP7CYQDW6" at bounding box center [632, 312] width 210 height 15
click at [644, 308] on textarea "01JYSTKPGMH3RPNG6AP7CYQDW6" at bounding box center [632, 312] width 210 height 15
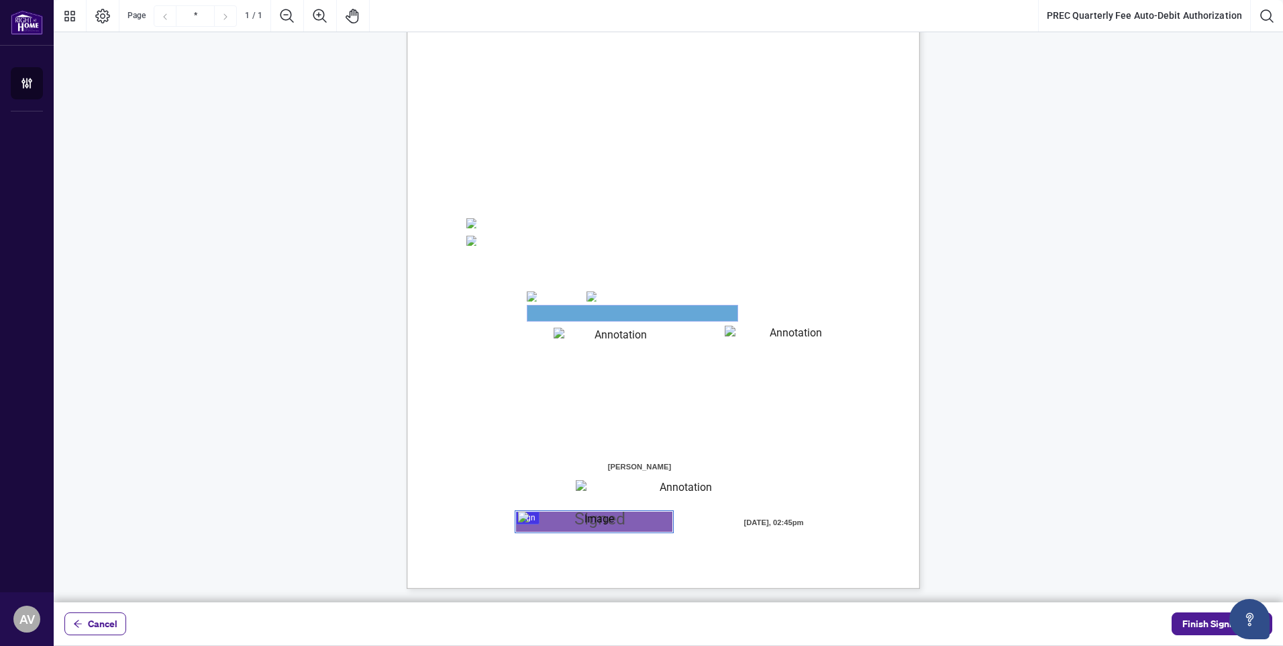
click at [644, 309] on textarea "01JYSTKPGMH3RPNG6AP7CYQDW6" at bounding box center [632, 312] width 210 height 15
click at [980, 327] on div "Right at Home Realty, Brokerage PREC Quarterly Fees Billing Authorization Quart…" at bounding box center [668, 250] width 1229 height 678
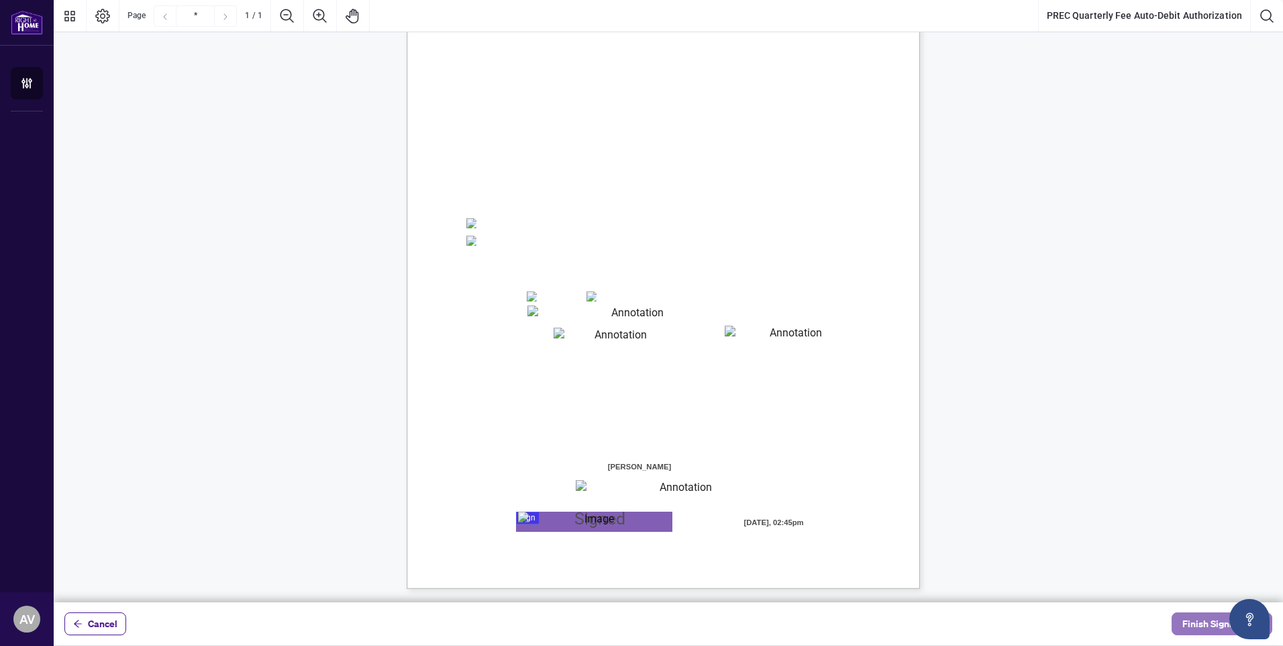
click at [1203, 623] on span "Finish Signing" at bounding box center [1212, 623] width 60 height 21
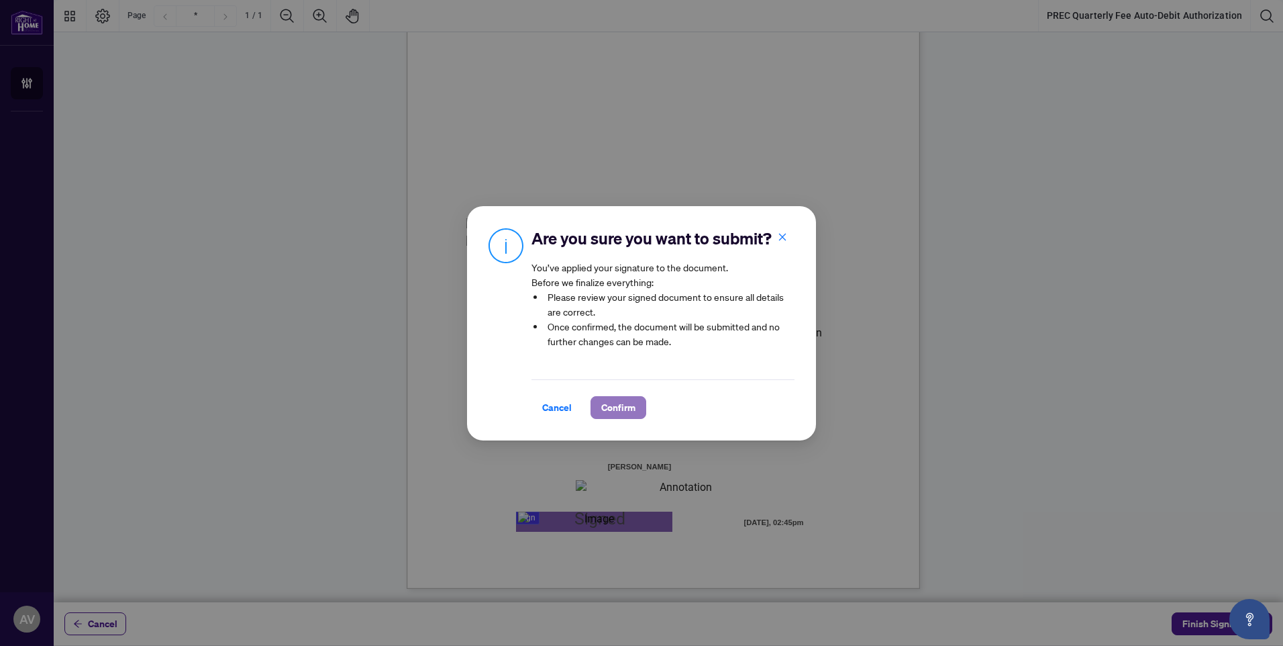
click at [611, 417] on span "Confirm" at bounding box center [618, 407] width 34 height 21
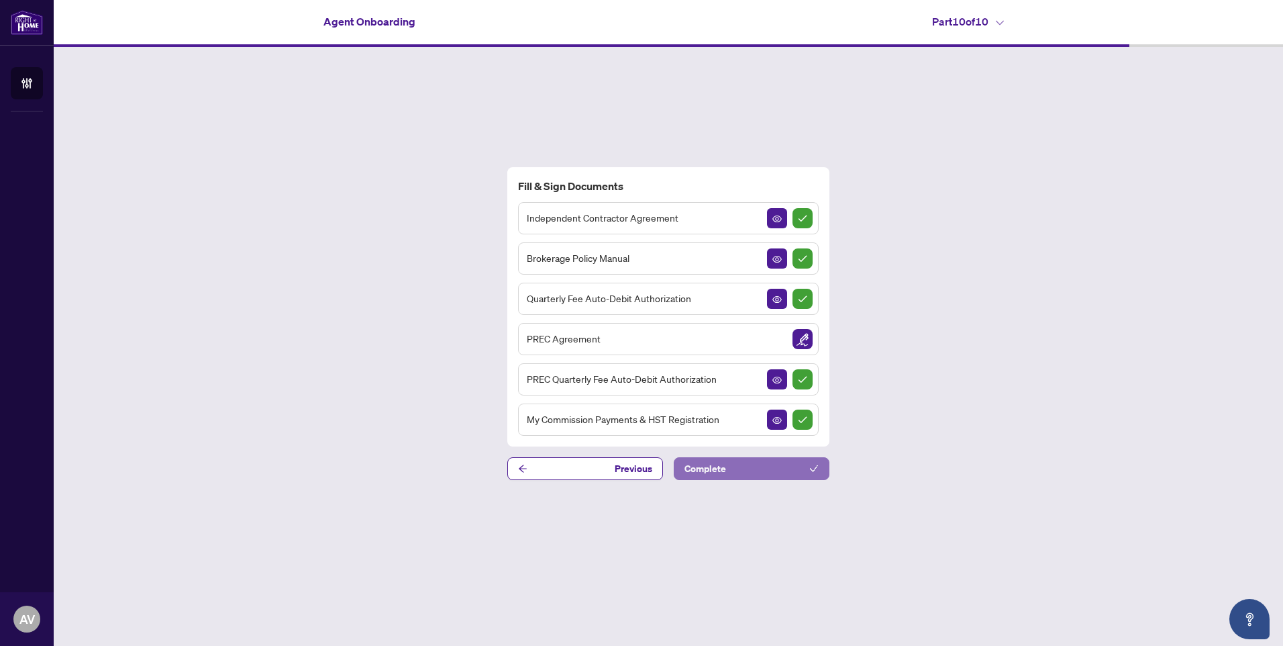
click at [728, 466] on button "Complete" at bounding box center [752, 468] width 156 height 23
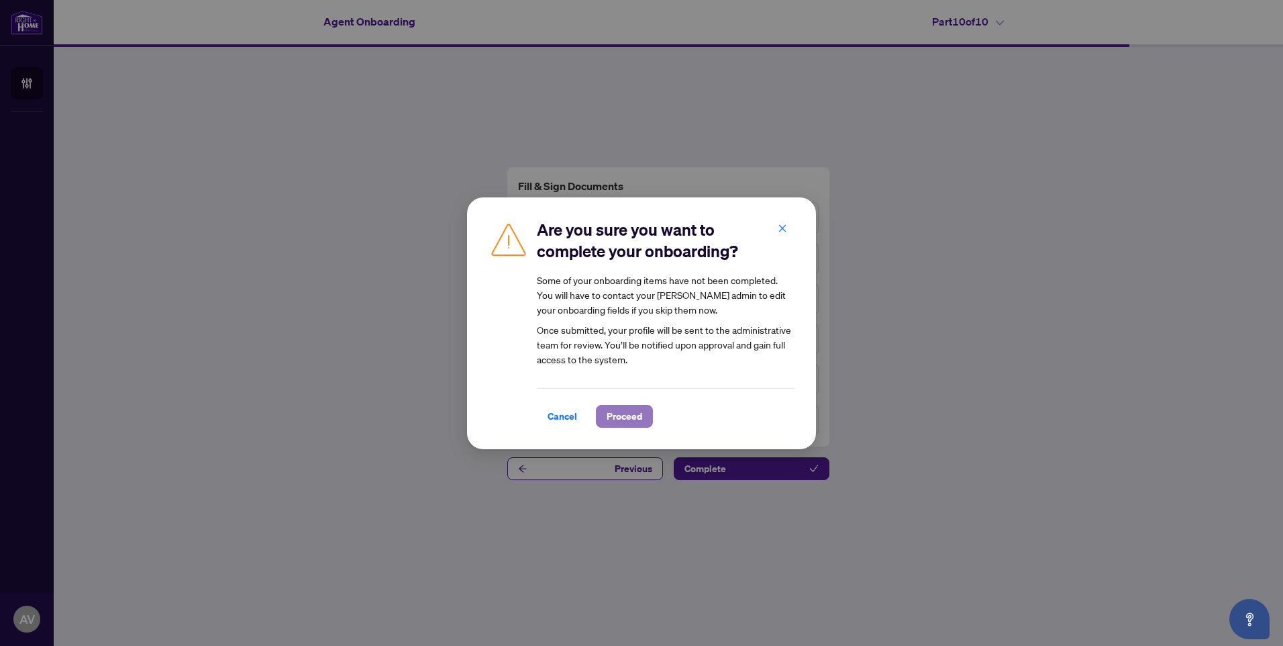
click at [611, 417] on span "Proceed" at bounding box center [625, 415] width 36 height 21
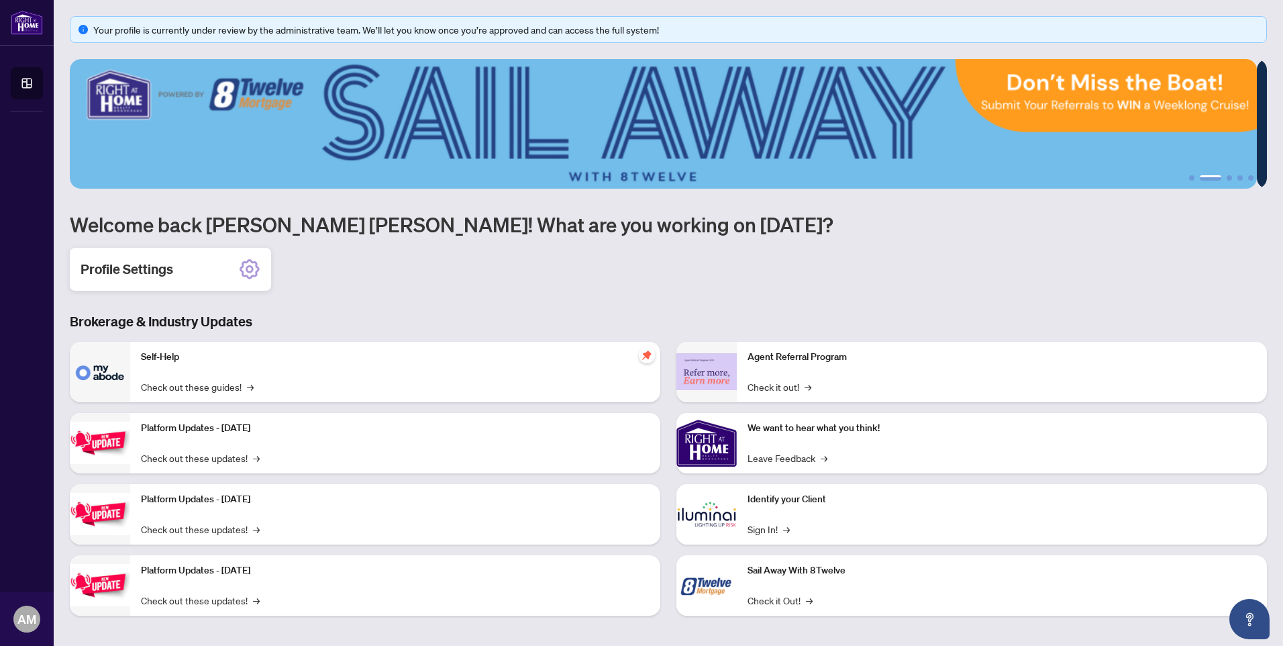
click at [145, 270] on h2 "Profile Settings" at bounding box center [127, 269] width 93 height 19
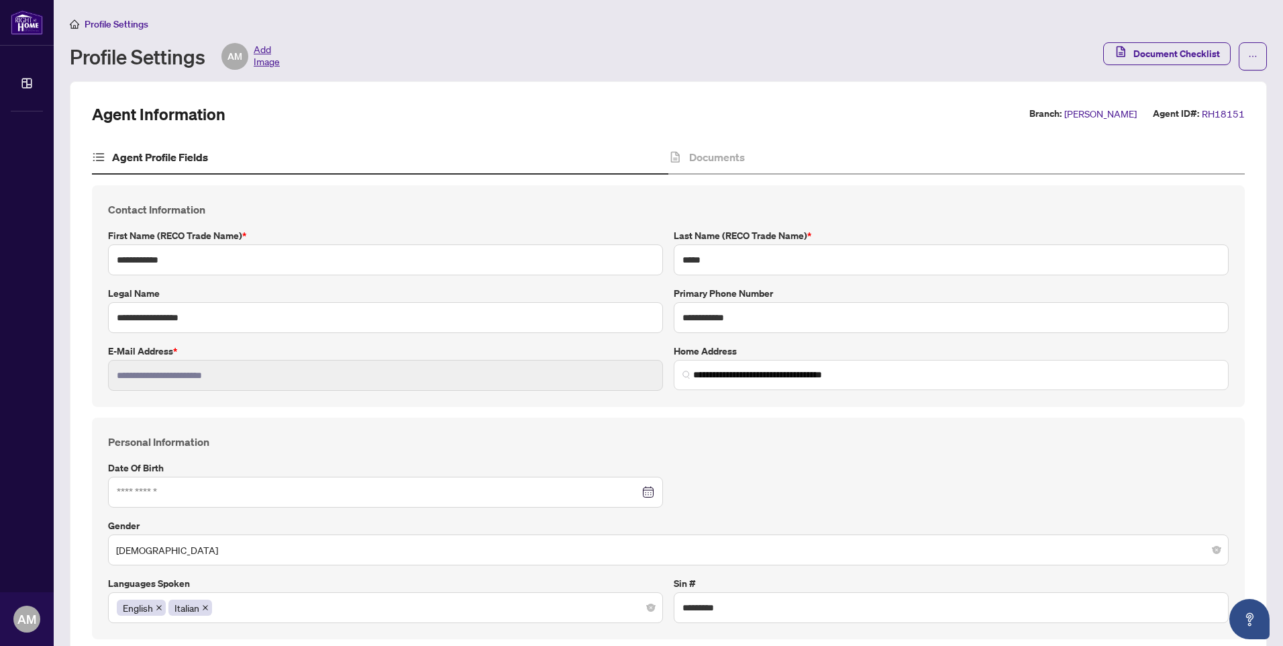
type input "**********"
type input "****"
type input "**********"
click at [1117, 468] on div "**********" at bounding box center [668, 528] width 1131 height 189
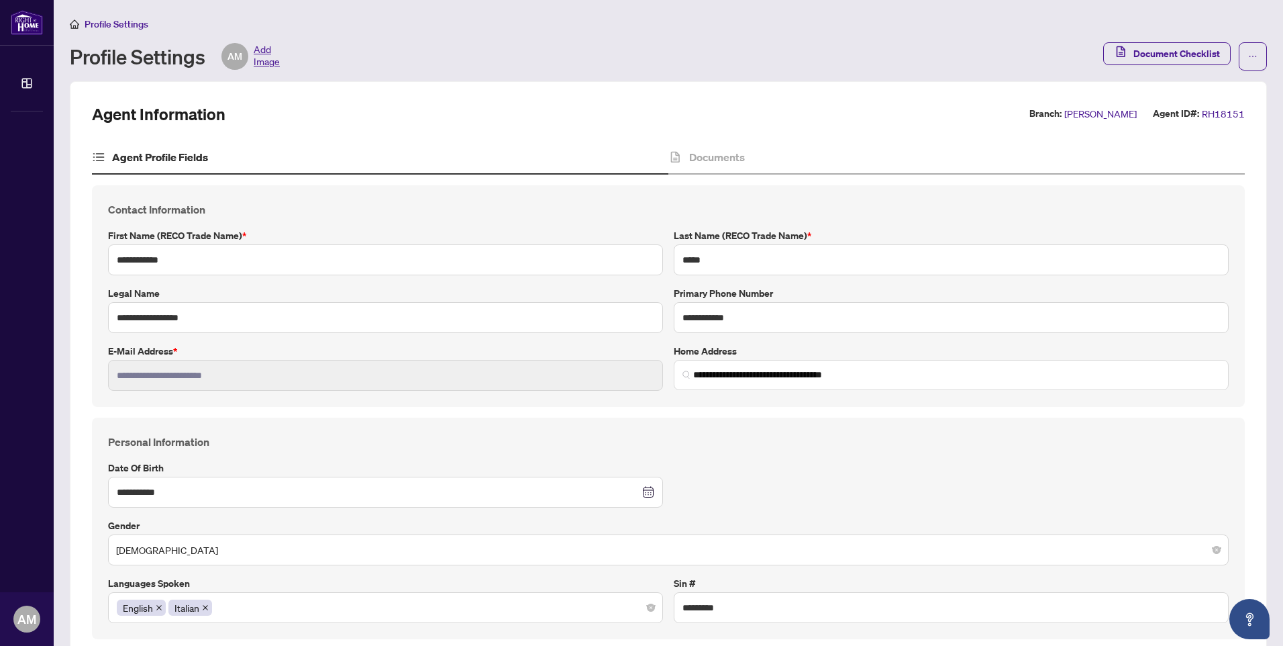
click at [1250, 16] on div "Profile Settings" at bounding box center [668, 23] width 1197 height 15
